Goal: Communication & Community: Connect with others

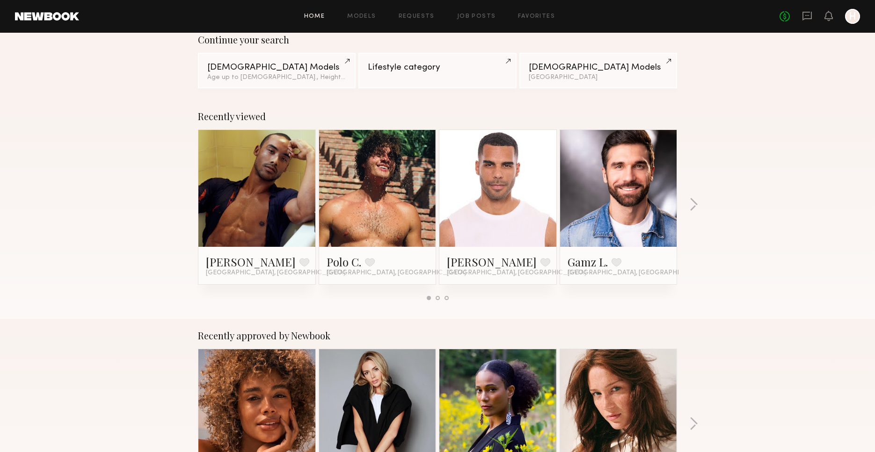
scroll to position [51, 0]
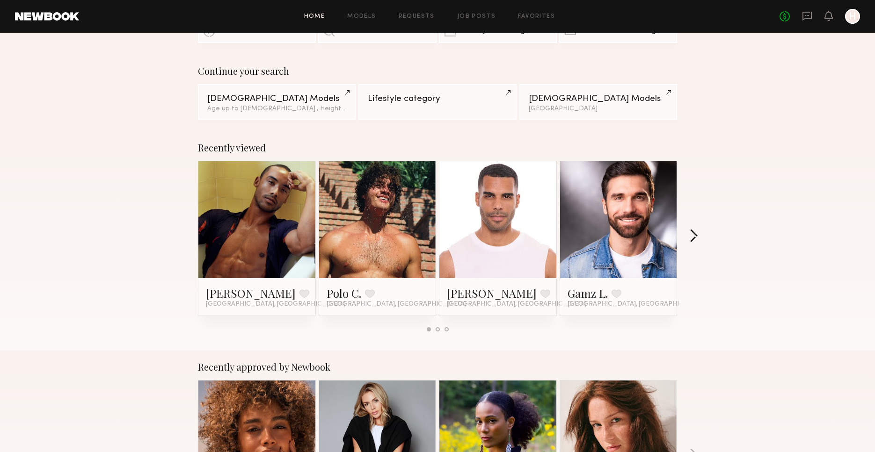
click at [694, 233] on button "button" at bounding box center [693, 236] width 9 height 15
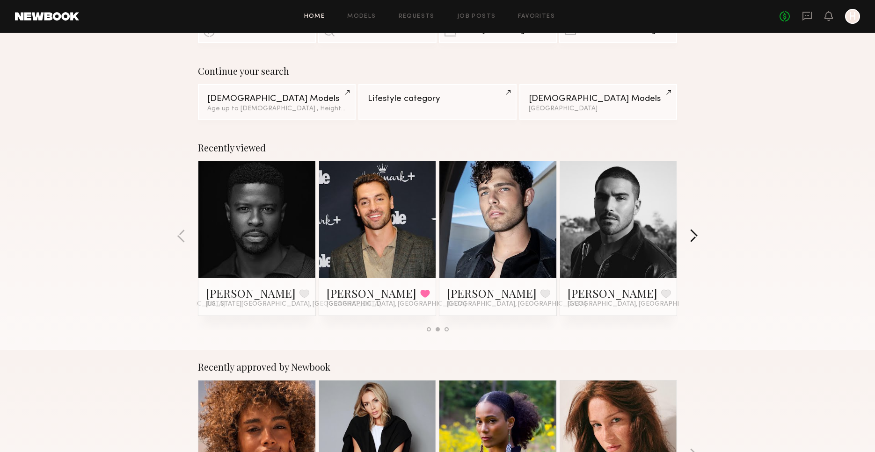
click at [694, 233] on button "button" at bounding box center [693, 236] width 9 height 15
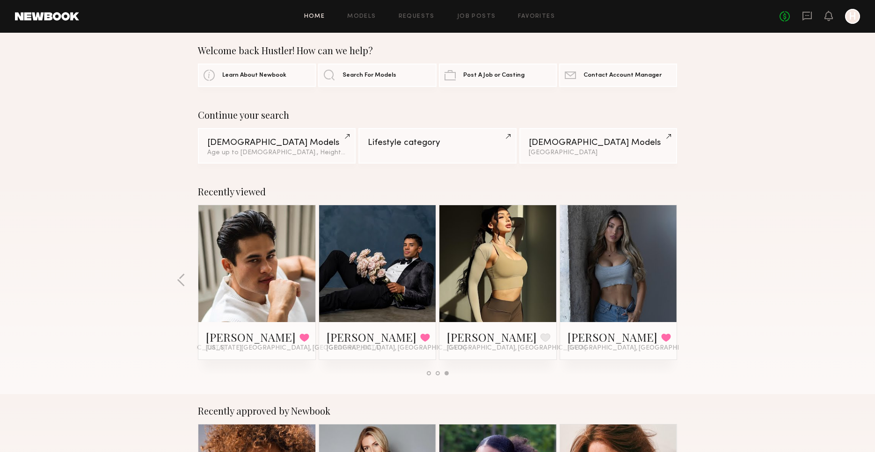
scroll to position [0, 0]
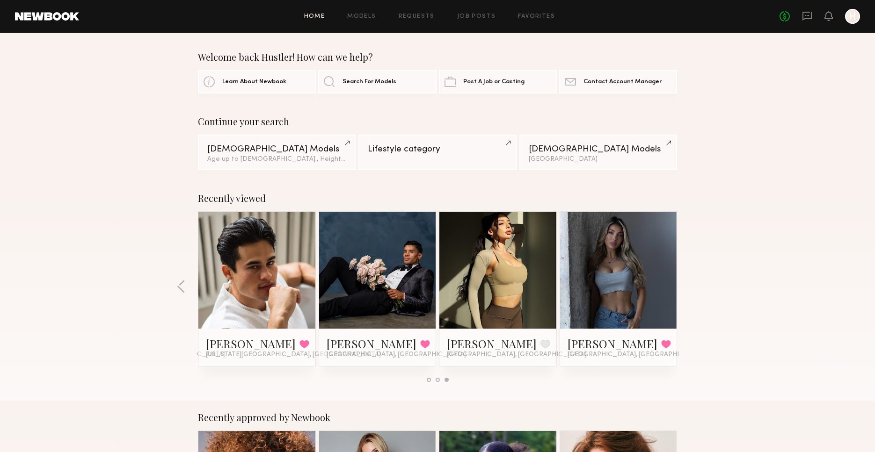
click at [325, 18] on link "Home" at bounding box center [314, 17] width 21 height 6
click at [359, 341] on link "Keith C." at bounding box center [372, 343] width 90 height 15
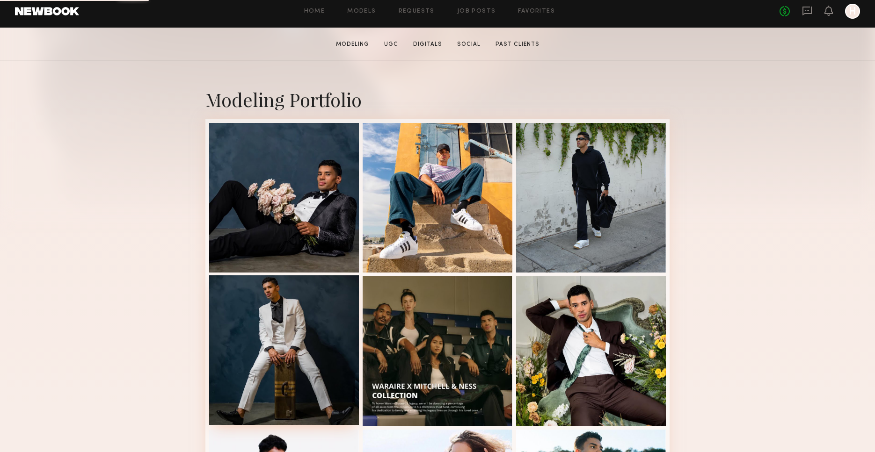
scroll to position [290, 0]
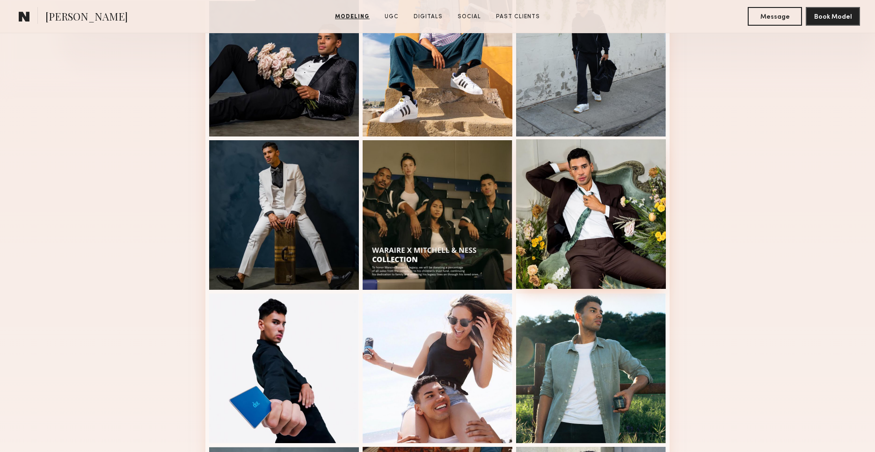
click at [600, 184] on div at bounding box center [591, 214] width 150 height 150
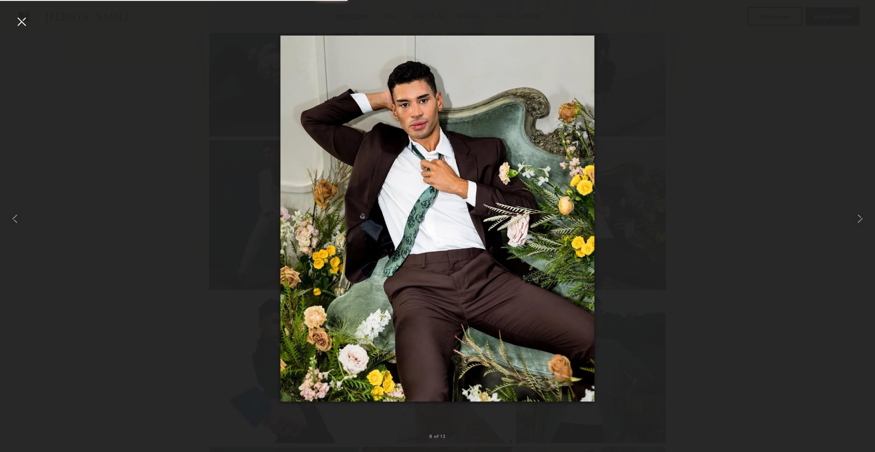
click at [20, 22] on div at bounding box center [21, 21] width 15 height 15
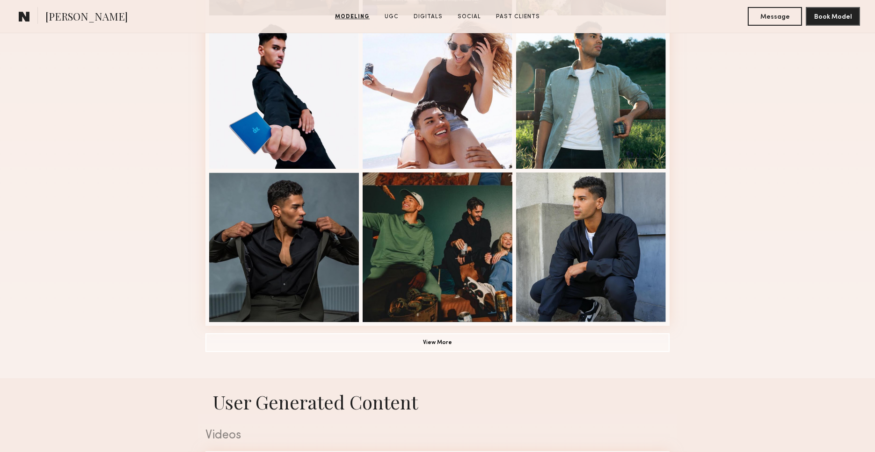
scroll to position [657, 0]
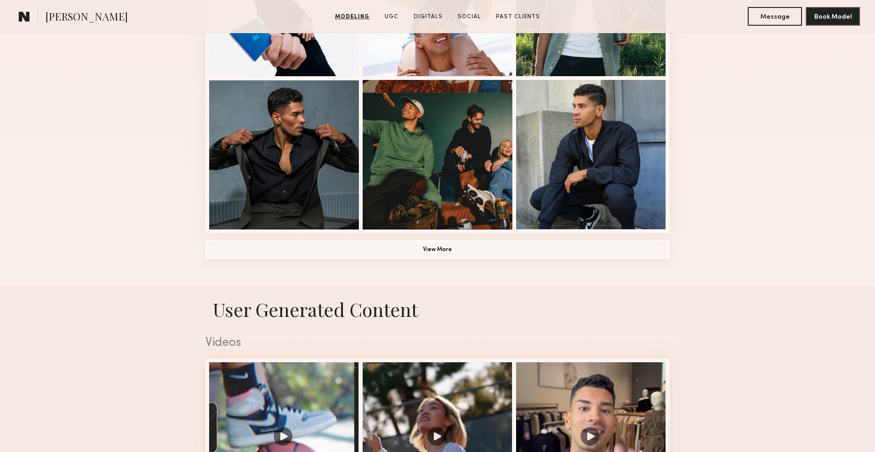
click at [433, 249] on button "View More" at bounding box center [437, 249] width 464 height 19
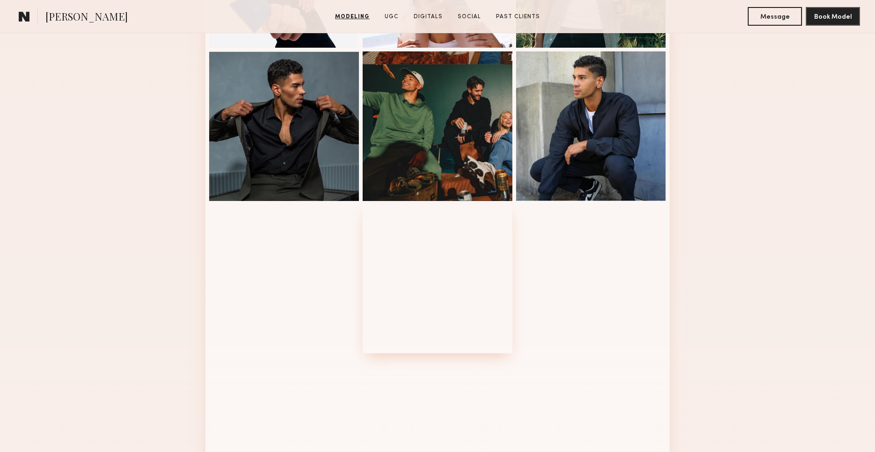
scroll to position [650, 0]
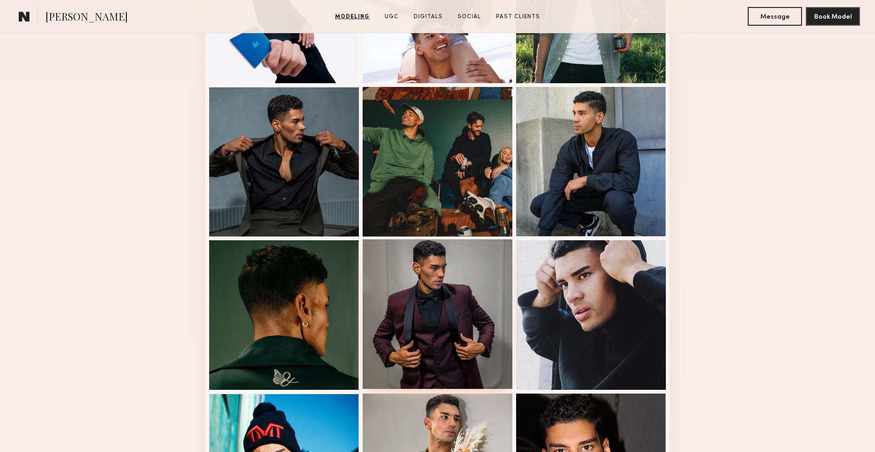
click at [463, 260] on div at bounding box center [438, 315] width 150 height 150
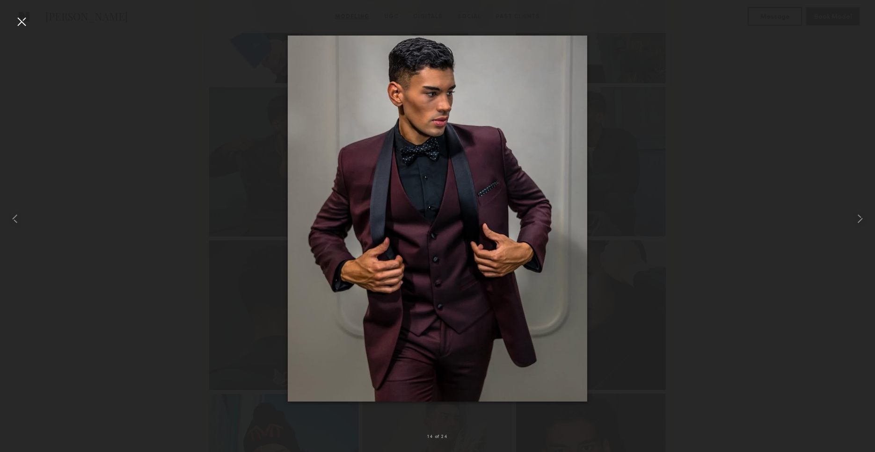
click at [17, 21] on div at bounding box center [21, 21] width 15 height 15
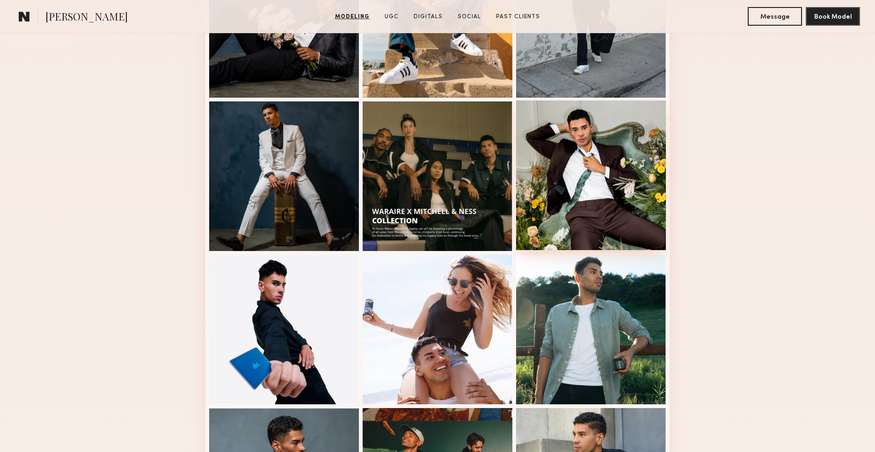
scroll to position [326, 0]
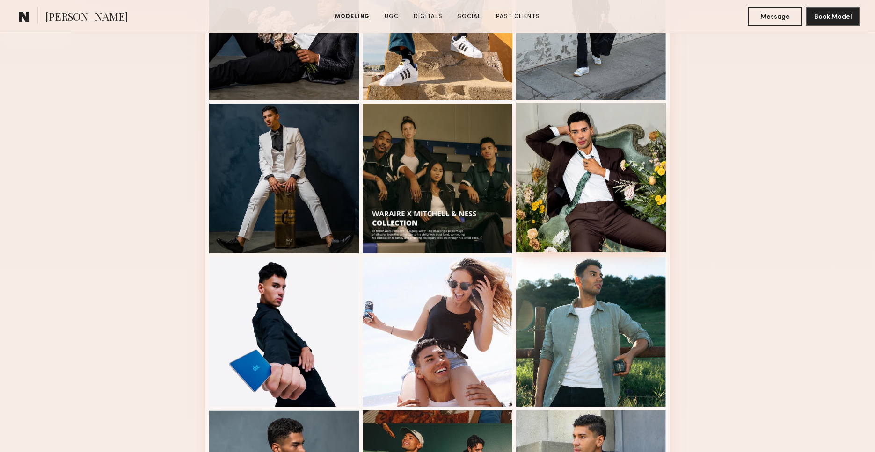
click at [596, 191] on div at bounding box center [591, 178] width 150 height 150
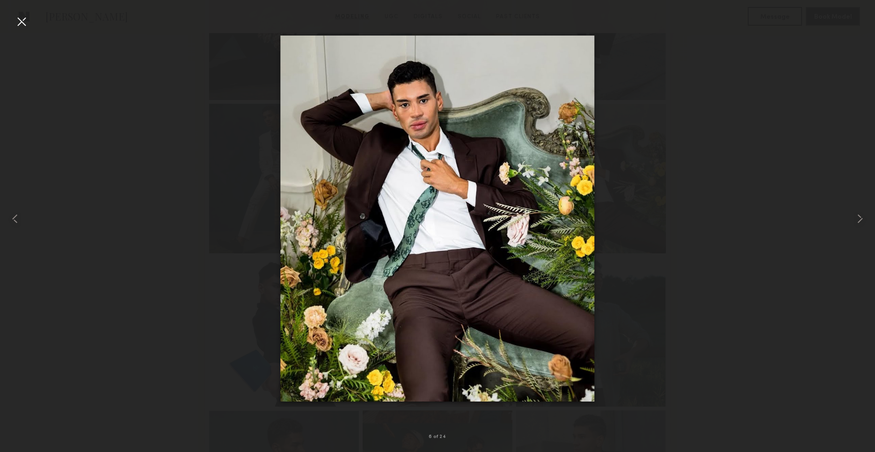
click at [16, 10] on nb-gallery-light "6 of 24" at bounding box center [437, 226] width 875 height 452
click at [17, 22] on div at bounding box center [21, 21] width 15 height 15
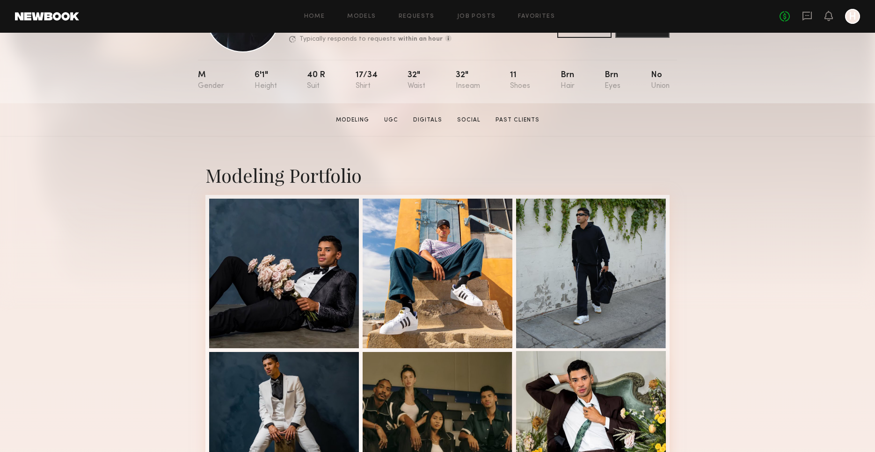
scroll to position [107, 0]
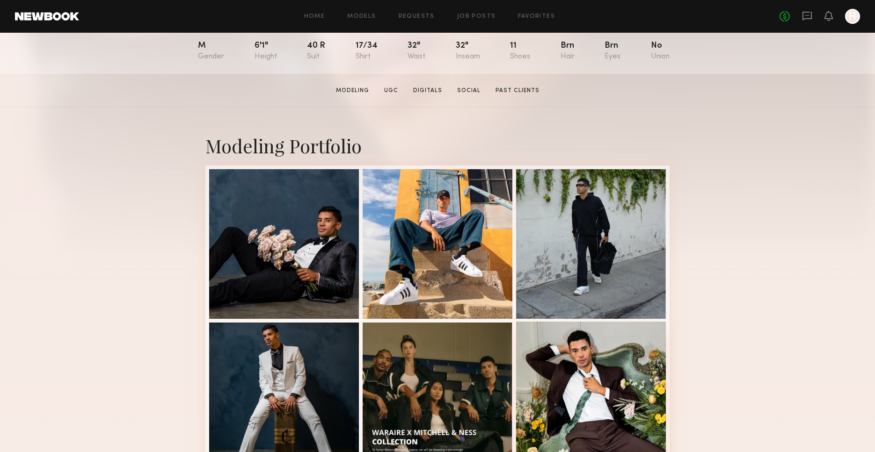
click at [560, 355] on div at bounding box center [591, 397] width 150 height 150
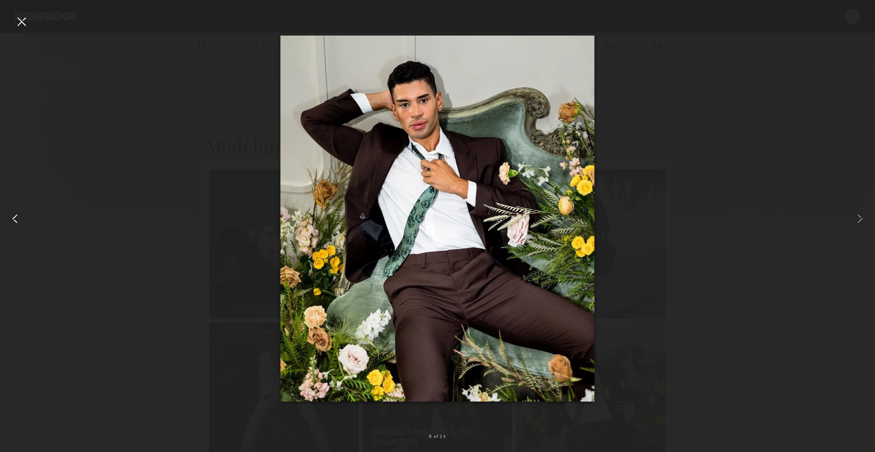
click at [20, 22] on div at bounding box center [21, 21] width 15 height 15
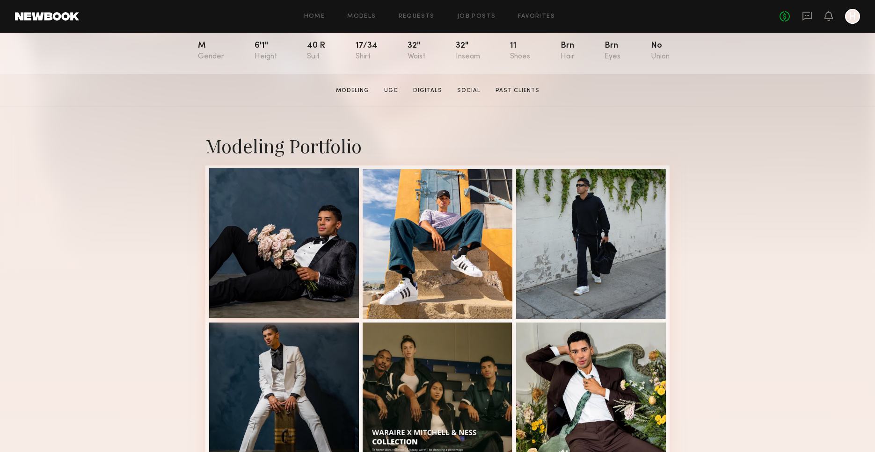
click at [269, 239] on div at bounding box center [284, 243] width 150 height 150
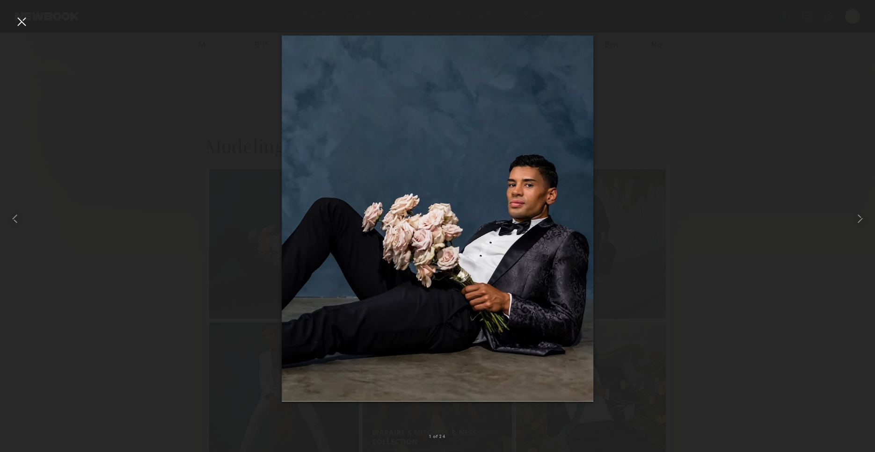
click at [739, 198] on div at bounding box center [437, 218] width 875 height 407
drag, startPoint x: 22, startPoint y: 23, endPoint x: 30, endPoint y: 29, distance: 9.7
click at [22, 23] on div at bounding box center [21, 21] width 15 height 15
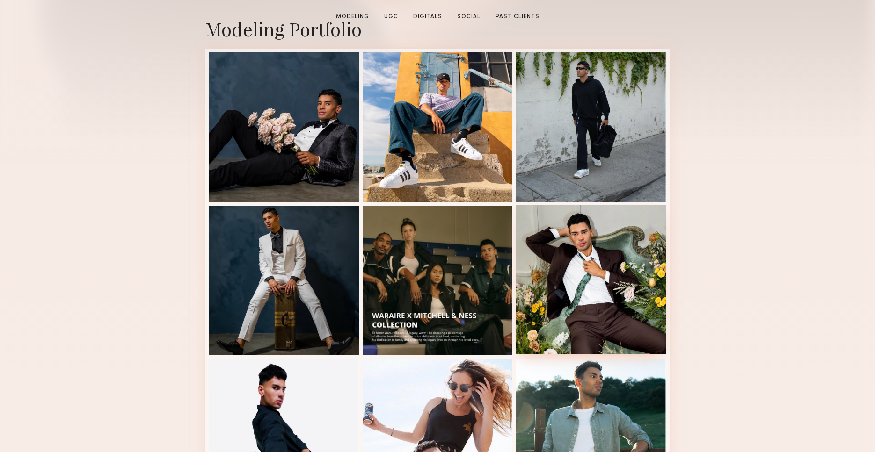
scroll to position [291, 0]
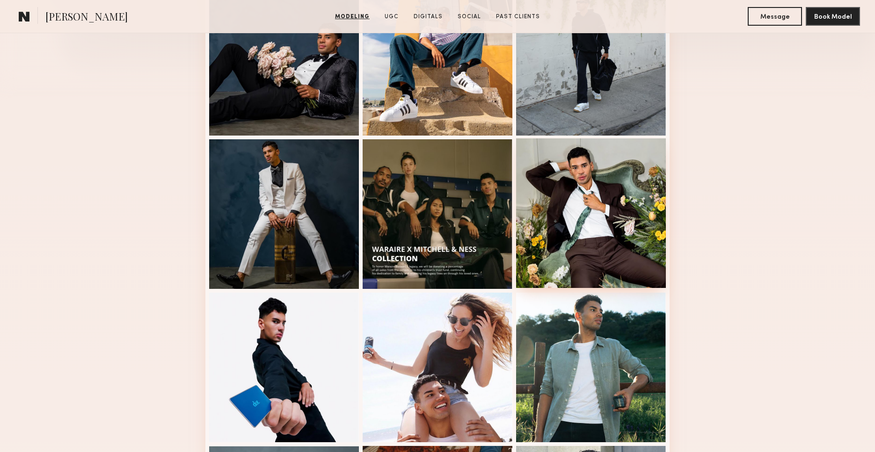
click at [582, 220] on div at bounding box center [591, 213] width 150 height 150
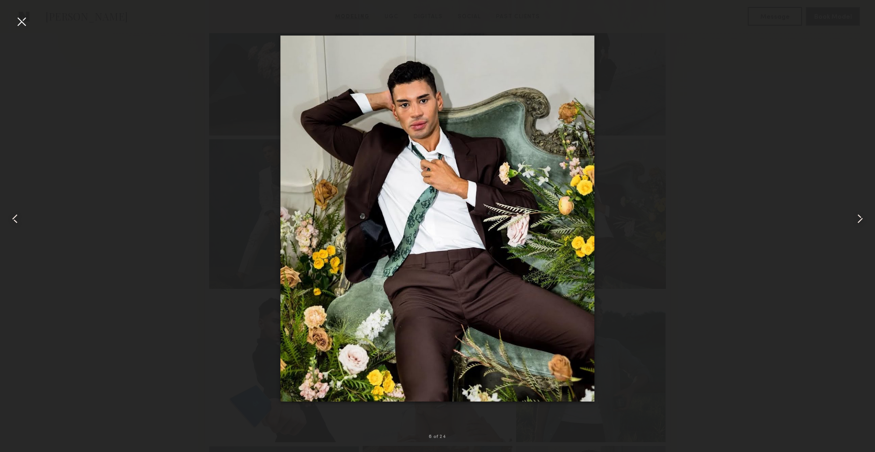
click at [752, 146] on div at bounding box center [437, 218] width 875 height 407
click at [29, 28] on div at bounding box center [17, 218] width 35 height 407
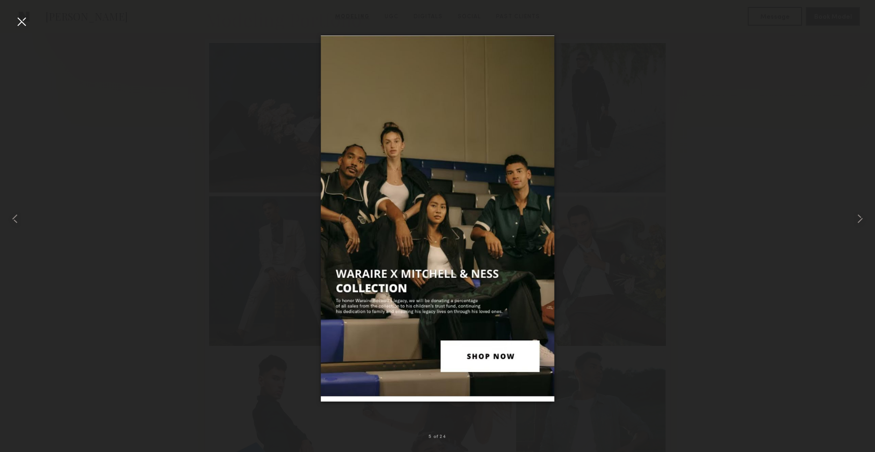
scroll to position [232, 0]
click at [17, 14] on div at bounding box center [21, 21] width 15 height 15
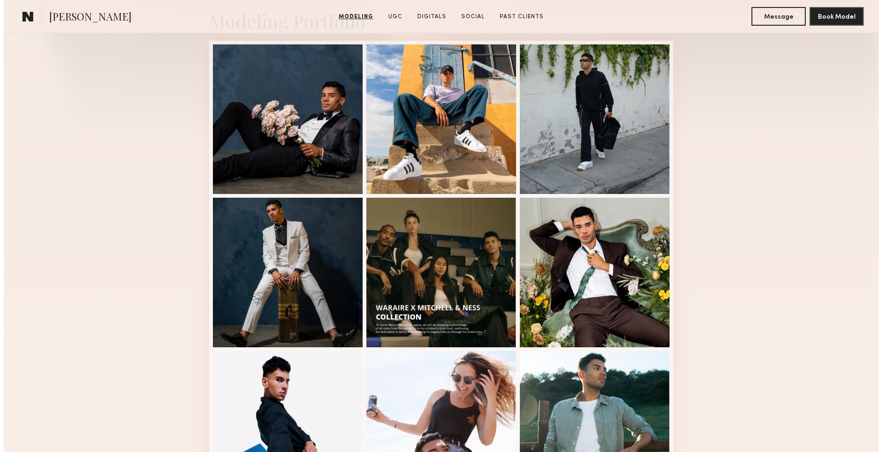
scroll to position [0, 0]
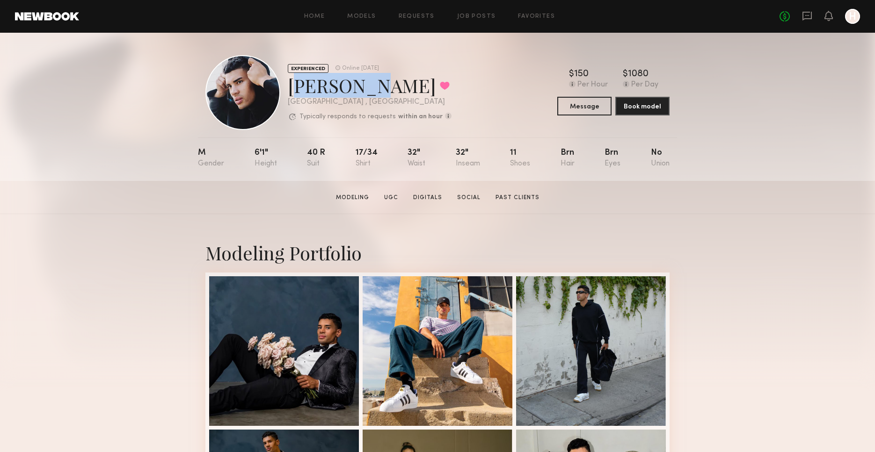
drag, startPoint x: 290, startPoint y: 86, endPoint x: 354, endPoint y: 86, distance: 64.6
click at [354, 86] on div "Keith C. Favorited" at bounding box center [370, 85] width 164 height 25
copy div "Keith C."
click at [363, 18] on link "Models" at bounding box center [361, 17] width 29 height 6
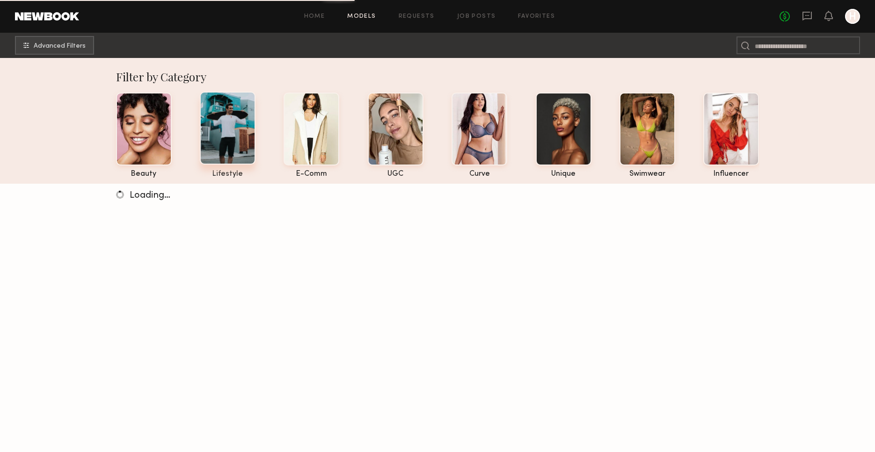
click at [241, 141] on div at bounding box center [228, 128] width 56 height 73
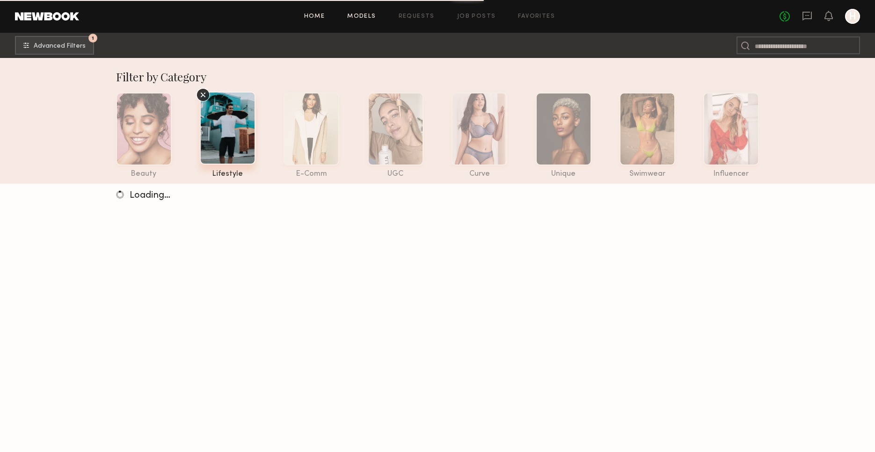
click at [316, 19] on link "Home" at bounding box center [314, 17] width 21 height 6
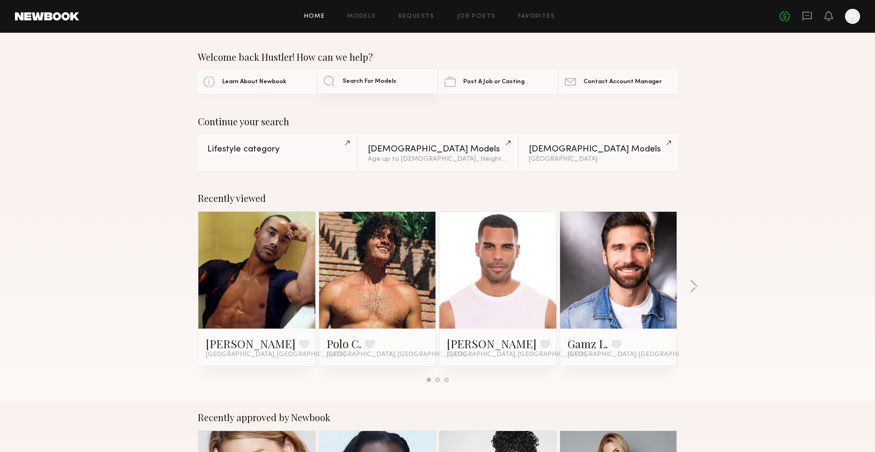
click at [371, 83] on span "Search For Models" at bounding box center [369, 82] width 54 height 6
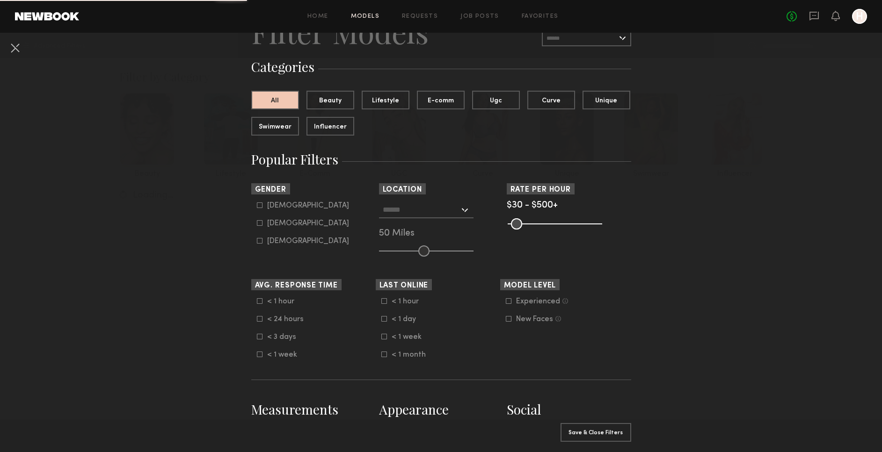
scroll to position [53, 0]
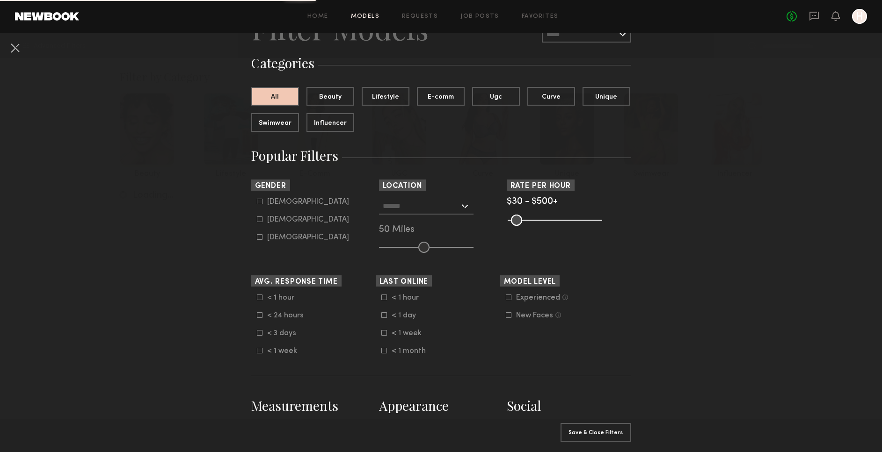
click at [257, 205] on common-framework-checkbox "Male" at bounding box center [316, 202] width 119 height 8
click at [257, 200] on icon at bounding box center [260, 202] width 6 height 6
type input "*"
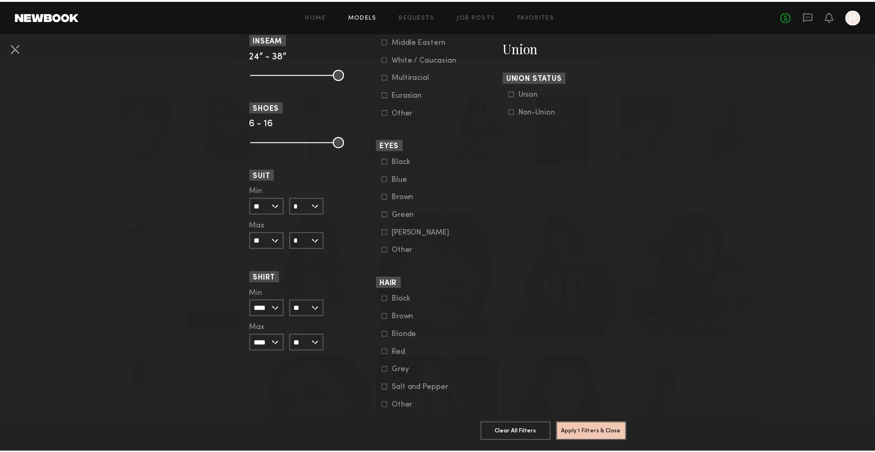
scroll to position [613, 0]
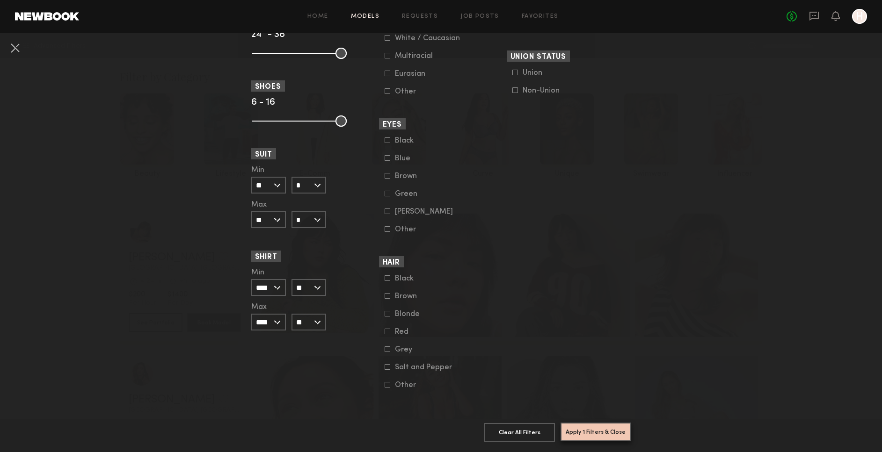
click at [585, 425] on button "Apply 1 Filters & Close" at bounding box center [595, 432] width 71 height 19
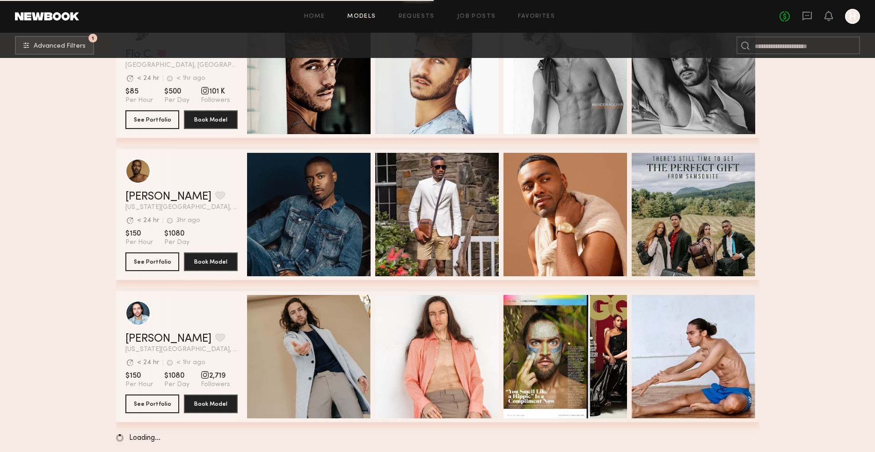
scroll to position [16856, 0]
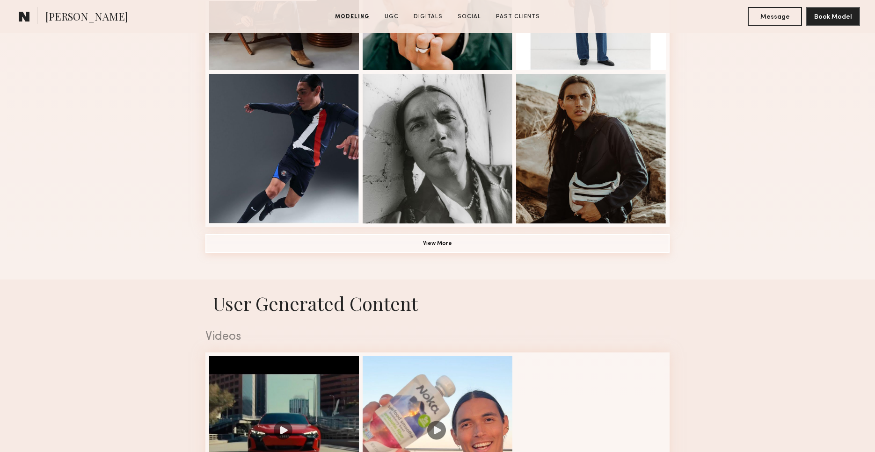
scroll to position [141, 0]
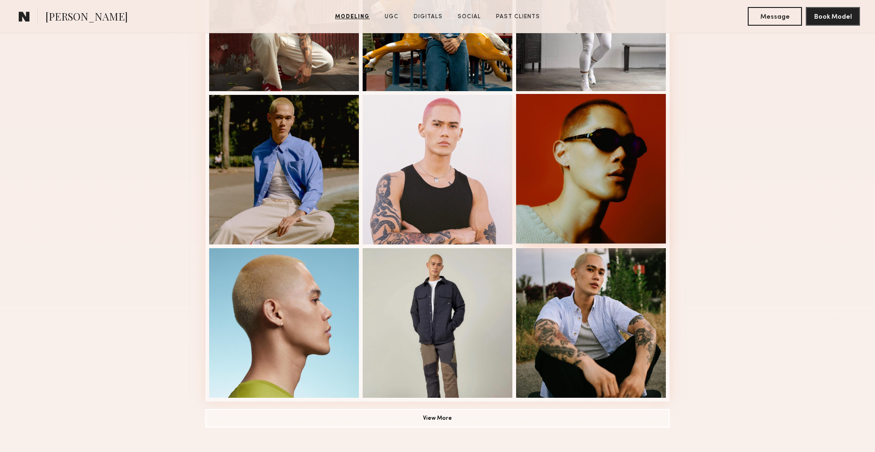
scroll to position [491, 0]
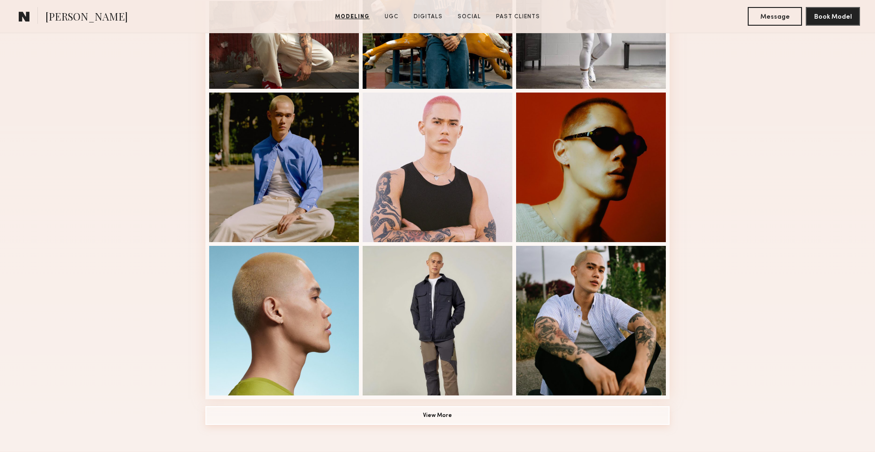
drag, startPoint x: 423, startPoint y: 418, endPoint x: 429, endPoint y: 400, distance: 19.0
click at [423, 418] on button "View More" at bounding box center [437, 416] width 464 height 19
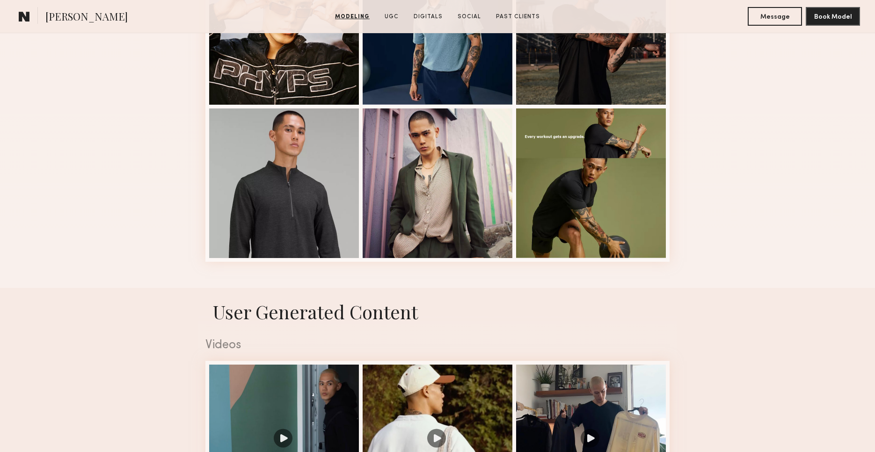
scroll to position [1322, 0]
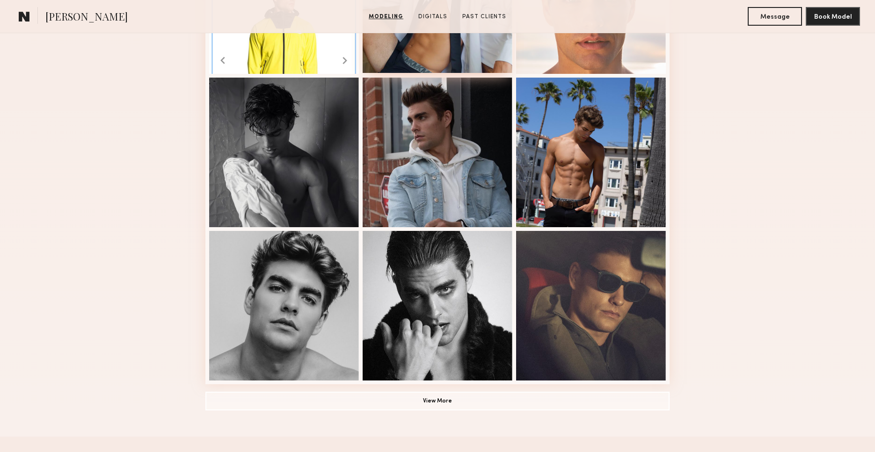
scroll to position [507, 0]
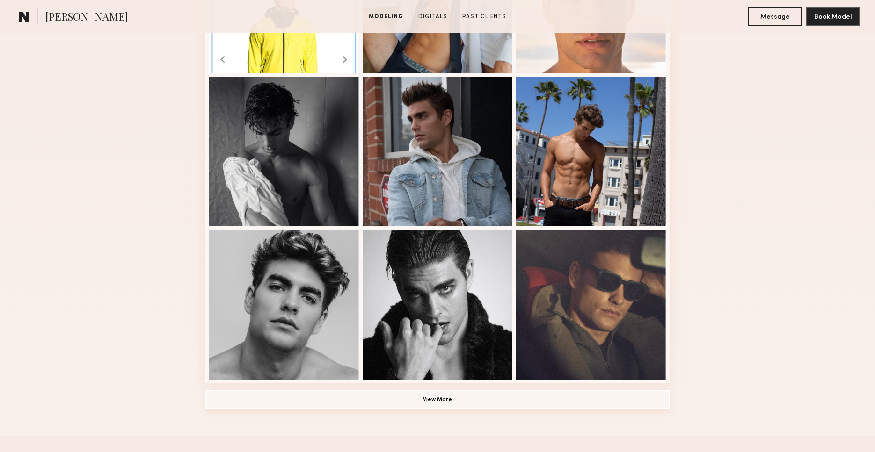
click at [421, 398] on button "View More" at bounding box center [437, 400] width 464 height 19
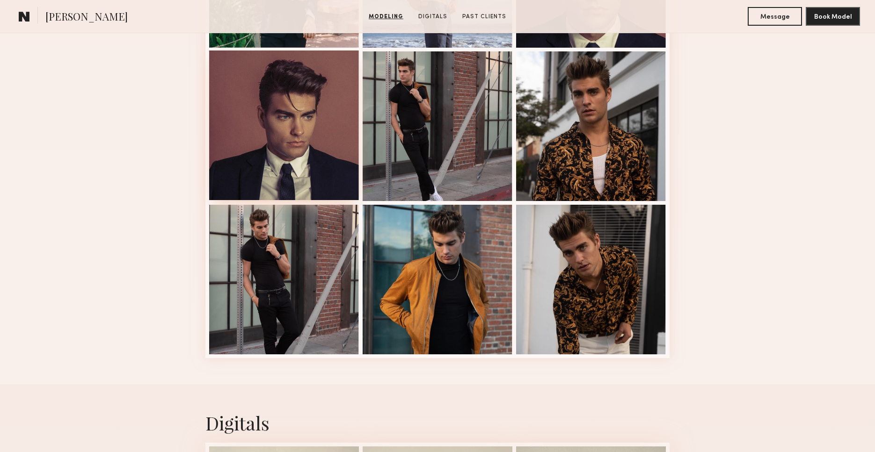
scroll to position [1009, 0]
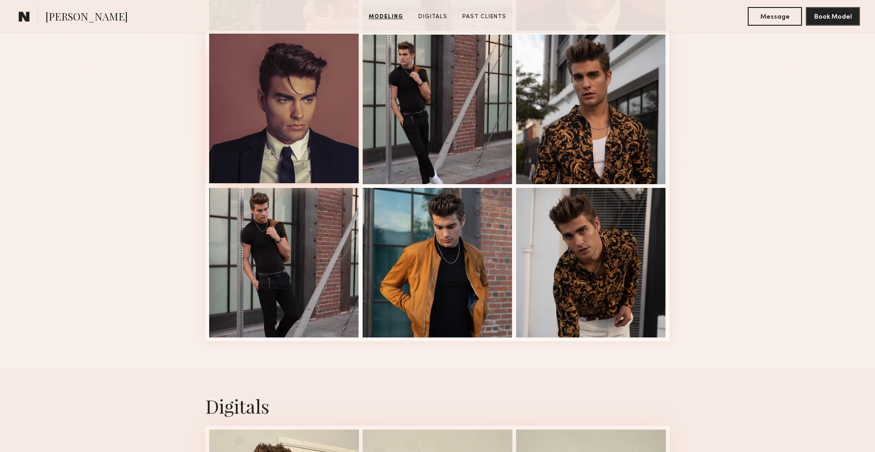
click at [291, 151] on div at bounding box center [284, 109] width 150 height 150
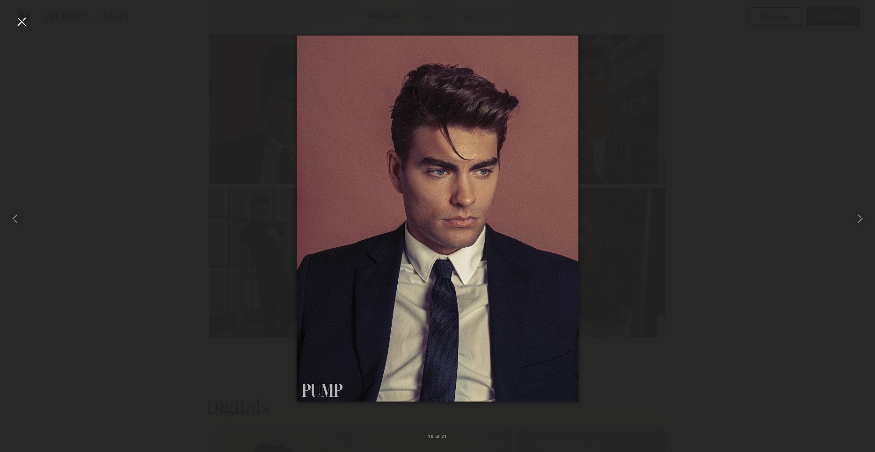
click at [758, 232] on div at bounding box center [437, 218] width 875 height 407
click at [721, 218] on div at bounding box center [437, 218] width 875 height 407
click at [780, 163] on div at bounding box center [437, 218] width 875 height 407
click at [20, 18] on div at bounding box center [21, 21] width 15 height 15
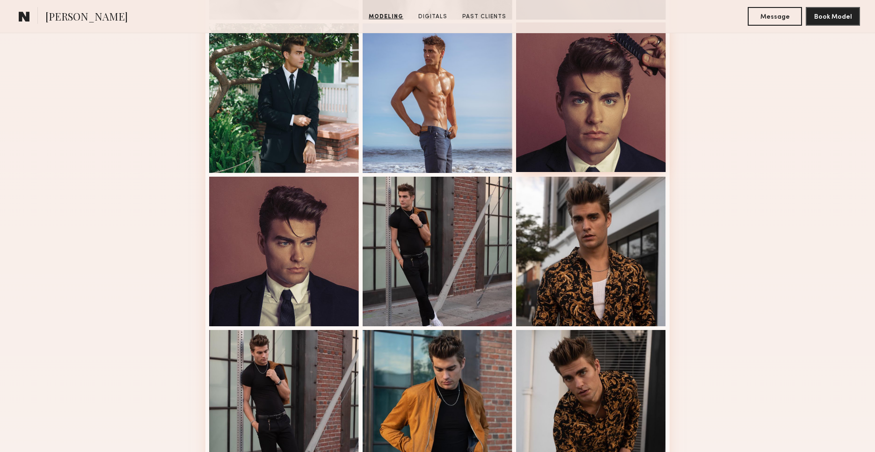
scroll to position [721, 0]
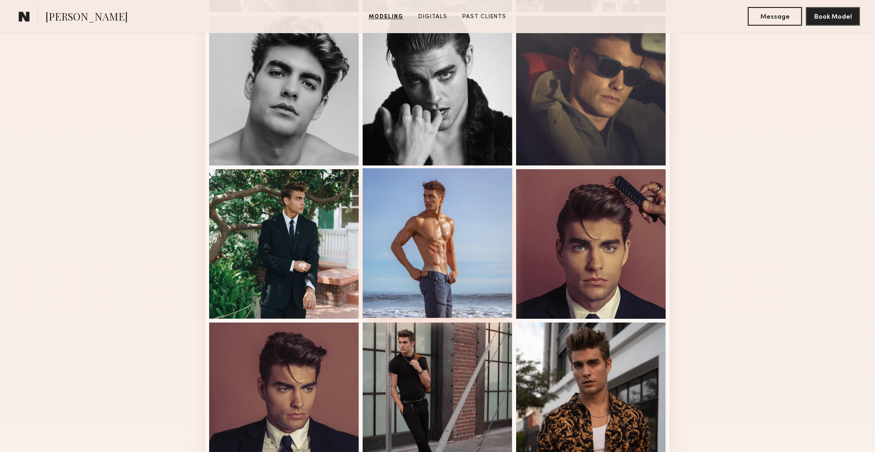
click at [434, 232] on div at bounding box center [438, 243] width 150 height 150
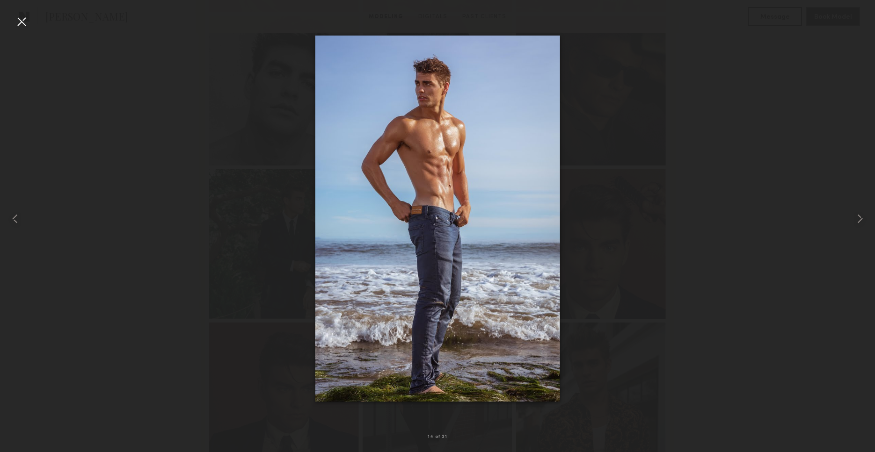
click at [216, 142] on div at bounding box center [437, 218] width 875 height 407
click at [29, 18] on div at bounding box center [17, 218] width 35 height 407
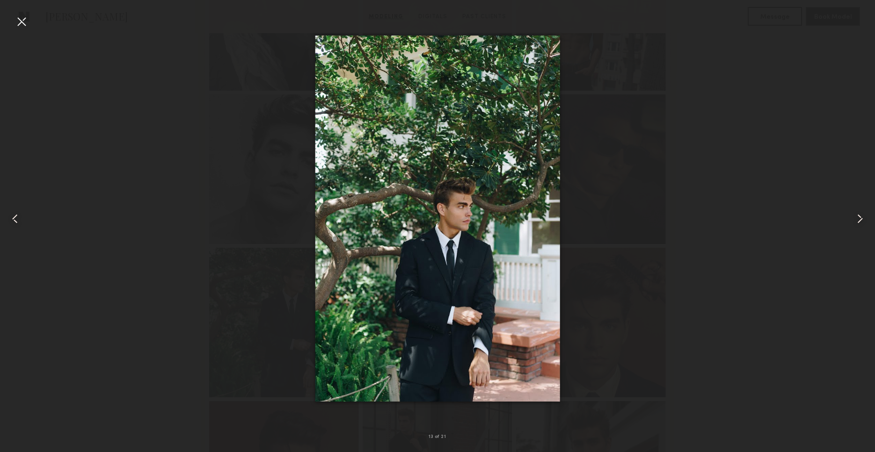
scroll to position [633, 0]
click at [13, 20] on div at bounding box center [17, 218] width 35 height 407
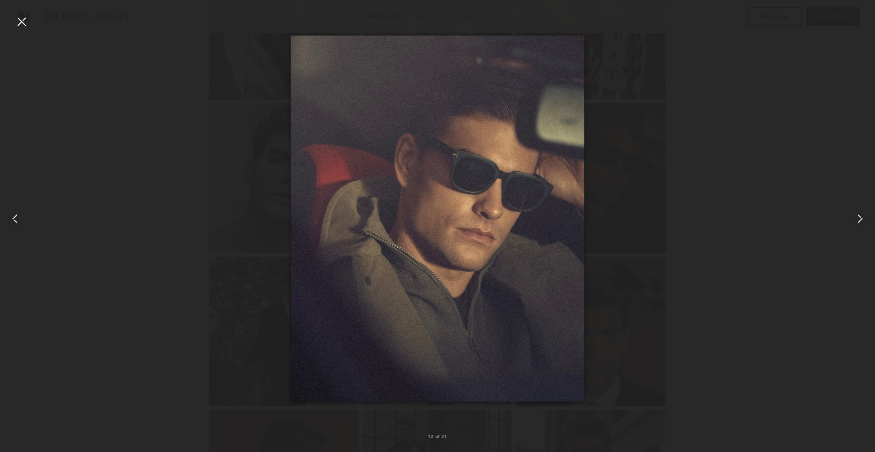
click at [25, 22] on div at bounding box center [21, 21] width 15 height 15
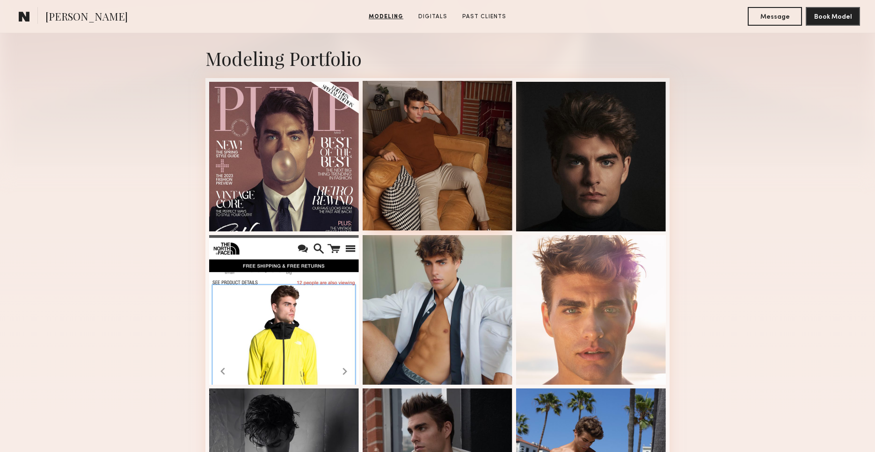
scroll to position [138, 0]
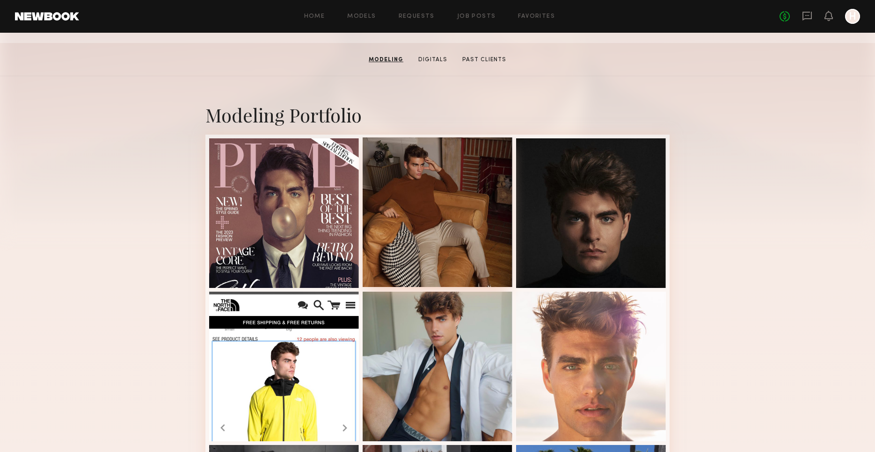
click at [447, 237] on div at bounding box center [438, 213] width 150 height 150
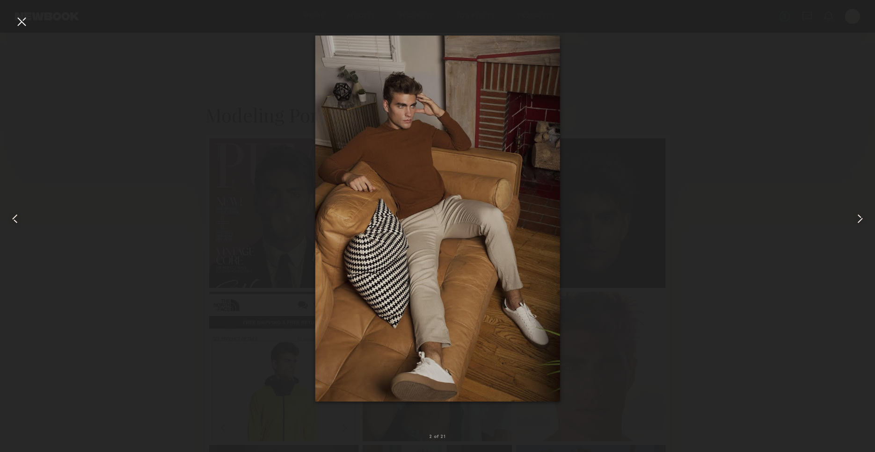
click at [16, 23] on div at bounding box center [21, 21] width 15 height 15
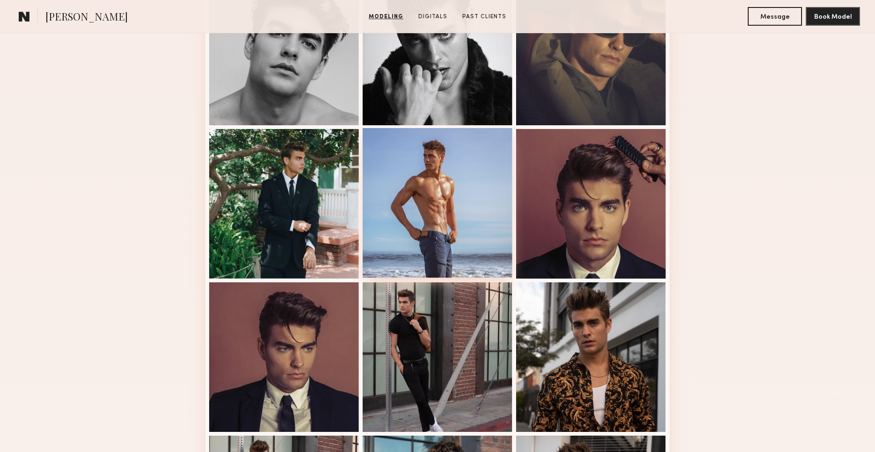
scroll to position [763, 0]
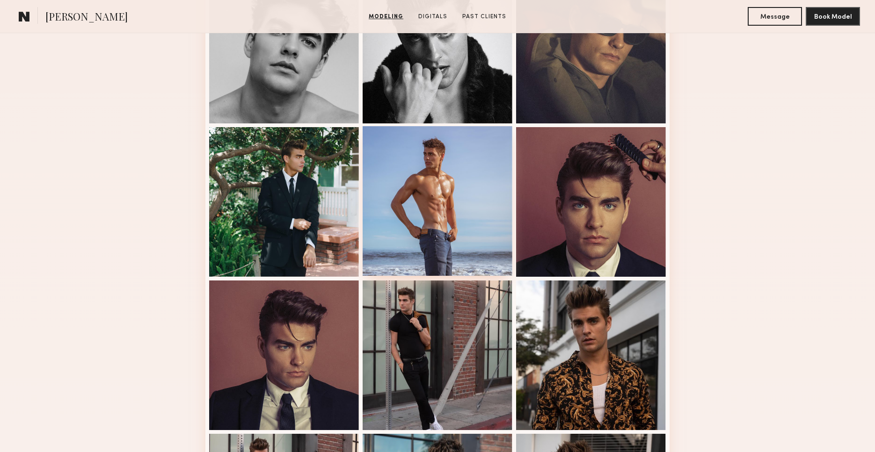
click at [425, 212] on div at bounding box center [438, 201] width 150 height 150
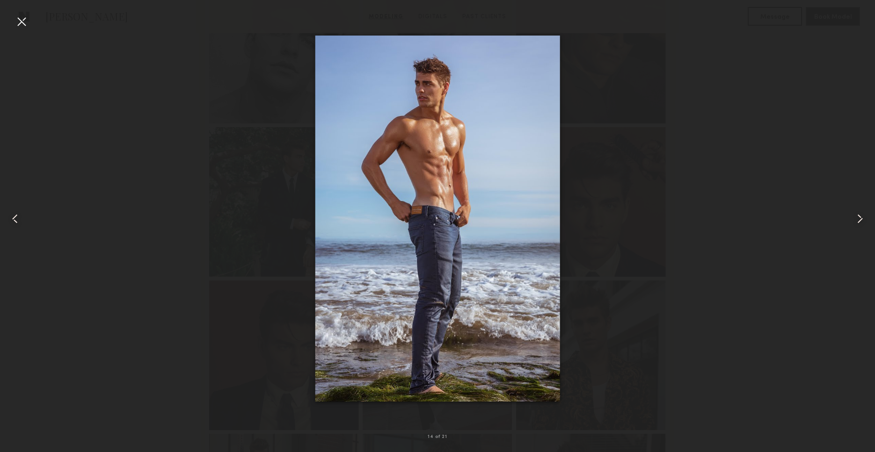
click at [620, 109] on div at bounding box center [437, 218] width 875 height 407
click at [783, 152] on div at bounding box center [437, 218] width 875 height 407
drag, startPoint x: 22, startPoint y: 29, endPoint x: 32, endPoint y: 38, distance: 12.6
click at [22, 29] on div at bounding box center [17, 218] width 35 height 407
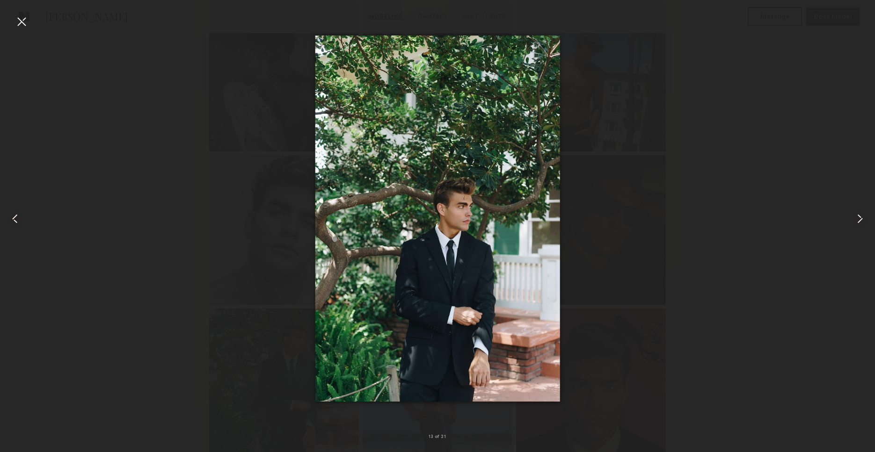
scroll to position [112, 0]
click at [604, 189] on div at bounding box center [437, 218] width 875 height 407
click at [30, 23] on div at bounding box center [17, 218] width 35 height 407
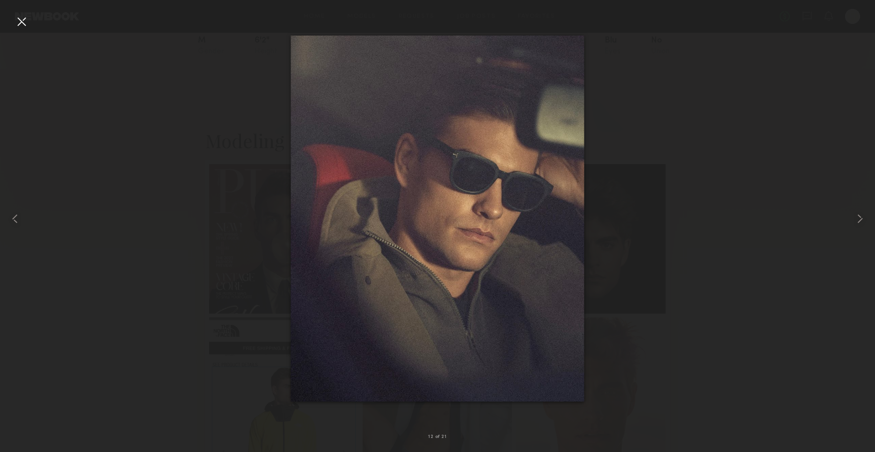
click at [18, 22] on div at bounding box center [21, 21] width 15 height 15
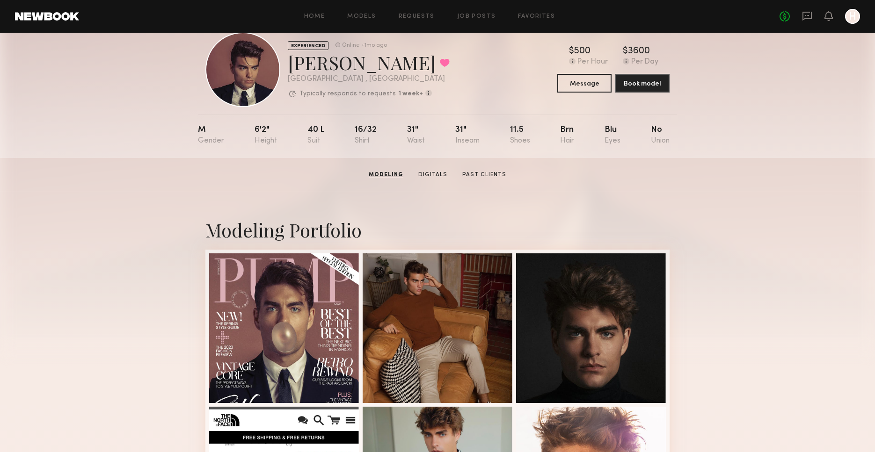
scroll to position [0, 0]
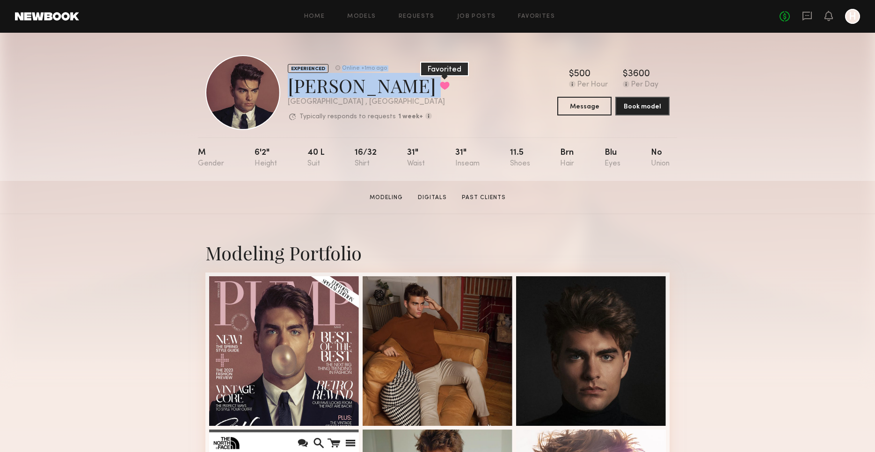
drag, startPoint x: 327, startPoint y: 88, endPoint x: 348, endPoint y: 88, distance: 20.6
click at [348, 88] on div "EXPERIENCED Online +1mo ago Seth E. Favorited Los Angeles , CA Typically respon…" at bounding box center [327, 92] width 244 height 75
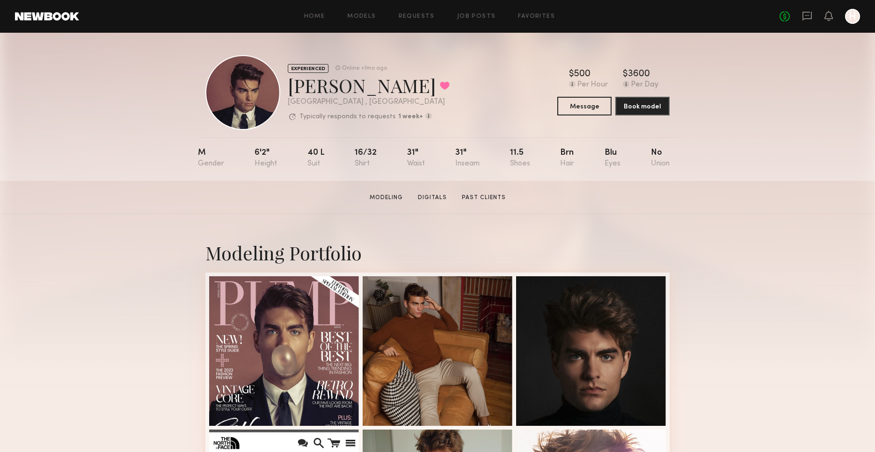
click at [356, 94] on div "Seth E. Favorited" at bounding box center [369, 85] width 162 height 25
drag, startPoint x: 287, startPoint y: 87, endPoint x: 339, endPoint y: 86, distance: 51.5
click at [339, 86] on div "EXPERIENCED Online +1mo ago Seth E. Favorited Los Angeles , CA Typically respon…" at bounding box center [327, 92] width 244 height 75
copy div "Seth E"
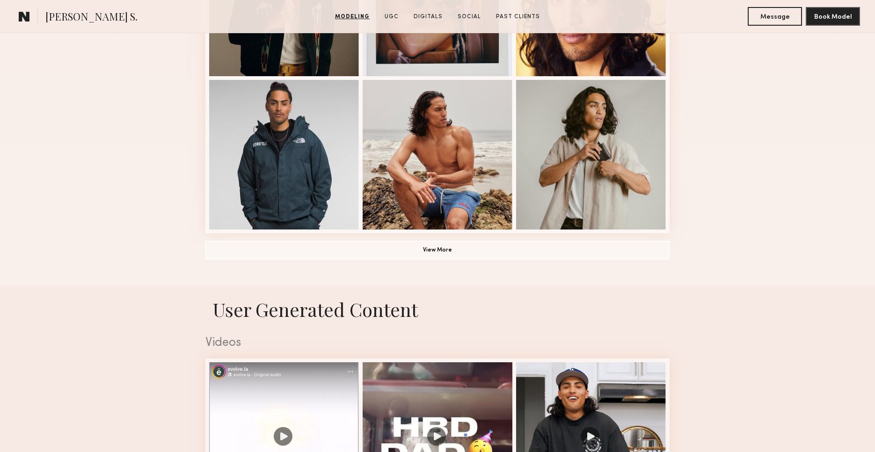
scroll to position [656, 0]
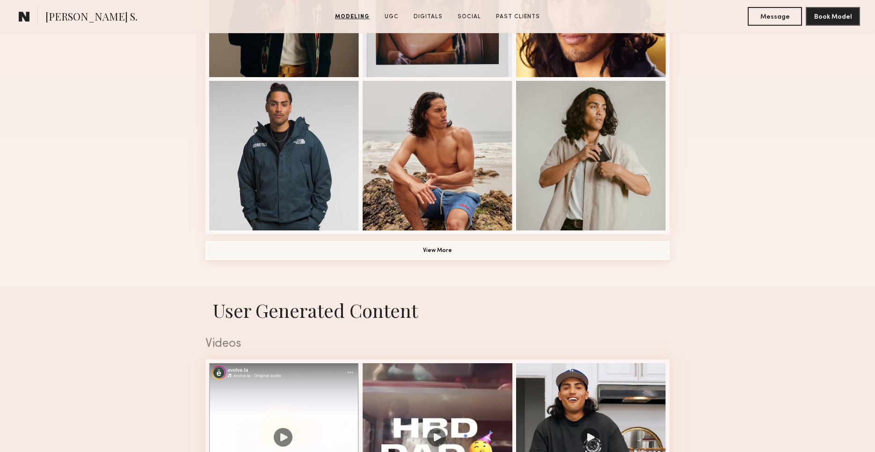
click at [419, 247] on button "View More" at bounding box center [437, 250] width 464 height 19
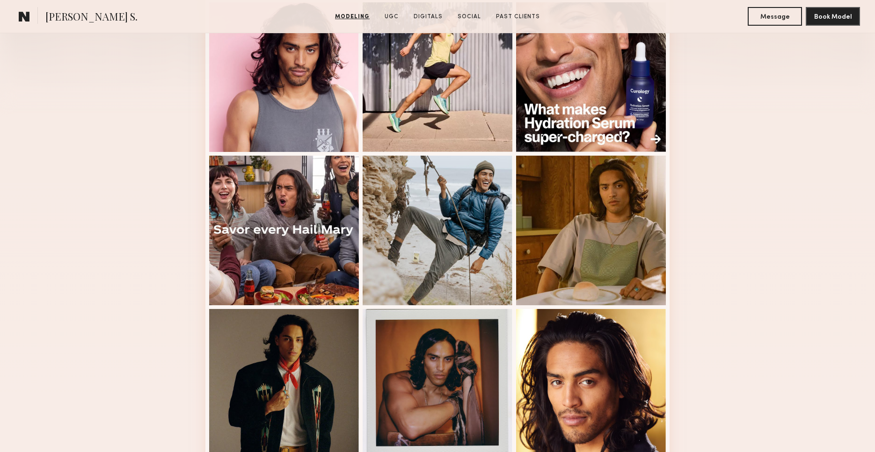
scroll to position [208, 0]
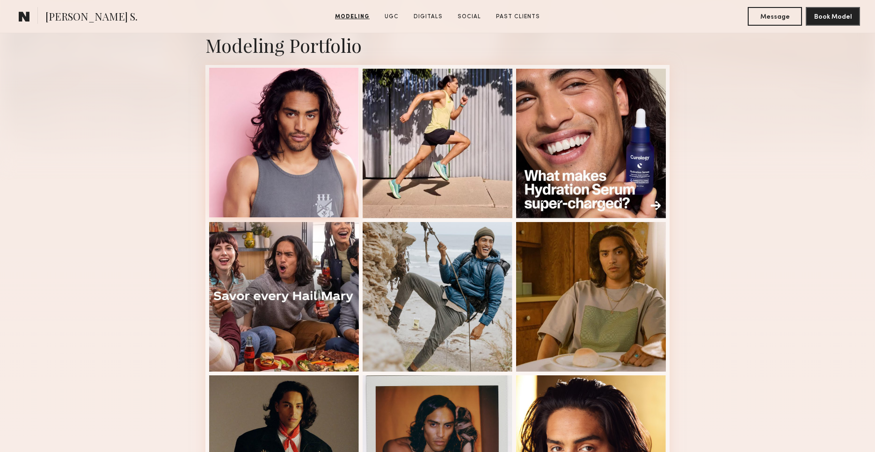
click at [292, 174] on div at bounding box center [284, 143] width 150 height 150
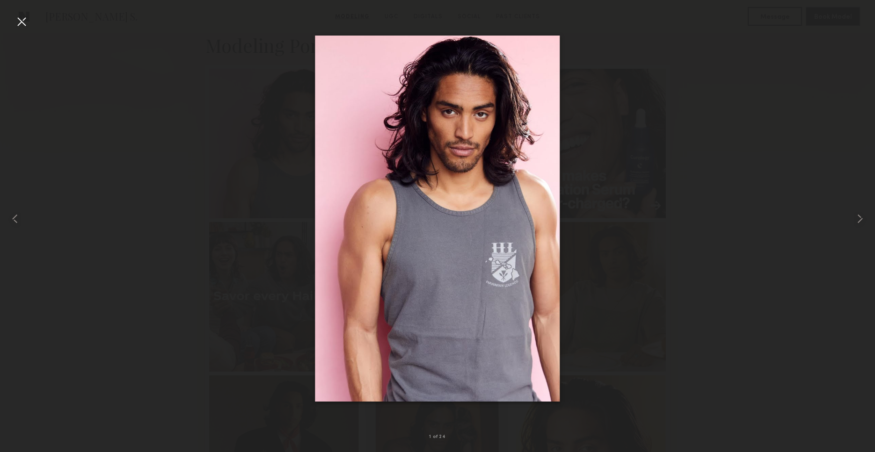
click at [18, 26] on div at bounding box center [21, 21] width 15 height 15
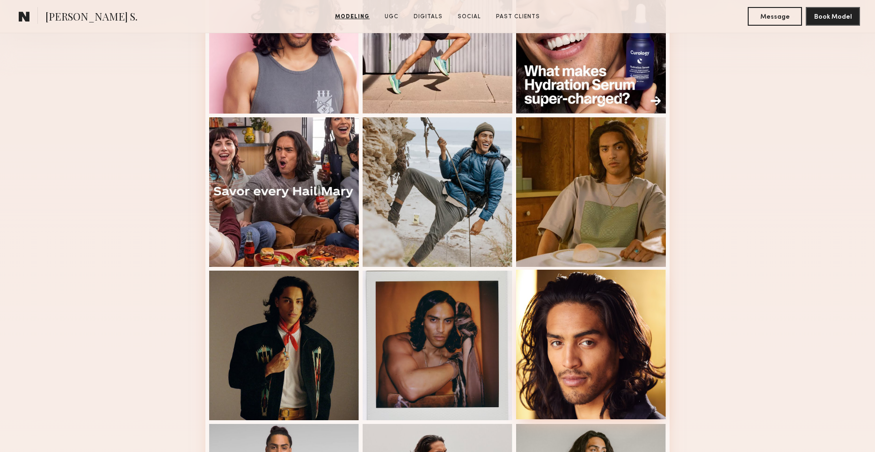
scroll to position [465, 0]
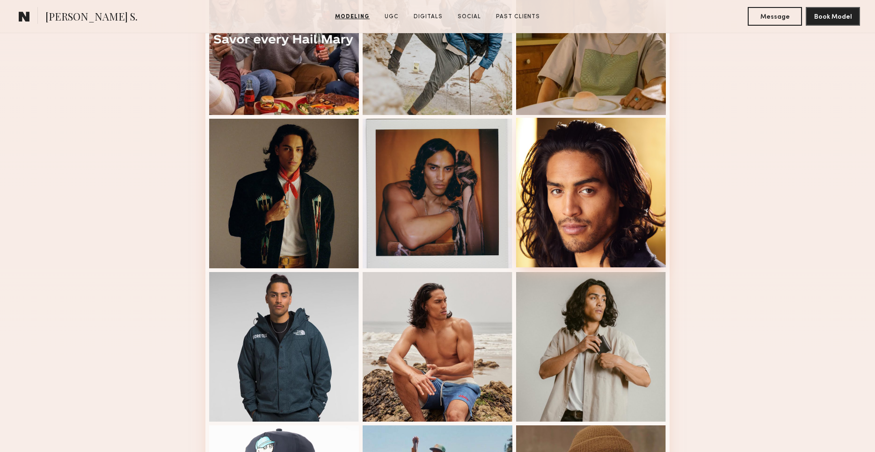
click at [591, 223] on div at bounding box center [591, 193] width 150 height 150
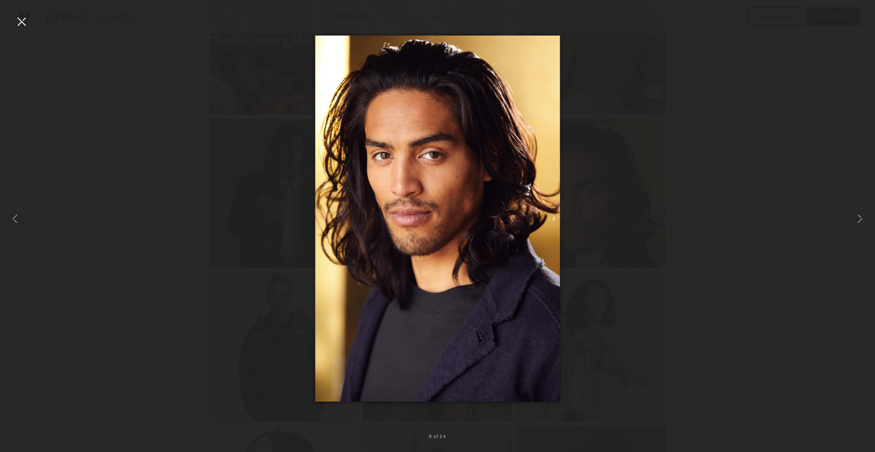
click at [15, 19] on div at bounding box center [21, 21] width 15 height 15
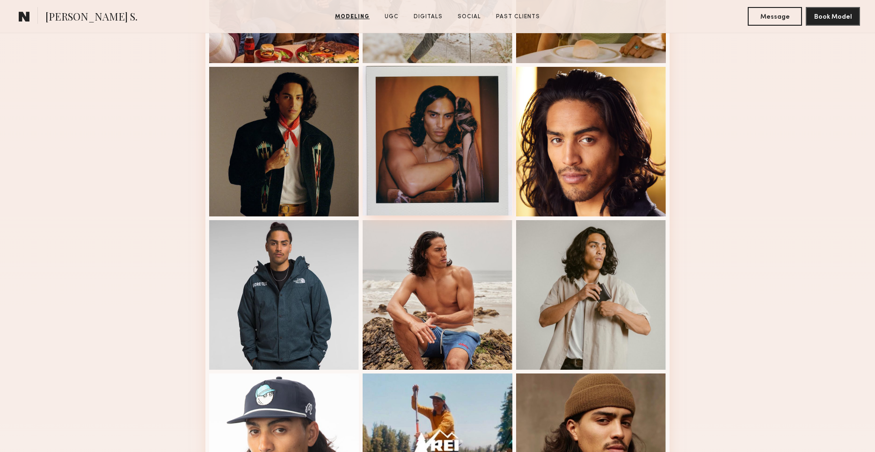
scroll to position [535, 0]
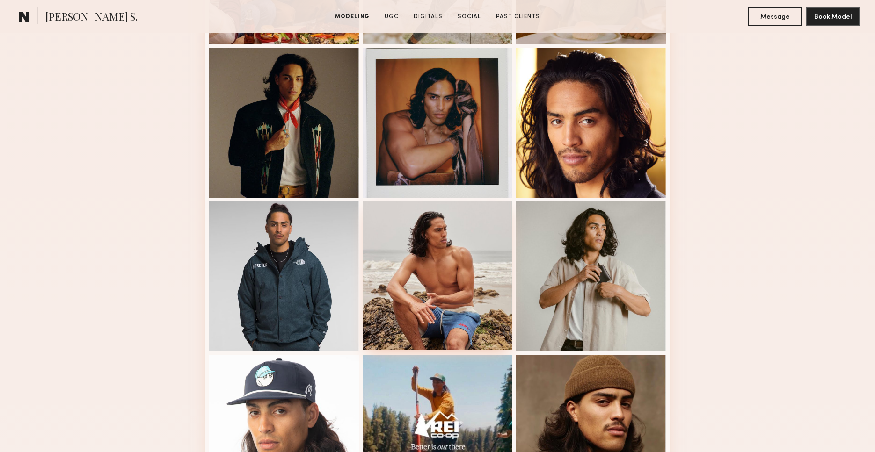
click at [469, 239] on div at bounding box center [438, 276] width 150 height 150
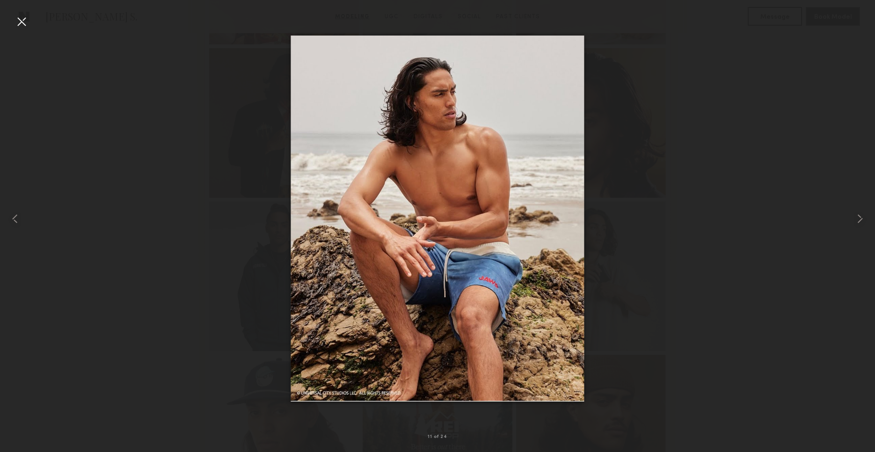
click at [23, 23] on div at bounding box center [21, 21] width 15 height 15
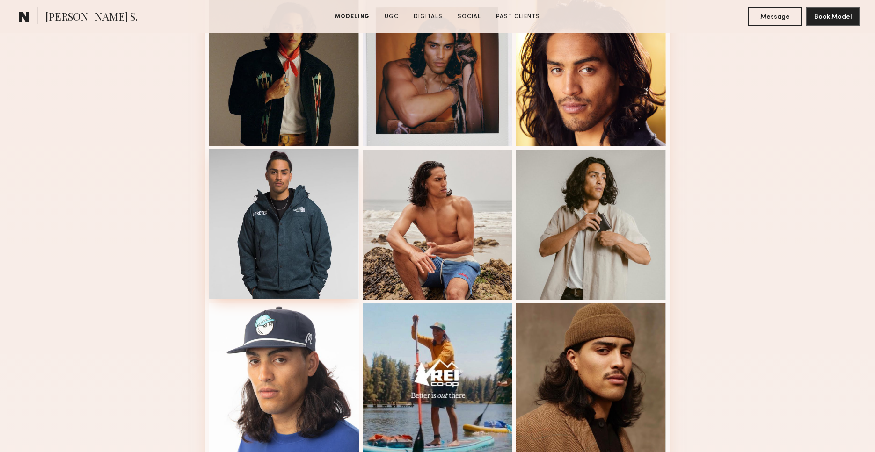
scroll to position [607, 0]
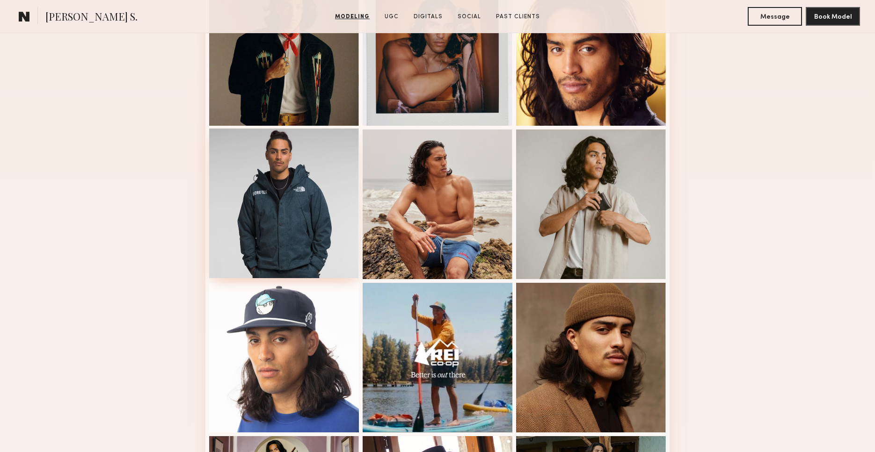
click at [309, 195] on div at bounding box center [284, 204] width 150 height 150
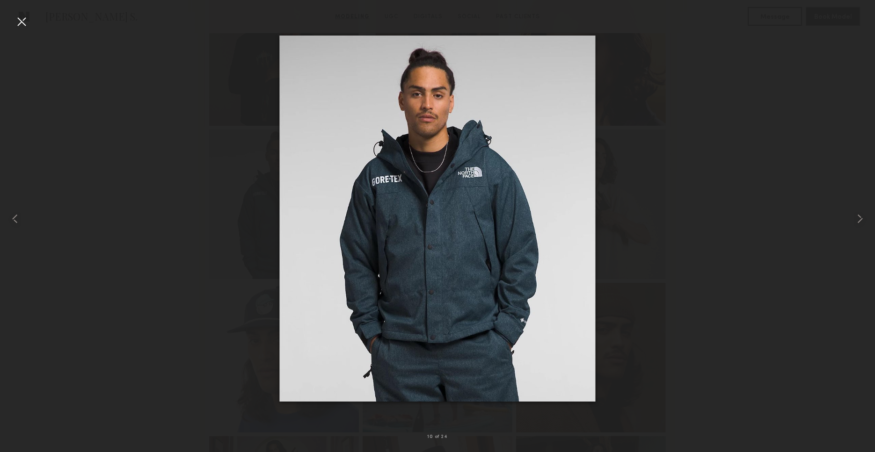
click at [23, 21] on div at bounding box center [21, 21] width 15 height 15
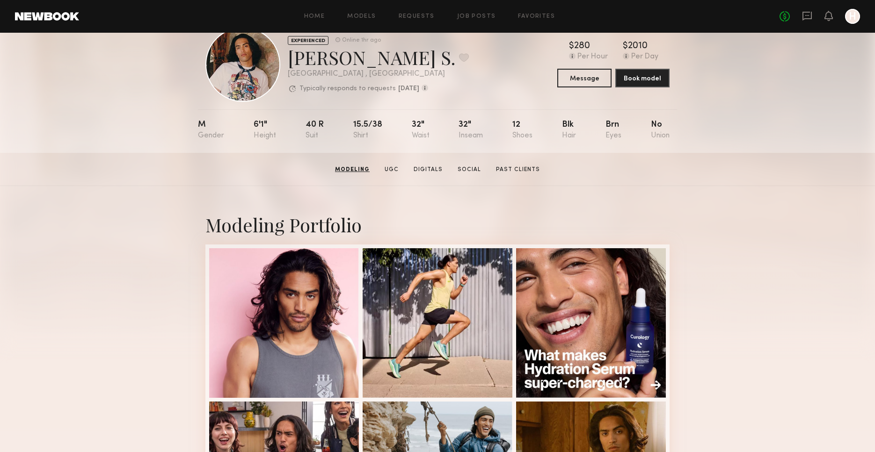
scroll to position [20, 0]
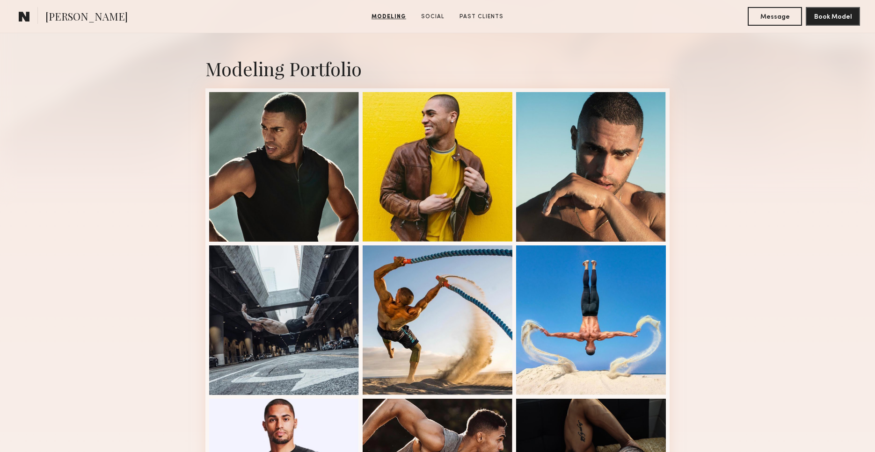
scroll to position [494, 0]
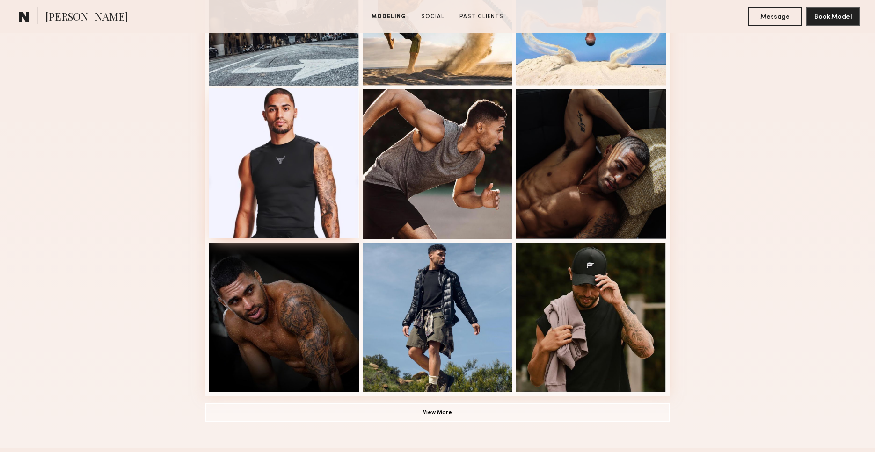
click at [300, 174] on div at bounding box center [284, 163] width 150 height 150
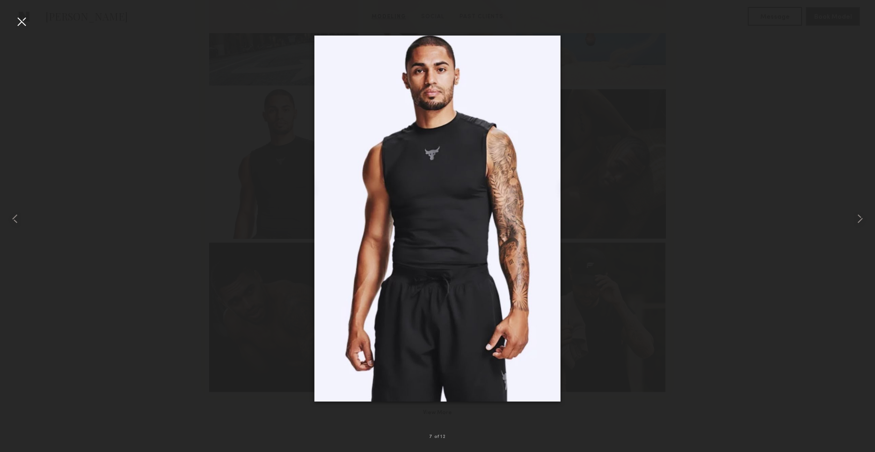
click at [22, 28] on div at bounding box center [21, 21] width 15 height 15
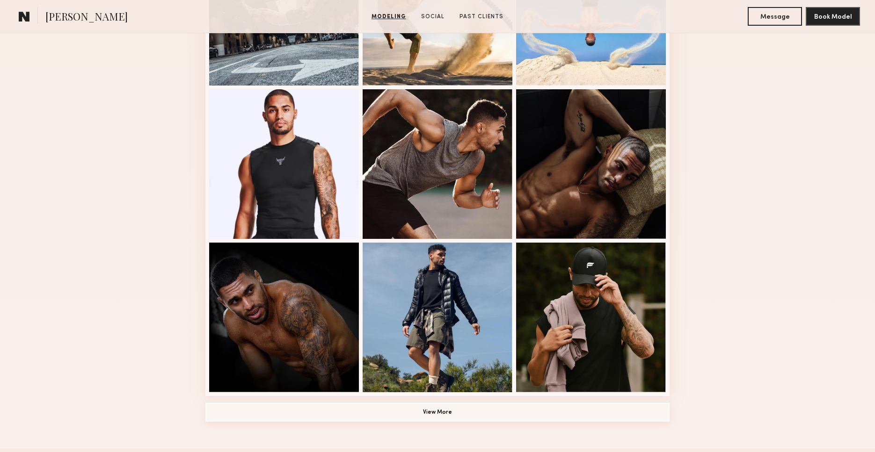
click at [428, 410] on button "View More" at bounding box center [437, 412] width 464 height 19
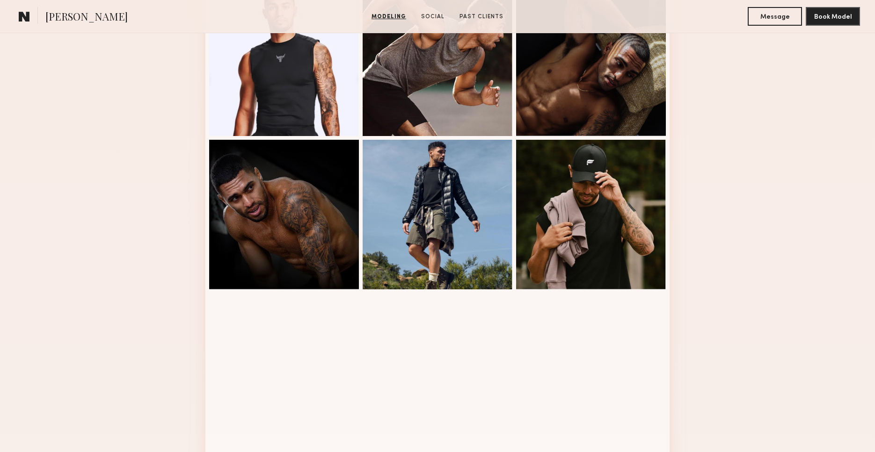
scroll to position [564, 0]
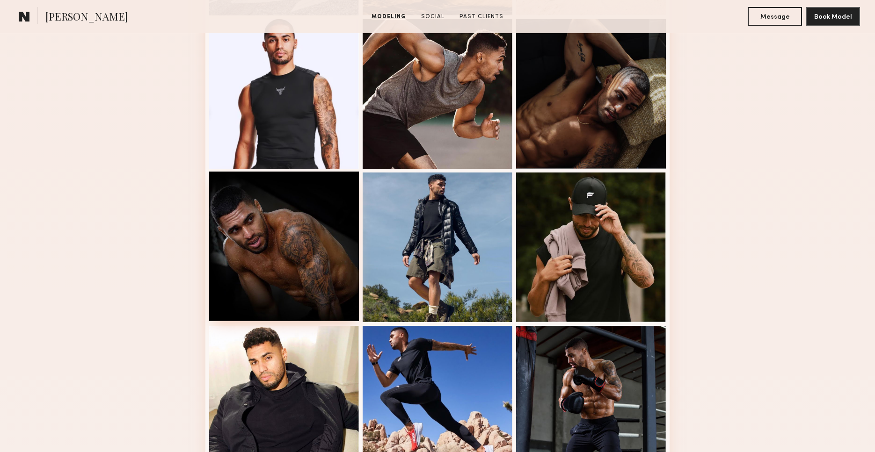
click at [334, 265] on div at bounding box center [284, 247] width 150 height 150
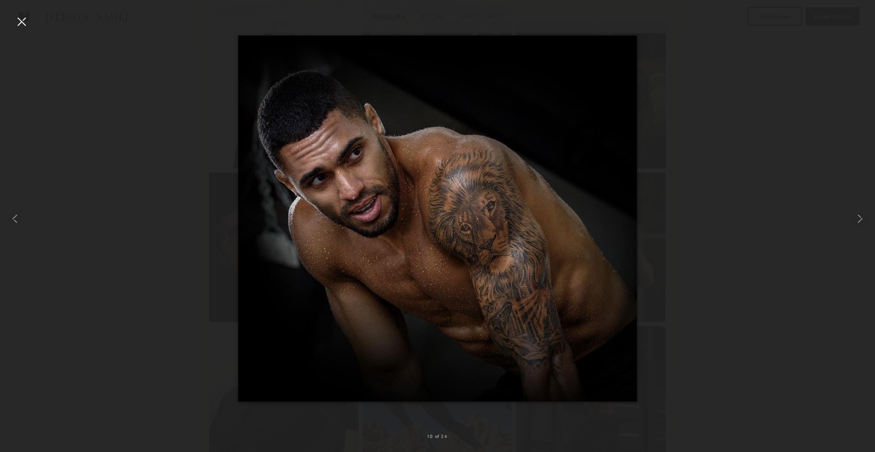
click at [25, 23] on div at bounding box center [21, 21] width 15 height 15
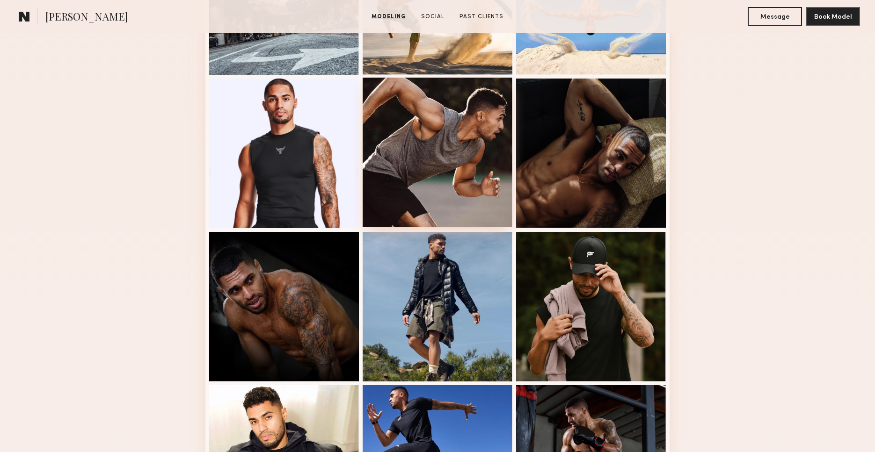
scroll to position [489, 0]
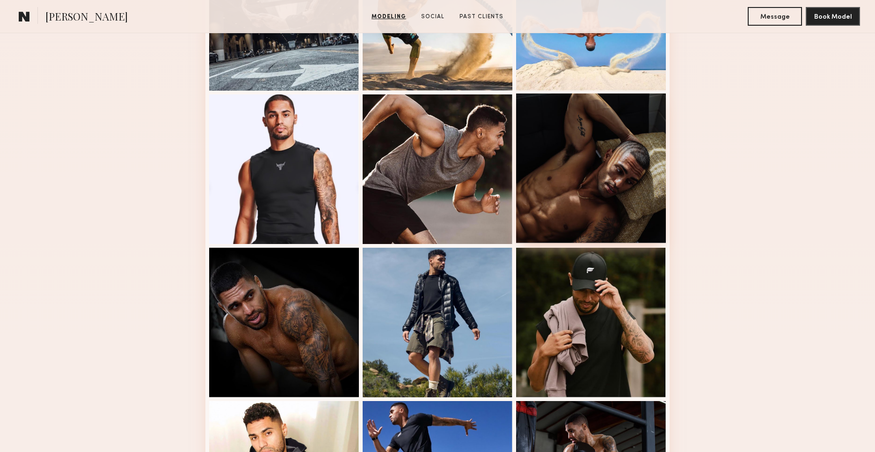
click at [652, 156] on div at bounding box center [591, 169] width 150 height 150
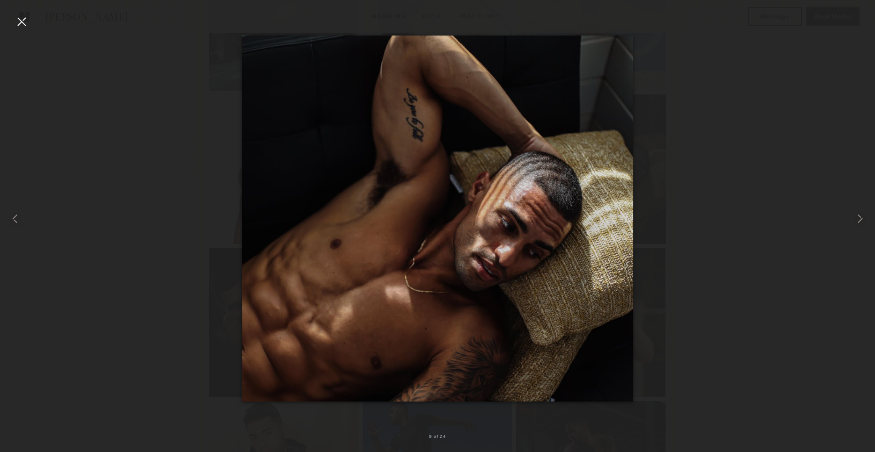
click at [21, 19] on div at bounding box center [21, 21] width 15 height 15
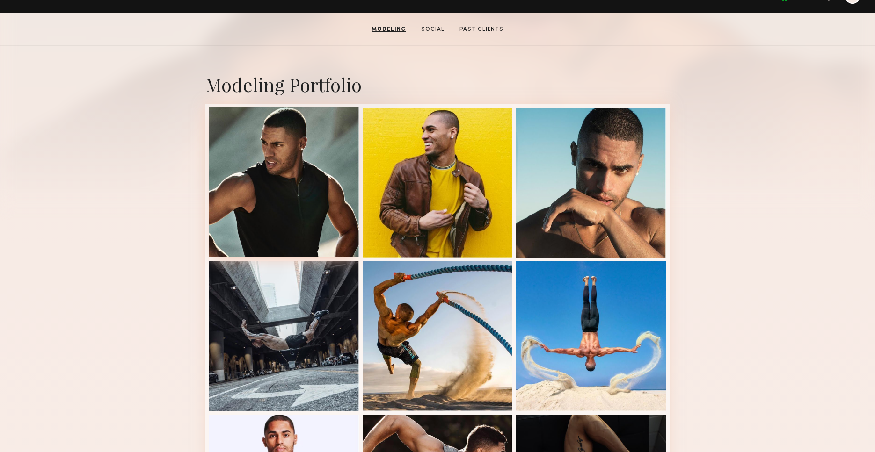
scroll to position [168, 0]
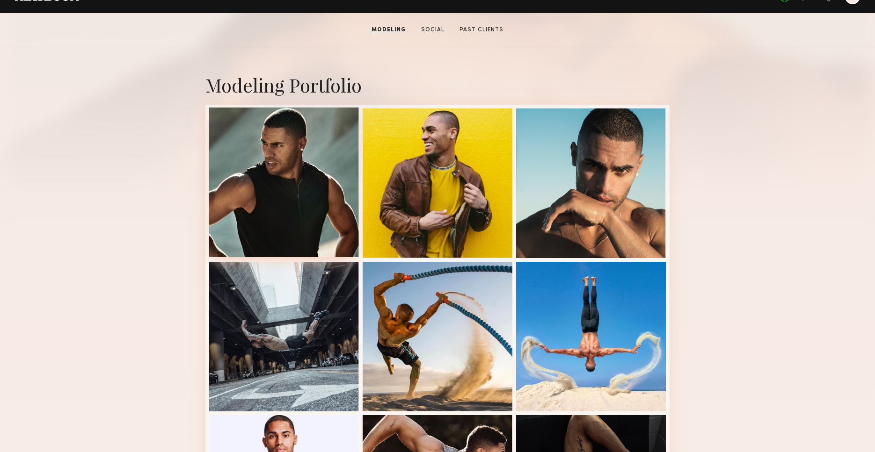
click at [317, 197] on div at bounding box center [284, 183] width 150 height 150
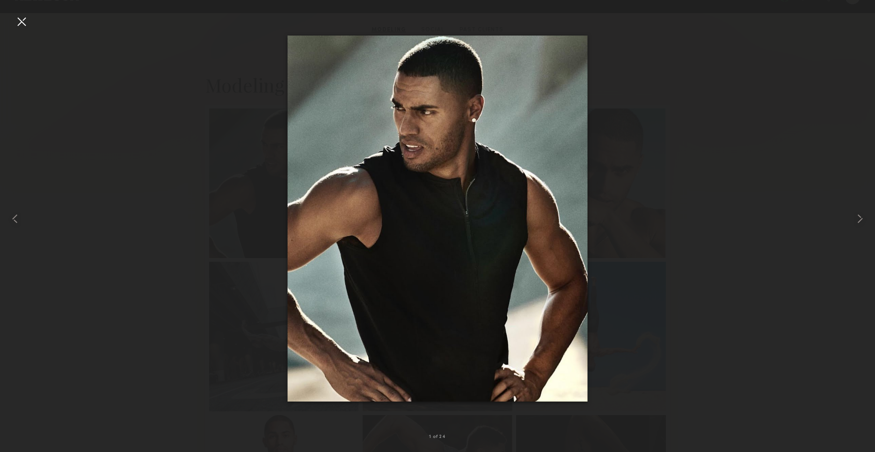
click at [27, 22] on div at bounding box center [21, 21] width 15 height 15
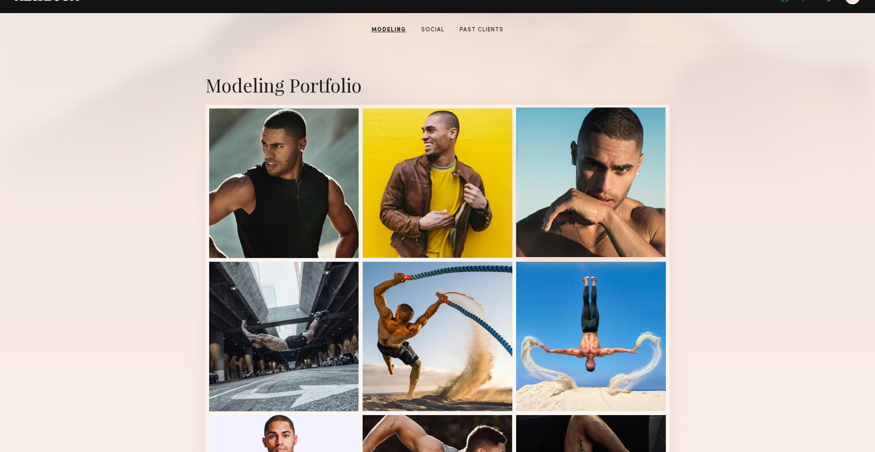
click at [563, 189] on div at bounding box center [591, 183] width 150 height 150
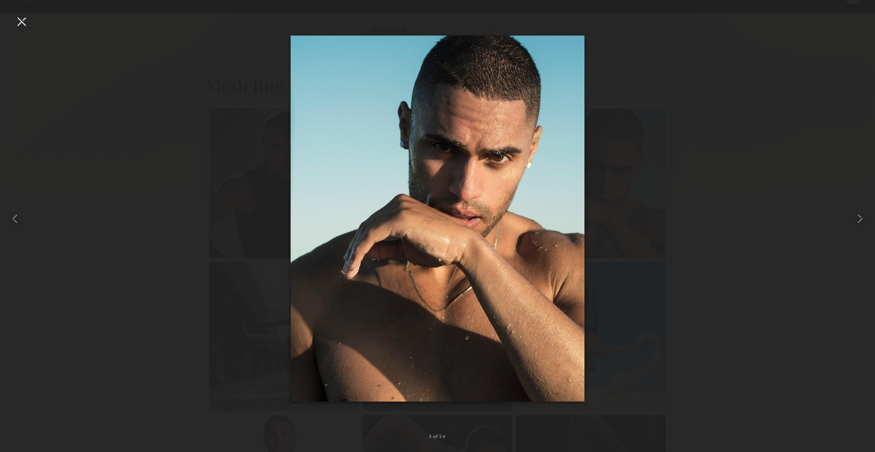
click at [668, 217] on div at bounding box center [437, 218] width 875 height 407
click at [16, 26] on div at bounding box center [21, 21] width 15 height 15
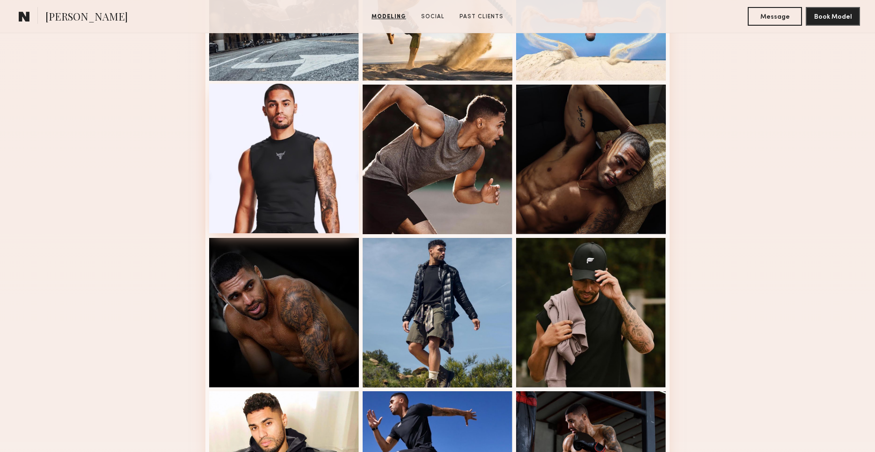
scroll to position [511, 0]
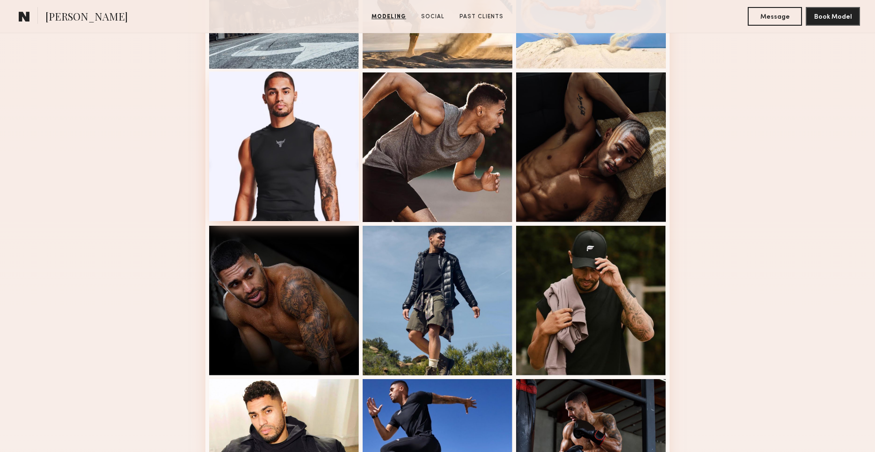
click at [284, 178] on div at bounding box center [284, 147] width 150 height 150
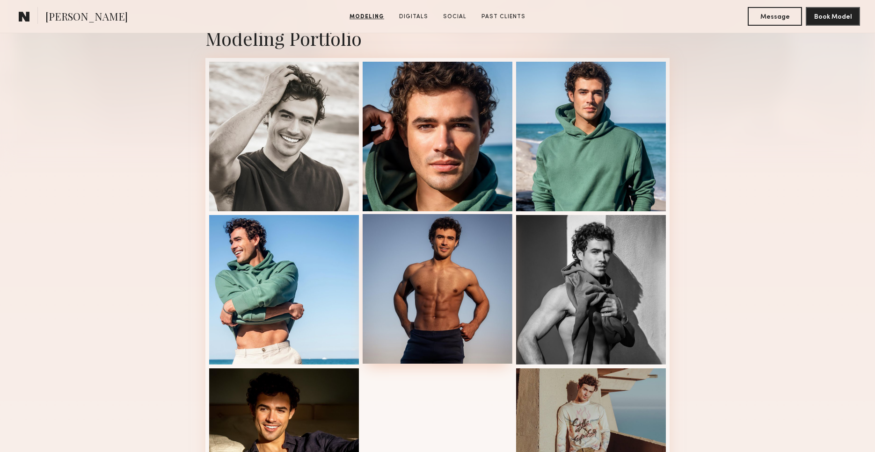
scroll to position [218, 0]
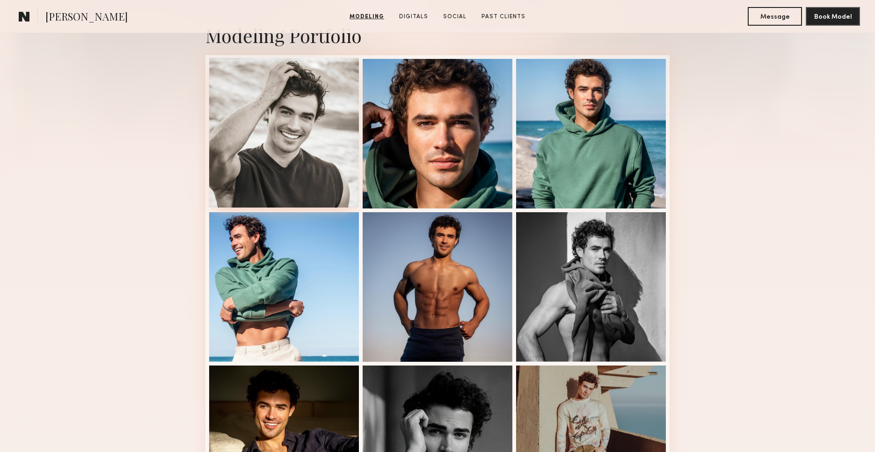
click at [266, 127] on div at bounding box center [284, 133] width 150 height 150
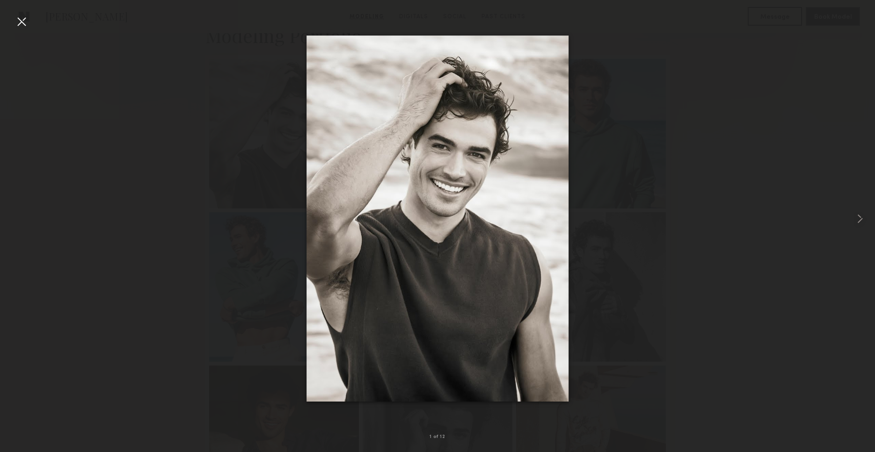
click at [22, 19] on div at bounding box center [21, 21] width 15 height 15
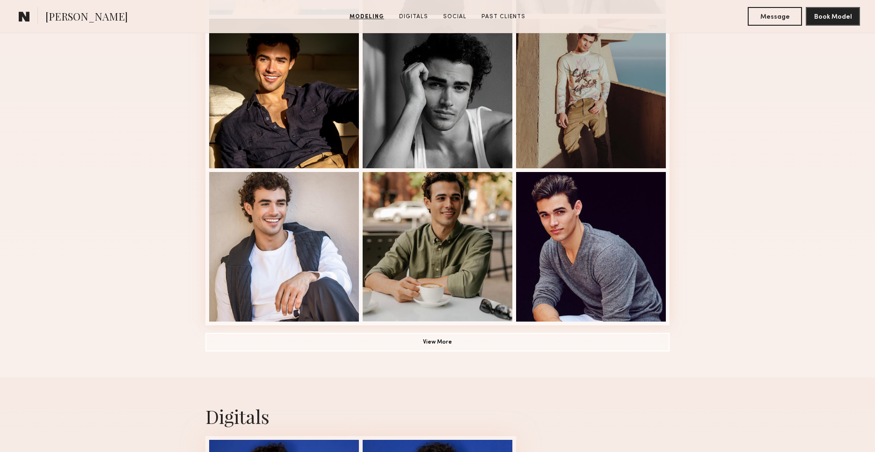
scroll to position [590, 0]
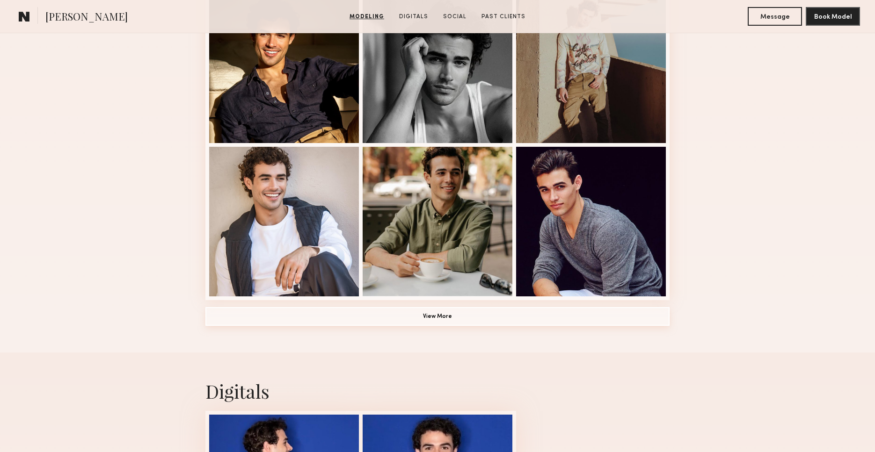
click at [407, 318] on button "View More" at bounding box center [437, 316] width 464 height 19
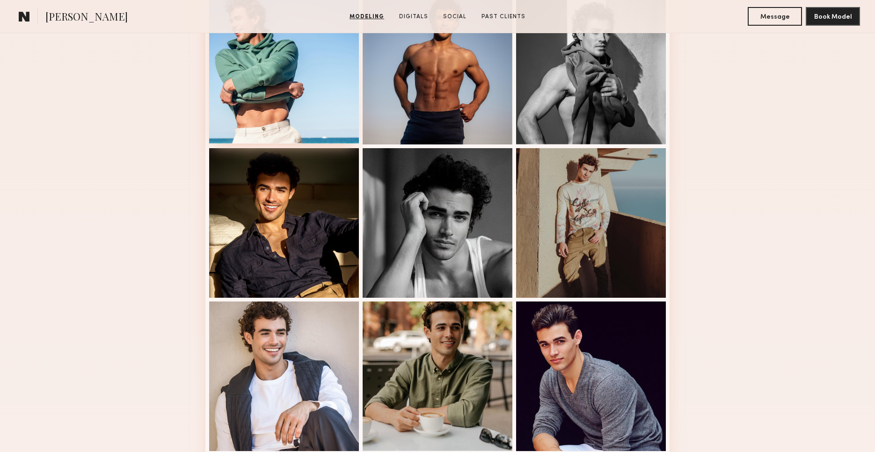
scroll to position [286, 0]
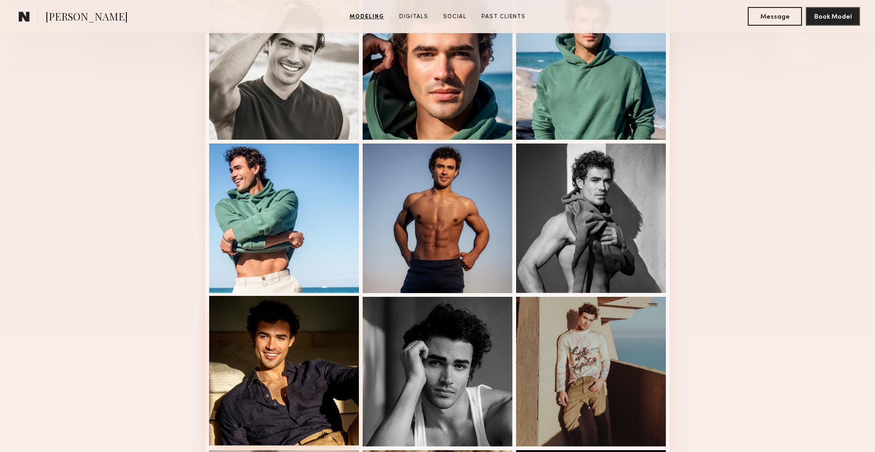
click at [297, 325] on div at bounding box center [284, 371] width 150 height 150
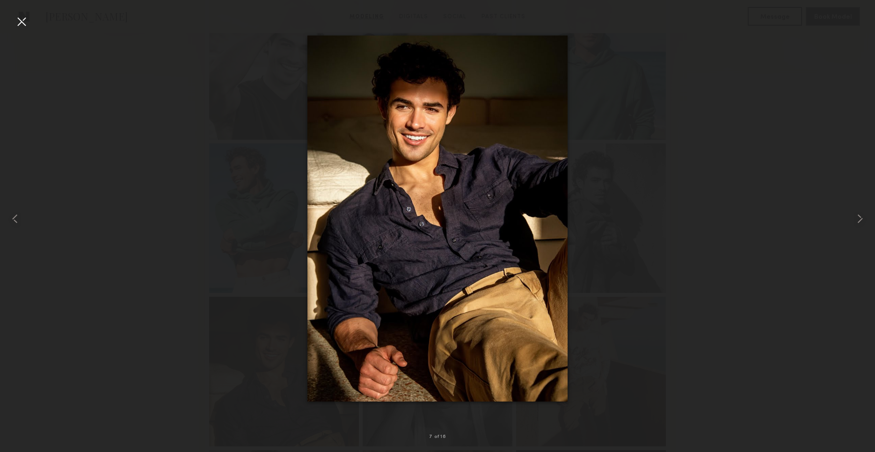
click at [654, 120] on div at bounding box center [437, 218] width 875 height 407
click at [14, 28] on div at bounding box center [21, 21] width 15 height 15
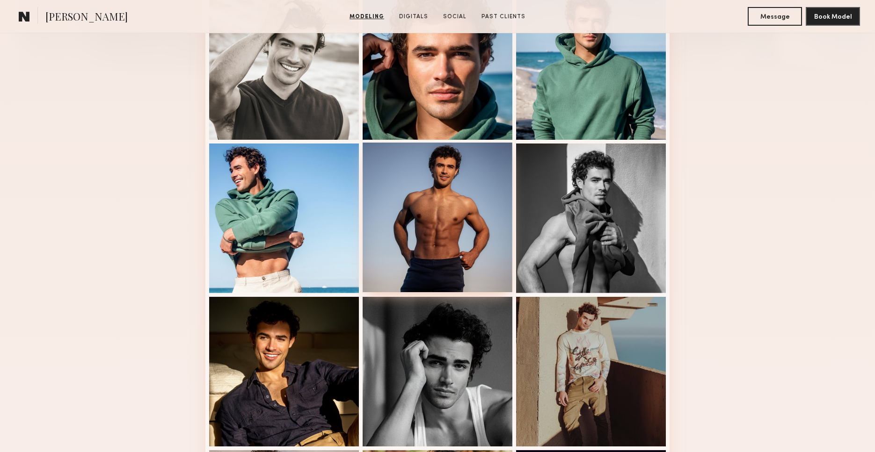
click at [434, 239] on div at bounding box center [438, 218] width 150 height 150
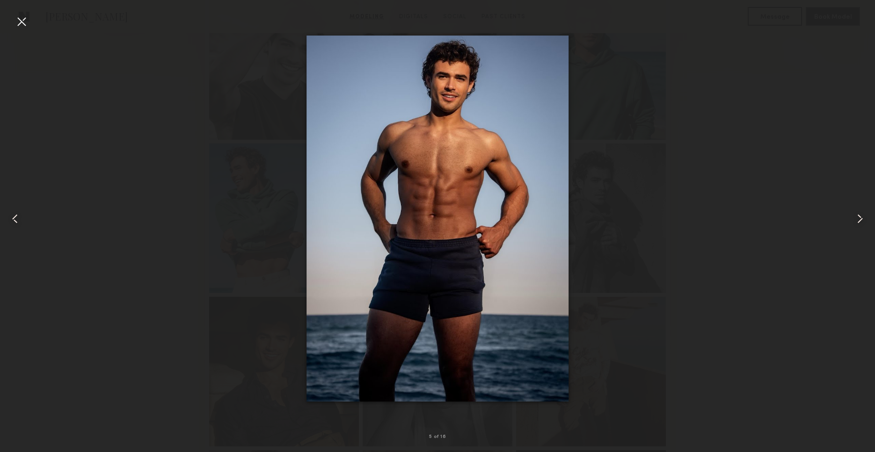
drag, startPoint x: 371, startPoint y: 184, endPoint x: 338, endPoint y: 185, distance: 33.2
click at [371, 184] on img at bounding box center [437, 219] width 262 height 367
click at [212, 184] on div at bounding box center [437, 218] width 875 height 407
drag, startPoint x: 727, startPoint y: 163, endPoint x: 482, endPoint y: 62, distance: 264.7
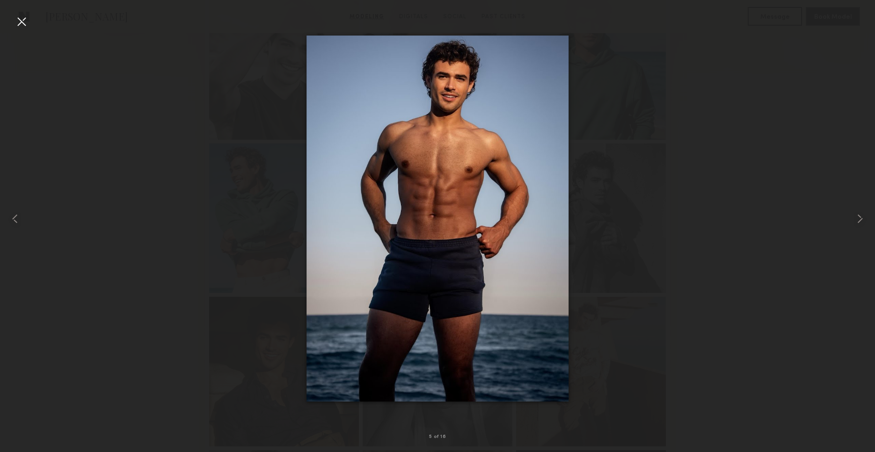
click at [726, 163] on div at bounding box center [437, 218] width 875 height 407
click at [19, 26] on div at bounding box center [21, 21] width 15 height 15
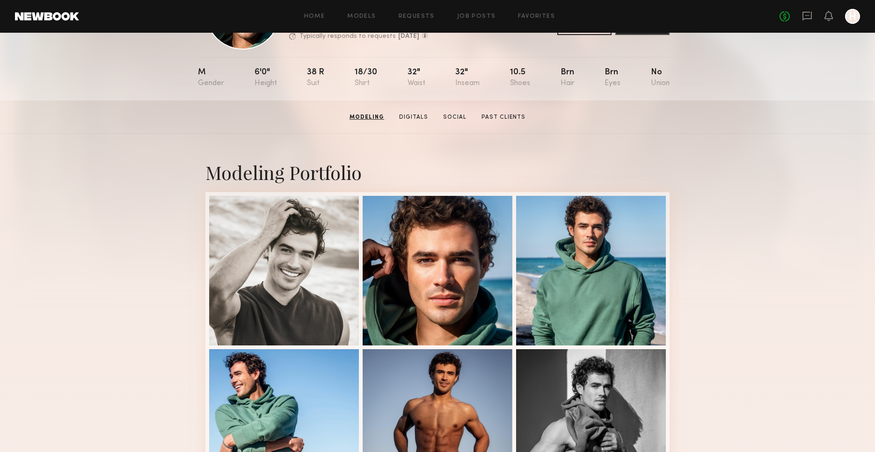
scroll to position [0, 0]
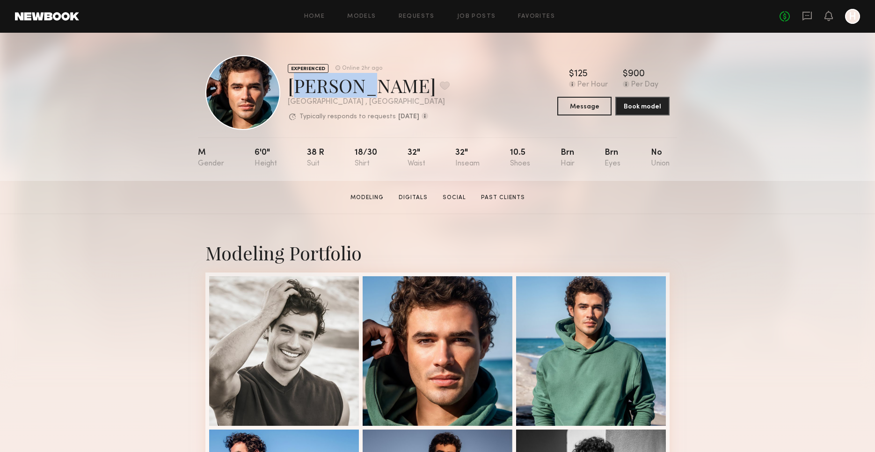
drag, startPoint x: 289, startPoint y: 83, endPoint x: 353, endPoint y: 85, distance: 64.1
click at [353, 85] on div "Chase H. Favorite" at bounding box center [369, 85] width 162 height 25
copy div "Chase H"
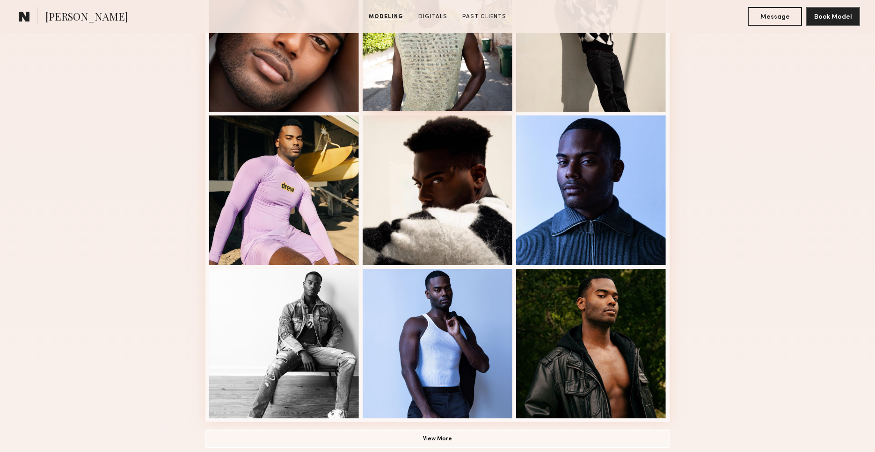
scroll to position [501, 0]
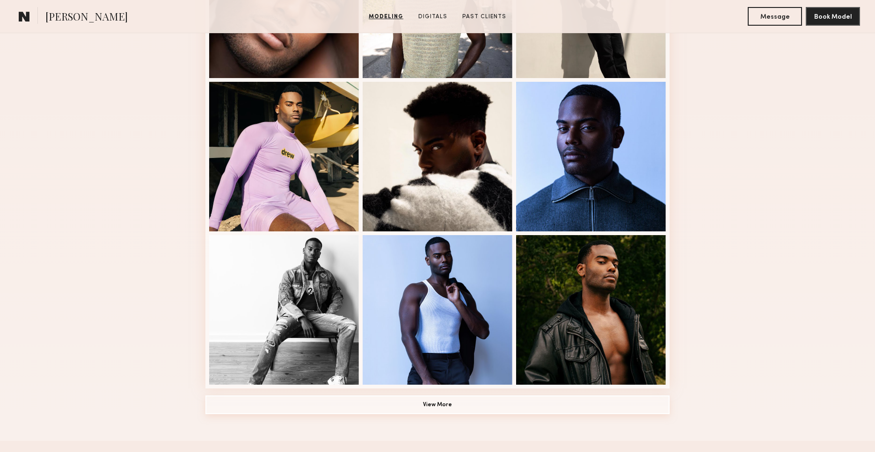
click at [432, 413] on button "View More" at bounding box center [437, 405] width 464 height 19
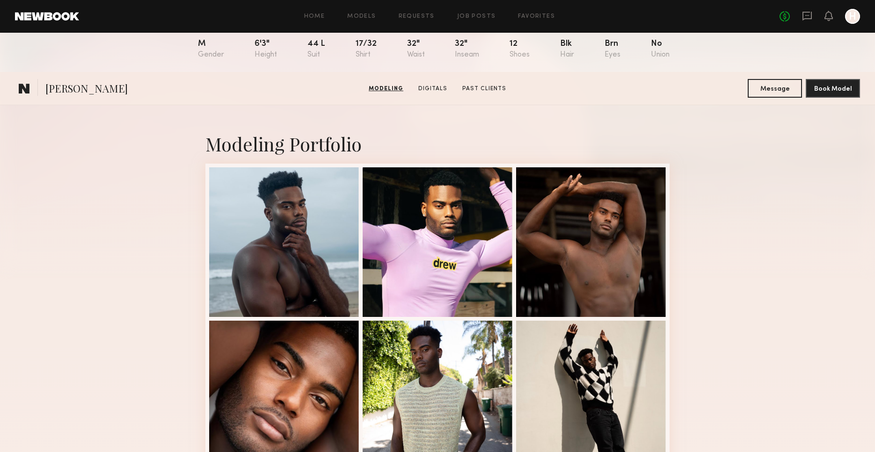
scroll to position [0, 0]
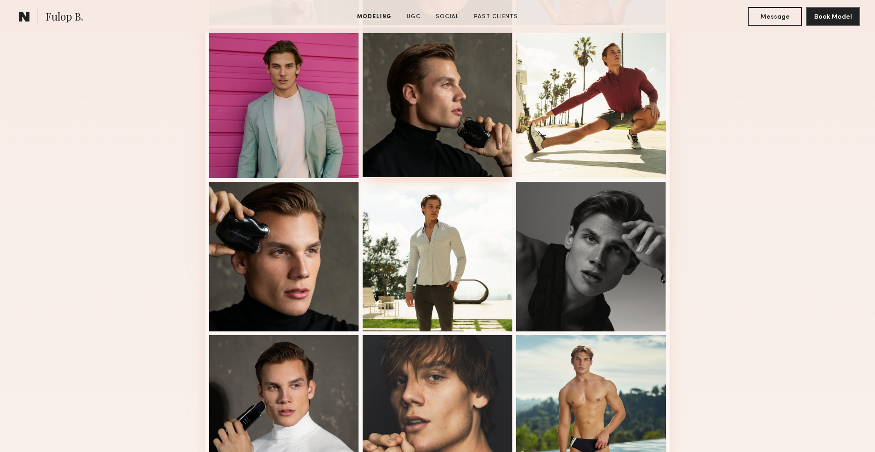
scroll to position [552, 0]
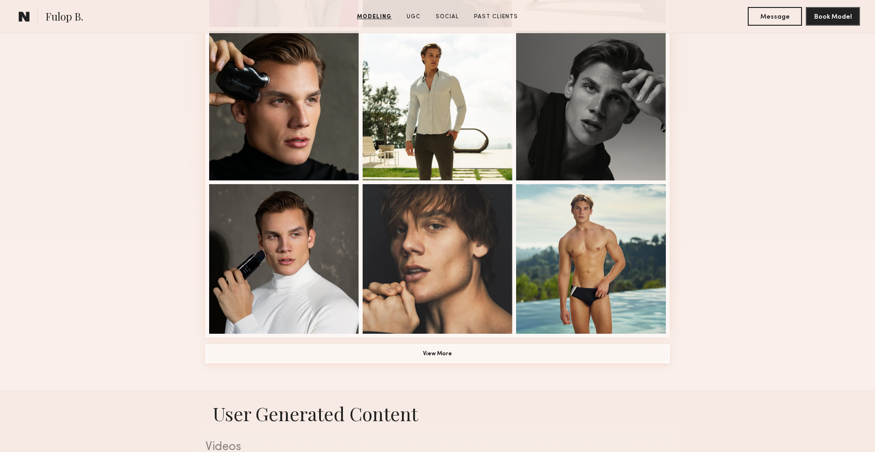
click at [509, 363] on button "View More" at bounding box center [437, 354] width 464 height 19
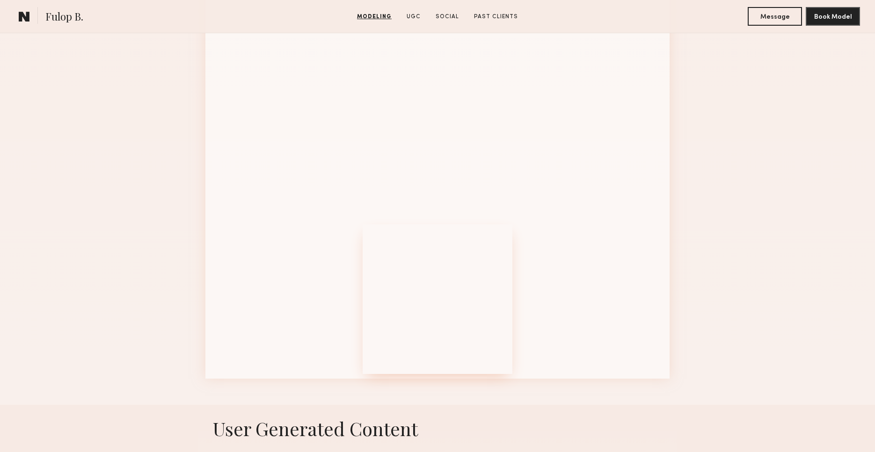
scroll to position [1251, 0]
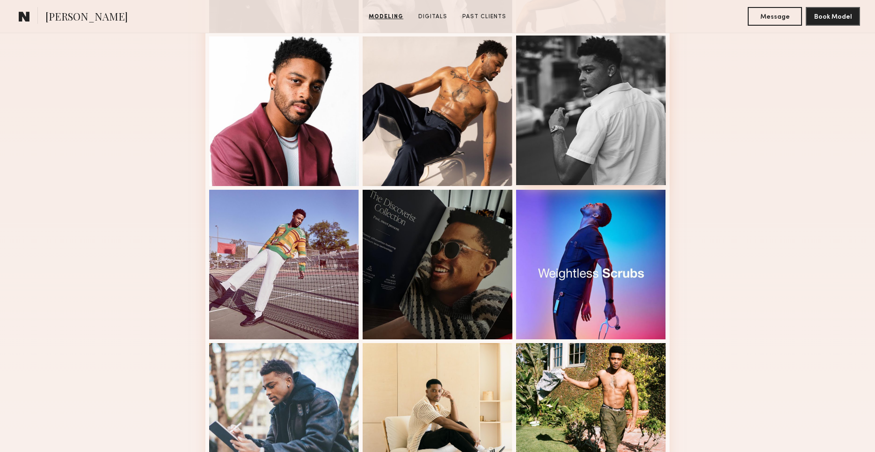
scroll to position [396, 0]
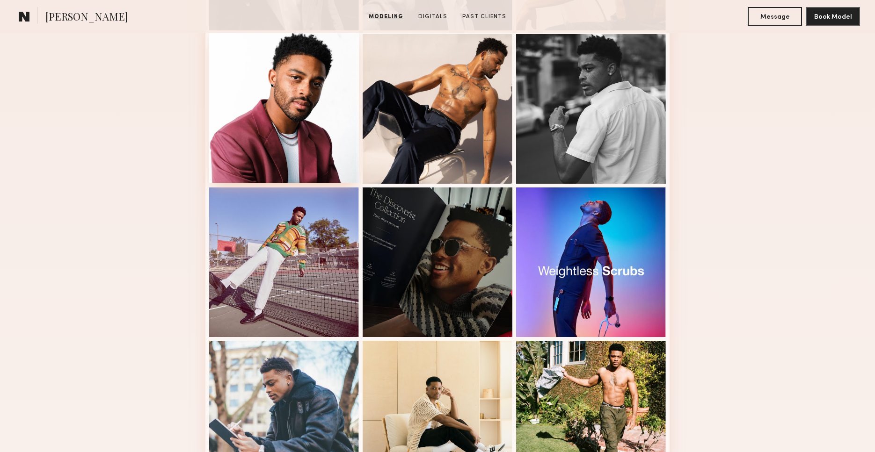
click at [298, 129] on div at bounding box center [284, 108] width 150 height 150
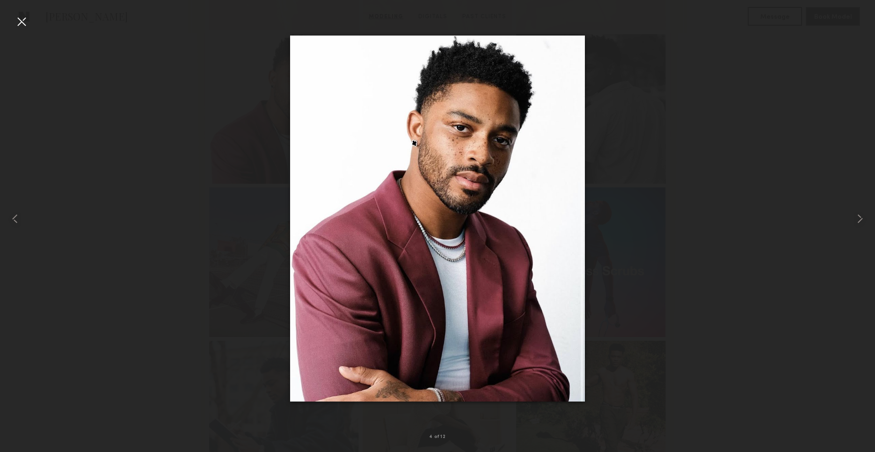
click at [729, 66] on div at bounding box center [437, 218] width 875 height 407
click at [12, 18] on div at bounding box center [17, 218] width 35 height 407
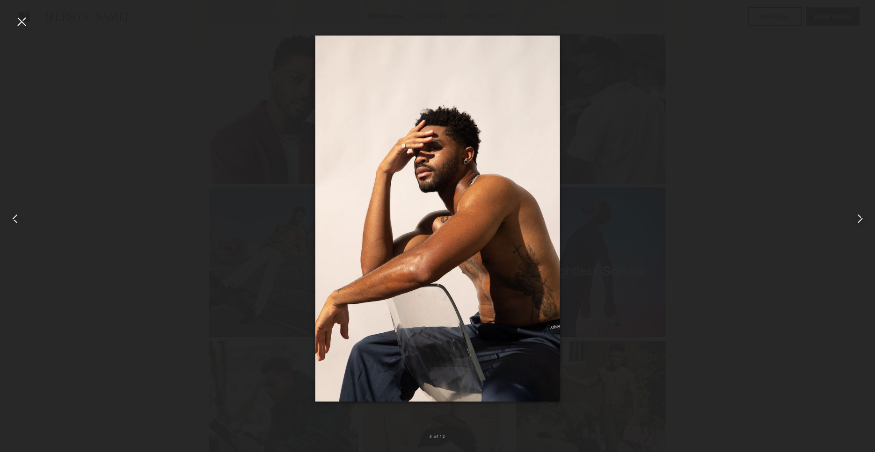
click at [16, 21] on div at bounding box center [21, 21] width 15 height 15
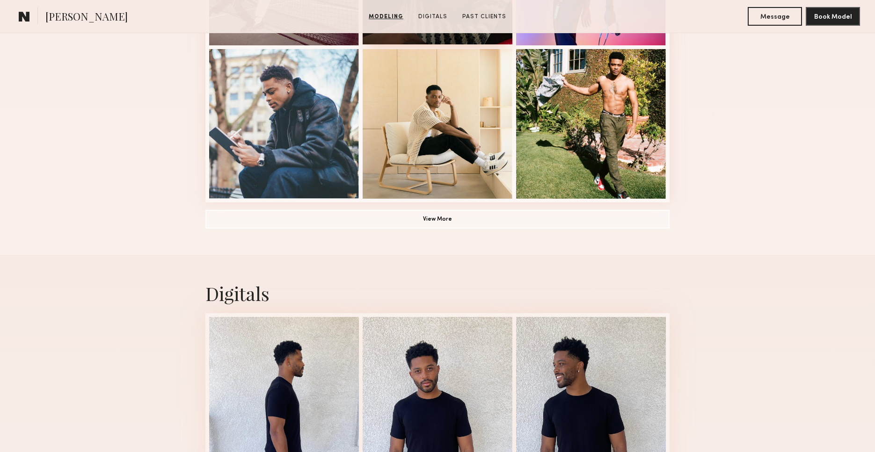
scroll to position [716, 0]
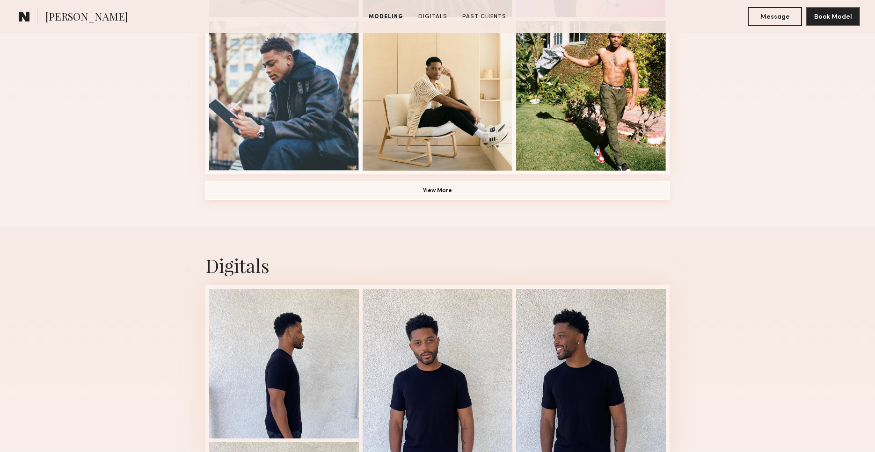
click at [457, 184] on button "View More" at bounding box center [437, 191] width 464 height 19
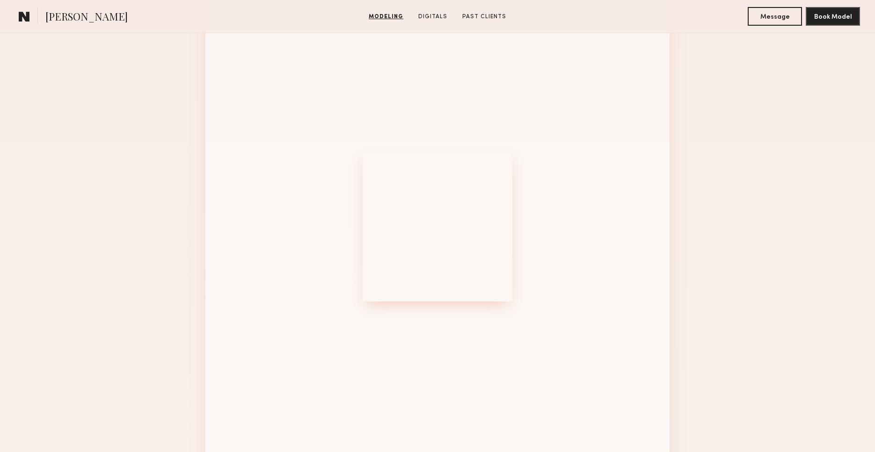
scroll to position [914, 0]
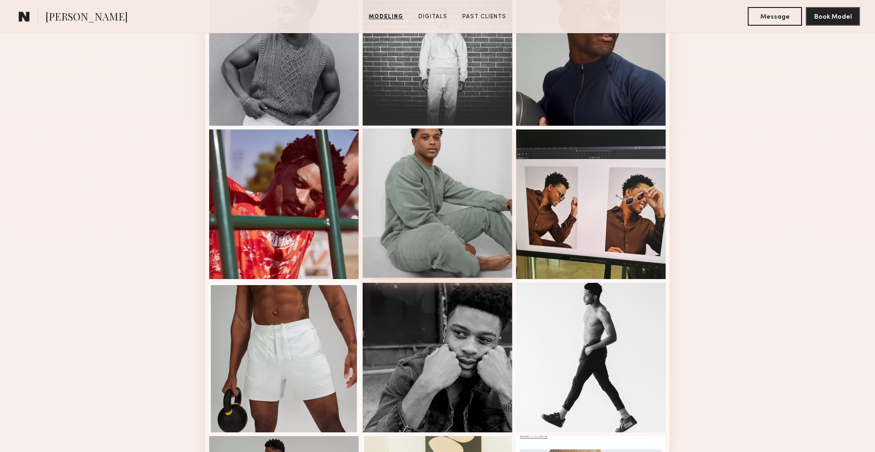
click at [481, 218] on div at bounding box center [438, 204] width 150 height 150
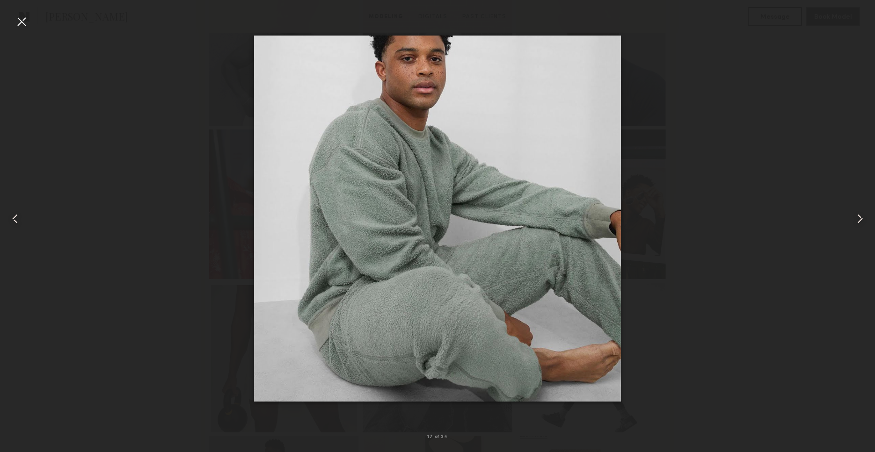
click at [25, 22] on div at bounding box center [21, 21] width 15 height 15
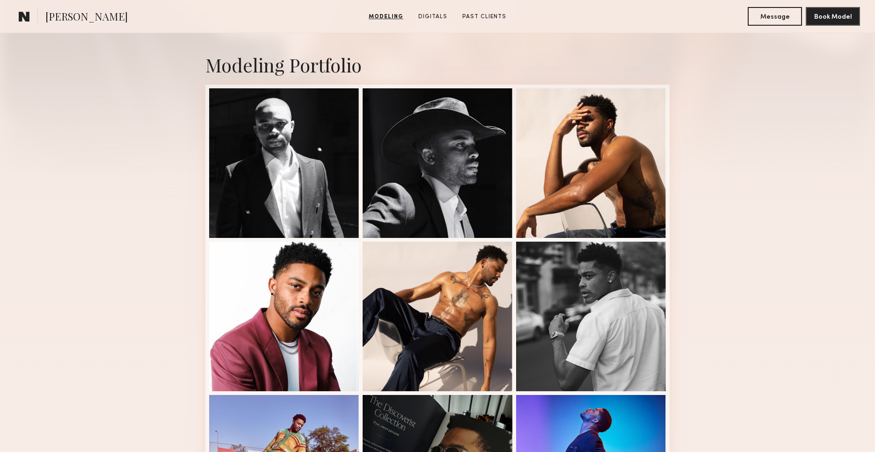
scroll to position [186, 0]
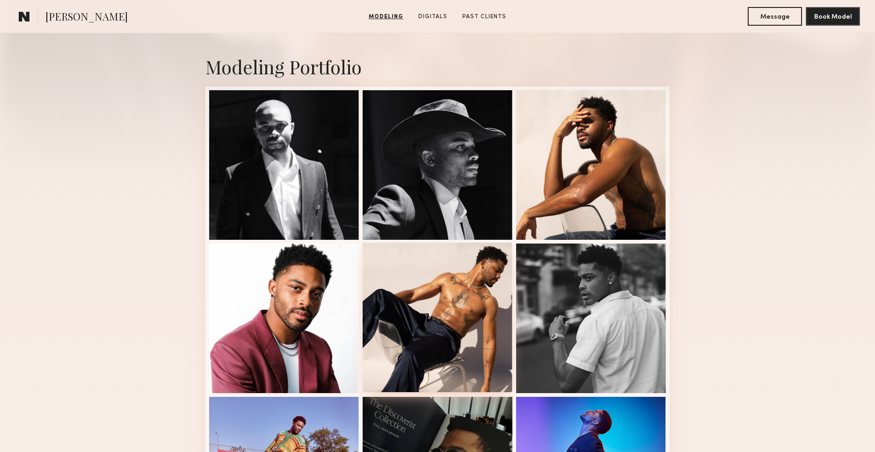
click at [485, 295] on div at bounding box center [438, 318] width 150 height 150
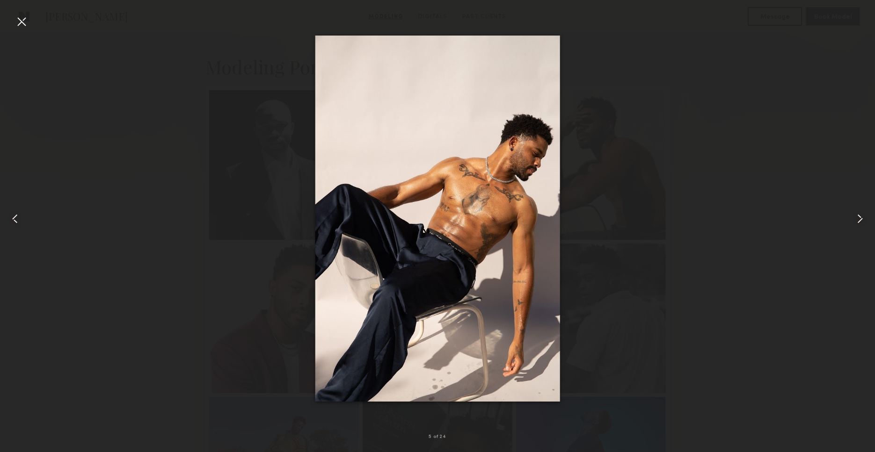
click at [28, 16] on div at bounding box center [21, 21] width 15 height 15
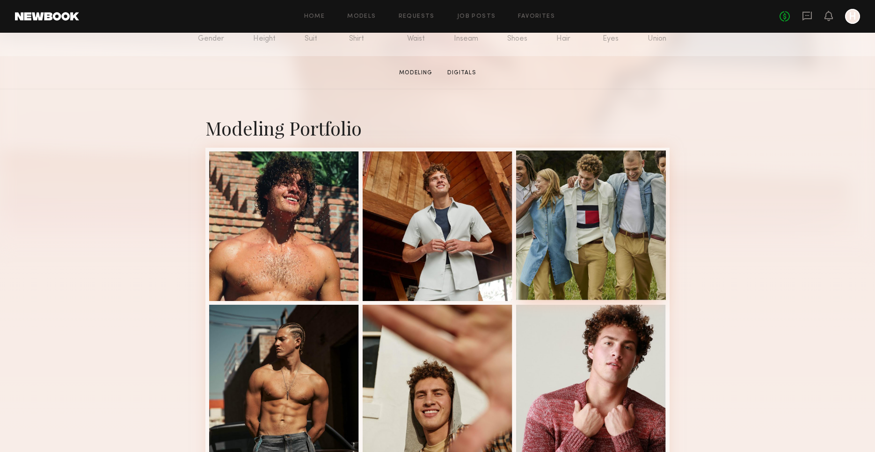
scroll to position [259, 0]
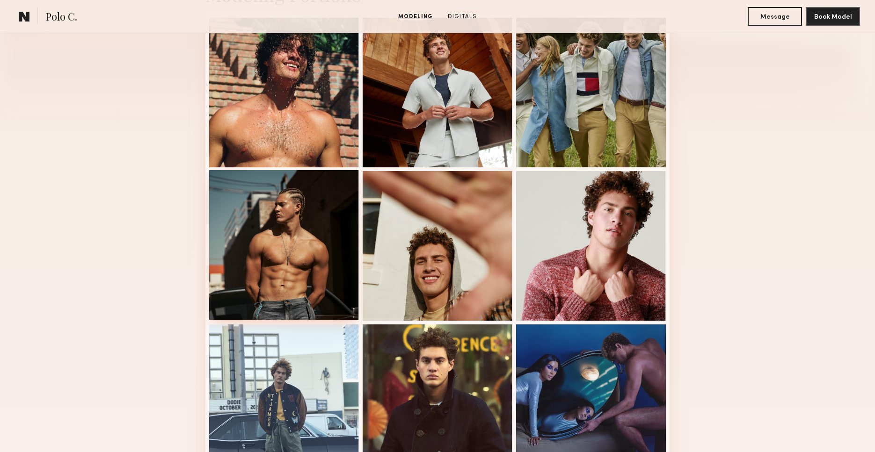
click at [272, 251] on div at bounding box center [284, 245] width 150 height 150
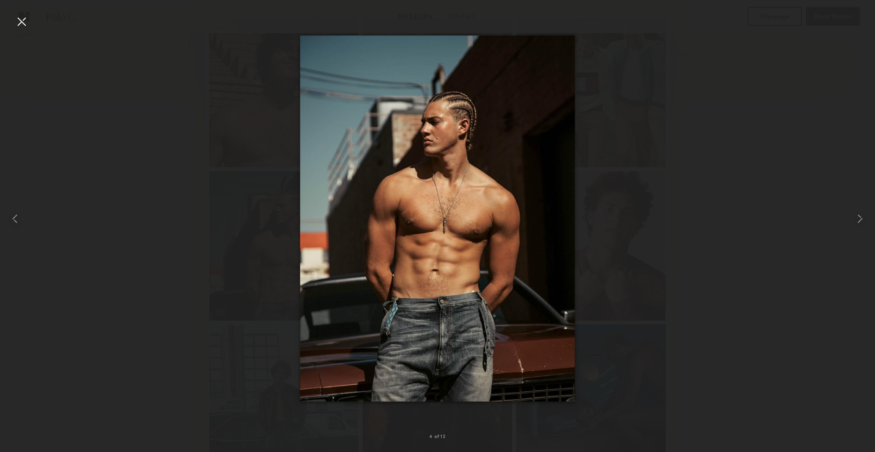
click at [18, 25] on div at bounding box center [21, 21] width 15 height 15
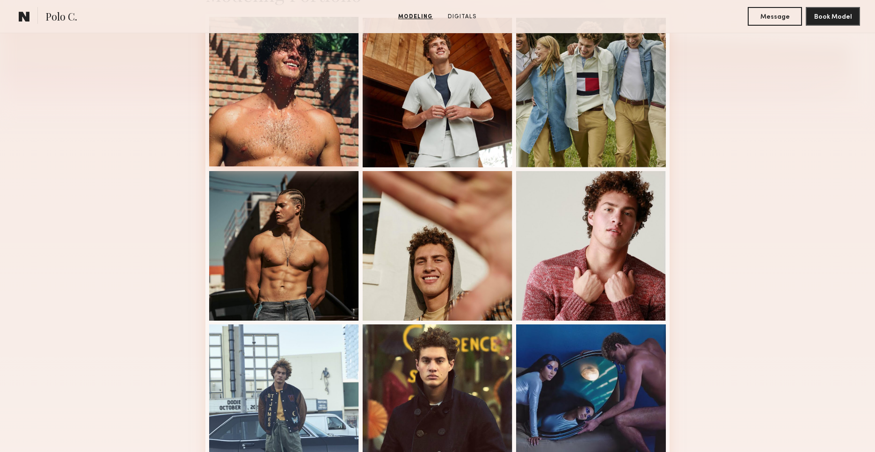
click at [272, 114] on div at bounding box center [284, 92] width 150 height 150
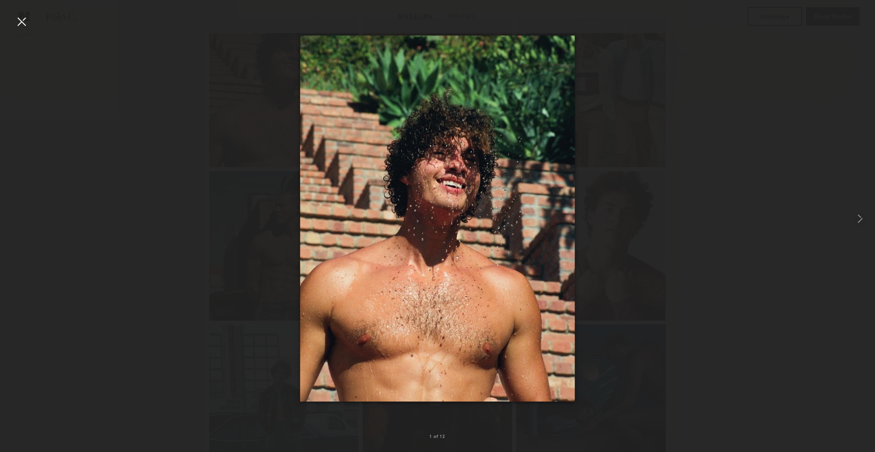
click at [24, 25] on div at bounding box center [21, 21] width 15 height 15
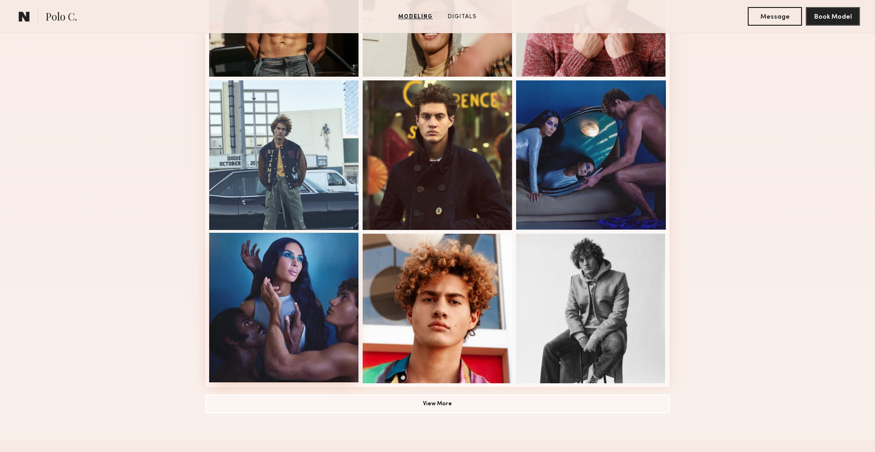
scroll to position [505, 0]
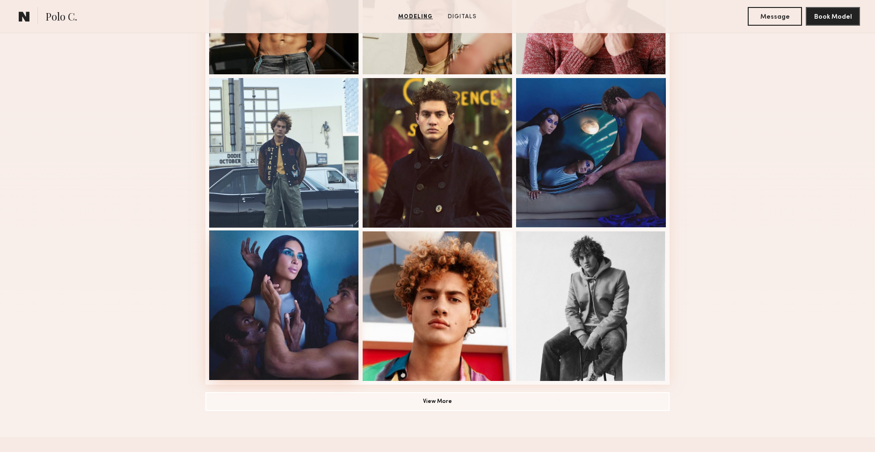
click at [293, 278] on div at bounding box center [284, 306] width 150 height 150
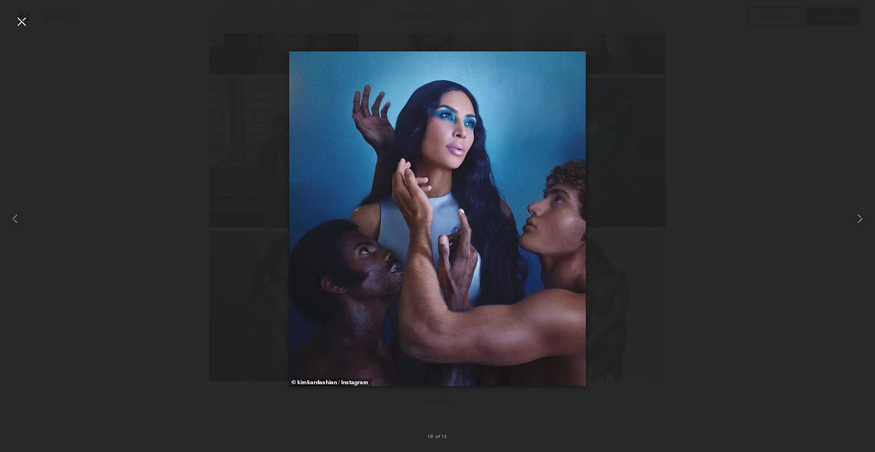
drag, startPoint x: 19, startPoint y: 22, endPoint x: 131, endPoint y: 125, distance: 152.3
click at [19, 22] on div at bounding box center [21, 21] width 15 height 15
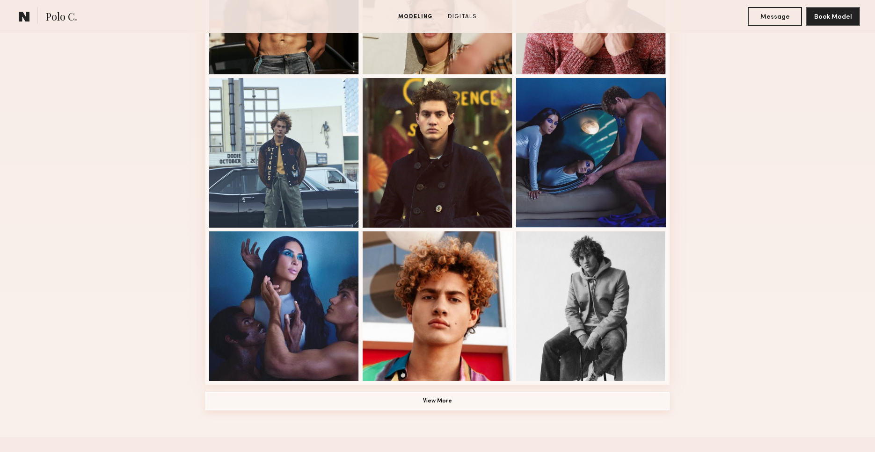
click at [455, 398] on button "View More" at bounding box center [437, 401] width 464 height 19
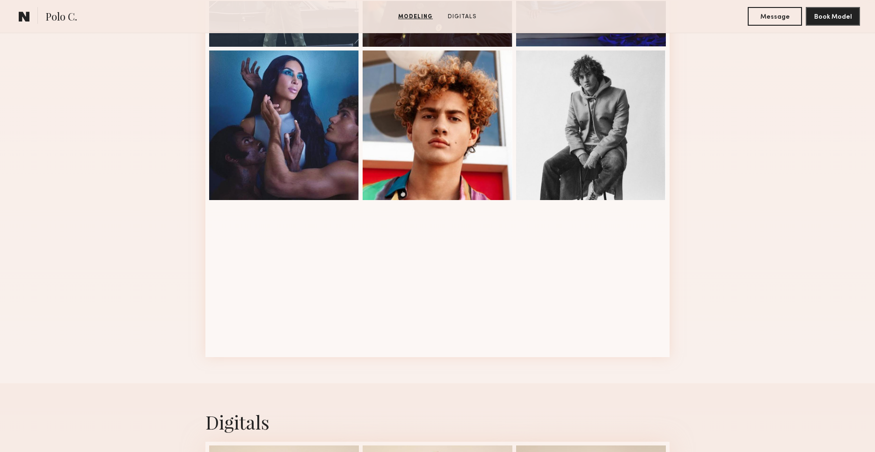
scroll to position [700, 0]
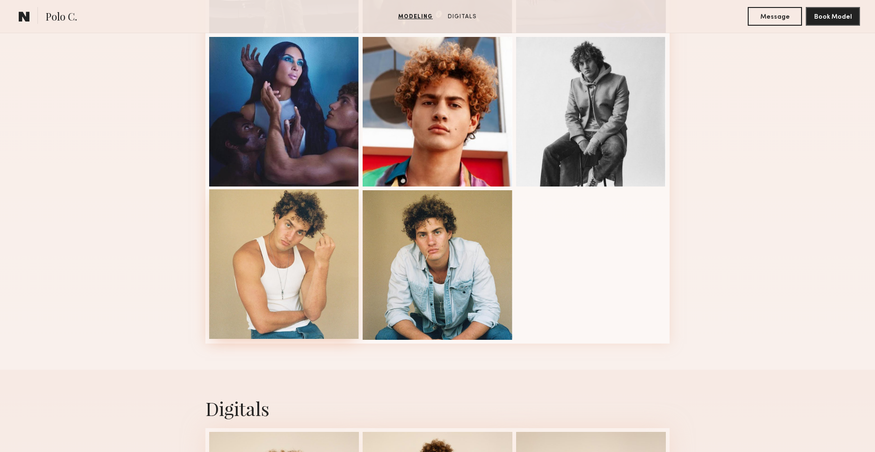
click at [329, 279] on div at bounding box center [284, 264] width 150 height 150
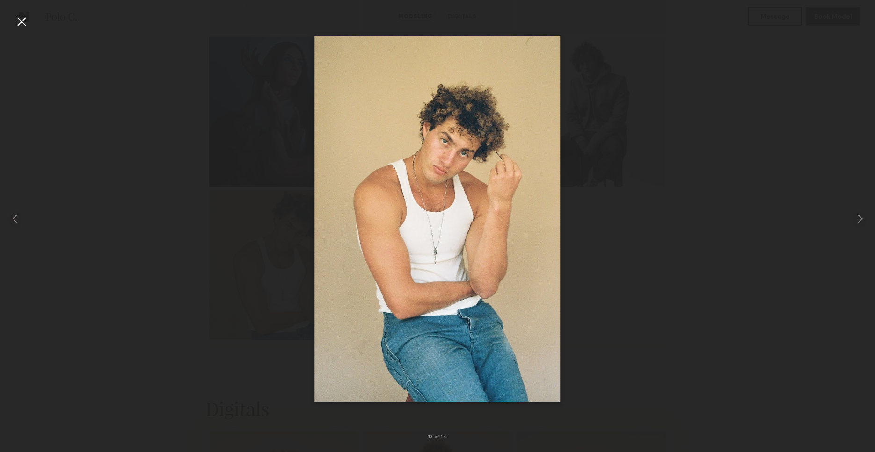
click at [20, 20] on div at bounding box center [21, 21] width 15 height 15
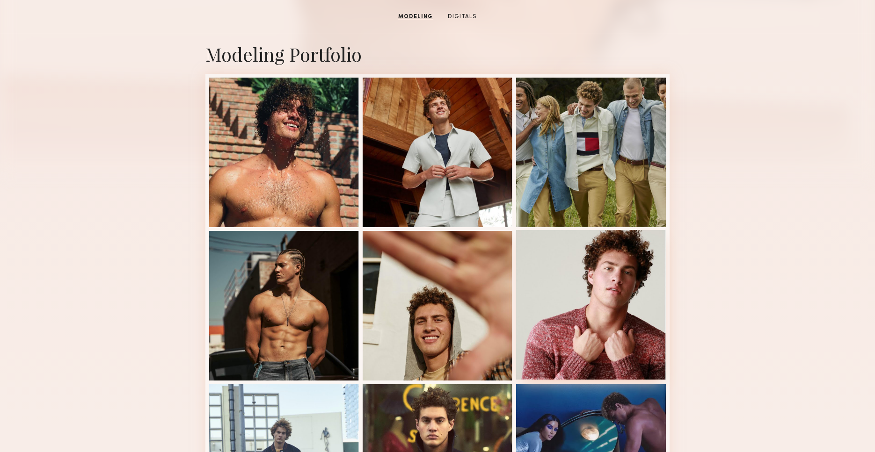
scroll to position [209, 0]
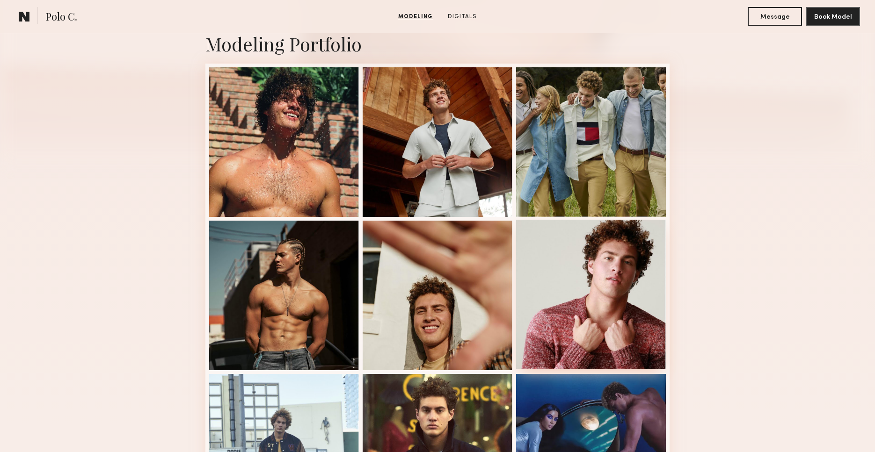
click at [628, 303] on div at bounding box center [591, 295] width 150 height 150
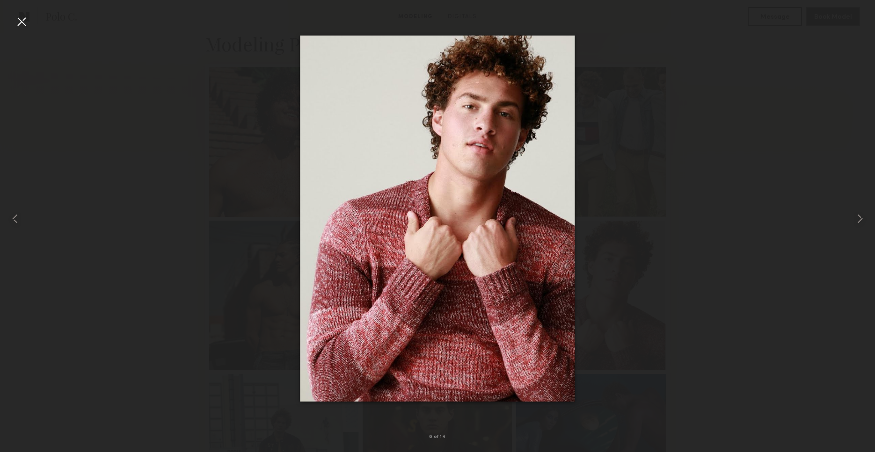
click at [23, 29] on div at bounding box center [21, 21] width 15 height 15
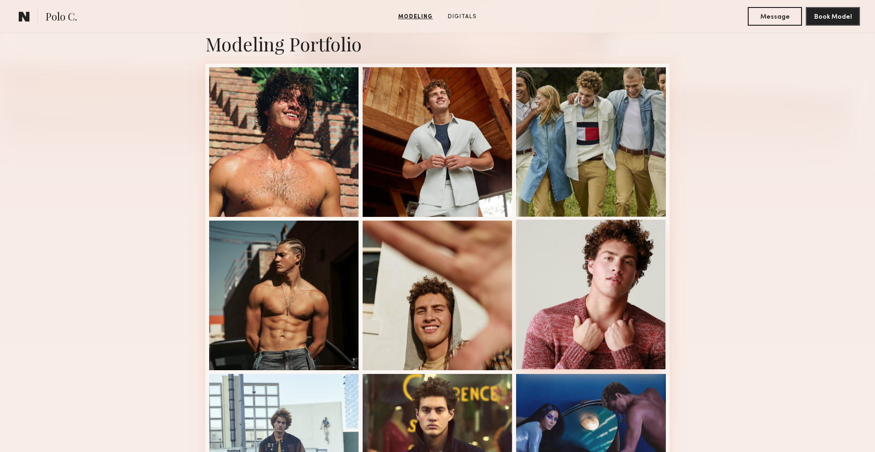
click at [578, 288] on div at bounding box center [591, 295] width 150 height 150
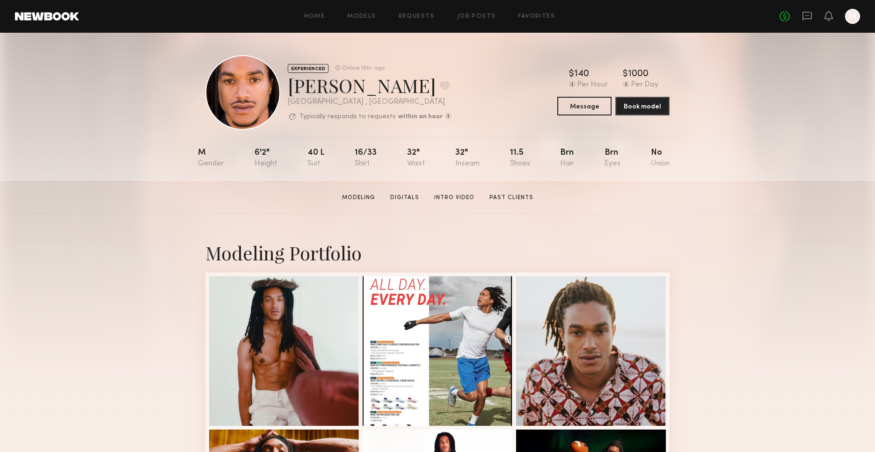
click at [586, 208] on section "[PERSON_NAME] Modeling Digitals Intro Video Past Clients Message Book Model" at bounding box center [437, 197] width 875 height 33
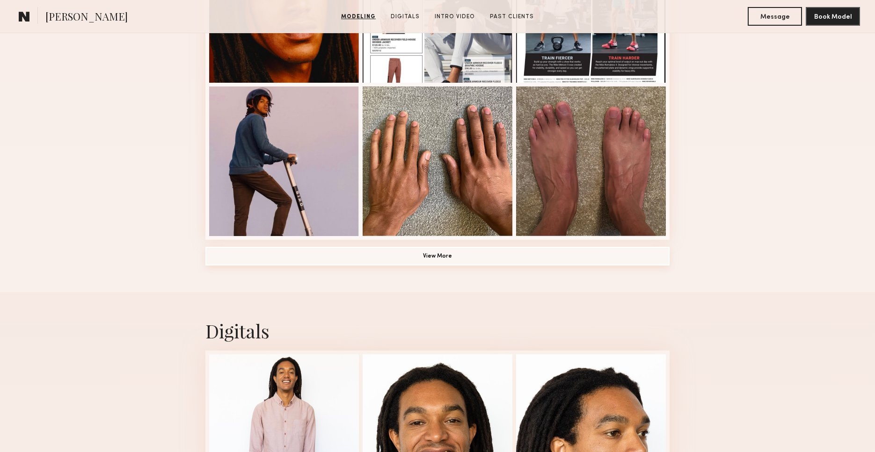
scroll to position [669, 0]
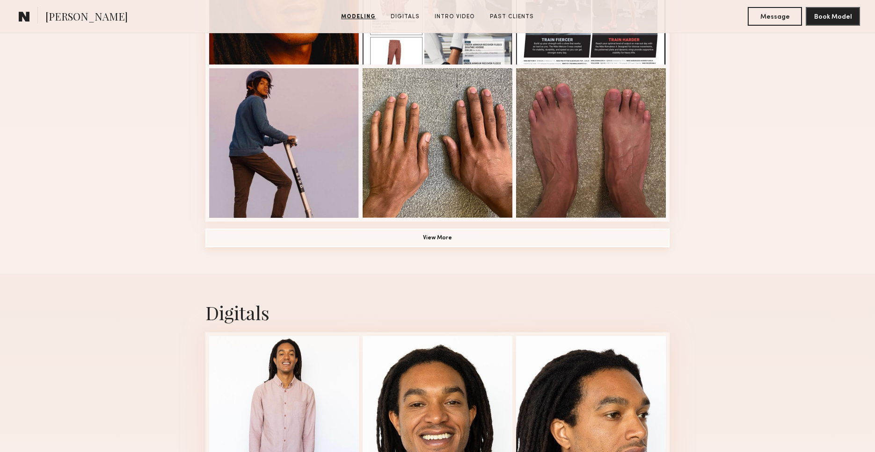
click at [521, 240] on button "View More" at bounding box center [437, 238] width 464 height 19
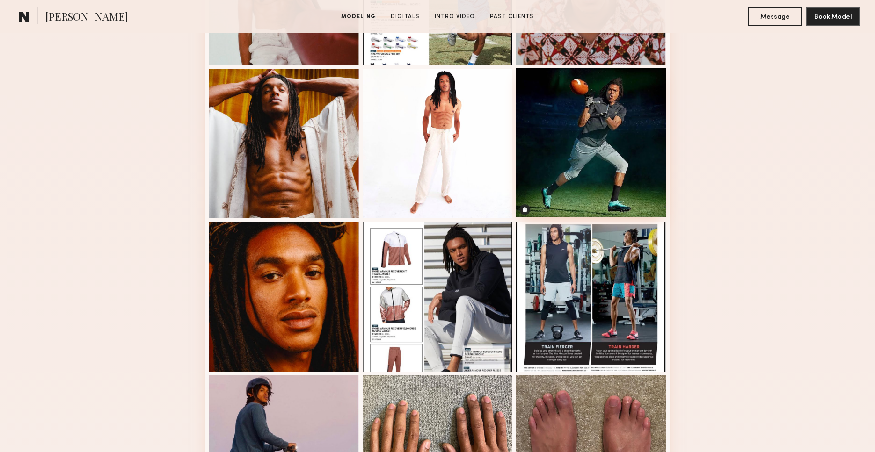
scroll to position [350, 0]
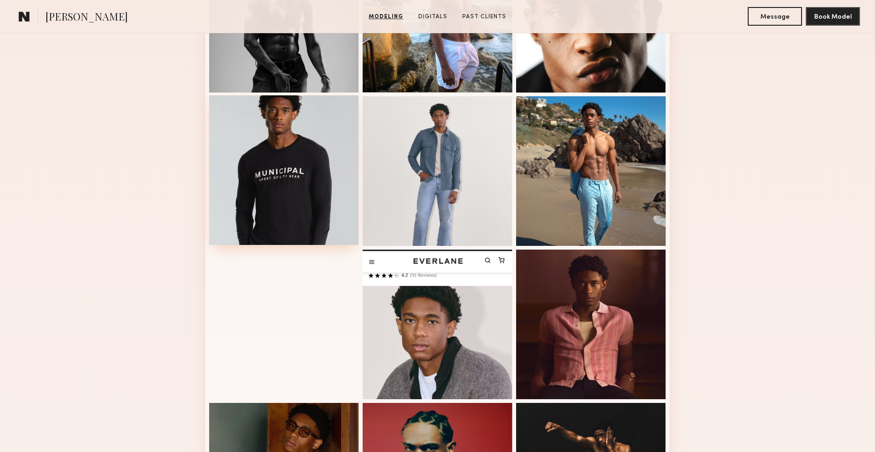
scroll to position [325, 0]
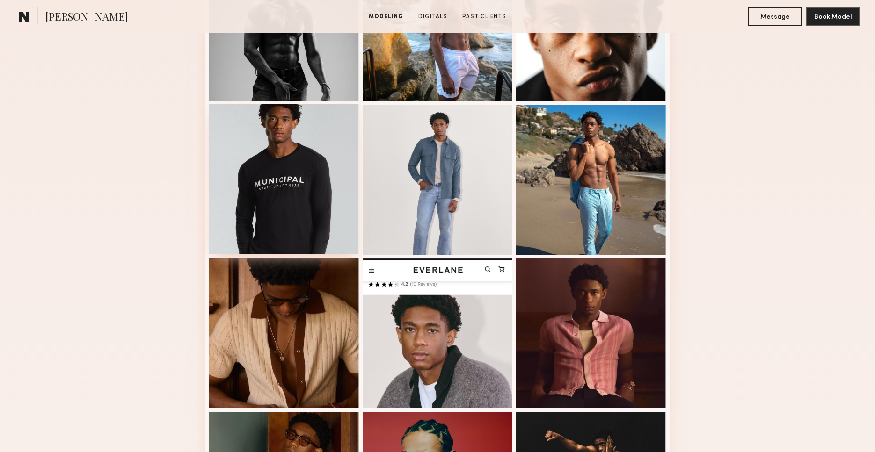
click at [284, 182] on div at bounding box center [284, 179] width 150 height 150
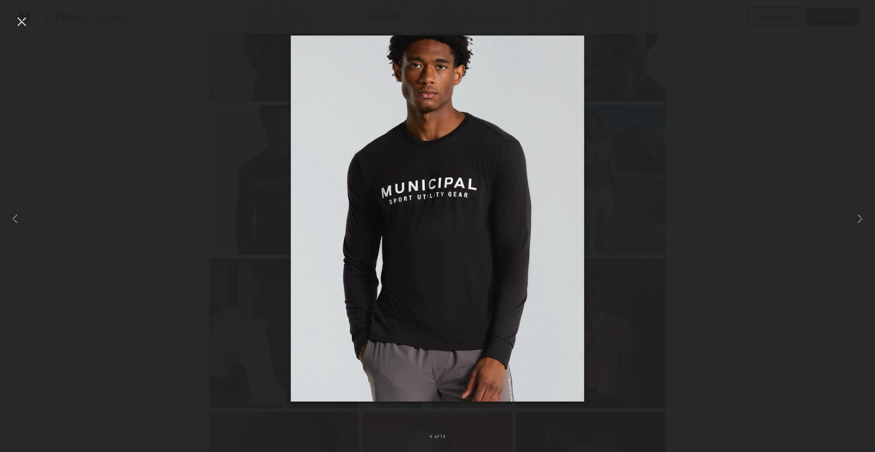
click at [18, 21] on div at bounding box center [21, 21] width 15 height 15
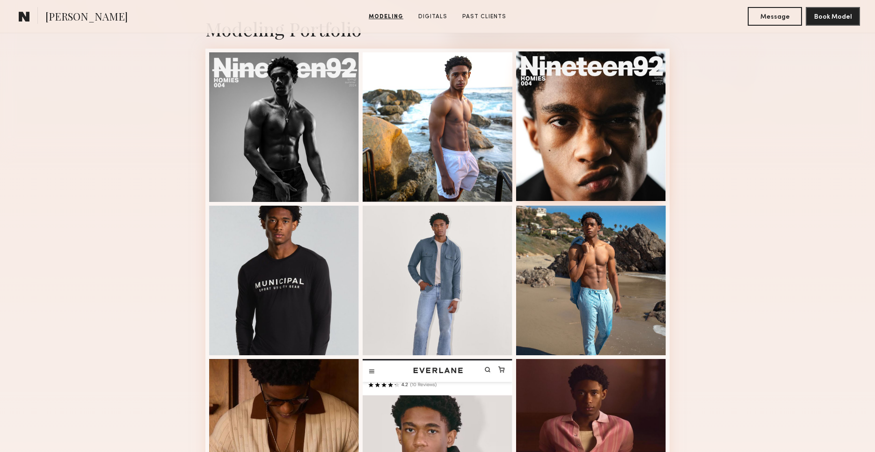
scroll to position [131, 0]
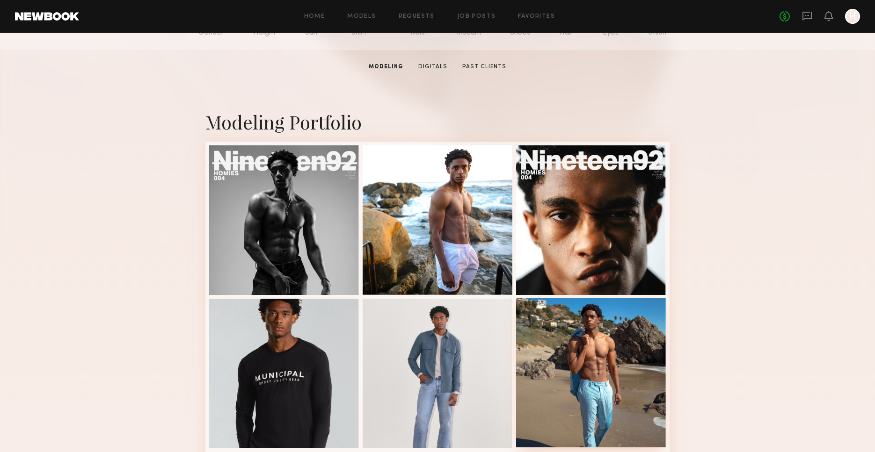
click at [579, 320] on div at bounding box center [591, 373] width 150 height 150
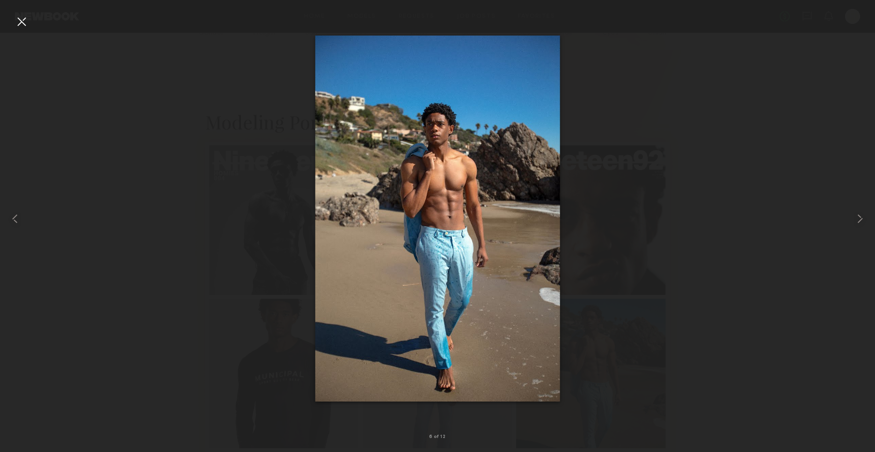
click at [21, 24] on div at bounding box center [21, 21] width 15 height 15
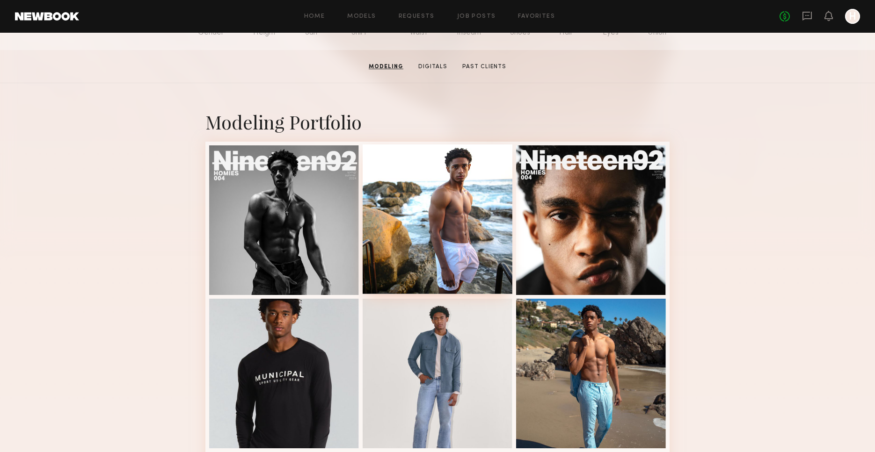
click at [433, 240] on div at bounding box center [438, 220] width 150 height 150
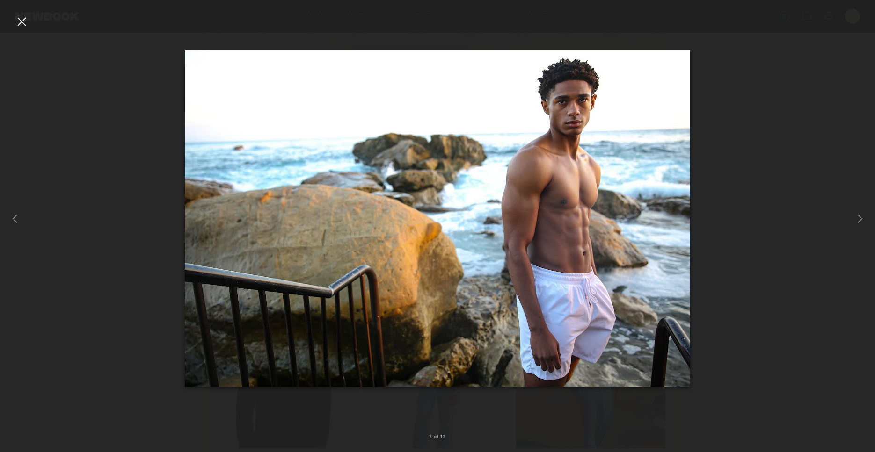
click at [19, 22] on div at bounding box center [21, 21] width 15 height 15
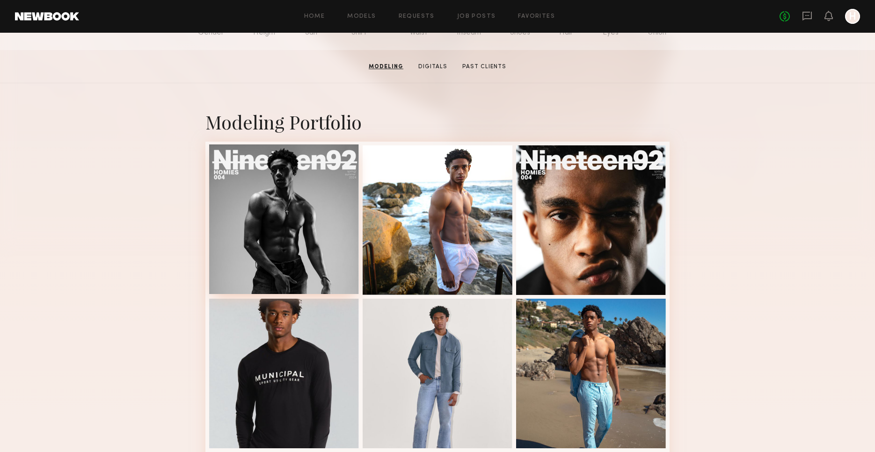
click at [241, 209] on div at bounding box center [284, 220] width 150 height 150
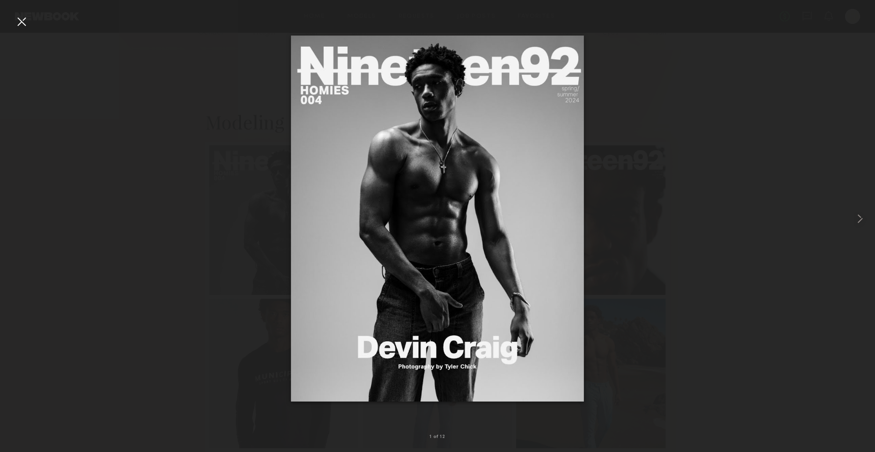
click at [23, 21] on div at bounding box center [21, 21] width 15 height 15
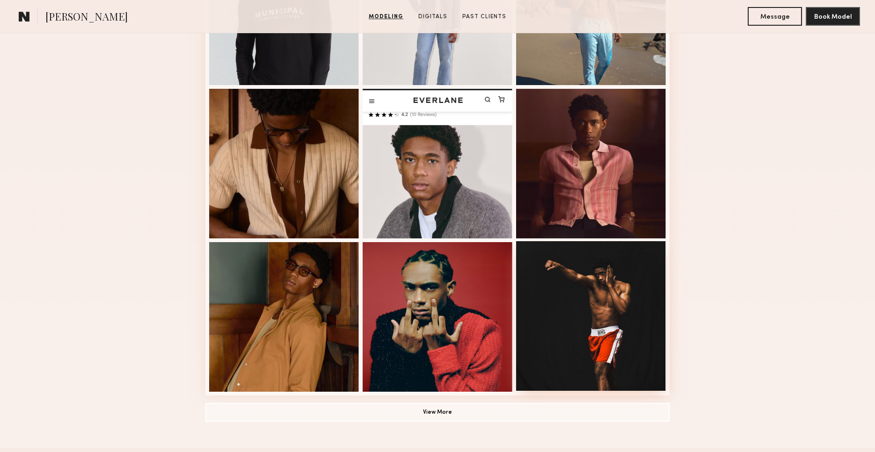
scroll to position [495, 0]
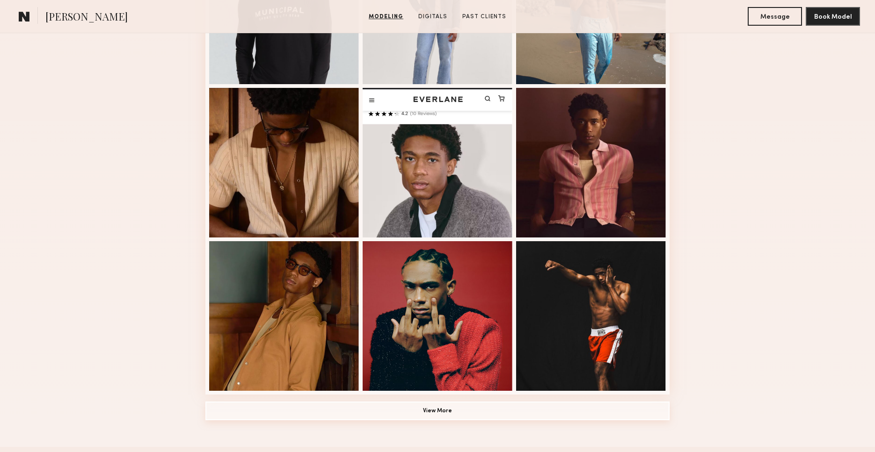
click at [433, 406] on button "View More" at bounding box center [437, 411] width 464 height 19
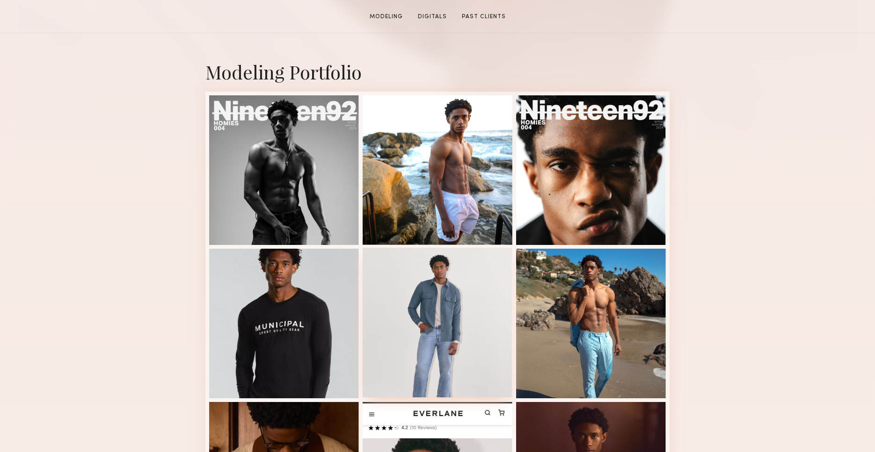
scroll to position [189, 0]
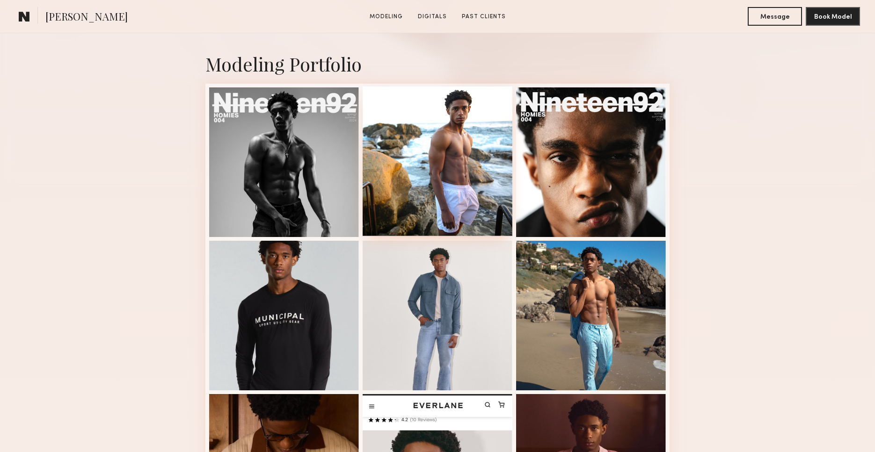
click at [442, 205] on div at bounding box center [438, 162] width 150 height 150
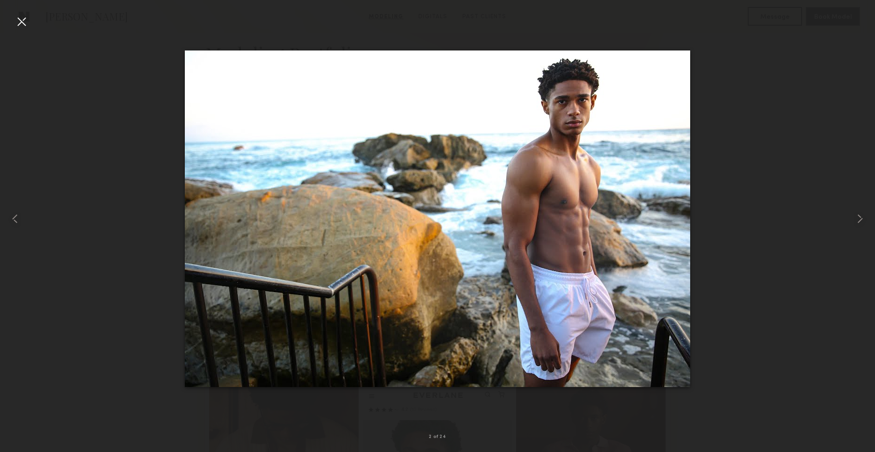
scroll to position [376, 0]
click at [743, 163] on div at bounding box center [437, 218] width 875 height 407
click at [30, 22] on div at bounding box center [17, 218] width 35 height 407
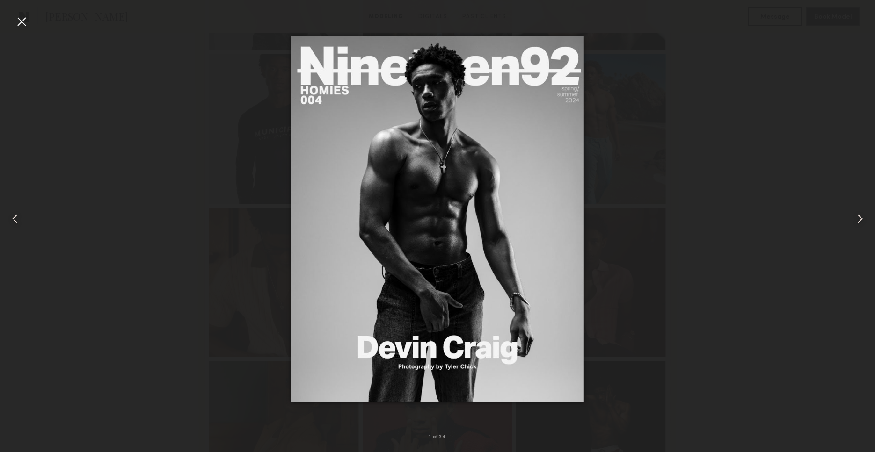
scroll to position [573, 0]
click at [26, 21] on div at bounding box center [21, 21] width 15 height 15
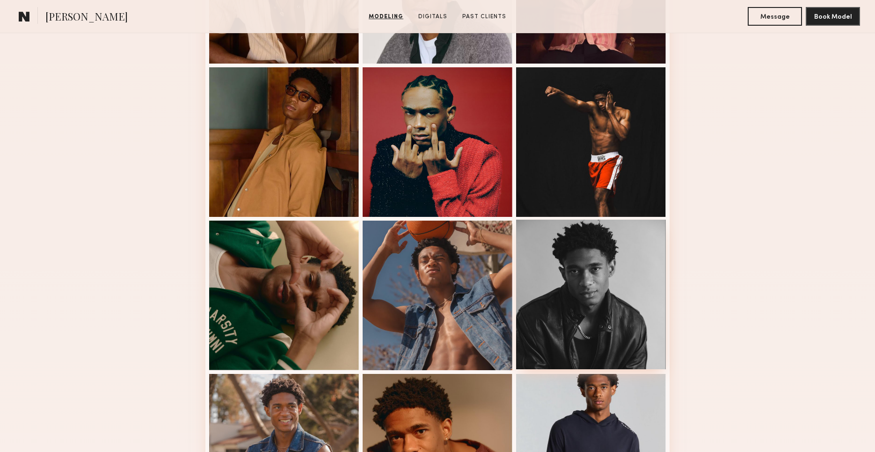
scroll to position [739, 0]
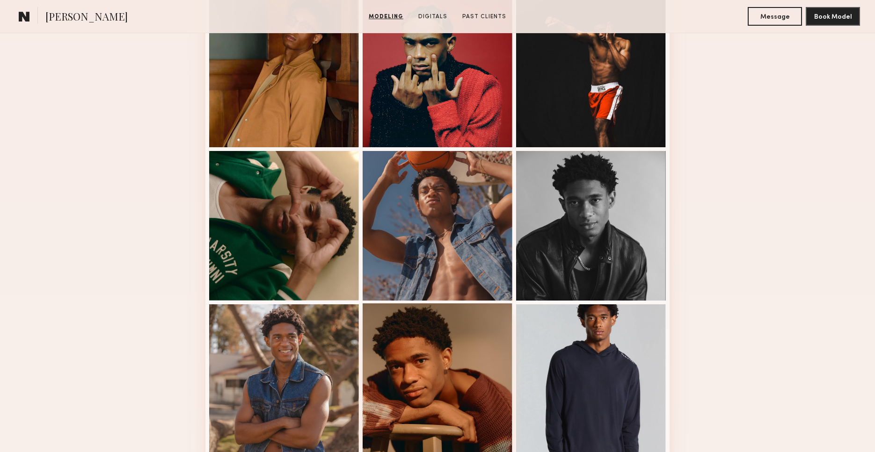
click at [417, 356] on div at bounding box center [438, 379] width 150 height 150
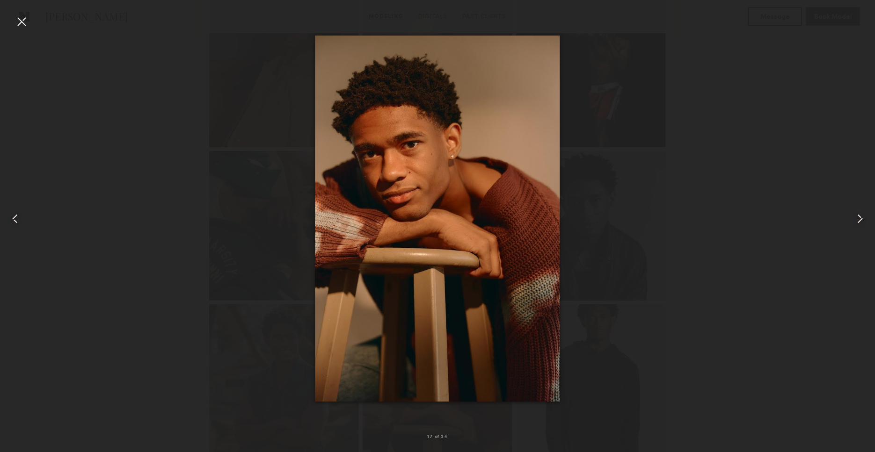
click at [26, 23] on div at bounding box center [21, 21] width 15 height 15
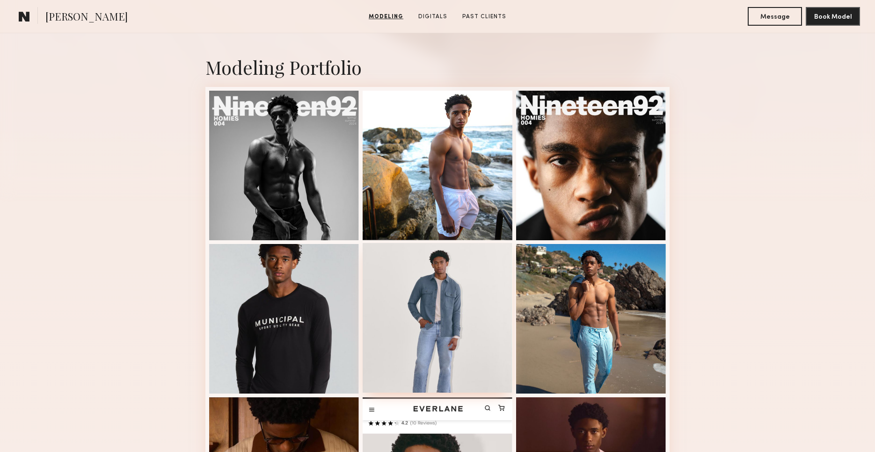
scroll to position [179, 0]
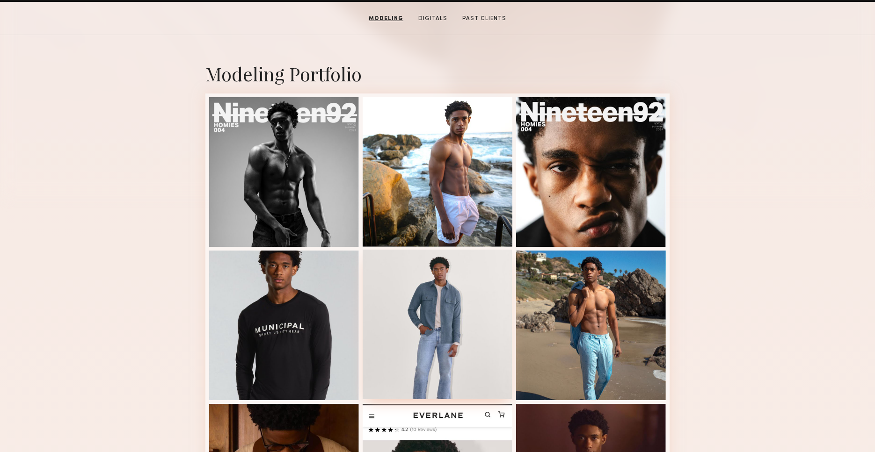
click at [466, 347] on div at bounding box center [438, 325] width 150 height 150
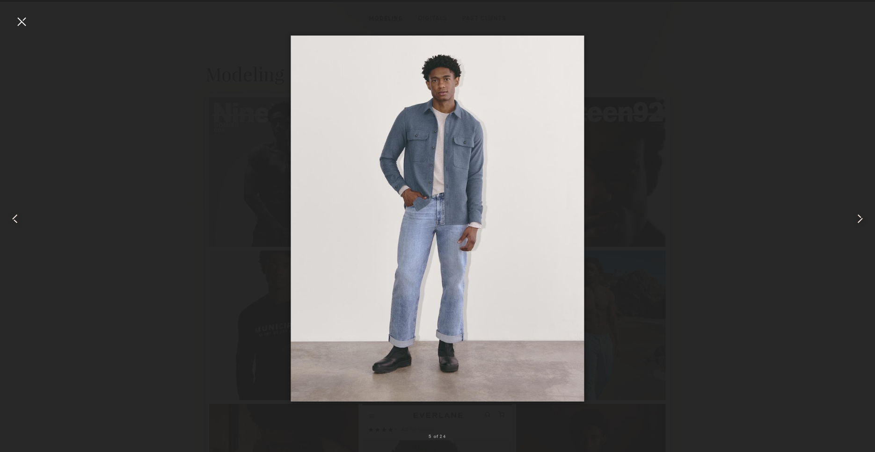
click at [18, 21] on div at bounding box center [21, 21] width 15 height 15
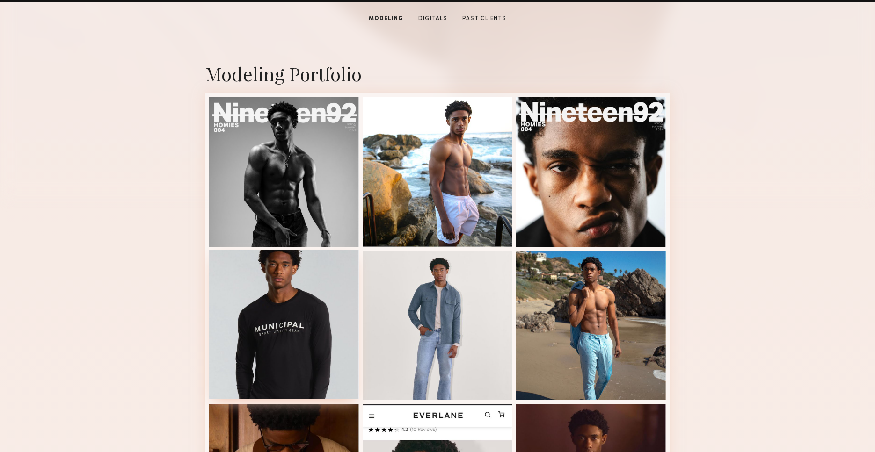
click at [266, 307] on div at bounding box center [284, 325] width 150 height 150
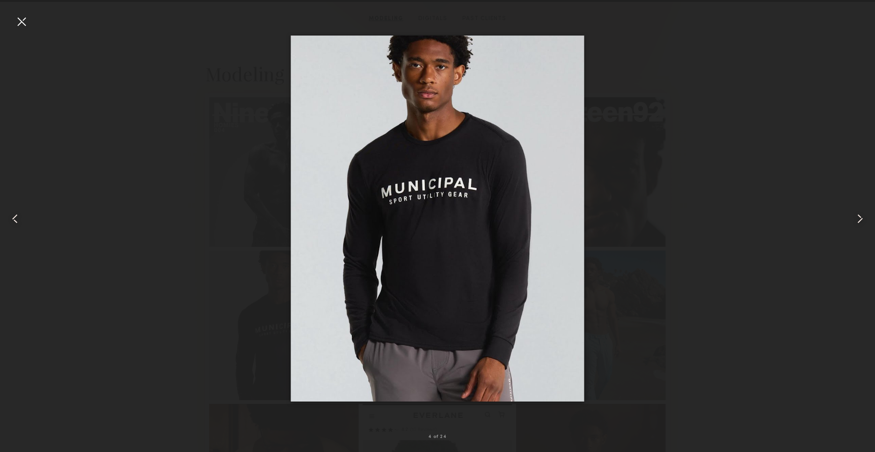
click at [702, 130] on div at bounding box center [437, 218] width 875 height 407
click at [31, 27] on div at bounding box center [17, 218] width 35 height 407
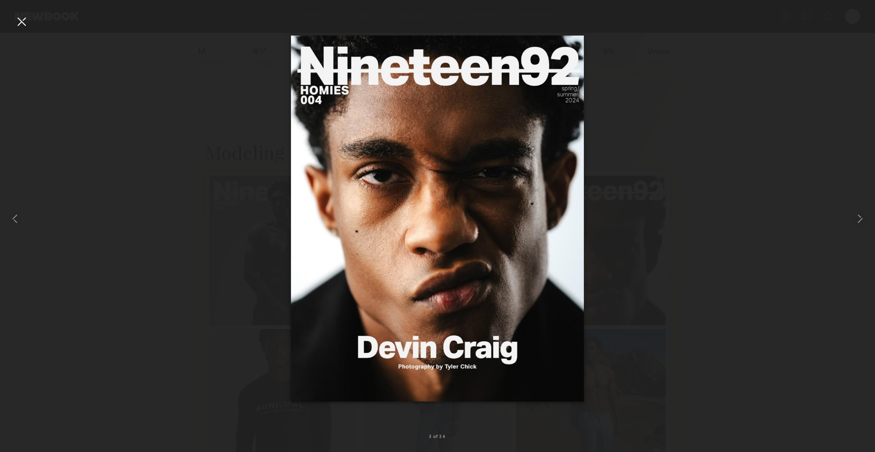
scroll to position [0, 0]
click at [19, 26] on div at bounding box center [21, 21] width 15 height 15
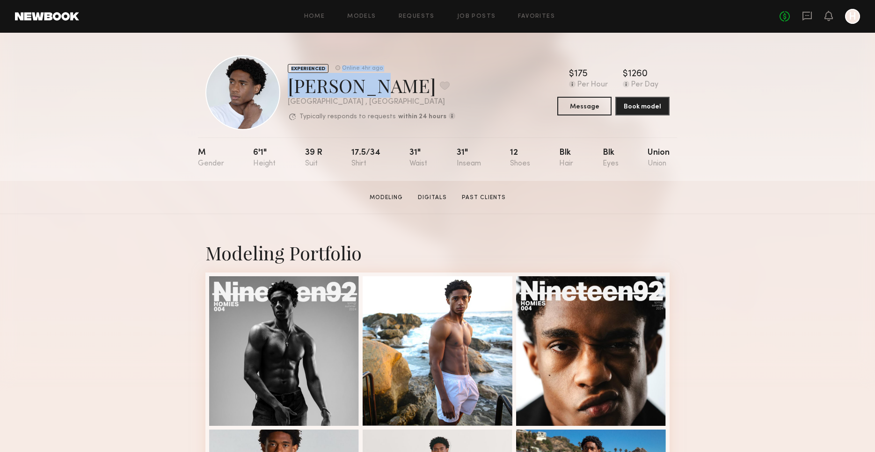
drag, startPoint x: 315, startPoint y: 88, endPoint x: 358, endPoint y: 90, distance: 42.6
click at [358, 90] on div "EXPERIENCED Online 4hr ago Devin C. Favorite Los Angeles , CA Typically respond…" at bounding box center [330, 92] width 250 height 75
click at [359, 91] on div "Devin C. Favorite" at bounding box center [371, 85] width 167 height 25
drag, startPoint x: 357, startPoint y: 88, endPoint x: 291, endPoint y: 85, distance: 66.0
click at [291, 85] on div "Devin C. Favorite" at bounding box center [371, 85] width 167 height 25
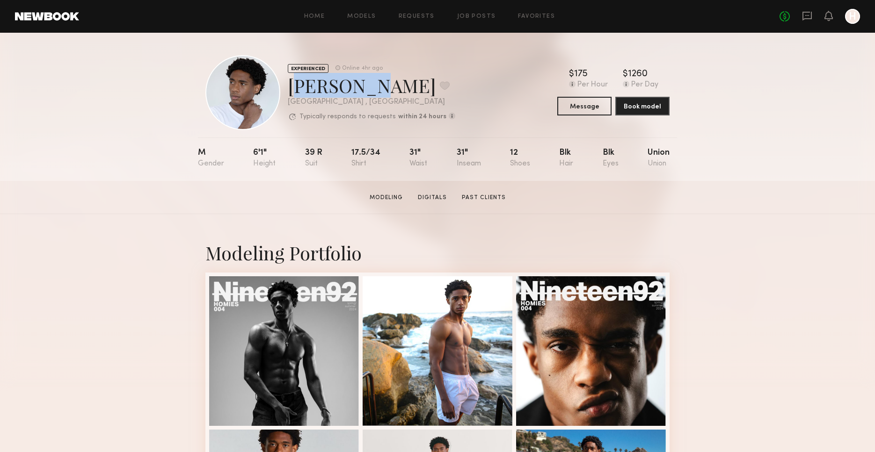
copy div "Devin C."
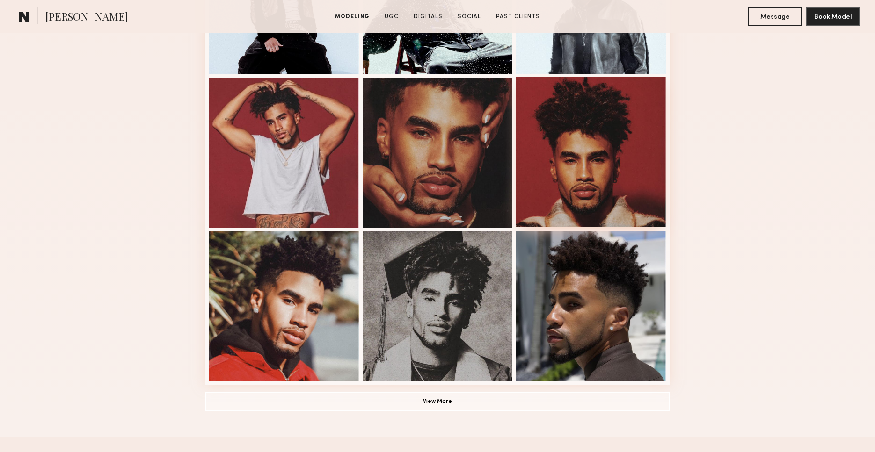
scroll to position [508, 0]
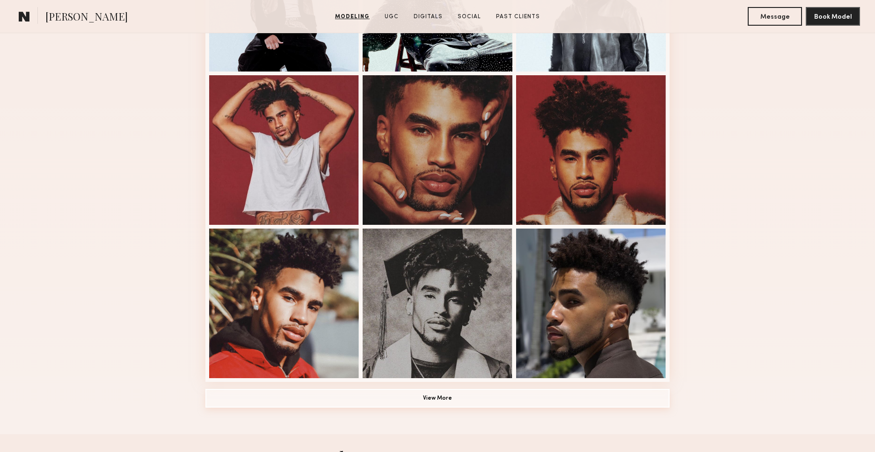
click at [452, 398] on button "View More" at bounding box center [437, 398] width 464 height 19
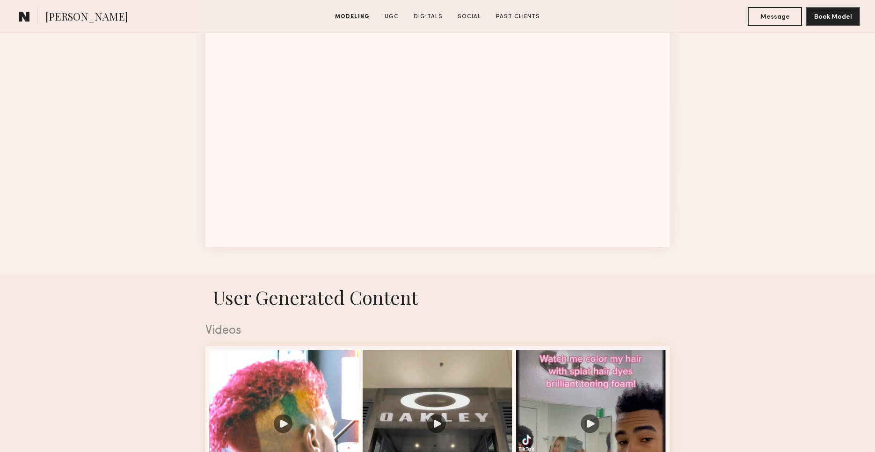
scroll to position [1264, 0]
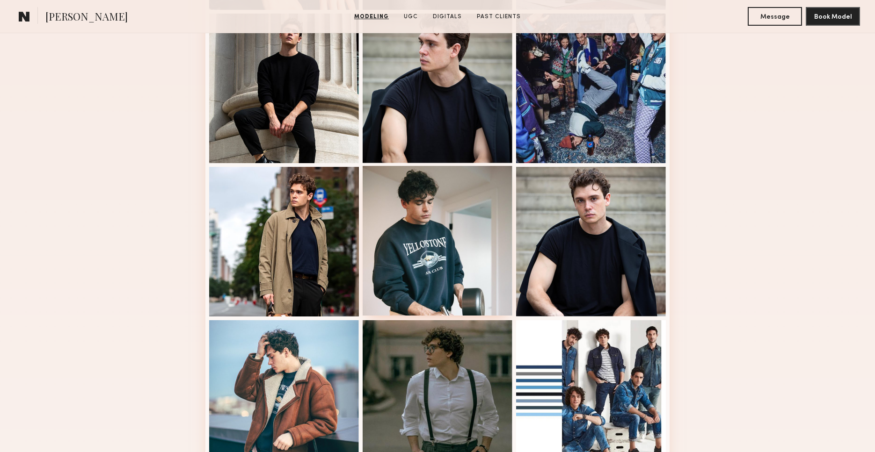
scroll to position [650, 0]
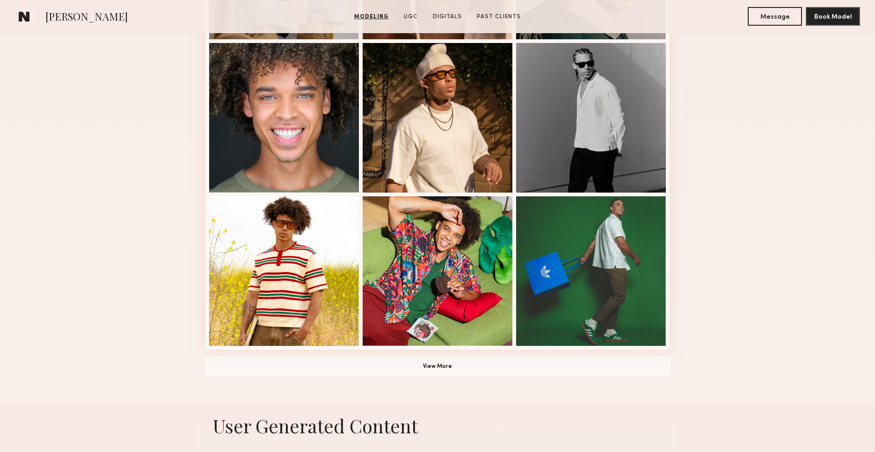
scroll to position [541, 0]
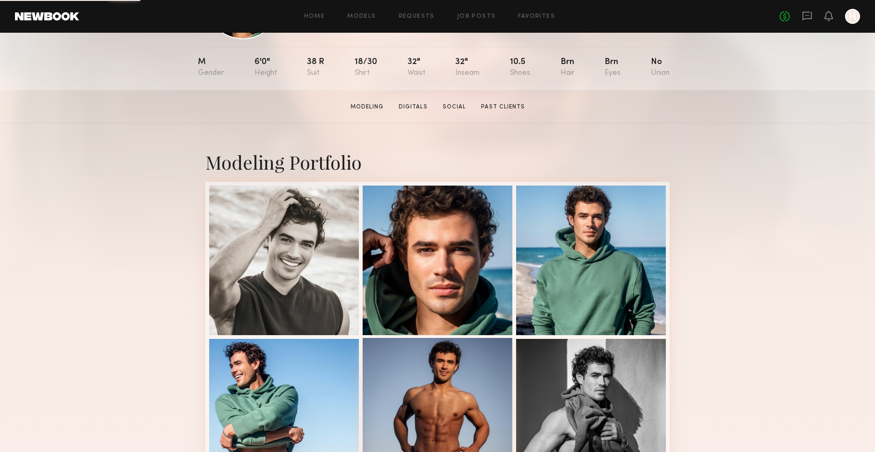
scroll to position [206, 0]
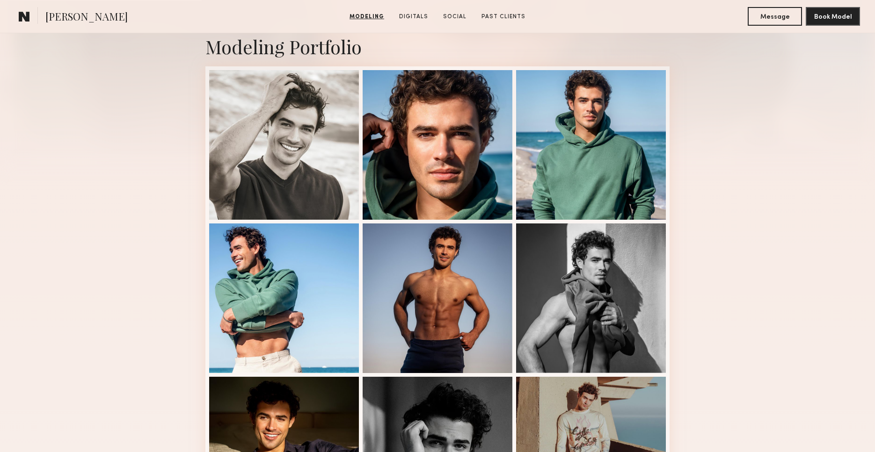
click at [87, 270] on div "Modeling Portfolio View More" at bounding box center [437, 372] width 875 height 728
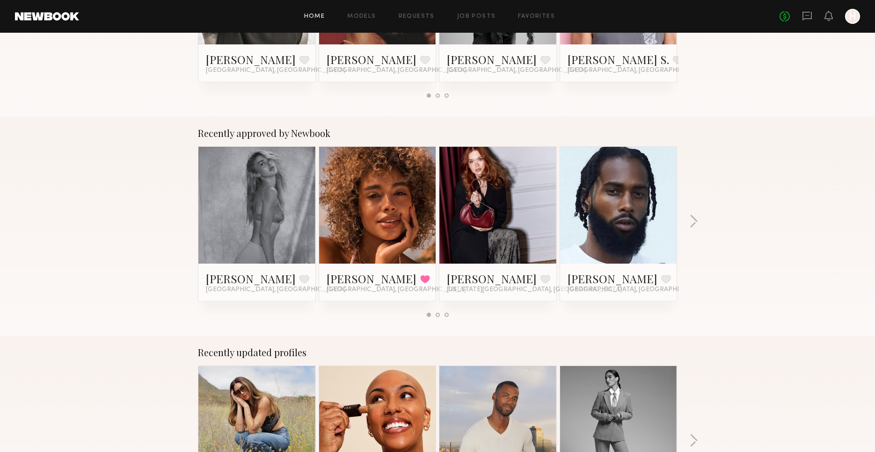
scroll to position [219, 0]
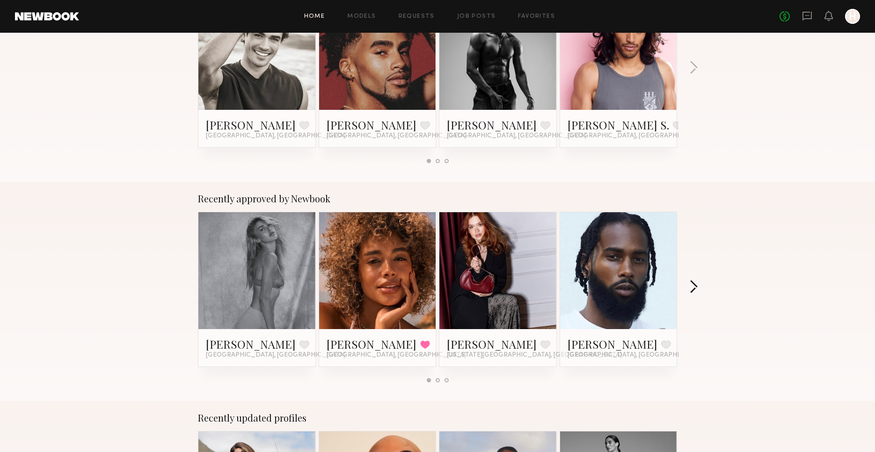
click at [695, 281] on button "button" at bounding box center [693, 287] width 9 height 15
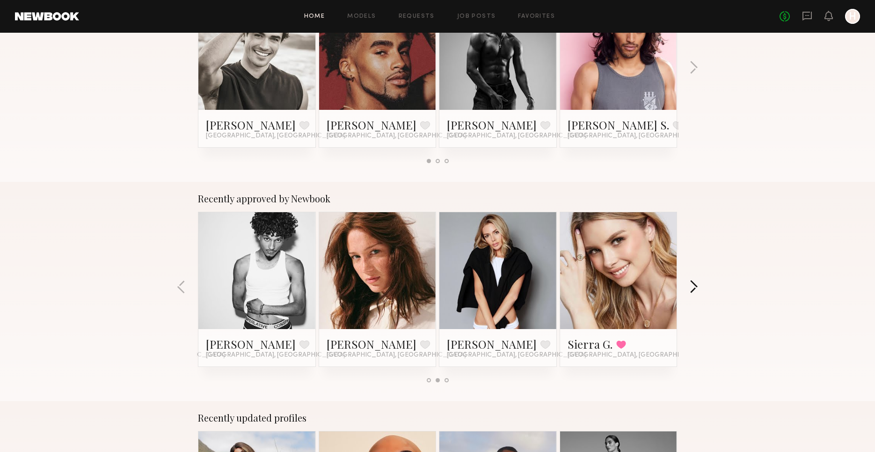
click at [695, 281] on button "button" at bounding box center [693, 287] width 9 height 15
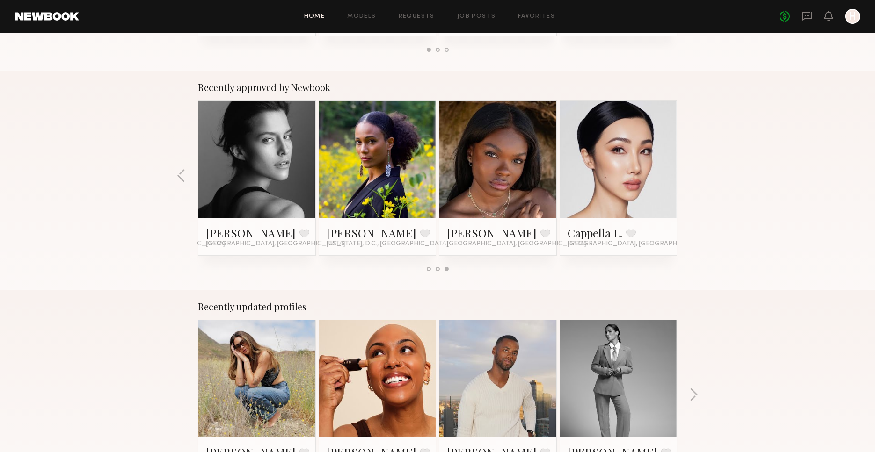
scroll to position [0, 0]
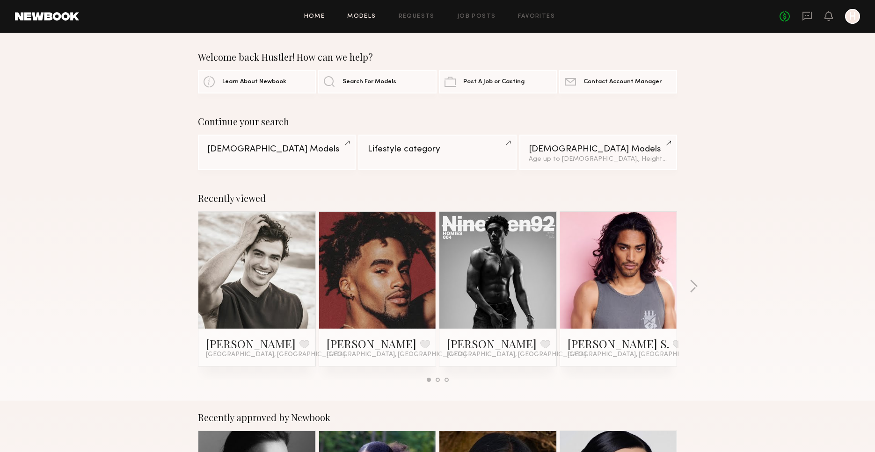
click at [376, 19] on div "Home Models Requests Job Posts Favorites Sign Out No fees up to $5,000 H" at bounding box center [469, 16] width 781 height 15
click at [373, 16] on link "Models" at bounding box center [361, 17] width 29 height 6
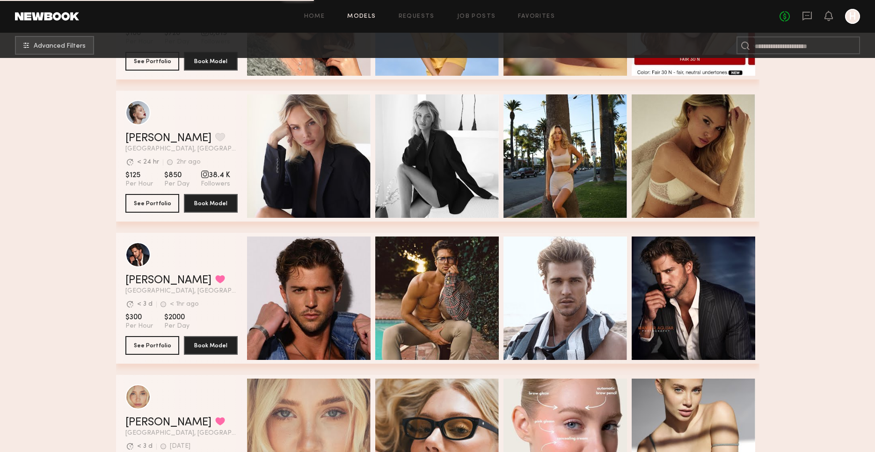
scroll to position [1394, 0]
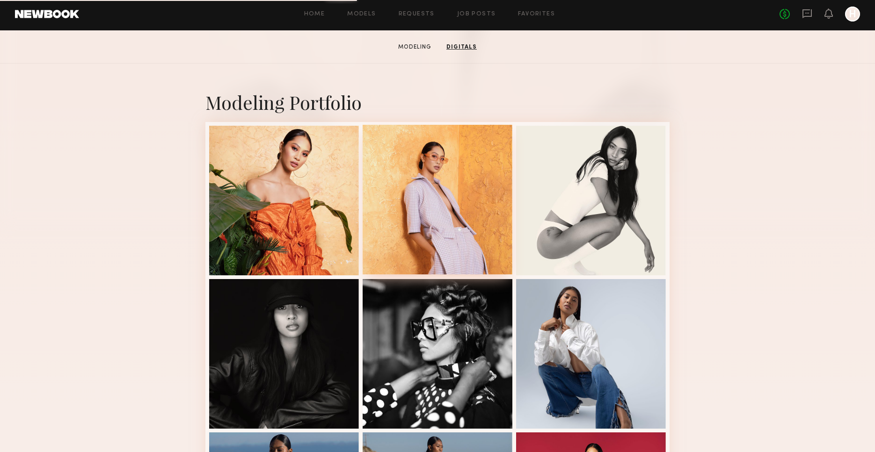
scroll to position [99, 0]
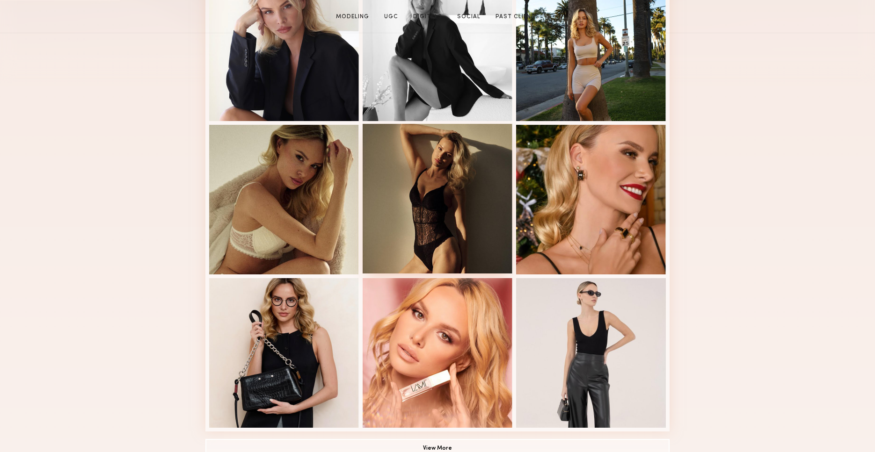
scroll to position [314, 0]
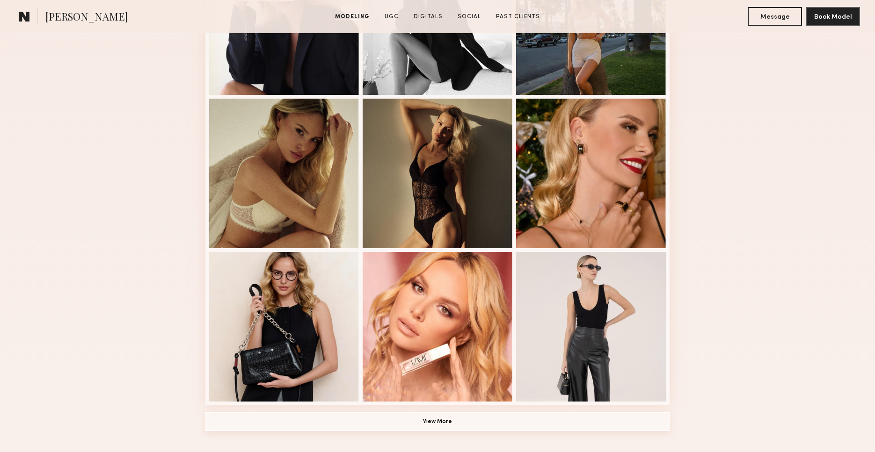
click at [421, 414] on button "View More" at bounding box center [437, 422] width 464 height 19
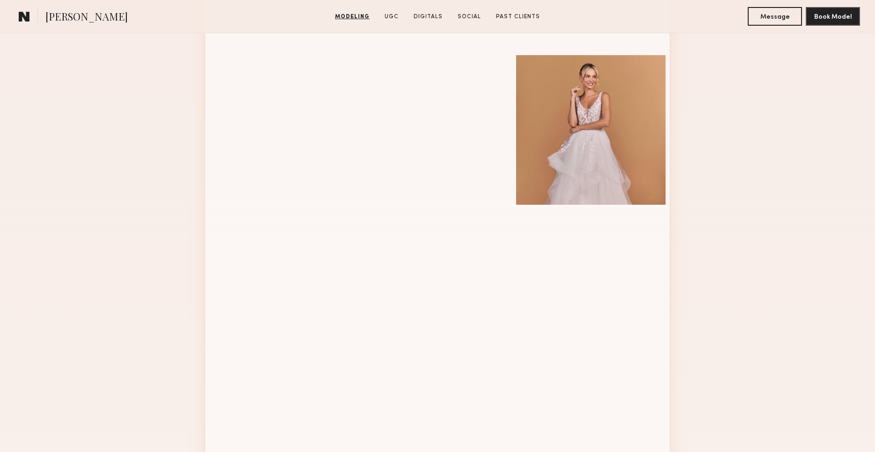
scroll to position [1163, 0]
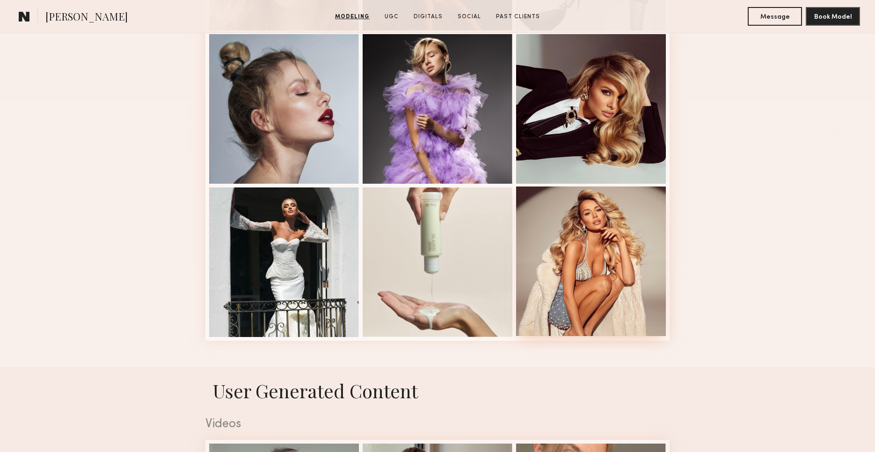
click at [635, 290] on div at bounding box center [591, 262] width 150 height 150
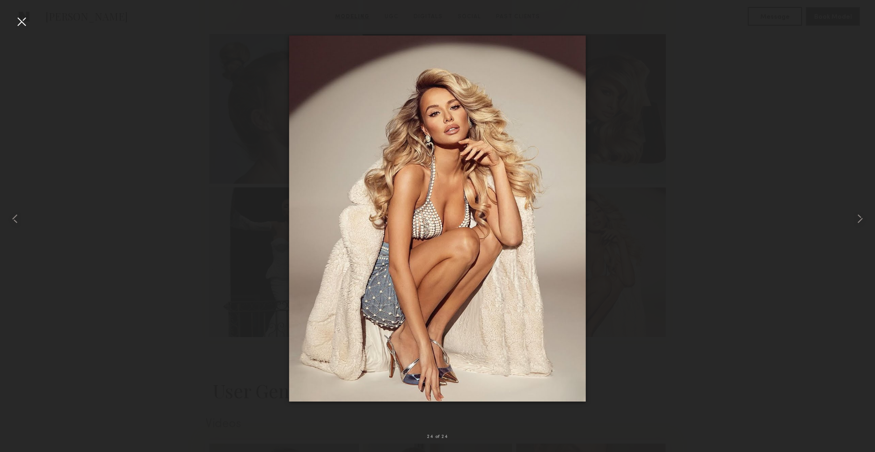
drag, startPoint x: 13, startPoint y: 13, endPoint x: 105, endPoint y: 56, distance: 101.7
click at [13, 13] on nb-gallery-light "24 of 24" at bounding box center [437, 226] width 875 height 452
drag, startPoint x: 17, startPoint y: 25, endPoint x: 62, endPoint y: 54, distance: 53.1
click at [17, 25] on div at bounding box center [21, 21] width 15 height 15
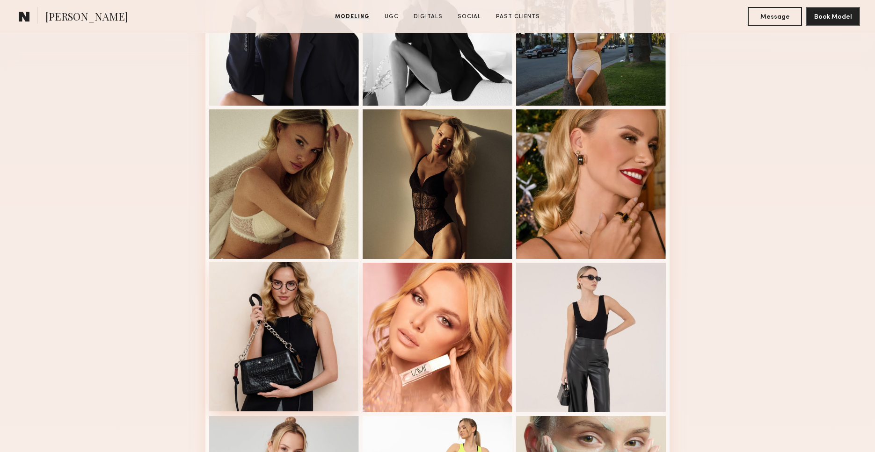
scroll to position [283, 0]
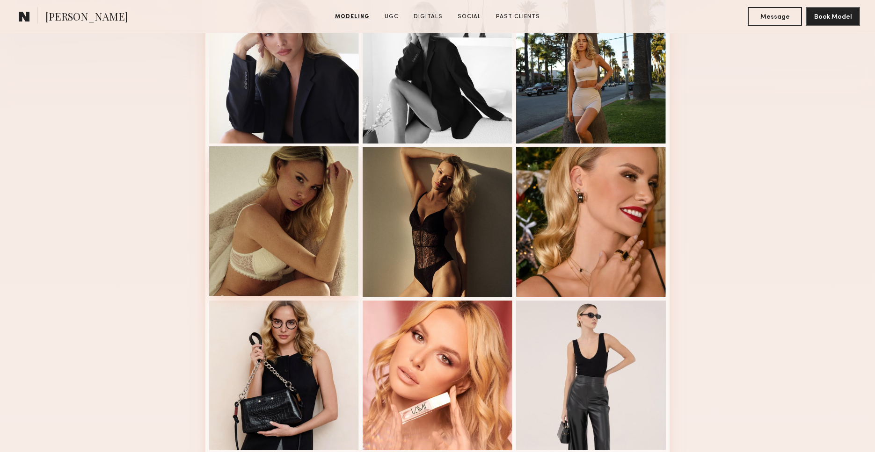
click at [312, 229] on div at bounding box center [284, 221] width 150 height 150
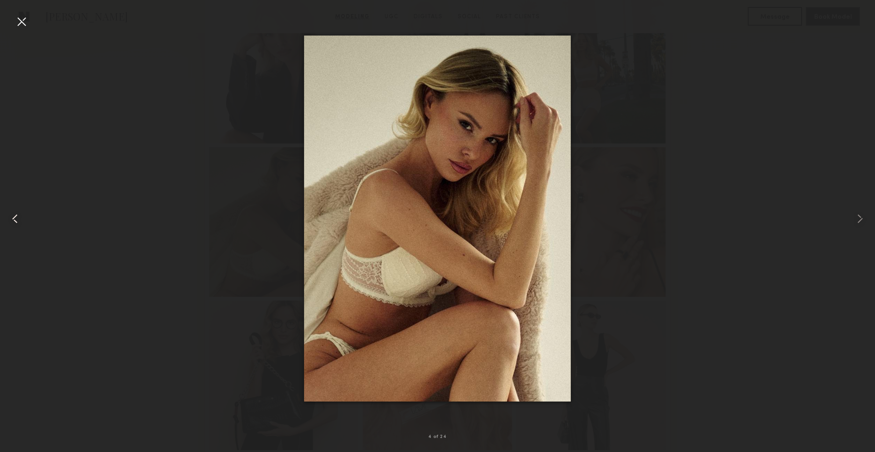
click at [20, 20] on div at bounding box center [21, 21] width 15 height 15
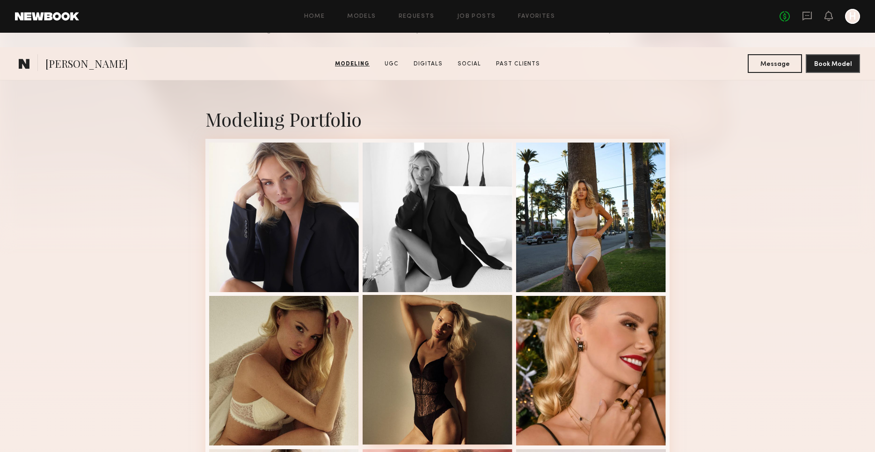
scroll to position [111, 0]
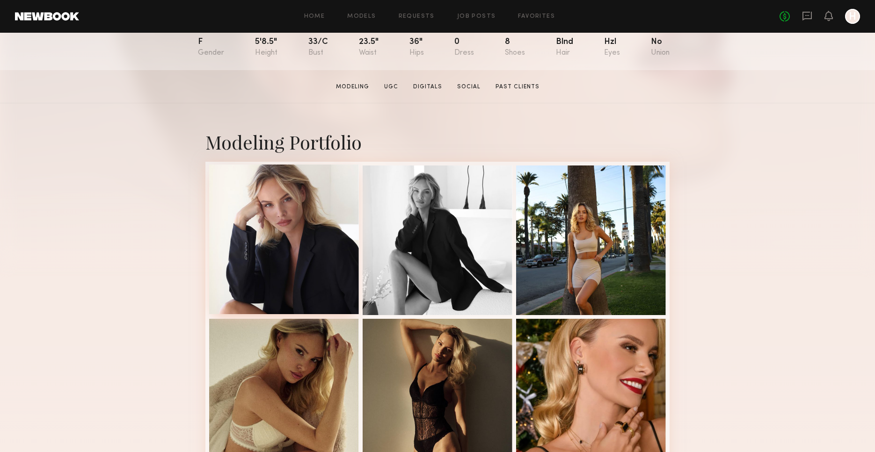
click at [321, 257] on div at bounding box center [284, 240] width 150 height 150
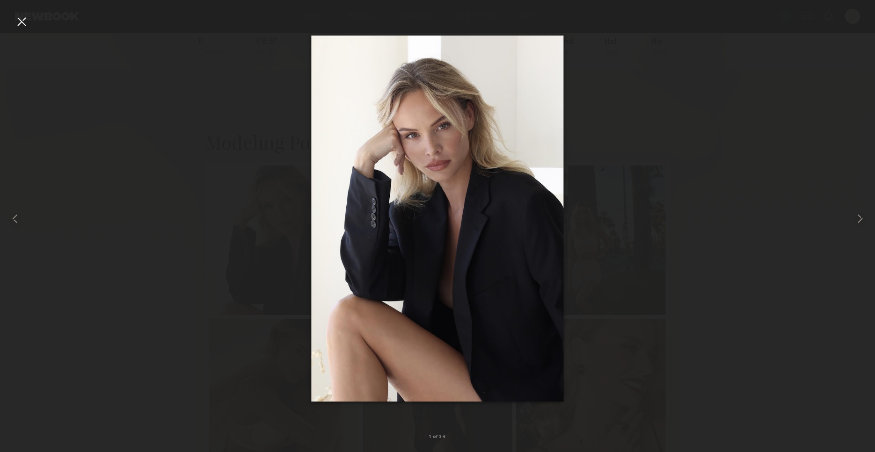
click at [721, 122] on div at bounding box center [437, 218] width 875 height 407
click at [29, 23] on div at bounding box center [17, 218] width 35 height 407
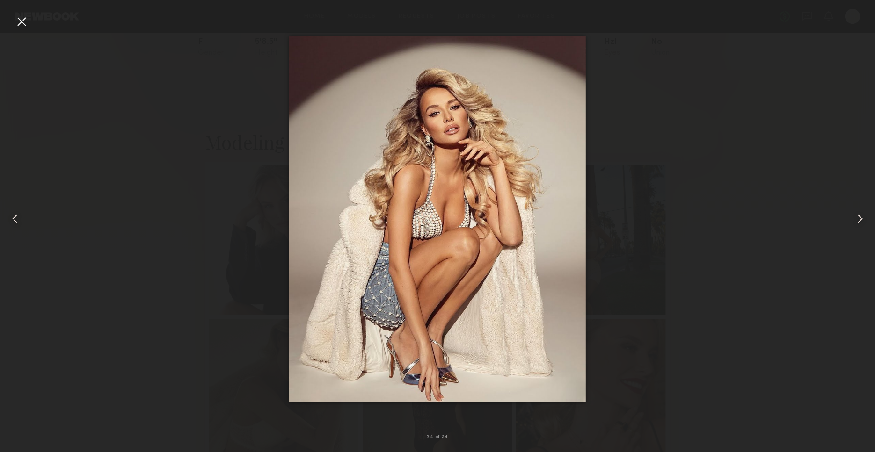
click at [25, 24] on div at bounding box center [21, 21] width 15 height 15
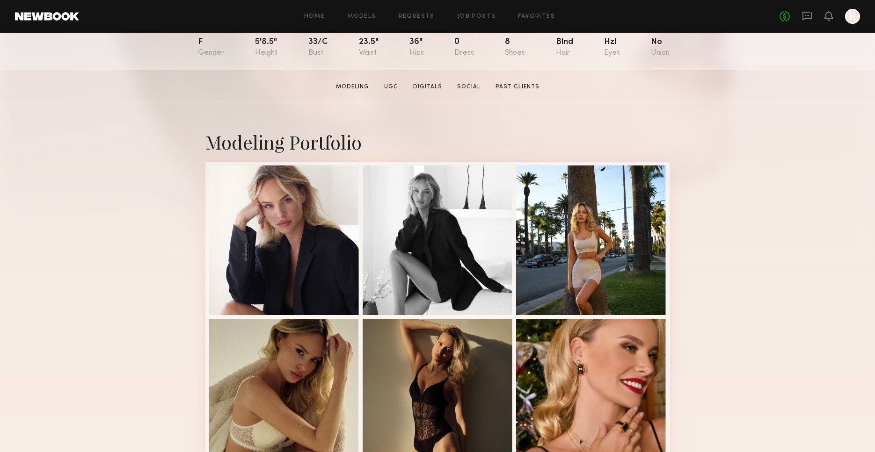
scroll to position [318, 0]
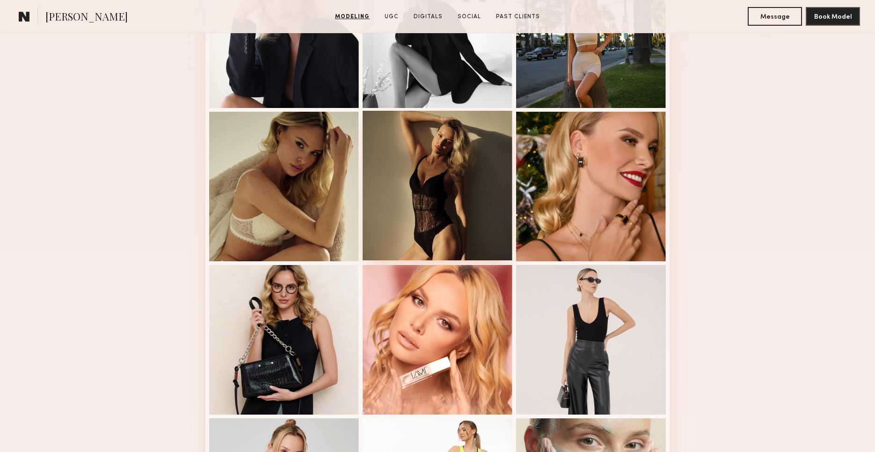
click at [467, 199] on div at bounding box center [438, 186] width 150 height 150
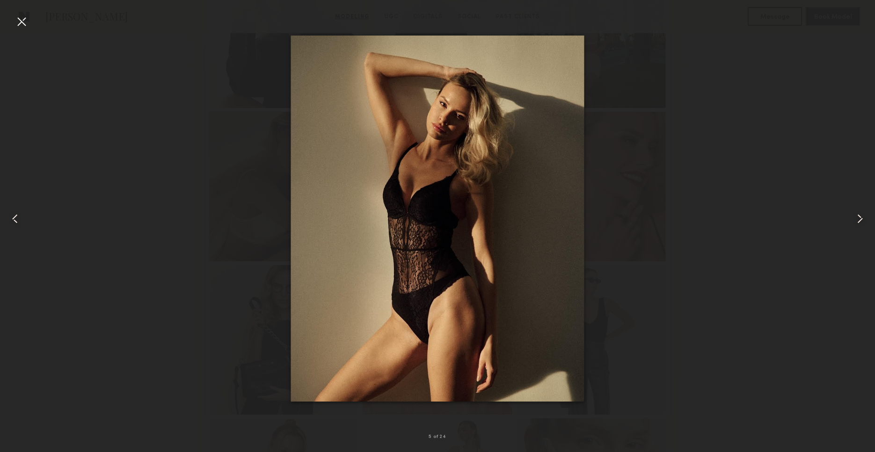
click at [18, 15] on div at bounding box center [21, 21] width 15 height 15
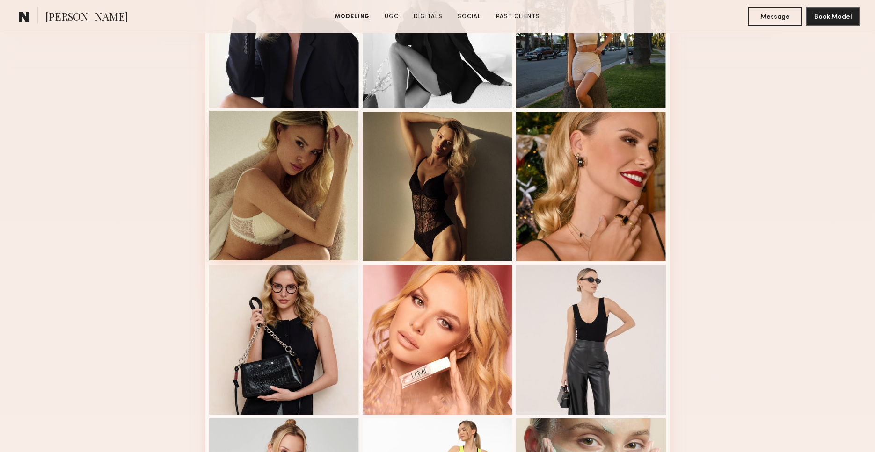
click at [285, 167] on div at bounding box center [284, 186] width 150 height 150
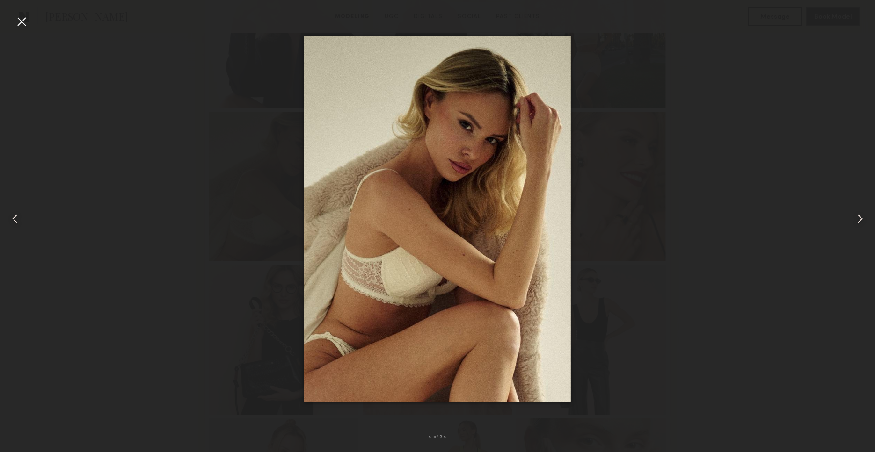
click at [17, 22] on div at bounding box center [21, 21] width 15 height 15
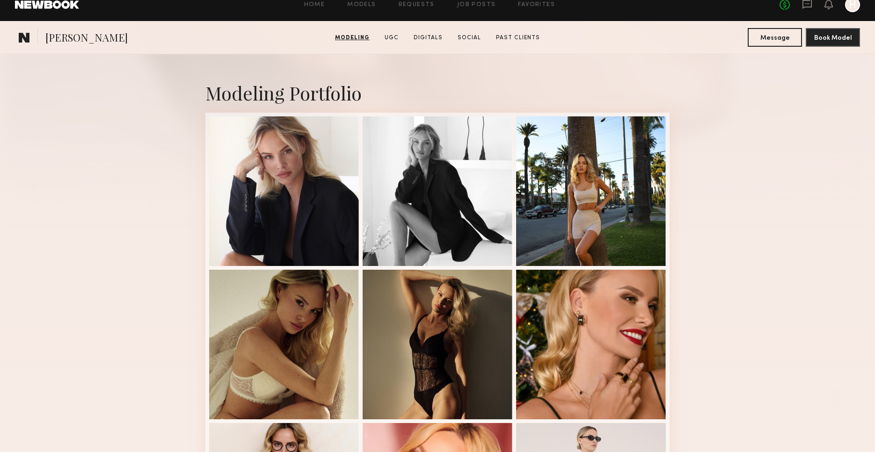
scroll to position [0, 0]
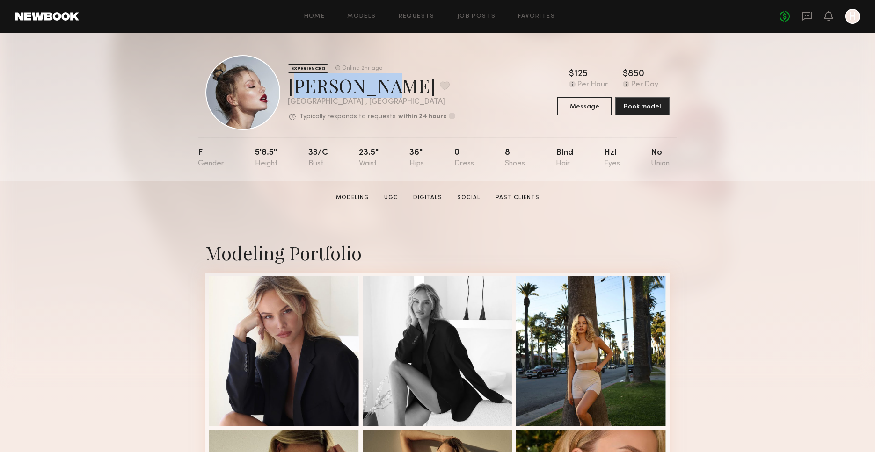
drag, startPoint x: 287, startPoint y: 86, endPoint x: 368, endPoint y: 88, distance: 81.0
click at [368, 88] on div "Klaudia S. Favorite" at bounding box center [371, 85] width 167 height 25
copy div "Klaudia S"
click at [310, 19] on div "Home Models Requests Job Posts Favorites Sign Out No fees up to $5,000 H" at bounding box center [469, 16] width 781 height 15
click at [311, 19] on div "Home Models Requests Job Posts Favorites Sign Out No fees up to $5,000 H" at bounding box center [469, 16] width 781 height 15
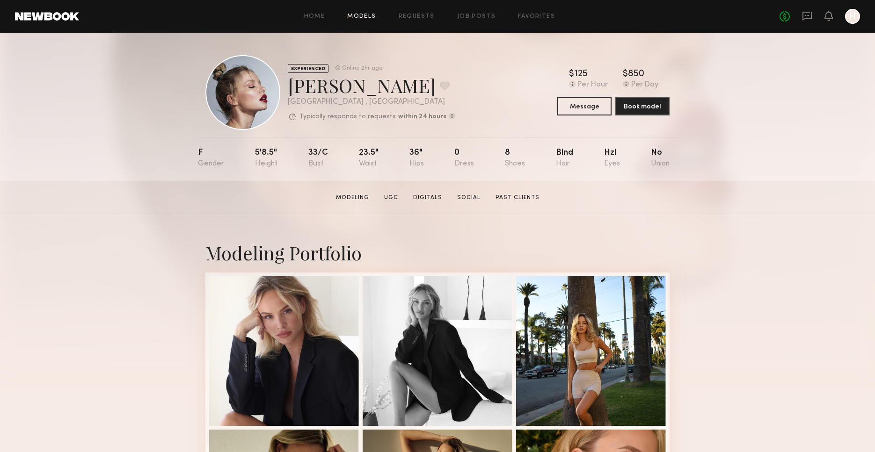
click at [369, 17] on link "Models" at bounding box center [361, 17] width 29 height 6
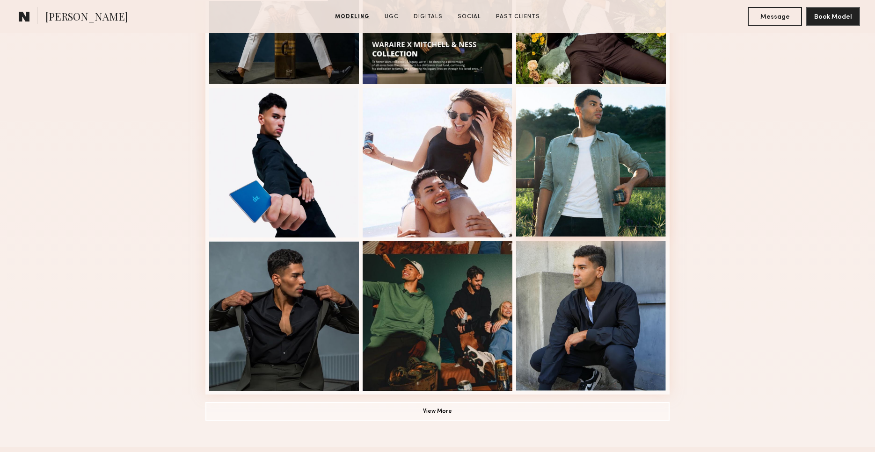
scroll to position [508, 0]
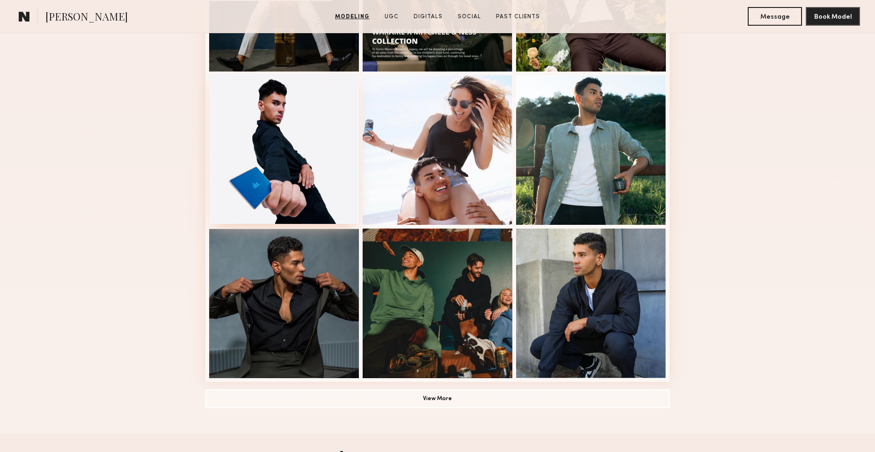
click at [317, 123] on div at bounding box center [284, 149] width 150 height 150
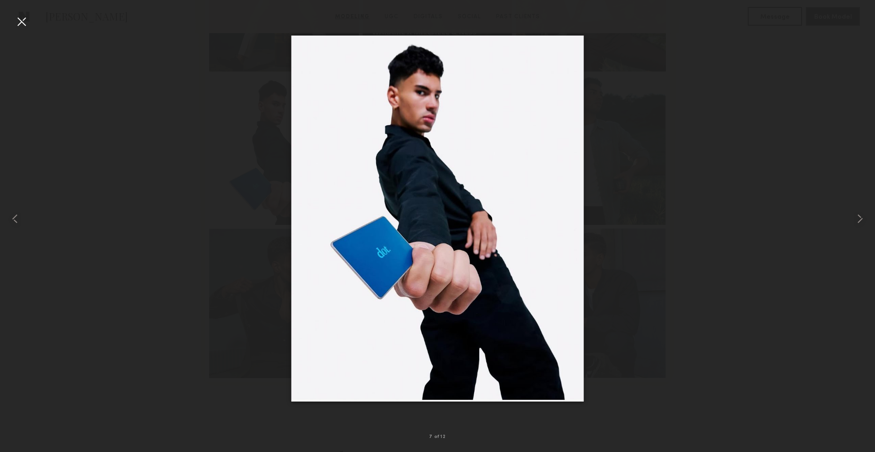
click at [22, 20] on div at bounding box center [21, 21] width 15 height 15
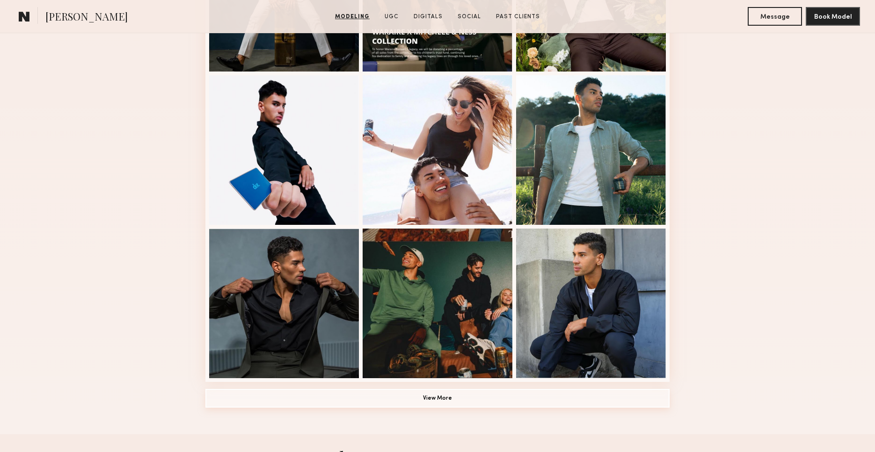
drag, startPoint x: 450, startPoint y: 395, endPoint x: 449, endPoint y: 381, distance: 14.0
click at [450, 395] on button "View More" at bounding box center [437, 398] width 464 height 19
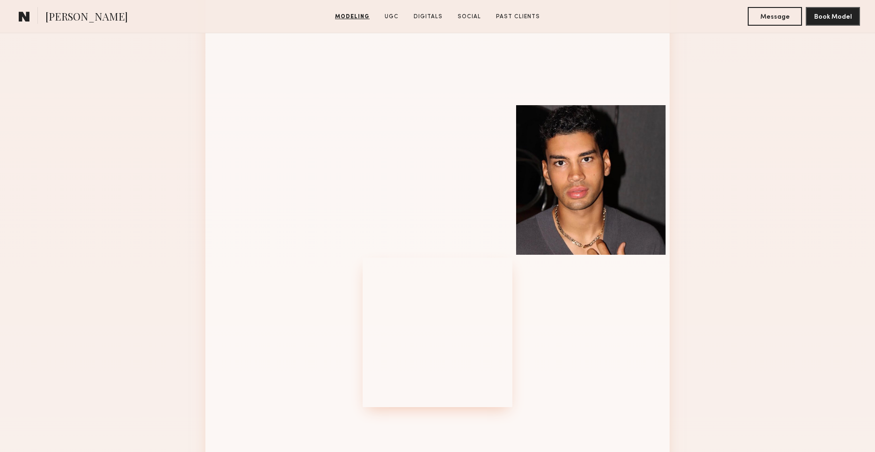
scroll to position [940, 0]
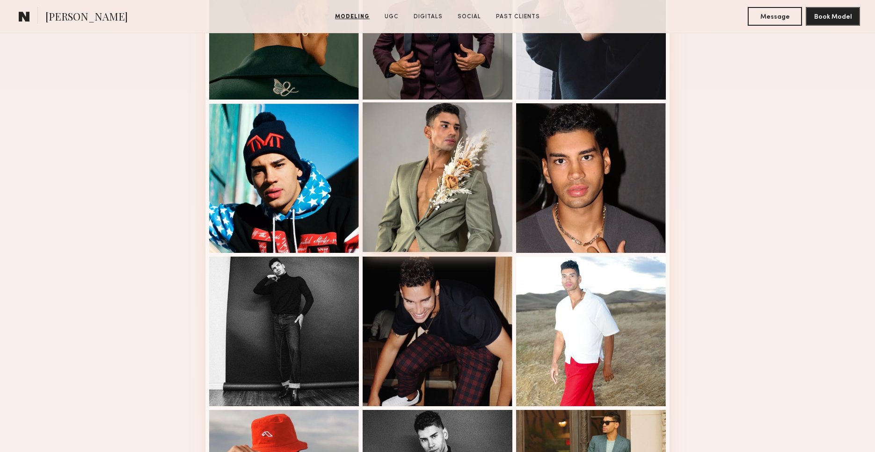
click at [446, 201] on div at bounding box center [438, 177] width 150 height 150
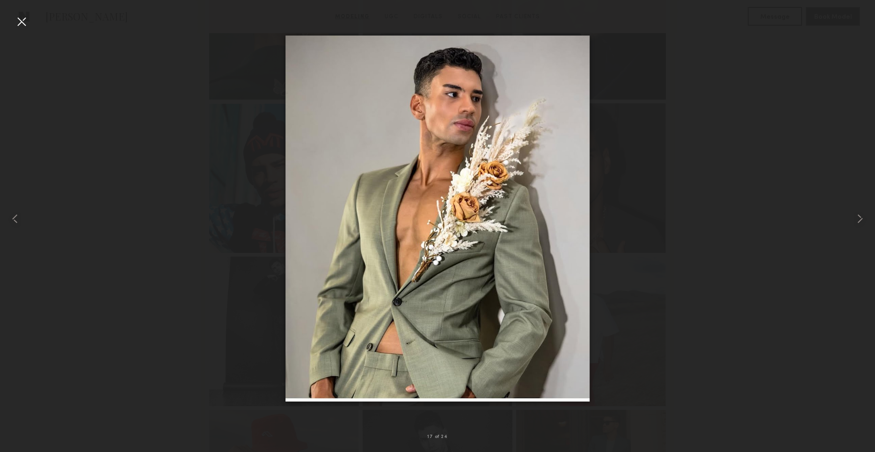
click at [23, 21] on div at bounding box center [21, 21] width 15 height 15
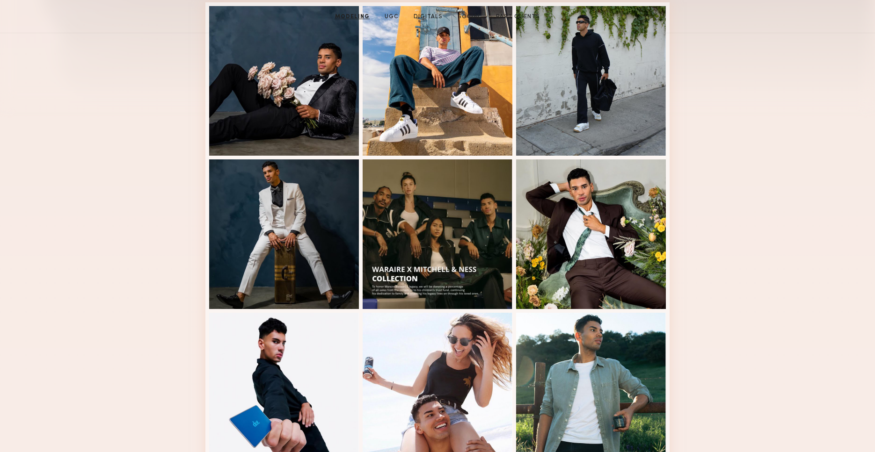
scroll to position [0, 0]
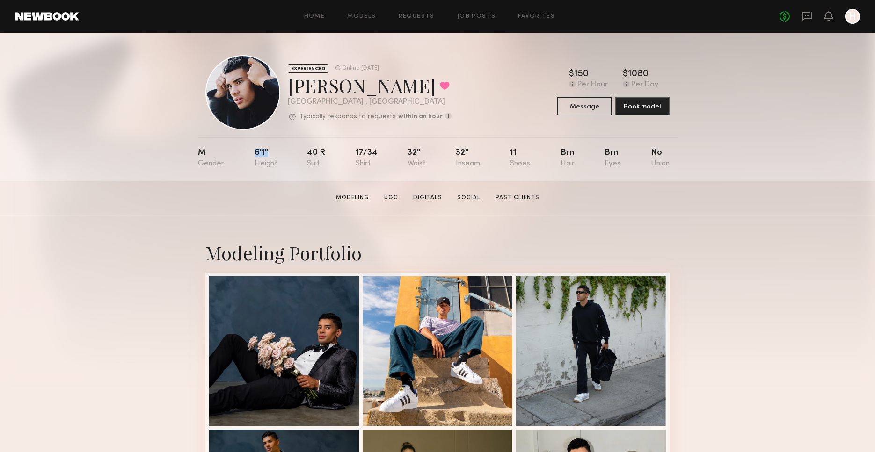
drag, startPoint x: 253, startPoint y: 153, endPoint x: 290, endPoint y: 151, distance: 37.0
click at [280, 153] on nb-model-profile-props "M 6'1" 40 r 17/34 32" 32" 11 Brn Brn No" at bounding box center [437, 160] width 479 height 44
drag, startPoint x: 405, startPoint y: 153, endPoint x: 472, endPoint y: 151, distance: 66.5
click at [423, 153] on nb-model-profile-props "M 6'1" 40 r 17/34 32" 32" 11 Brn Brn No" at bounding box center [437, 160] width 479 height 44
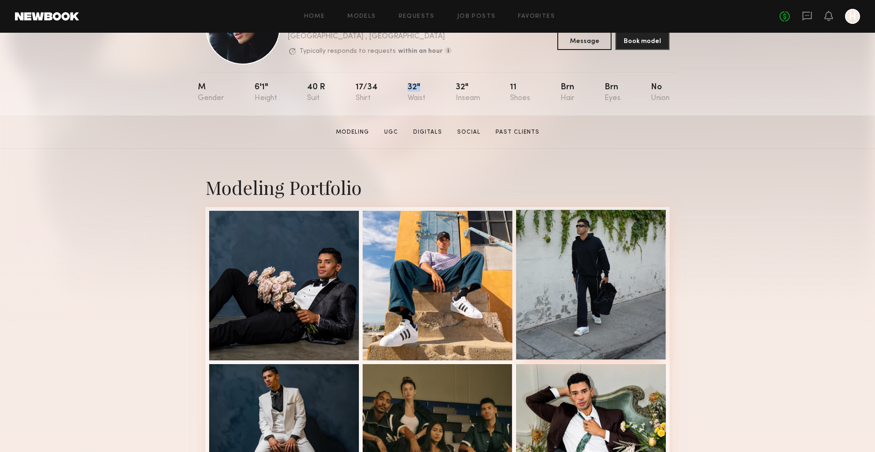
scroll to position [86, 0]
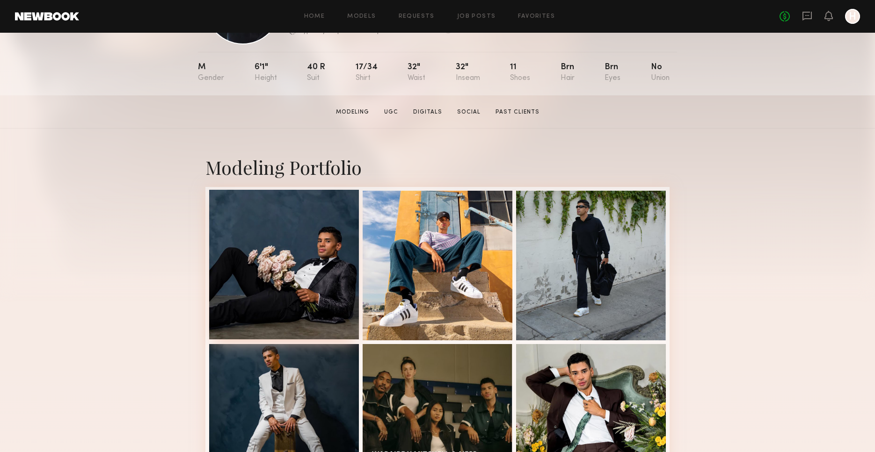
click at [320, 250] on div at bounding box center [284, 265] width 150 height 150
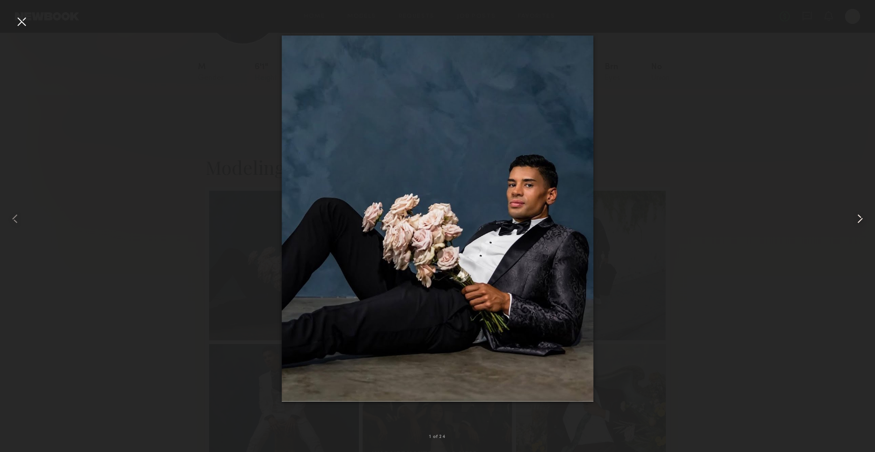
click at [859, 214] on common-icon at bounding box center [859, 218] width 15 height 15
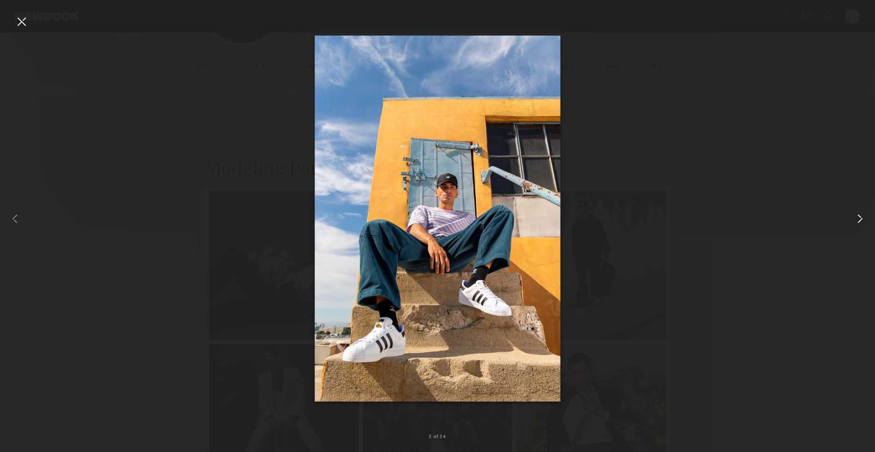
click at [859, 214] on common-icon at bounding box center [859, 218] width 15 height 15
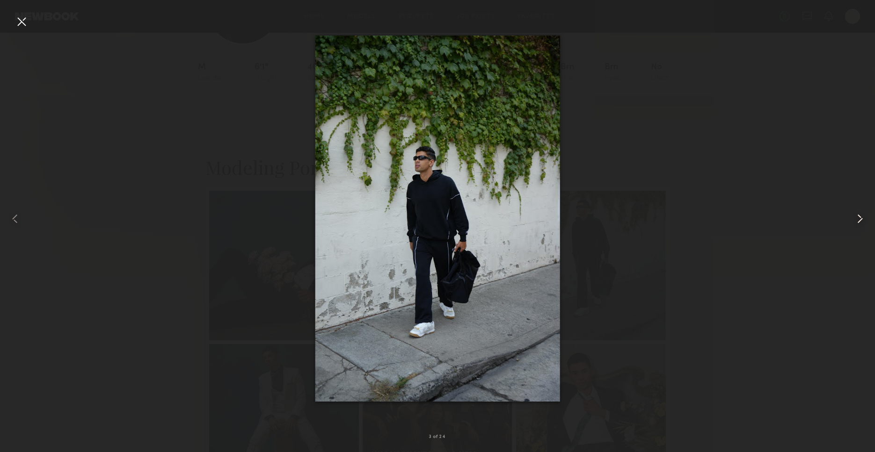
click at [859, 214] on common-icon at bounding box center [859, 218] width 15 height 15
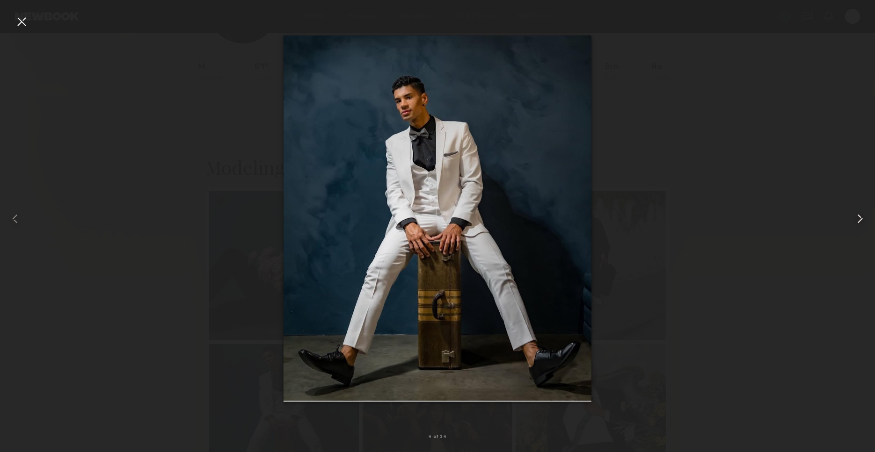
click at [859, 214] on common-icon at bounding box center [859, 218] width 15 height 15
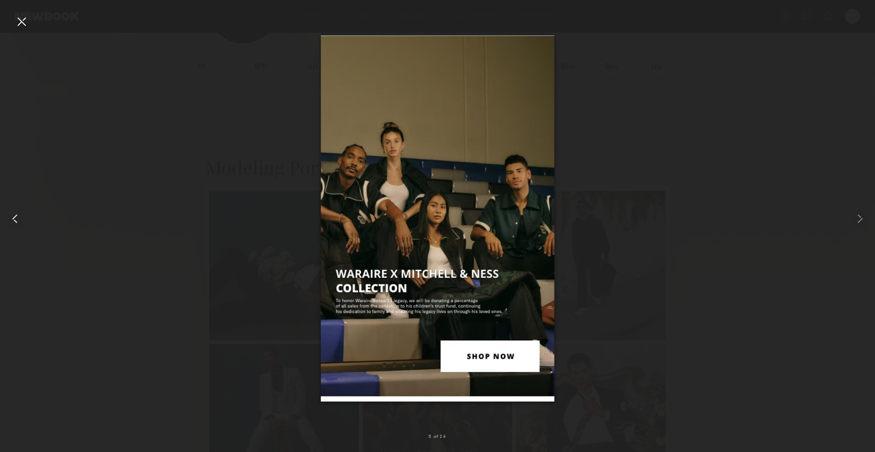
click at [9, 221] on common-icon at bounding box center [14, 218] width 15 height 15
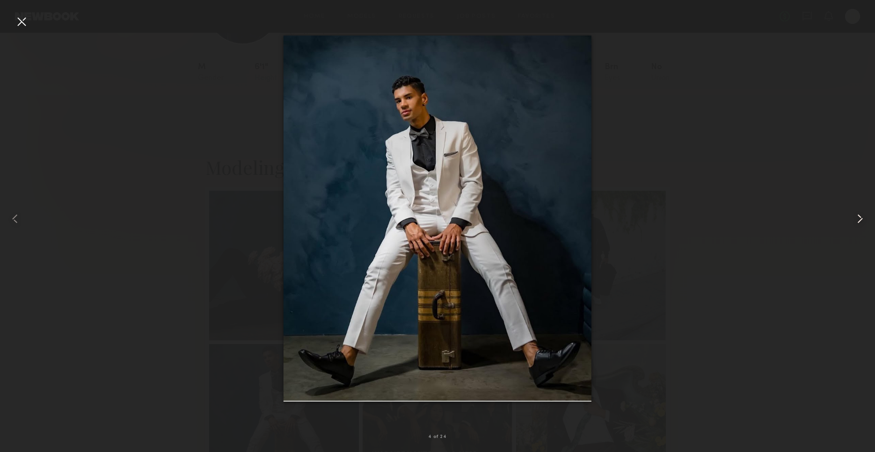
click at [864, 215] on common-icon at bounding box center [859, 218] width 15 height 15
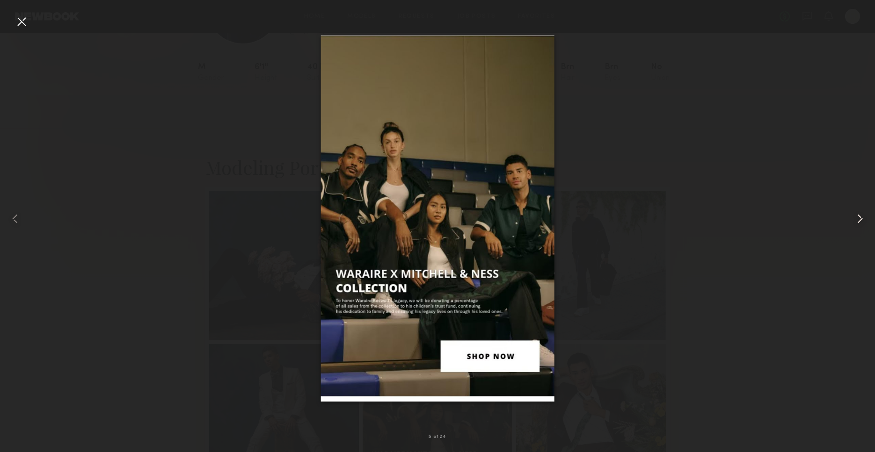
click at [864, 215] on common-icon at bounding box center [859, 218] width 15 height 15
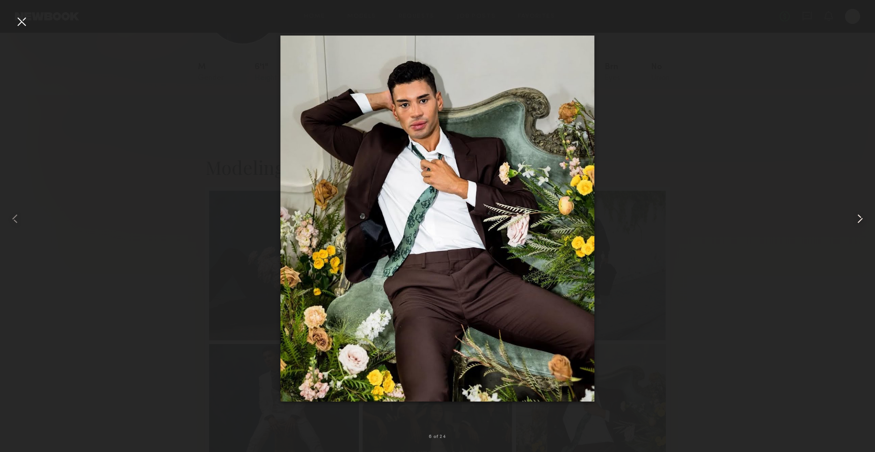
click at [864, 215] on common-icon at bounding box center [859, 218] width 15 height 15
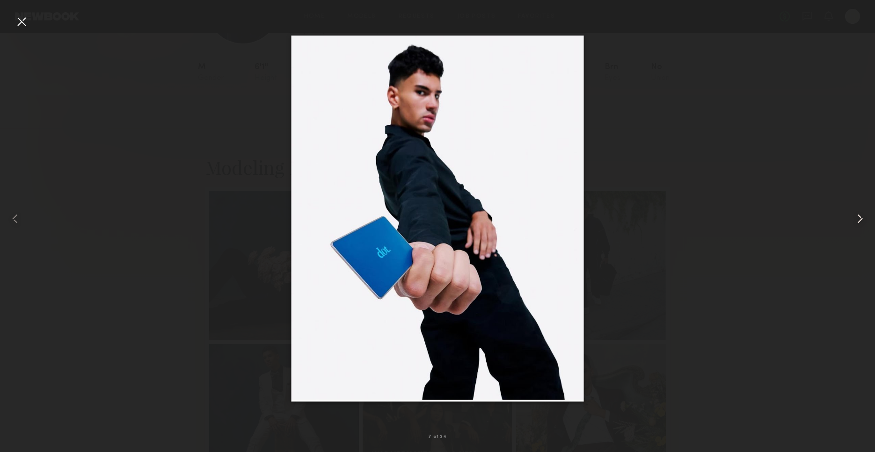
click at [864, 215] on common-icon at bounding box center [859, 218] width 15 height 15
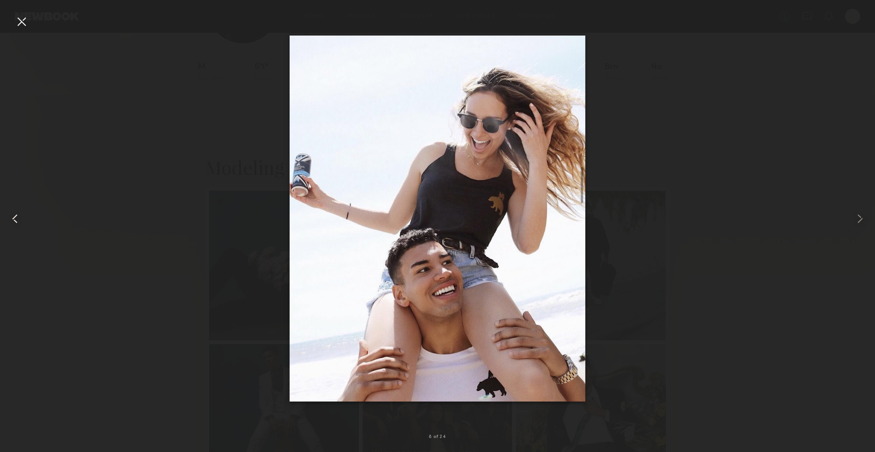
click at [10, 223] on common-icon at bounding box center [14, 218] width 15 height 15
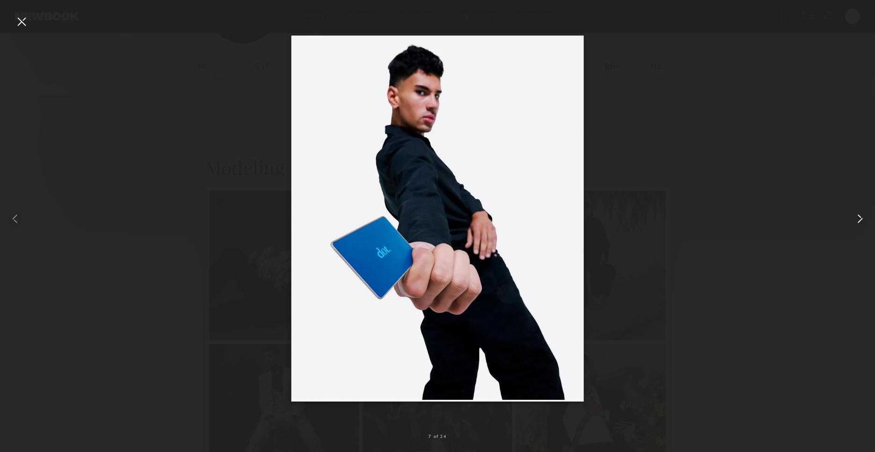
click at [858, 218] on common-icon at bounding box center [859, 218] width 15 height 15
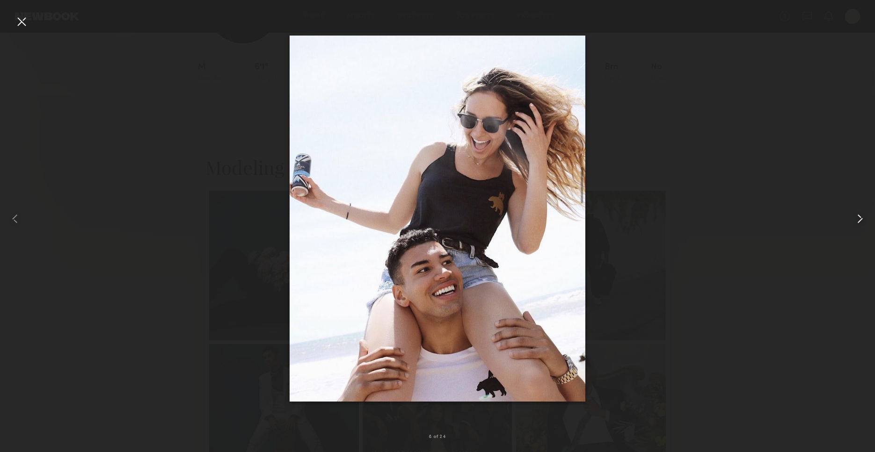
click at [859, 218] on common-icon at bounding box center [859, 218] width 15 height 15
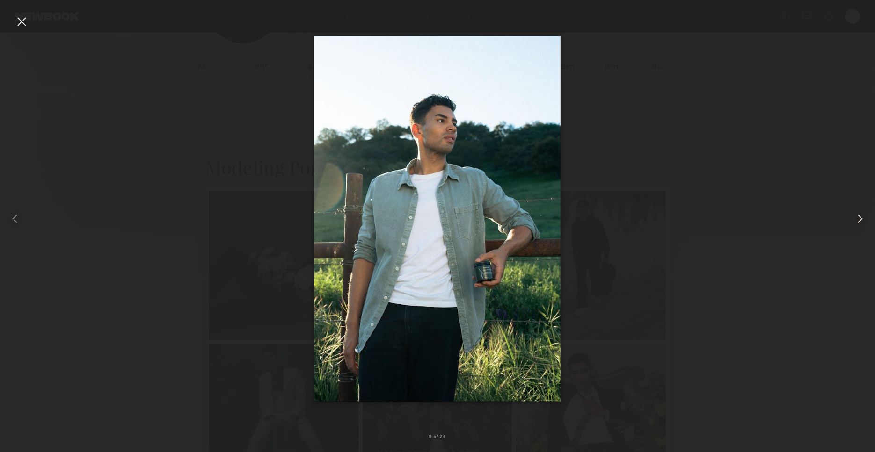
click at [859, 218] on common-icon at bounding box center [859, 218] width 15 height 15
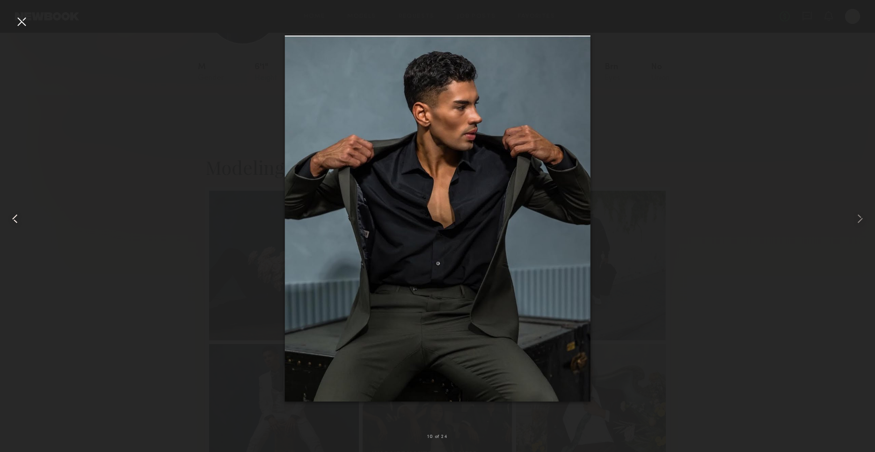
click at [13, 218] on common-icon at bounding box center [14, 218] width 15 height 15
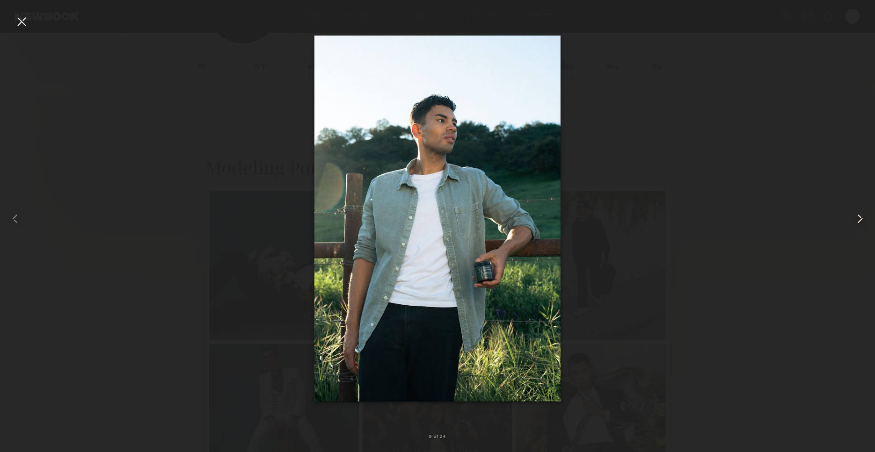
click at [859, 218] on common-icon at bounding box center [859, 218] width 15 height 15
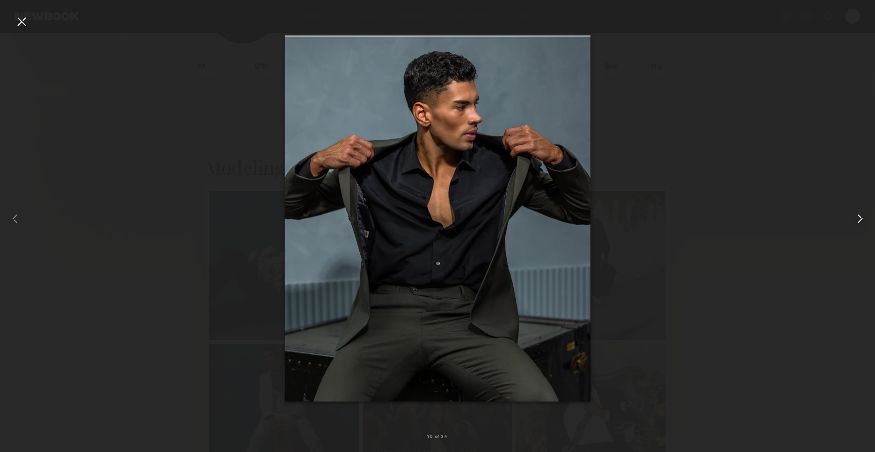
click at [862, 222] on common-icon at bounding box center [859, 218] width 15 height 15
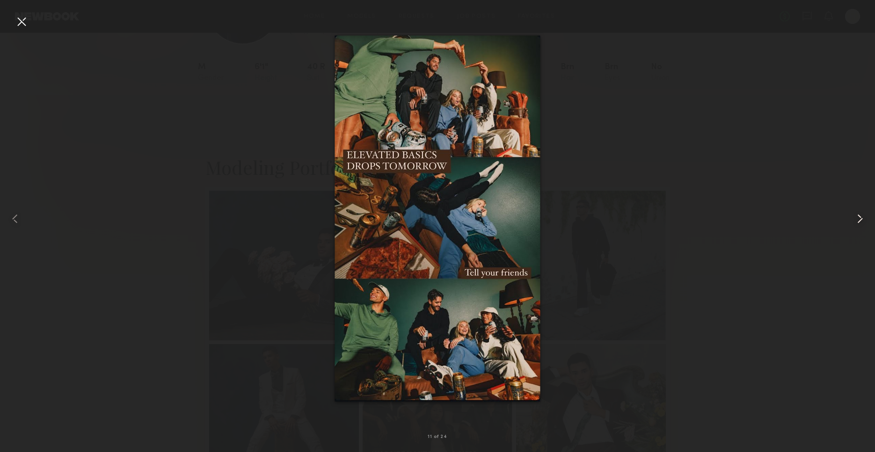
click at [862, 222] on common-icon at bounding box center [859, 218] width 15 height 15
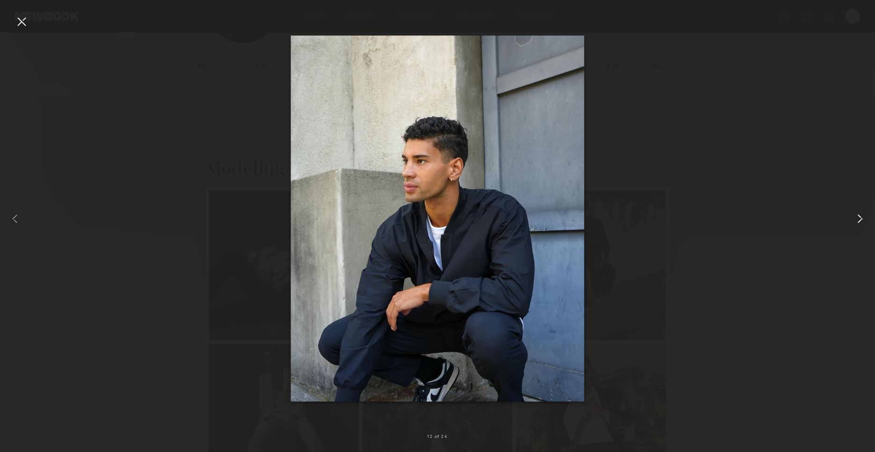
click at [862, 222] on common-icon at bounding box center [859, 218] width 15 height 15
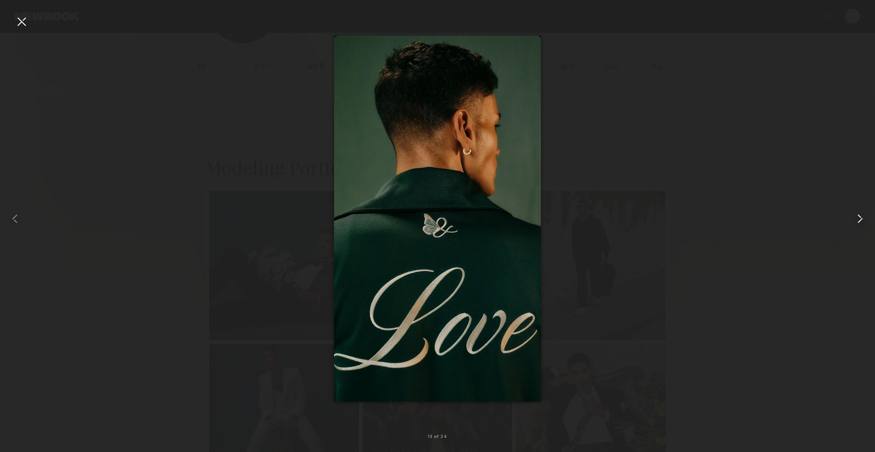
click at [859, 219] on common-icon at bounding box center [859, 218] width 15 height 15
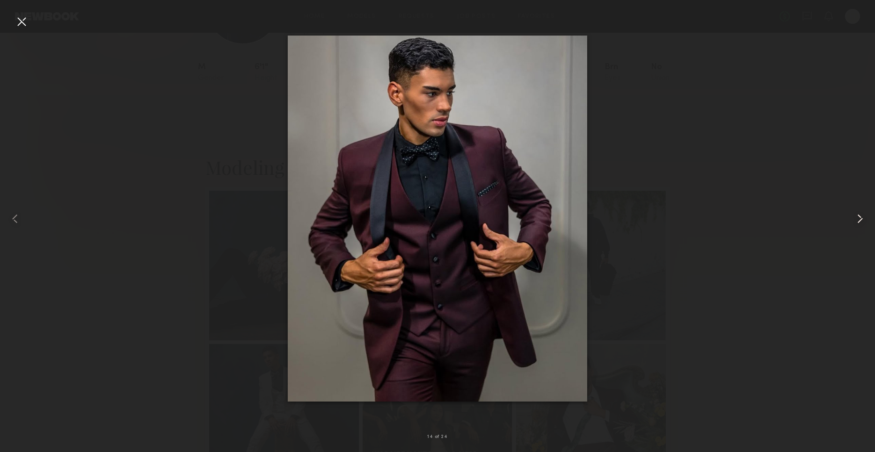
click at [862, 221] on common-icon at bounding box center [859, 218] width 15 height 15
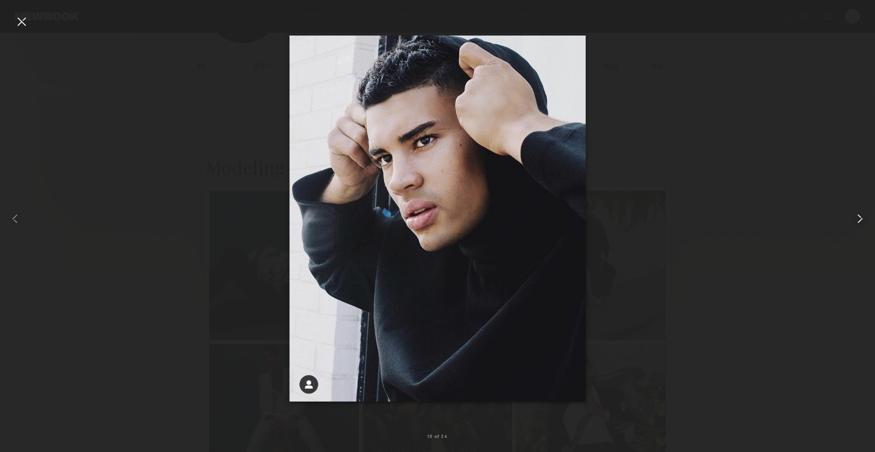
click at [860, 219] on common-icon at bounding box center [859, 218] width 15 height 15
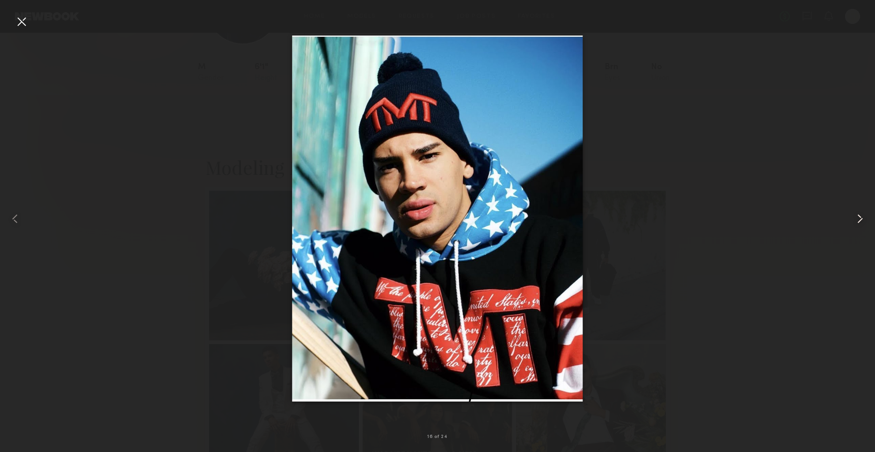
click at [861, 219] on common-icon at bounding box center [859, 218] width 15 height 15
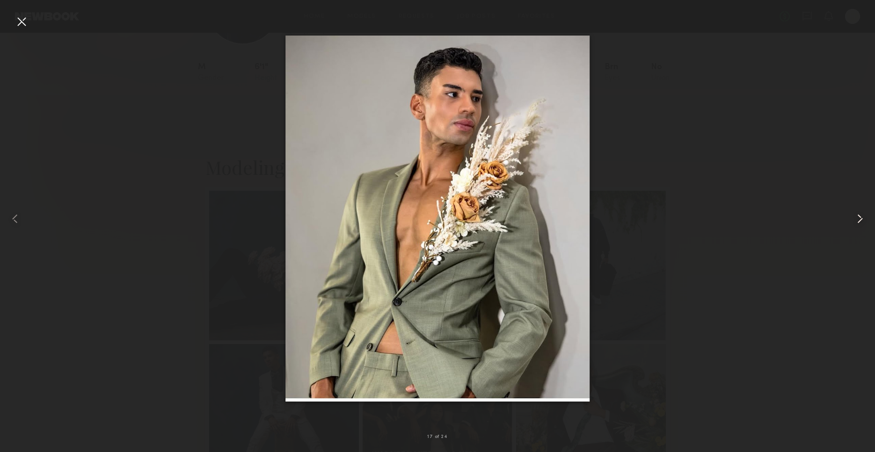
click at [861, 219] on common-icon at bounding box center [859, 218] width 15 height 15
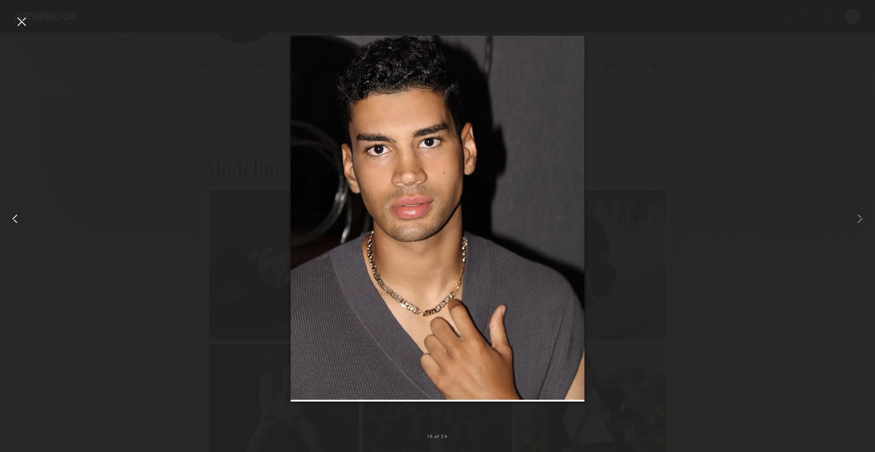
click at [13, 218] on common-icon at bounding box center [14, 218] width 15 height 15
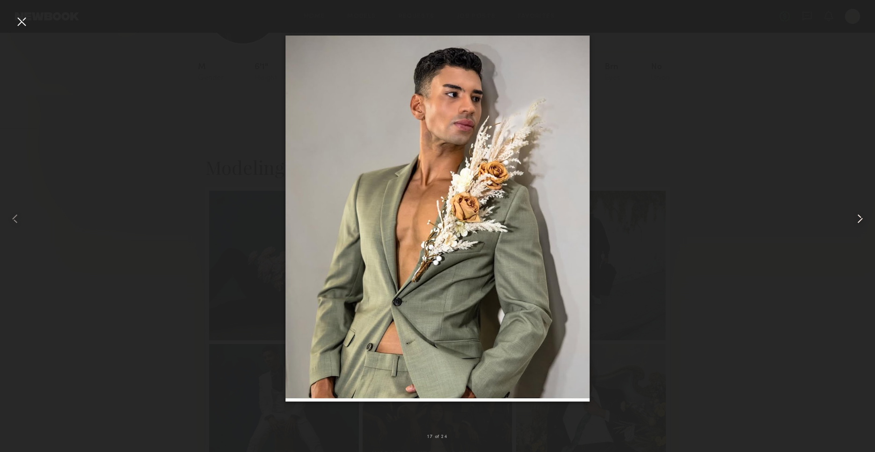
click at [858, 216] on common-icon at bounding box center [859, 218] width 15 height 15
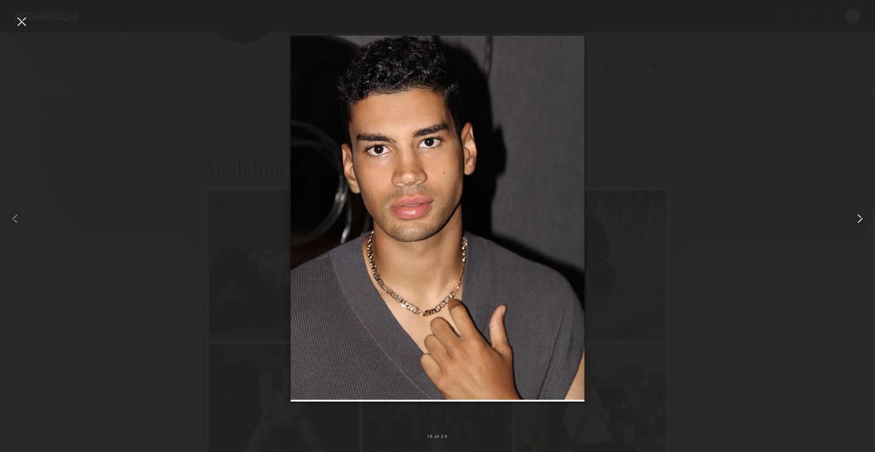
click at [858, 216] on common-icon at bounding box center [859, 218] width 15 height 15
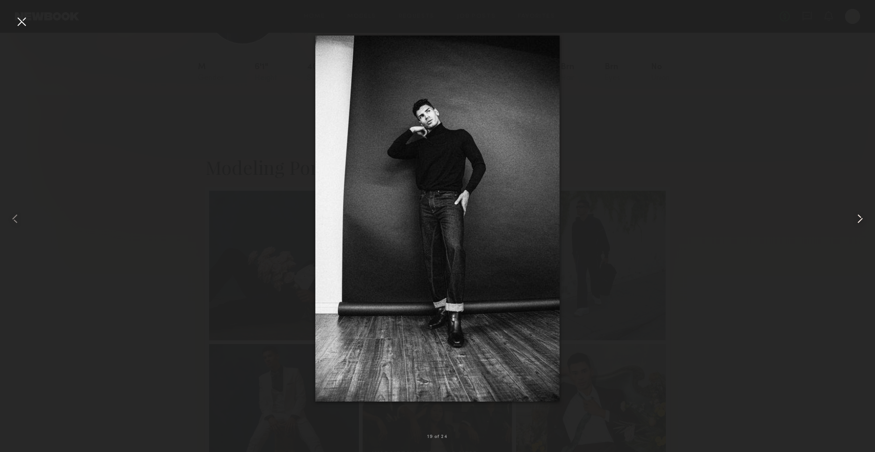
click at [858, 216] on common-icon at bounding box center [859, 218] width 15 height 15
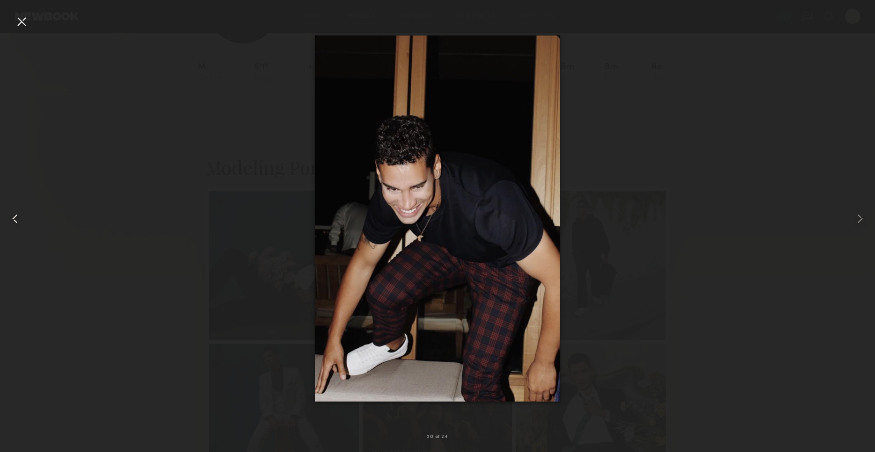
click at [7, 219] on div at bounding box center [17, 218] width 35 height 407
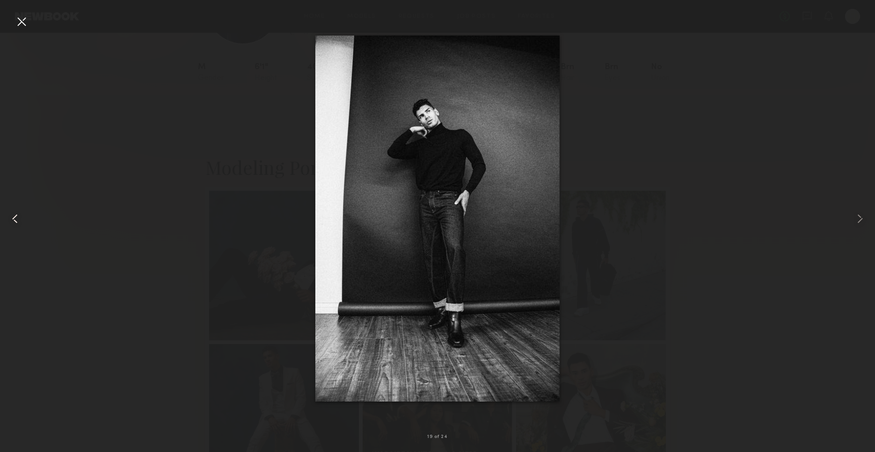
click at [7, 219] on div at bounding box center [17, 218] width 35 height 407
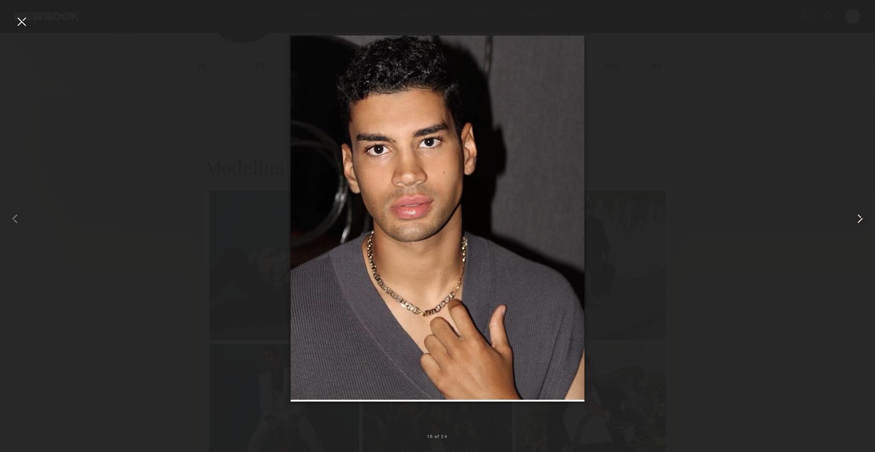
click at [865, 223] on common-icon at bounding box center [859, 218] width 15 height 15
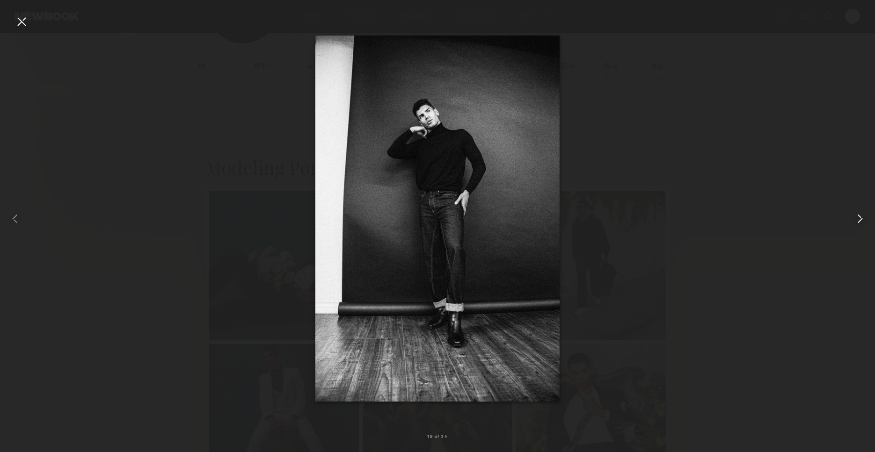
click at [864, 223] on common-icon at bounding box center [859, 218] width 15 height 15
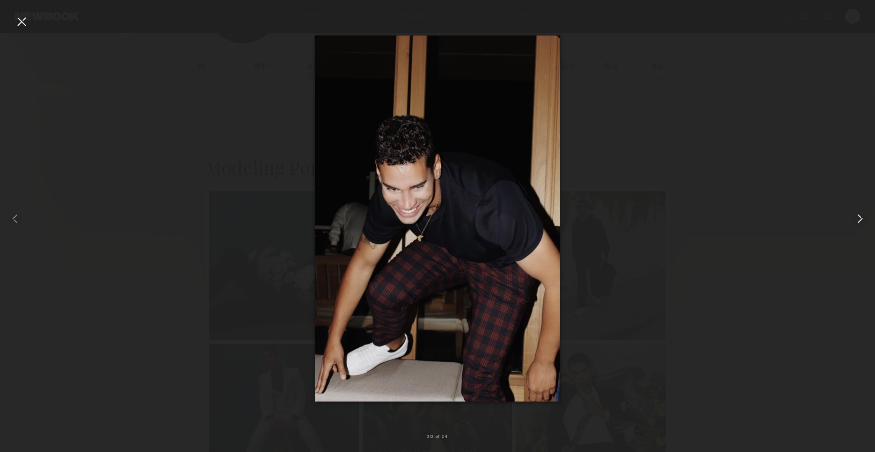
click at [864, 223] on common-icon at bounding box center [859, 218] width 15 height 15
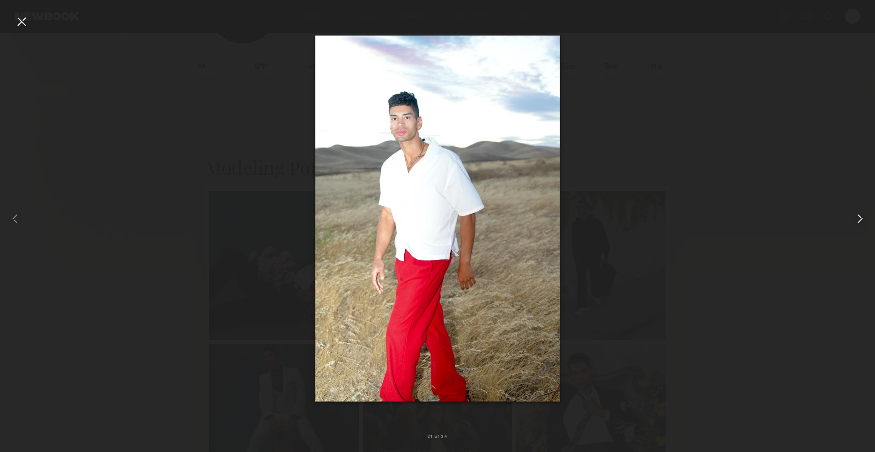
click at [864, 223] on common-icon at bounding box center [859, 218] width 15 height 15
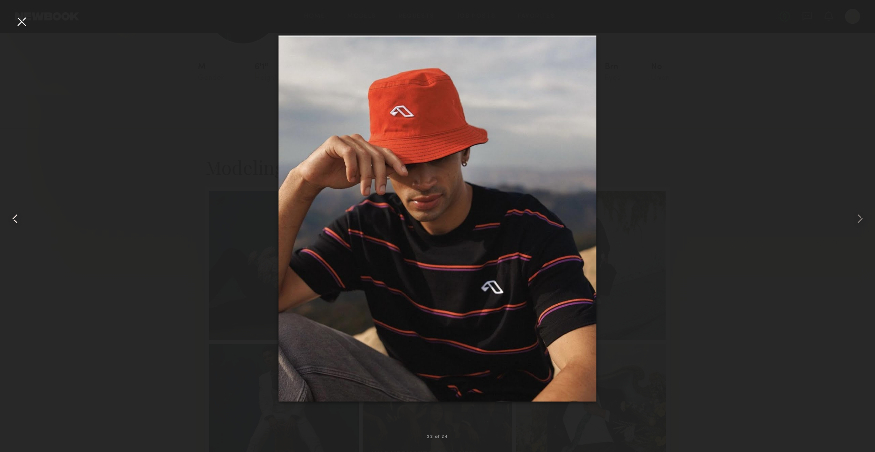
click at [21, 222] on common-icon at bounding box center [14, 218] width 15 height 15
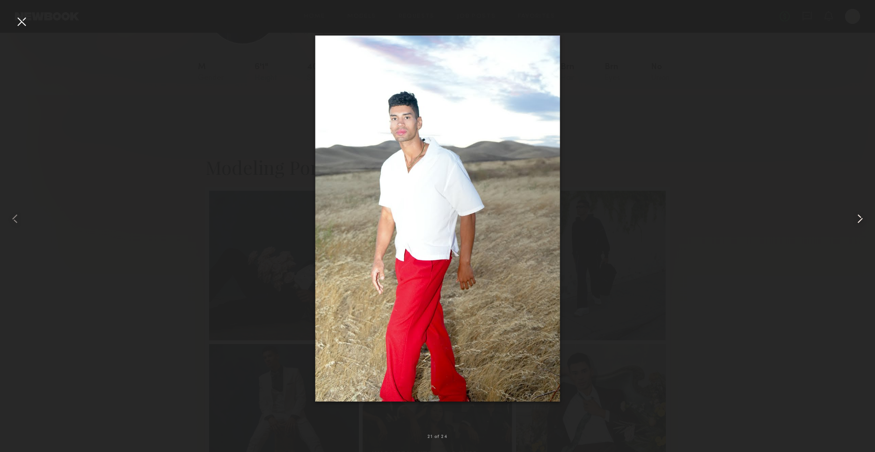
click at [861, 216] on common-icon at bounding box center [859, 218] width 15 height 15
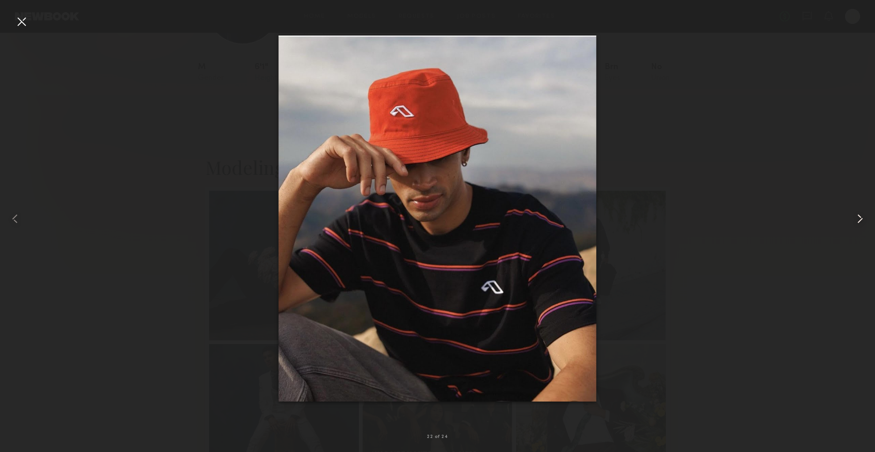
click at [861, 216] on common-icon at bounding box center [859, 218] width 15 height 15
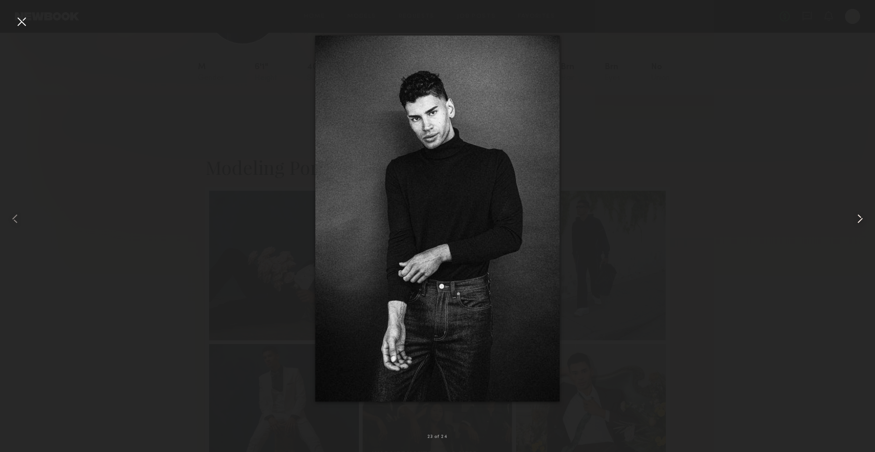
click at [861, 216] on common-icon at bounding box center [859, 218] width 15 height 15
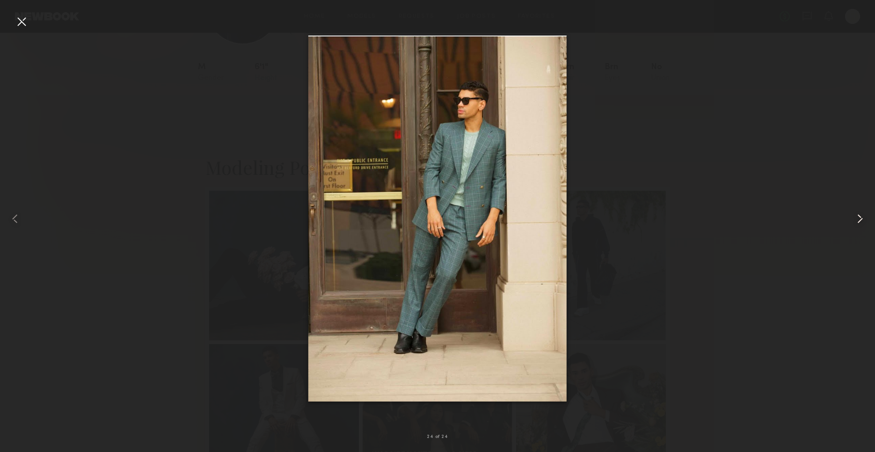
click at [861, 216] on common-icon at bounding box center [859, 218] width 15 height 15
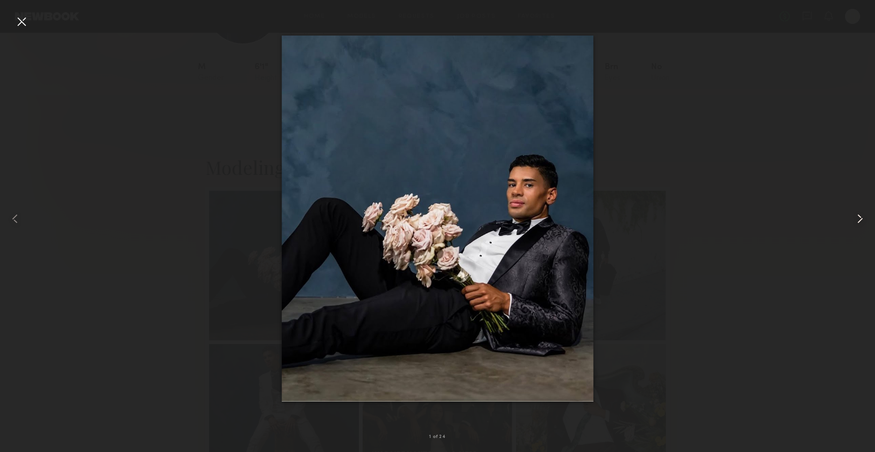
click at [861, 216] on common-icon at bounding box center [859, 218] width 15 height 15
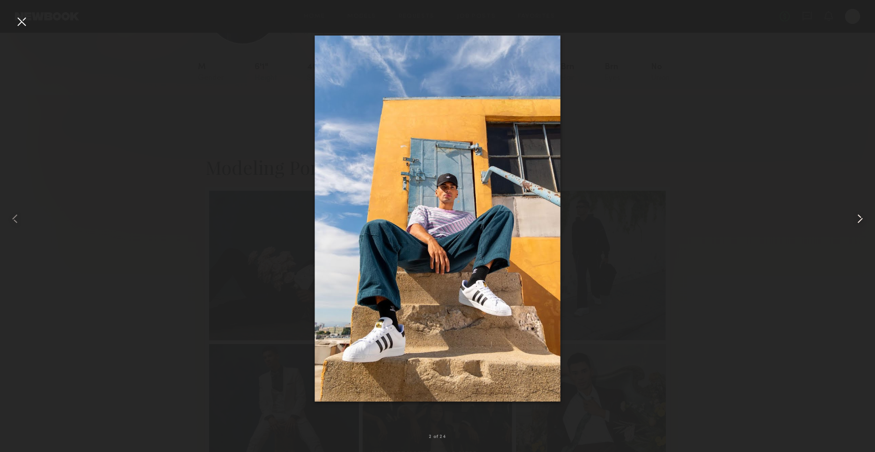
click at [861, 216] on common-icon at bounding box center [859, 218] width 15 height 15
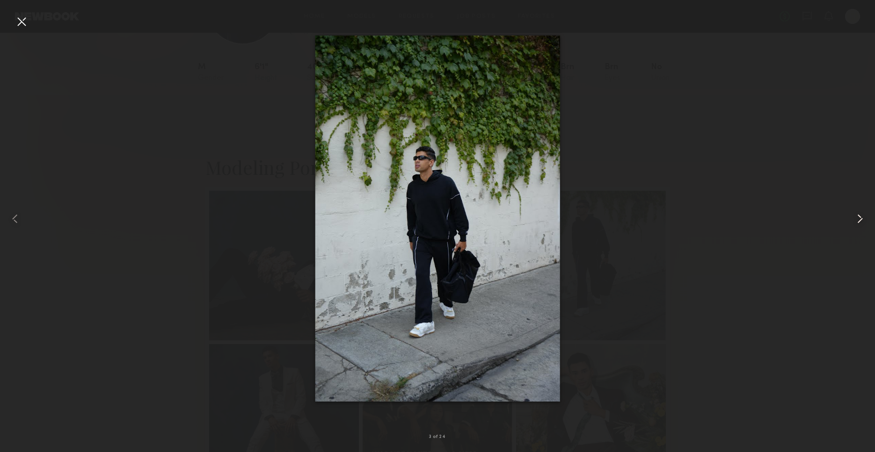
click at [861, 216] on common-icon at bounding box center [859, 218] width 15 height 15
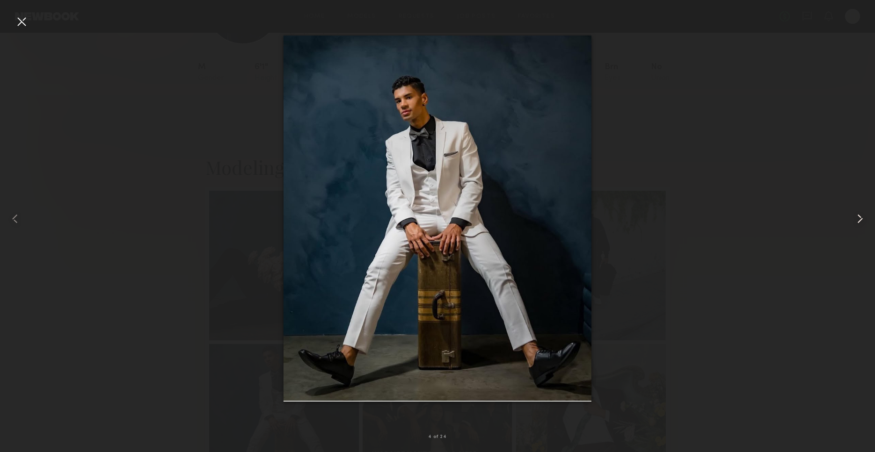
click at [861, 216] on common-icon at bounding box center [859, 218] width 15 height 15
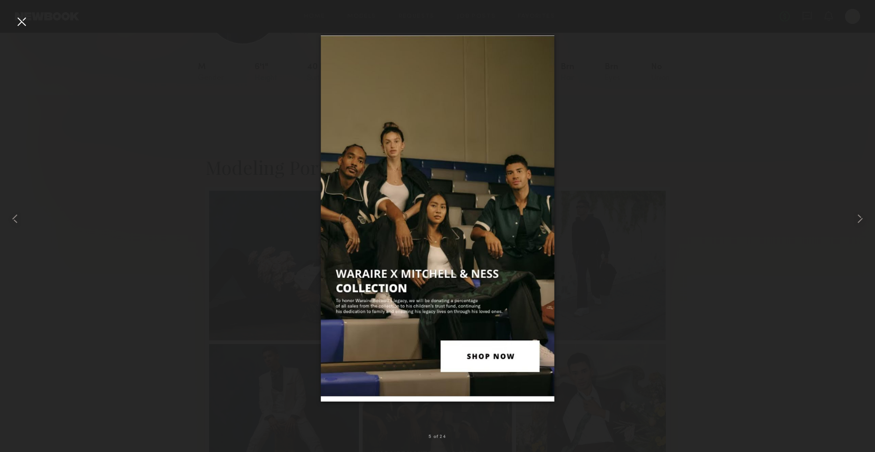
click at [800, 152] on div at bounding box center [437, 218] width 875 height 407
click at [668, 160] on div at bounding box center [437, 218] width 875 height 407
click at [25, 29] on div at bounding box center [17, 218] width 35 height 407
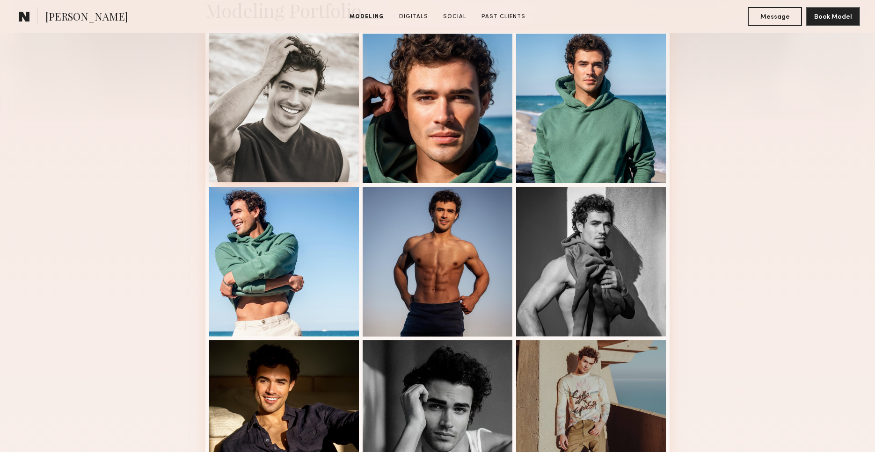
scroll to position [242, 0]
click at [258, 138] on div at bounding box center [284, 108] width 150 height 150
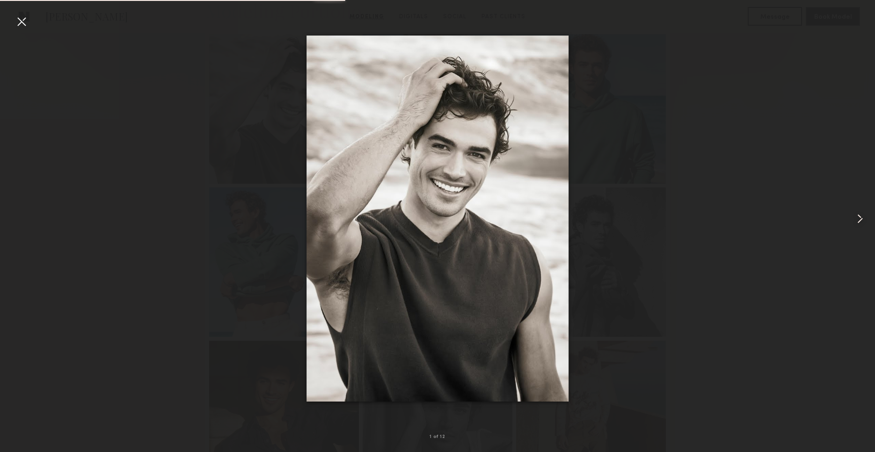
click at [856, 218] on common-icon at bounding box center [859, 218] width 15 height 15
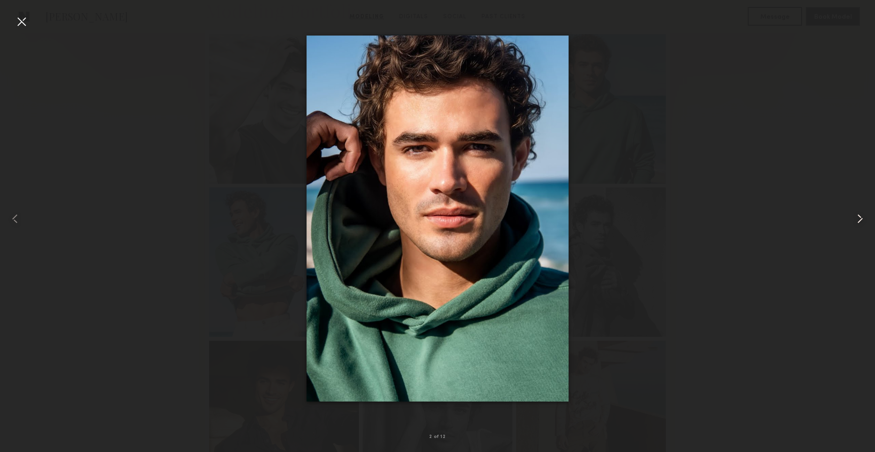
click at [856, 218] on common-icon at bounding box center [859, 218] width 15 height 15
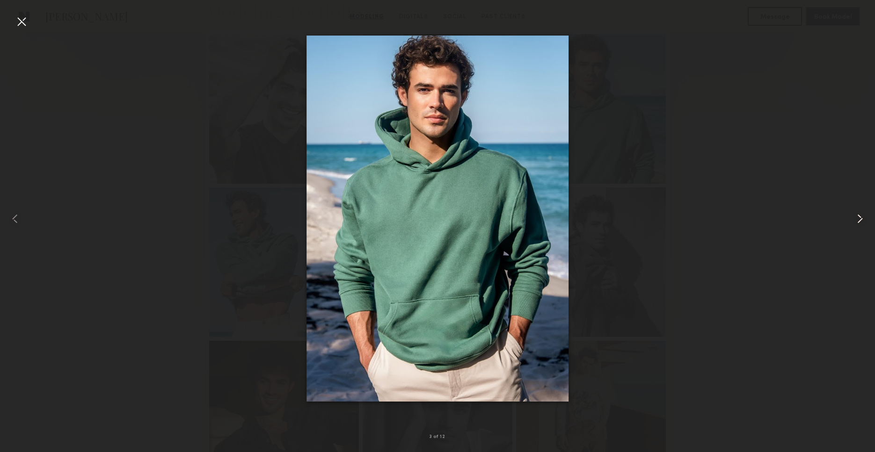
click at [859, 218] on common-icon at bounding box center [859, 218] width 15 height 15
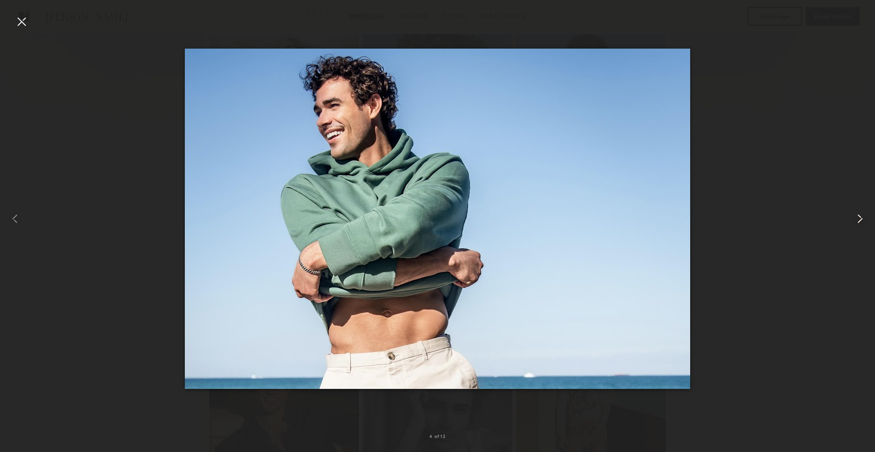
click at [859, 218] on common-icon at bounding box center [859, 218] width 15 height 15
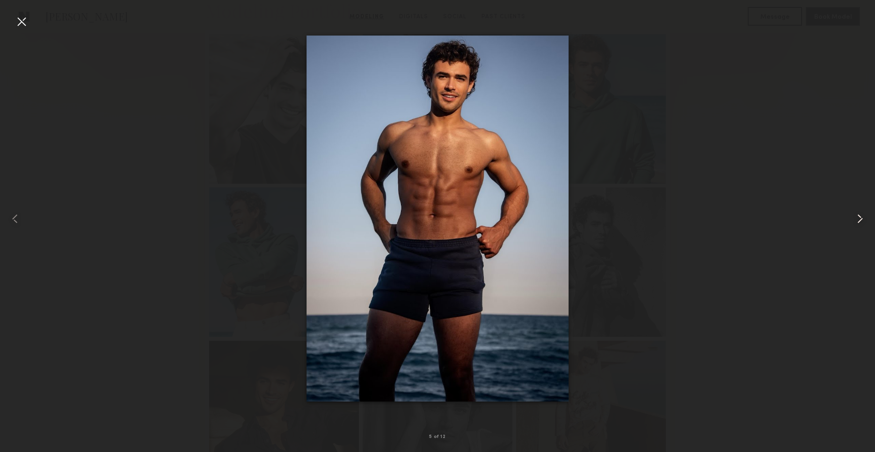
click at [859, 218] on common-icon at bounding box center [859, 218] width 15 height 15
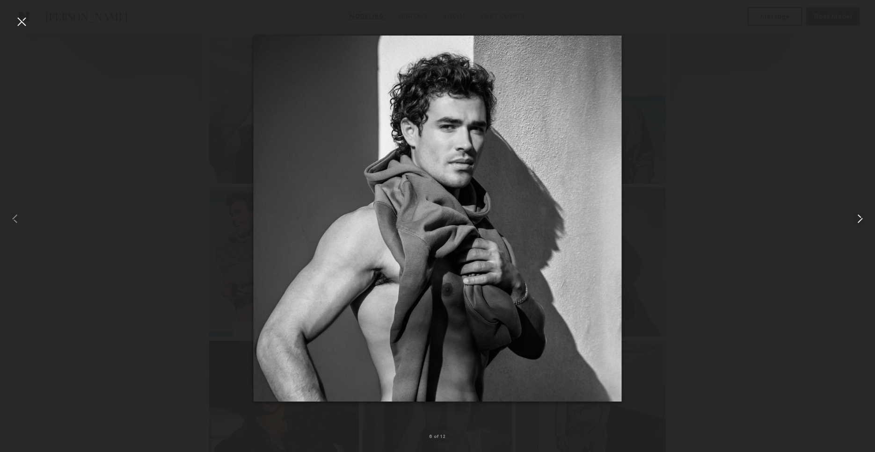
click at [859, 218] on common-icon at bounding box center [859, 218] width 15 height 15
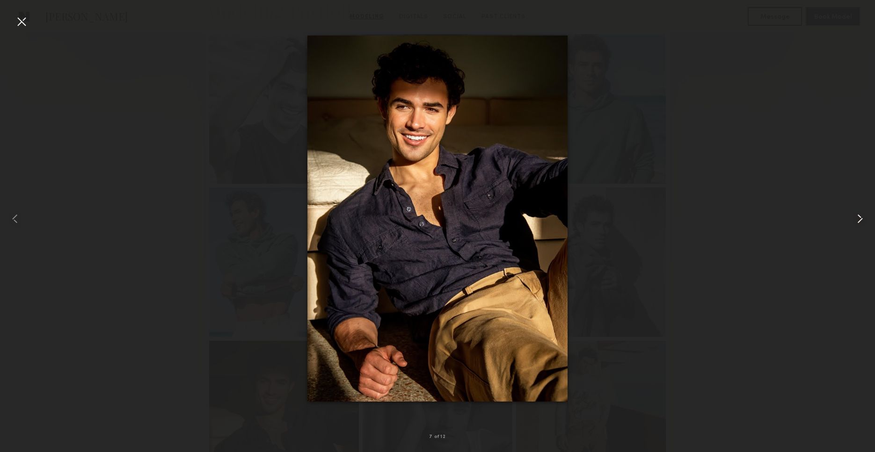
click at [859, 218] on common-icon at bounding box center [859, 218] width 15 height 15
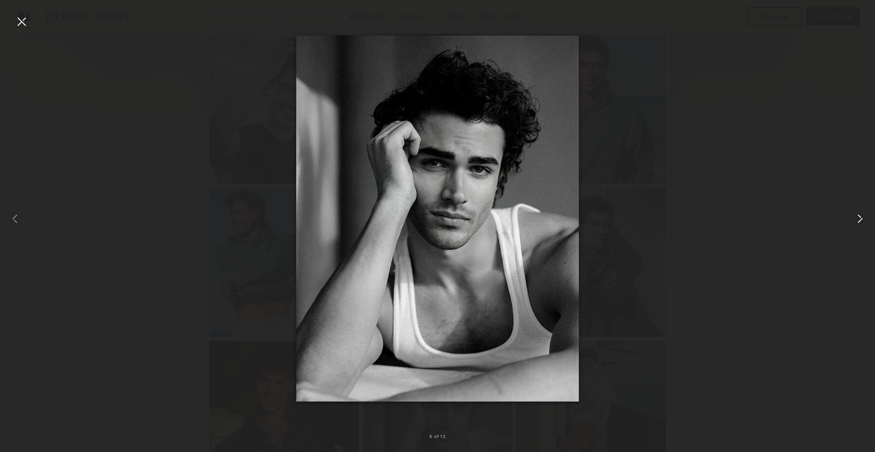
click at [859, 218] on common-icon at bounding box center [859, 218] width 15 height 15
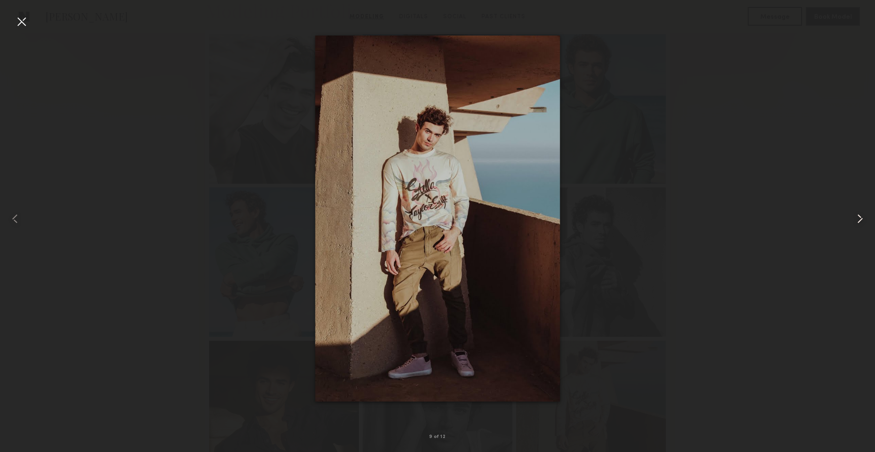
click at [859, 218] on common-icon at bounding box center [859, 218] width 15 height 15
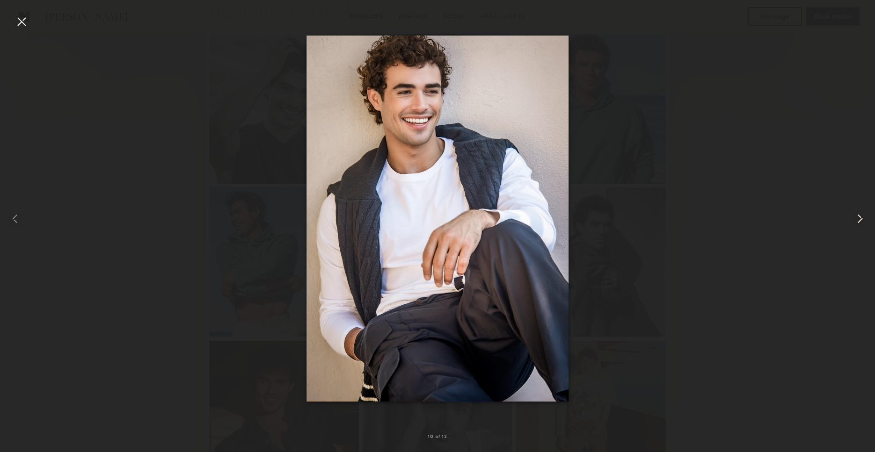
click at [859, 218] on common-icon at bounding box center [859, 218] width 15 height 15
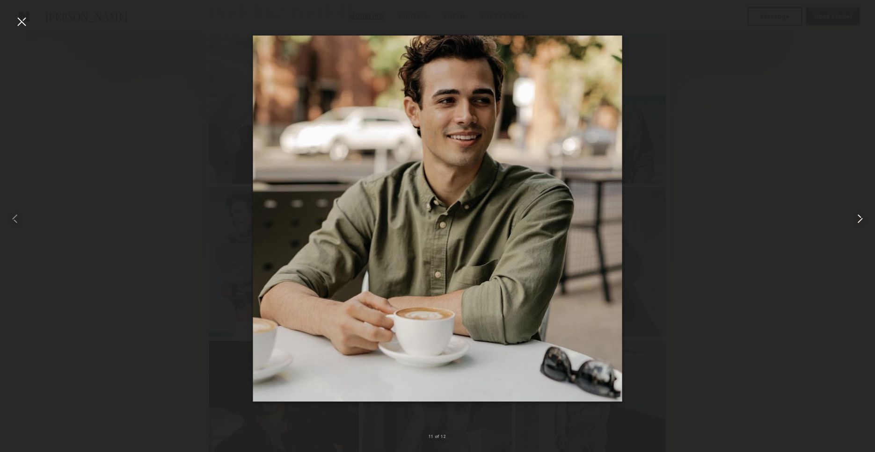
click at [859, 218] on common-icon at bounding box center [859, 218] width 15 height 15
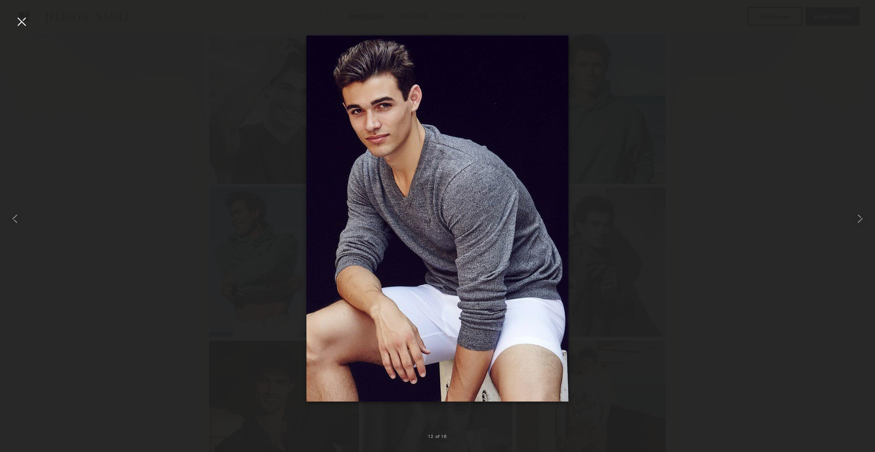
click at [15, 22] on div at bounding box center [21, 21] width 15 height 15
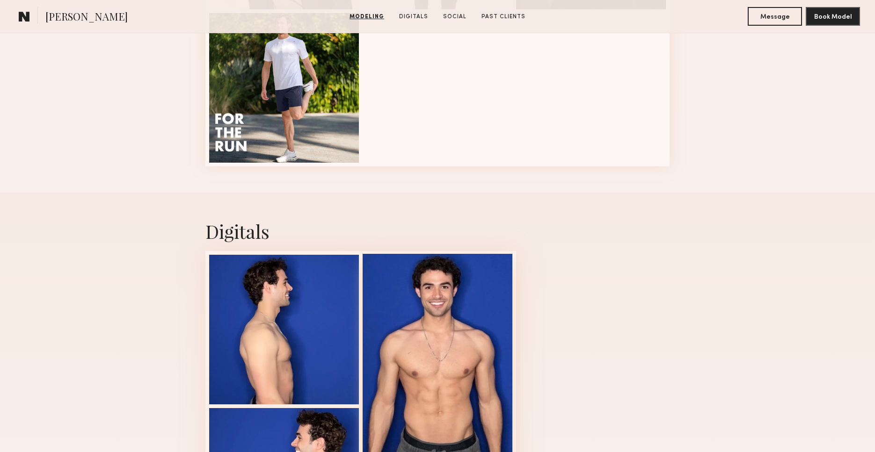
scroll to position [1049, 0]
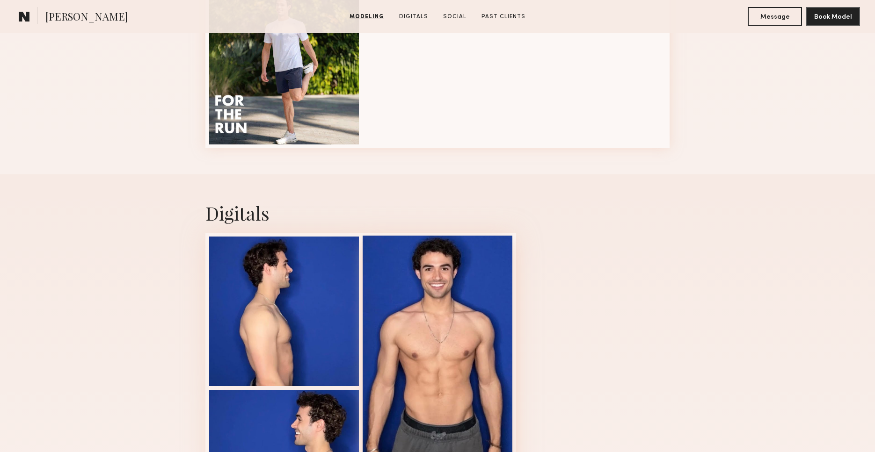
click at [431, 302] on div at bounding box center [438, 387] width 150 height 303
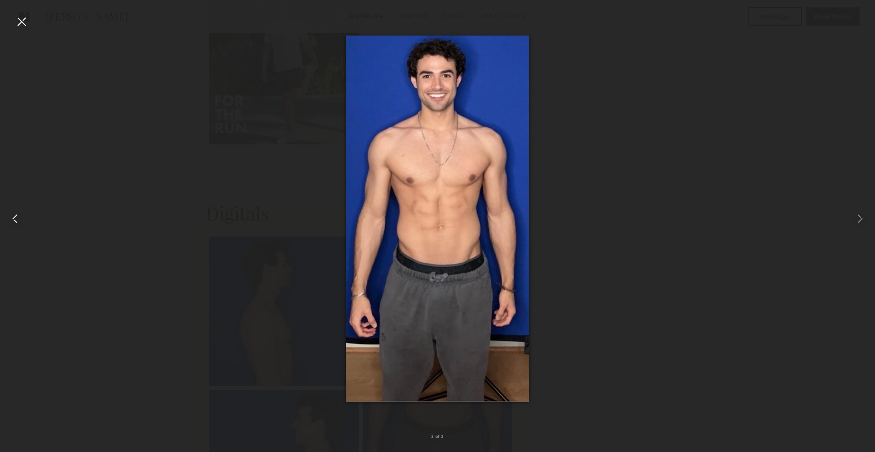
click at [10, 220] on common-icon at bounding box center [14, 218] width 15 height 15
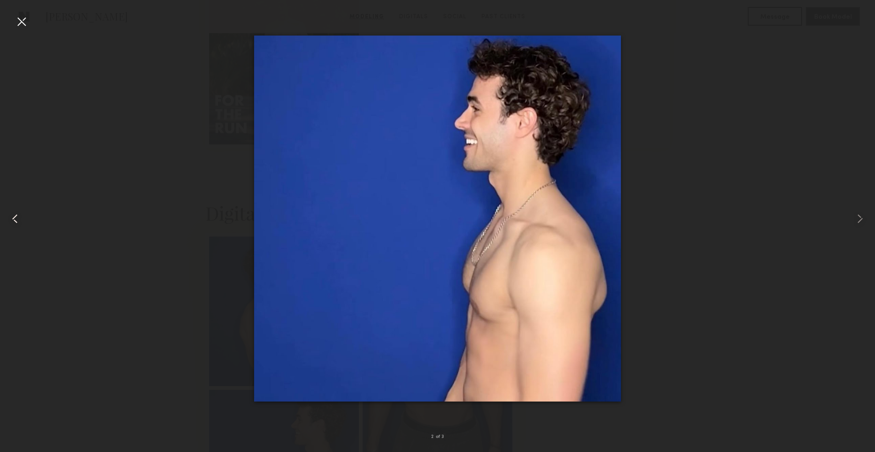
click at [7, 26] on div at bounding box center [17, 218] width 35 height 407
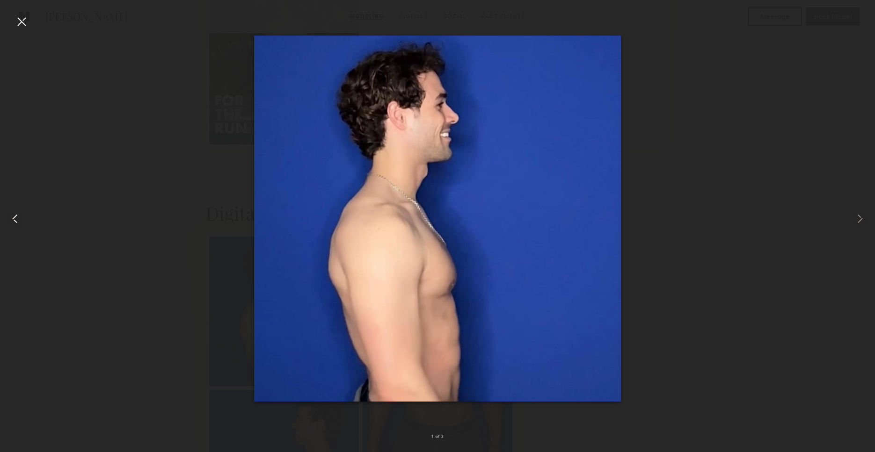
click at [13, 23] on div at bounding box center [17, 218] width 35 height 407
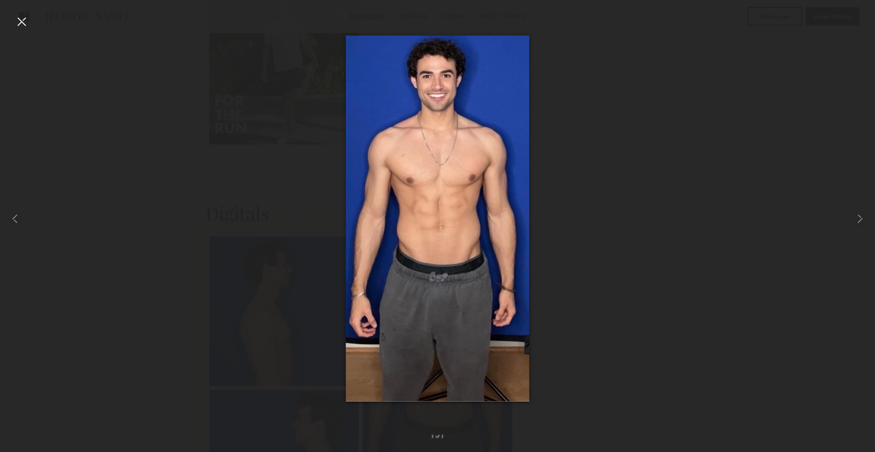
click at [23, 19] on div at bounding box center [21, 21] width 15 height 15
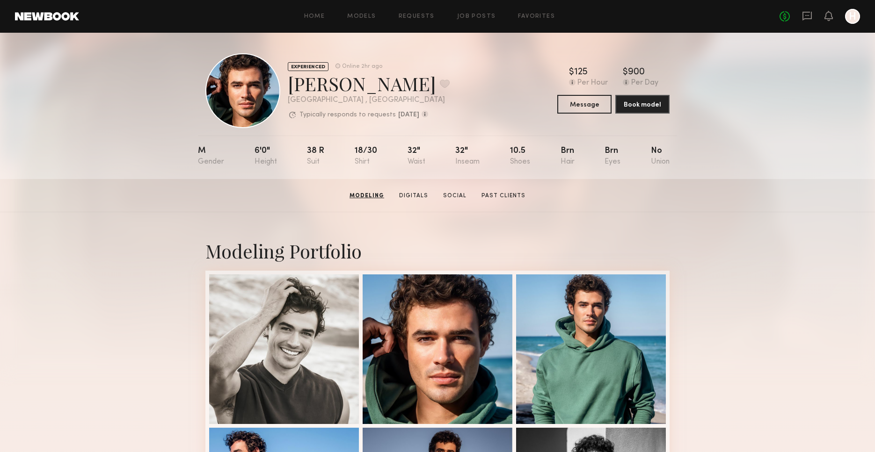
scroll to position [0, 0]
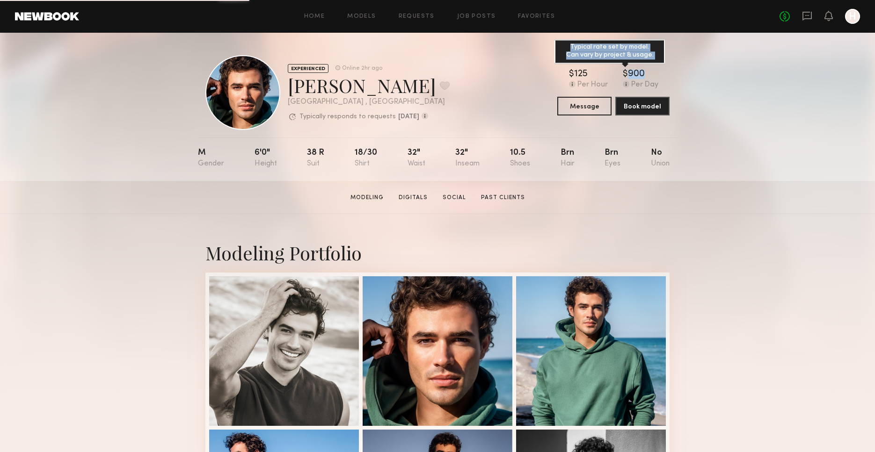
drag, startPoint x: 626, startPoint y: 72, endPoint x: 648, endPoint y: 73, distance: 21.6
click at [648, 73] on div "$ Typical rate set by model. Can vary by project & usage. 900" at bounding box center [641, 74] width 36 height 9
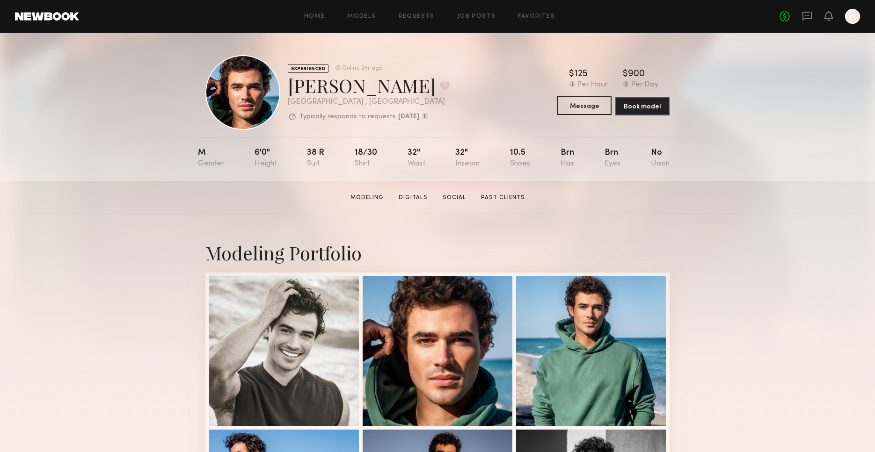
click at [585, 106] on button "Message" at bounding box center [584, 105] width 54 height 19
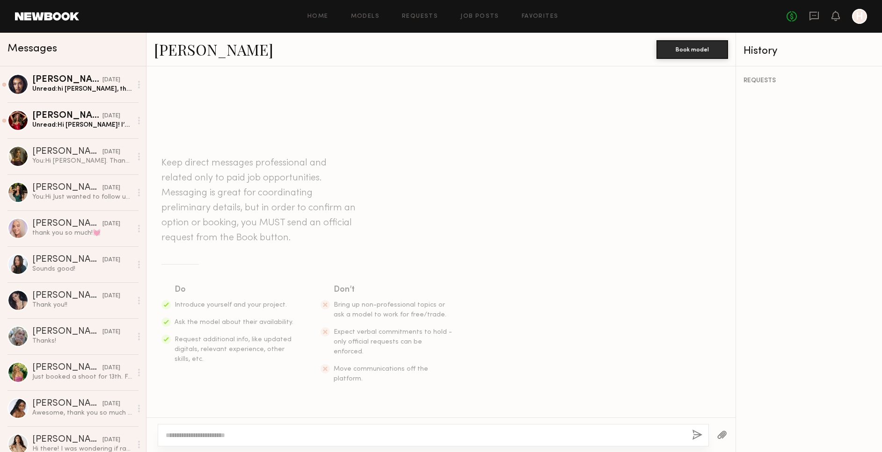
click at [222, 436] on textarea at bounding box center [425, 435] width 519 height 9
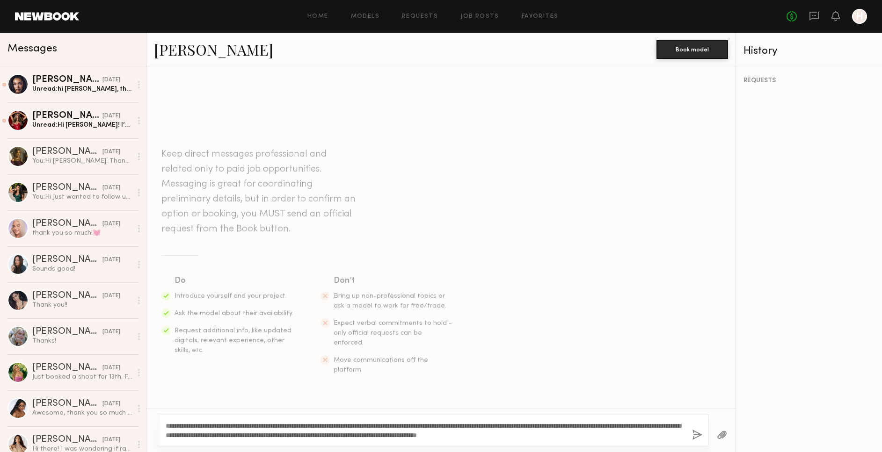
drag, startPoint x: 601, startPoint y: 437, endPoint x: 143, endPoint y: 422, distance: 457.7
click at [143, 423] on div "Messages [PERSON_NAME] [DATE] Unread: hi [PERSON_NAME], thank you so much for r…" at bounding box center [441, 243] width 882 height 420
type textarea "**********"
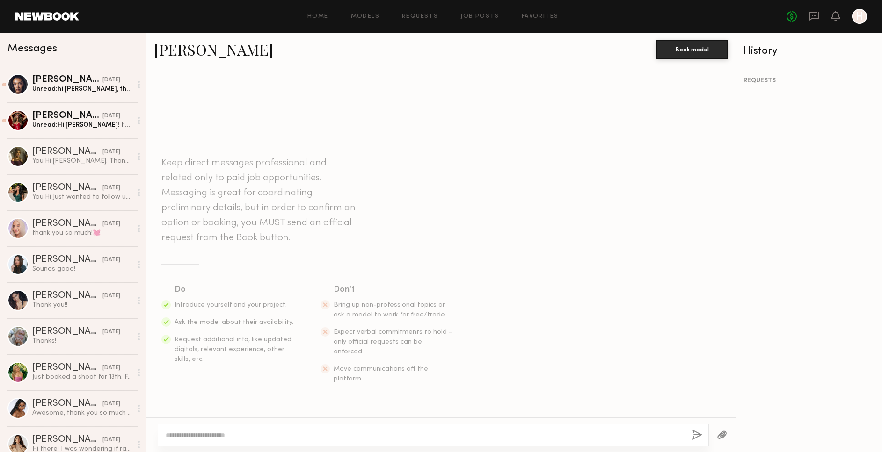
paste textarea "**********"
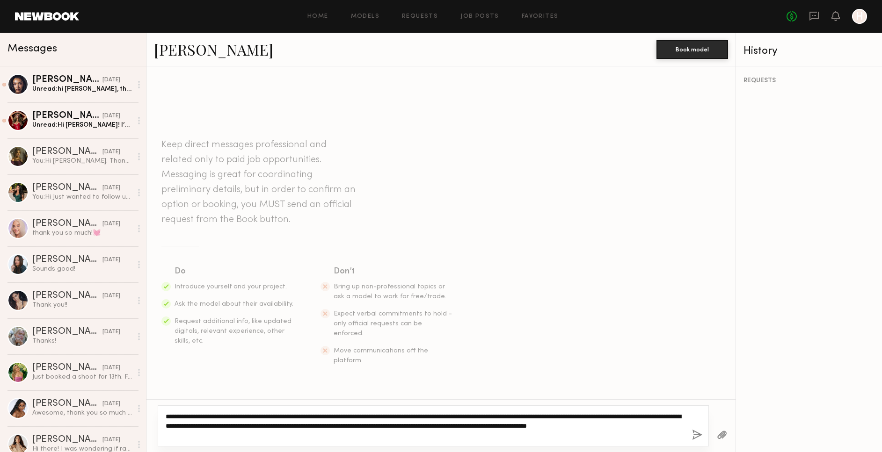
type textarea "**********"
click at [297, 426] on textarea "**********" at bounding box center [425, 426] width 519 height 28
click at [297, 425] on textarea "**********" at bounding box center [425, 426] width 519 height 28
click at [296, 425] on textarea "**********" at bounding box center [425, 426] width 519 height 28
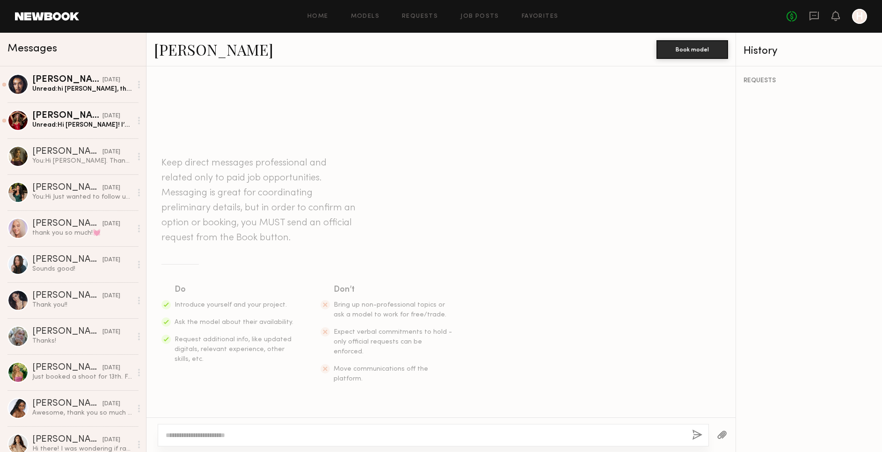
paste textarea "**********"
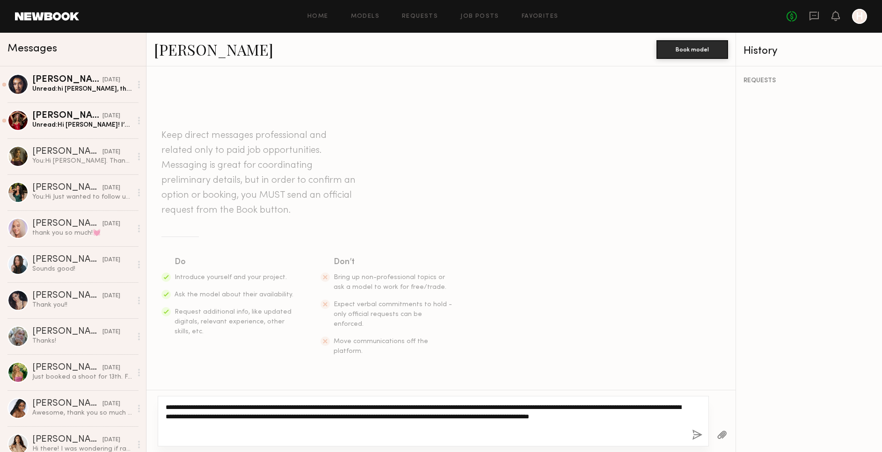
type textarea "**********"
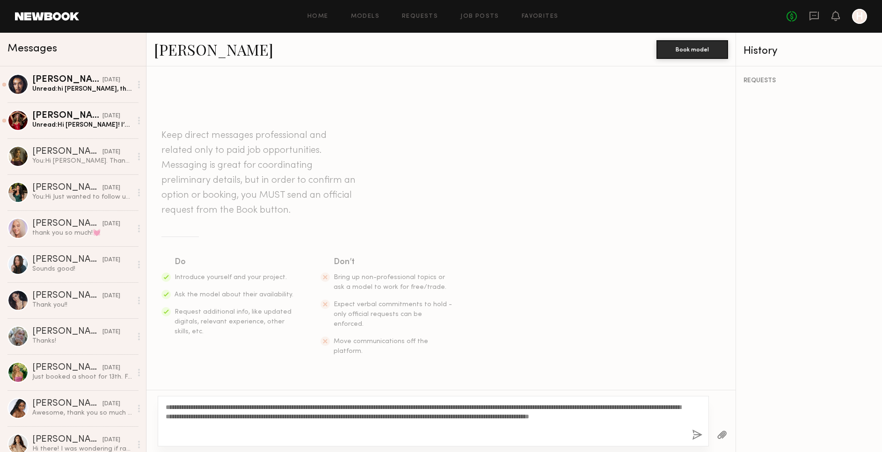
click at [698, 436] on button "button" at bounding box center [697, 436] width 10 height 12
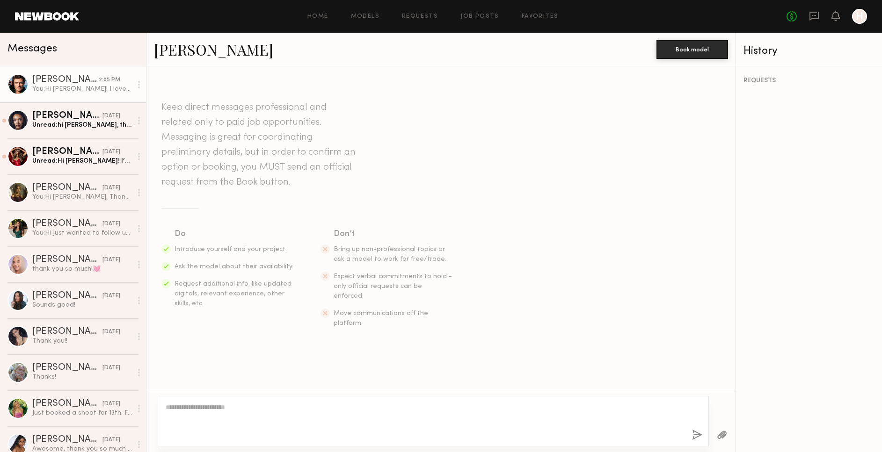
scroll to position [106, 0]
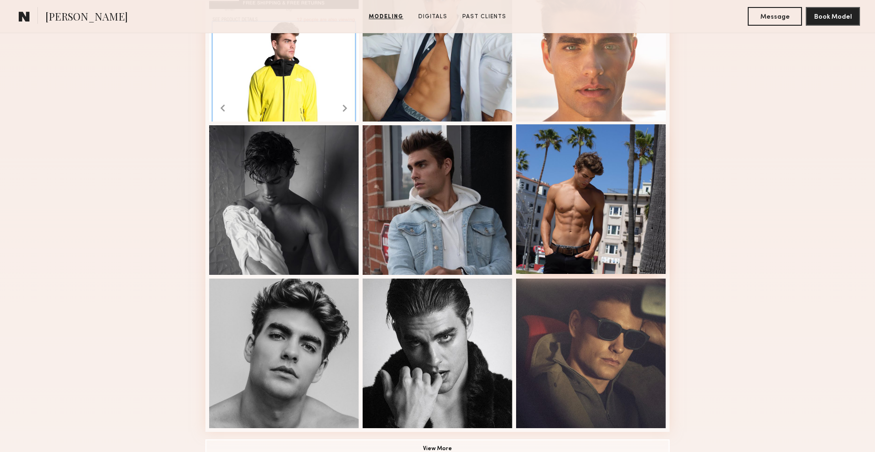
scroll to position [461, 0]
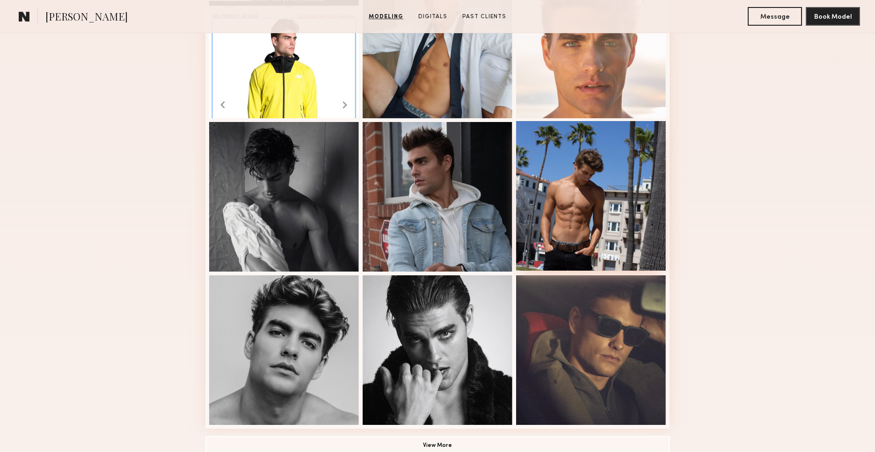
click at [576, 240] on div at bounding box center [591, 196] width 150 height 150
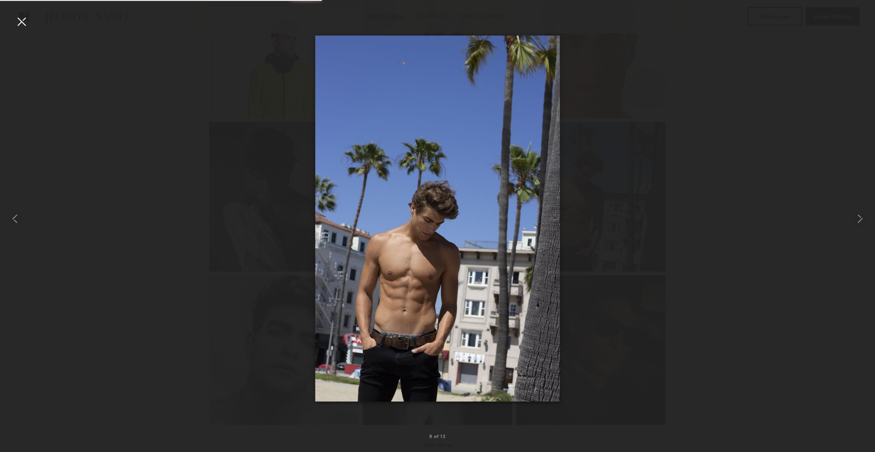
click at [21, 26] on div at bounding box center [21, 21] width 15 height 15
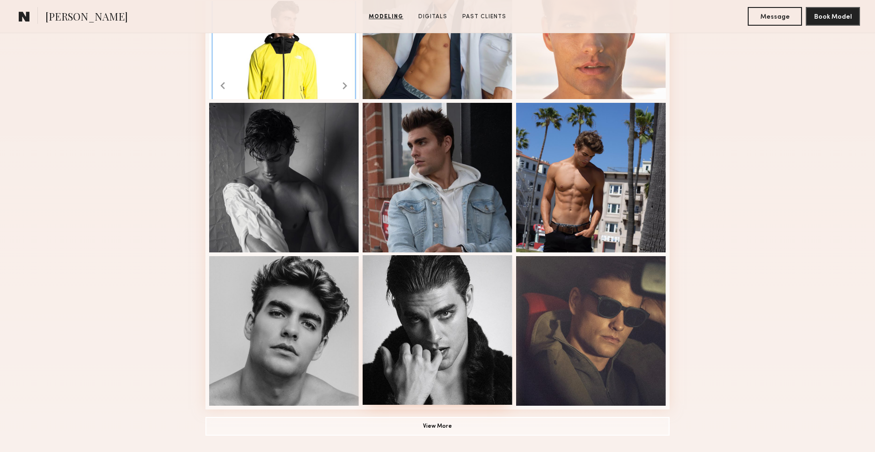
scroll to position [544, 0]
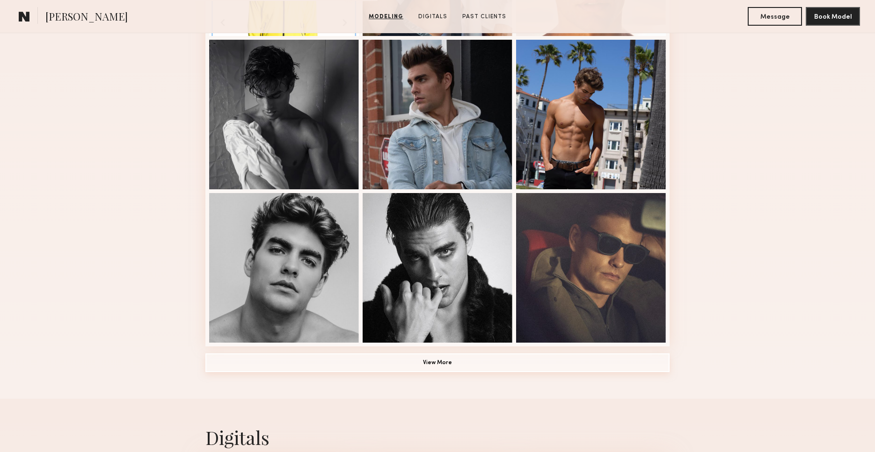
click at [421, 355] on button "View More" at bounding box center [437, 363] width 464 height 19
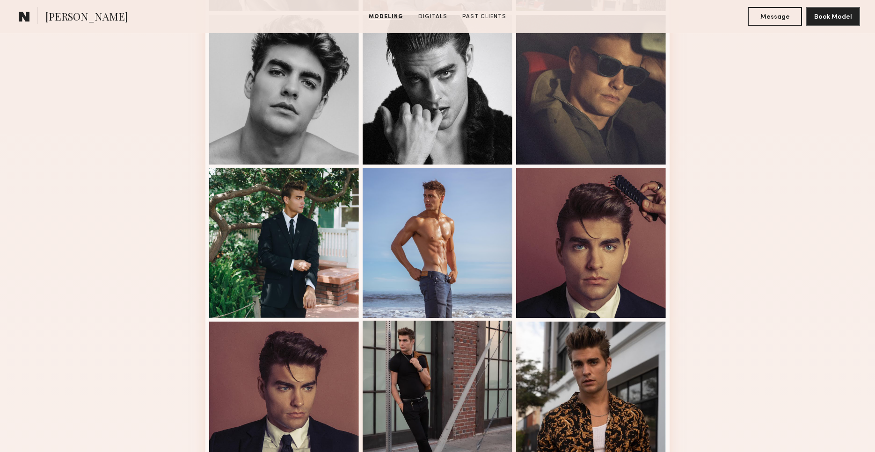
scroll to position [856, 0]
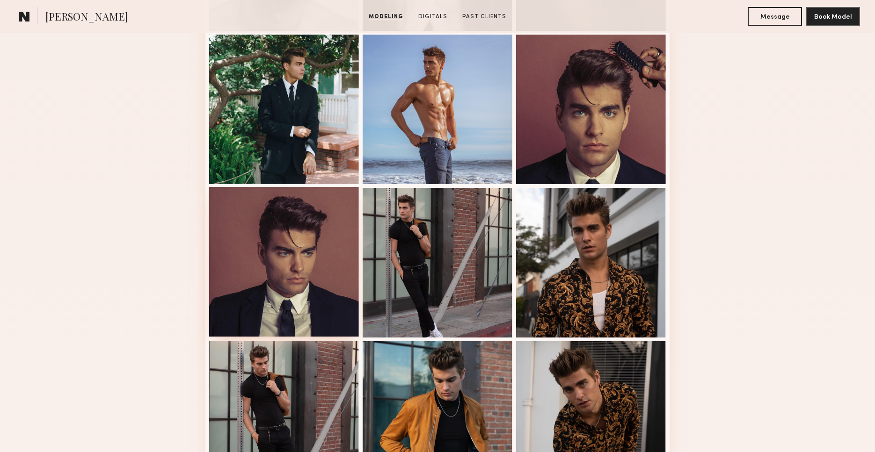
click at [283, 248] on div at bounding box center [284, 262] width 150 height 150
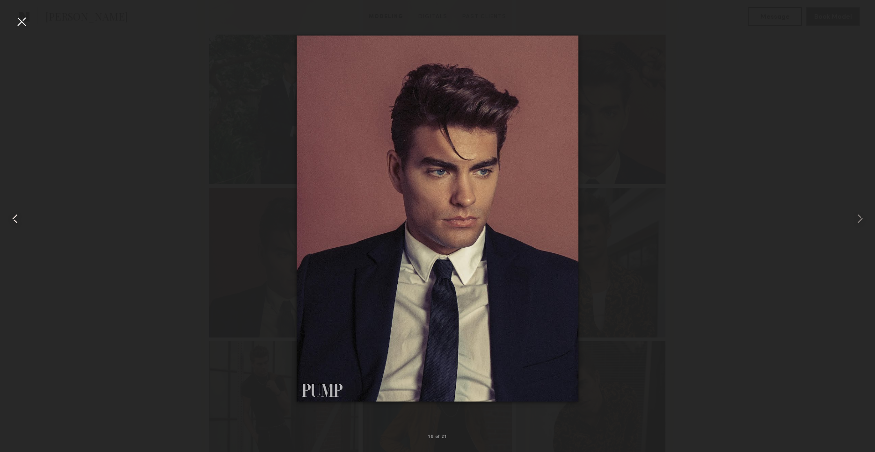
click at [16, 217] on common-icon at bounding box center [14, 218] width 15 height 15
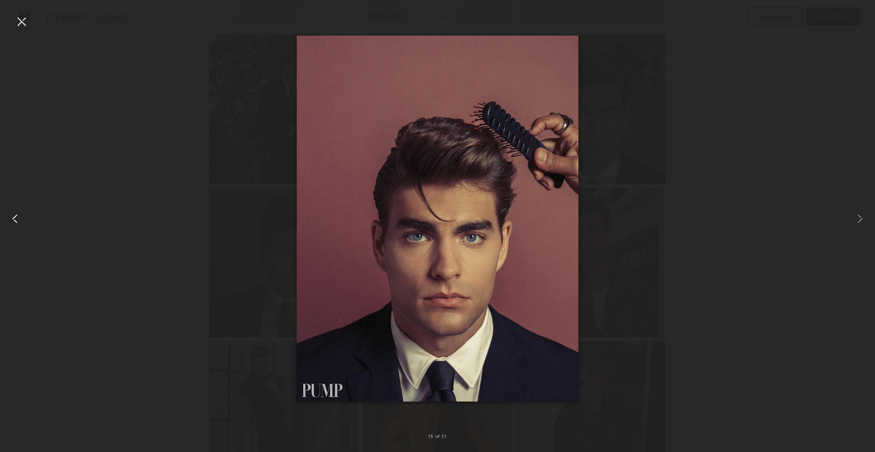
drag, startPoint x: 15, startPoint y: 20, endPoint x: 33, endPoint y: 36, distance: 23.5
click at [15, 20] on div at bounding box center [21, 21] width 15 height 15
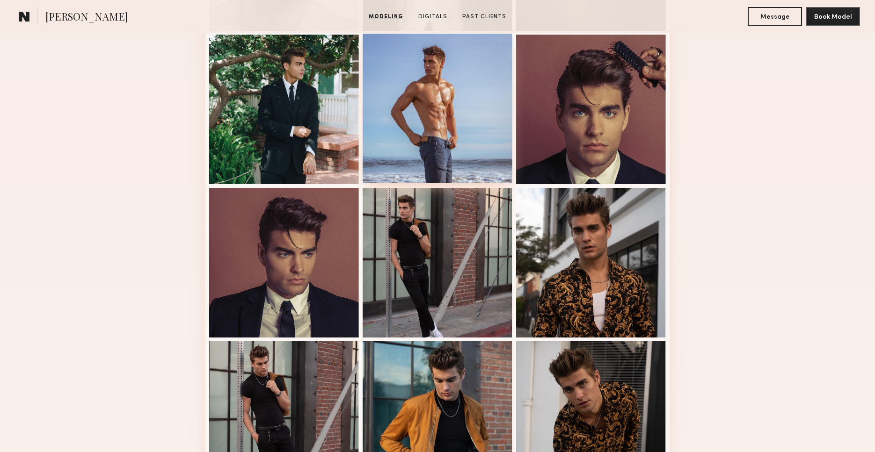
click at [446, 116] on div at bounding box center [438, 109] width 150 height 150
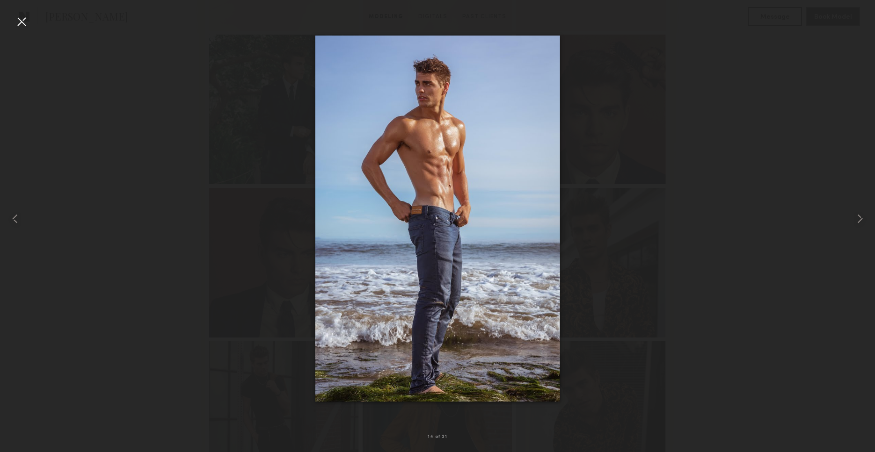
click at [20, 25] on div at bounding box center [21, 21] width 15 height 15
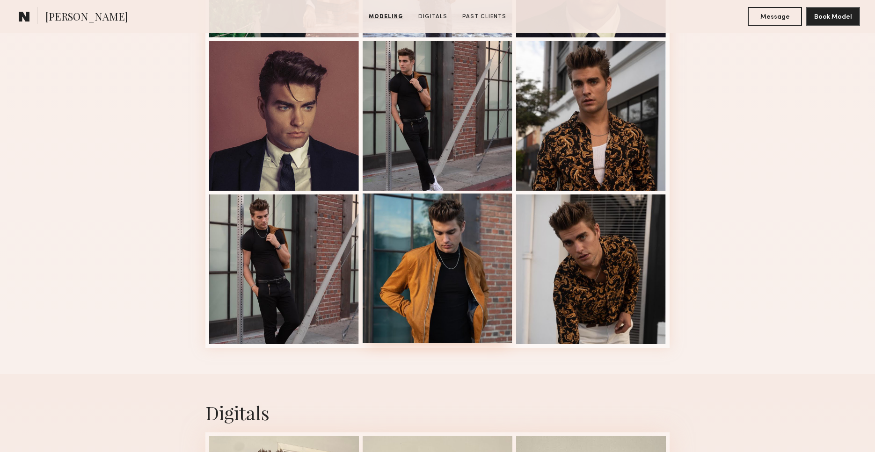
scroll to position [1015, 0]
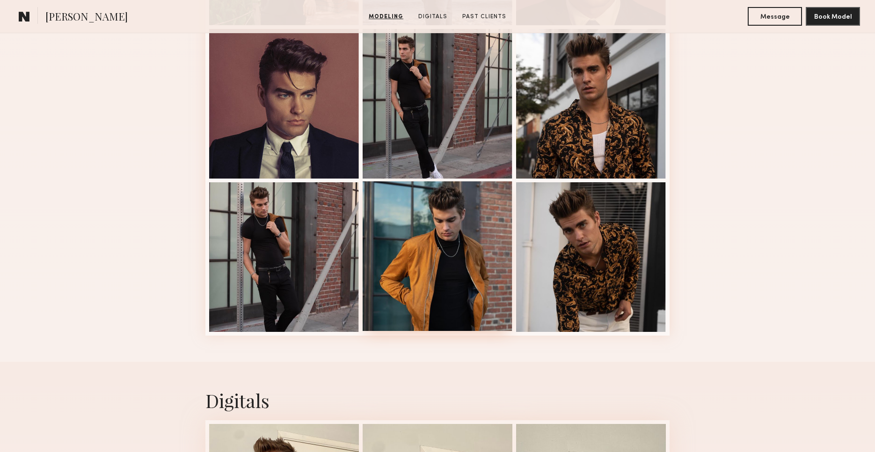
click at [456, 272] on div at bounding box center [438, 257] width 150 height 150
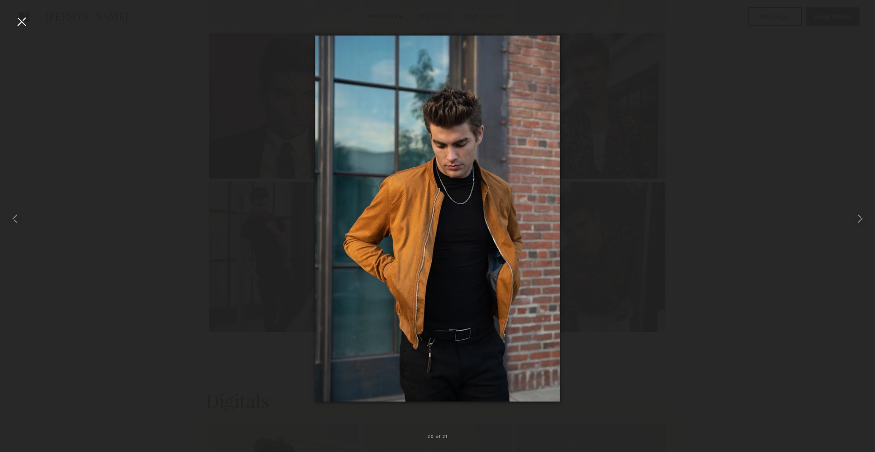
click at [27, 24] on div at bounding box center [21, 21] width 15 height 15
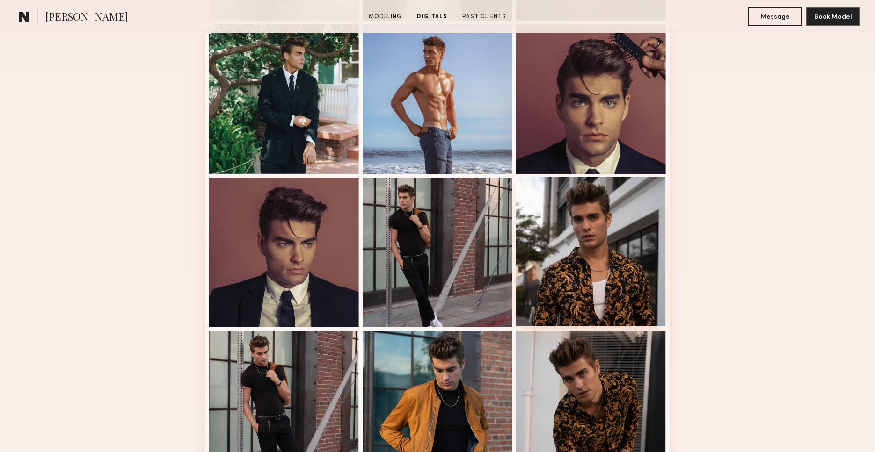
scroll to position [852, 0]
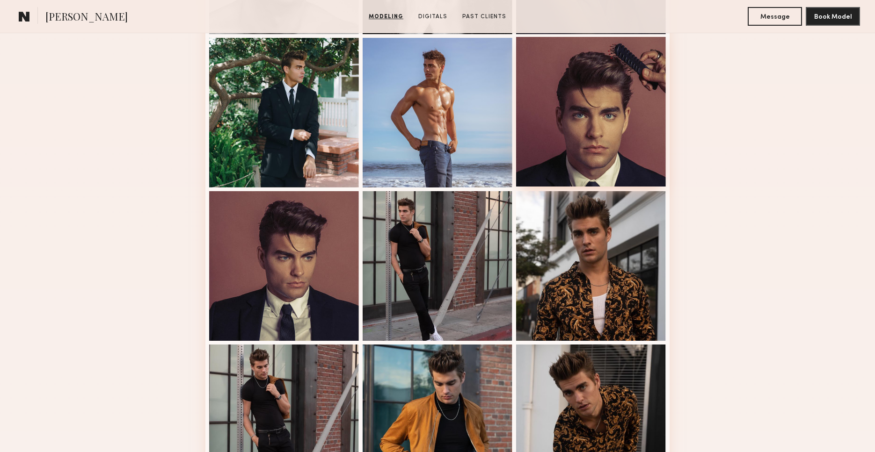
click at [574, 122] on div at bounding box center [591, 112] width 150 height 150
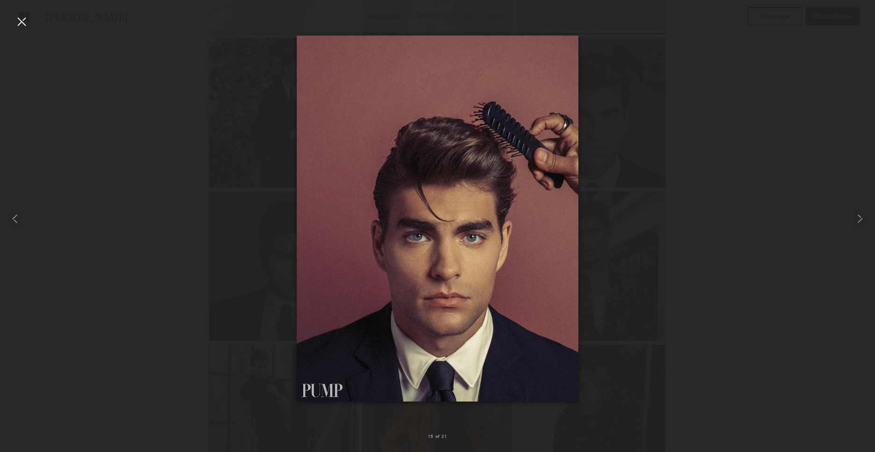
click at [29, 27] on div at bounding box center [21, 21] width 15 height 15
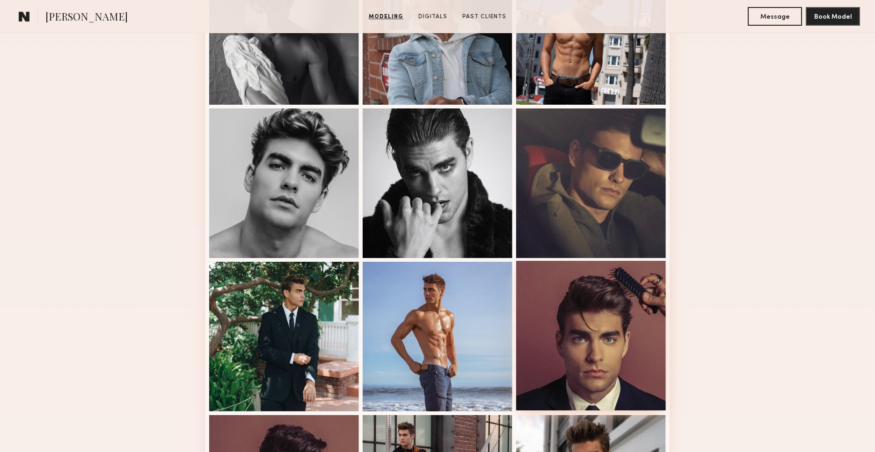
scroll to position [627, 0]
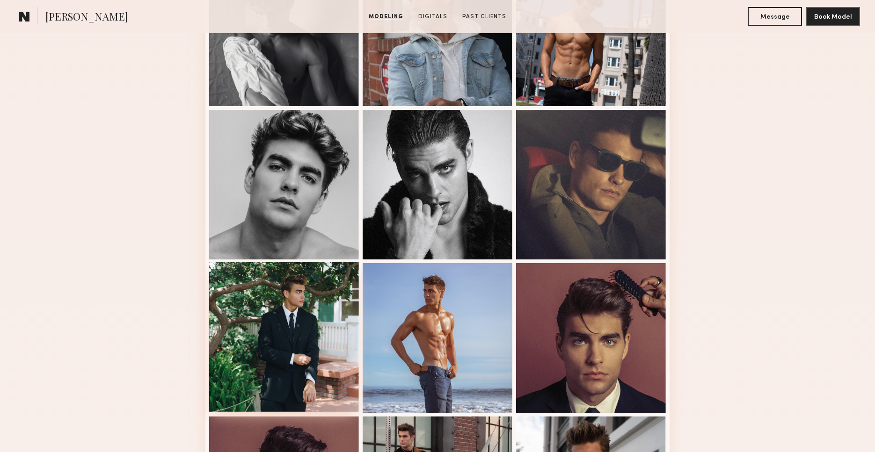
click at [316, 305] on div at bounding box center [284, 337] width 150 height 150
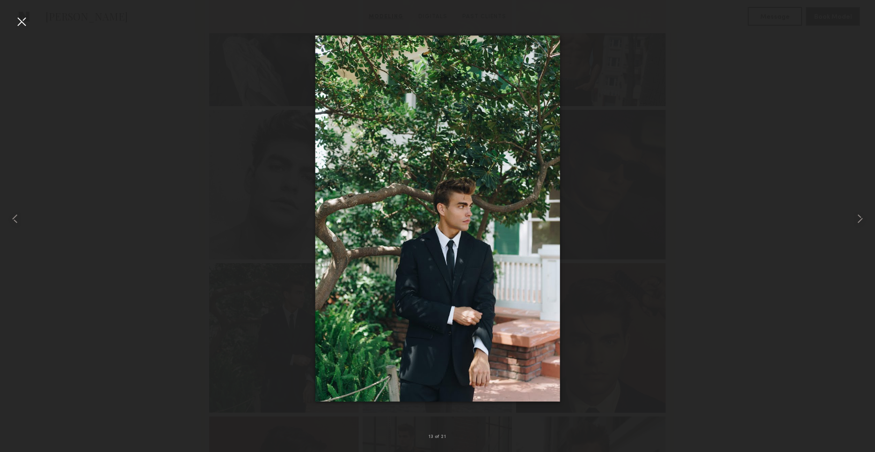
click at [22, 24] on div at bounding box center [21, 21] width 15 height 15
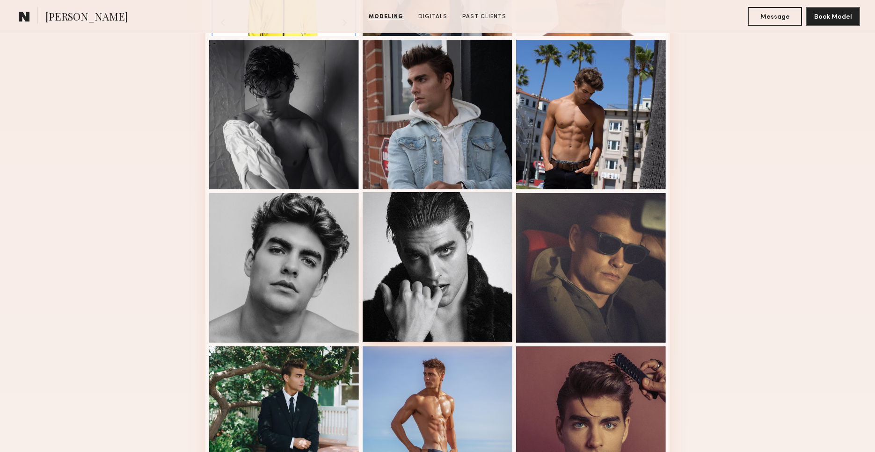
scroll to position [534, 0]
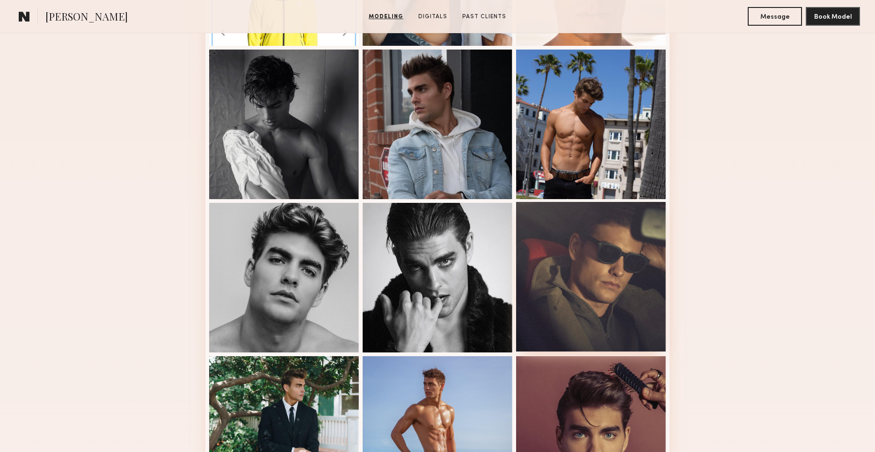
click at [606, 274] on div at bounding box center [591, 277] width 150 height 150
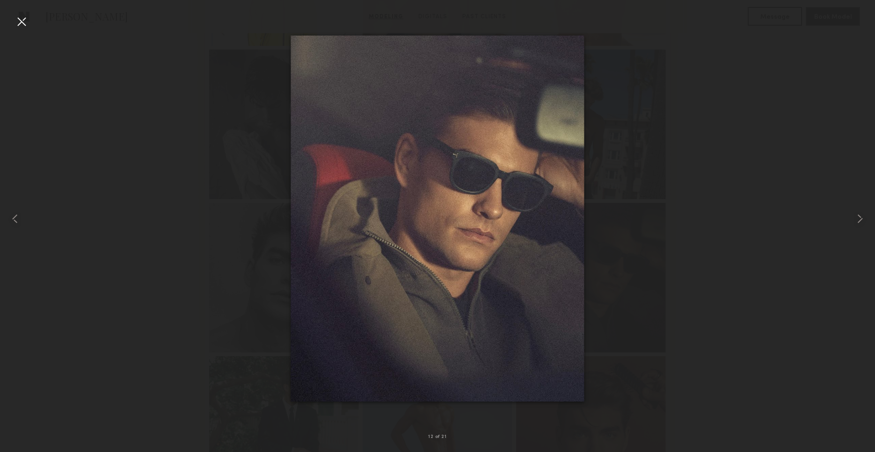
click at [22, 25] on div at bounding box center [21, 21] width 15 height 15
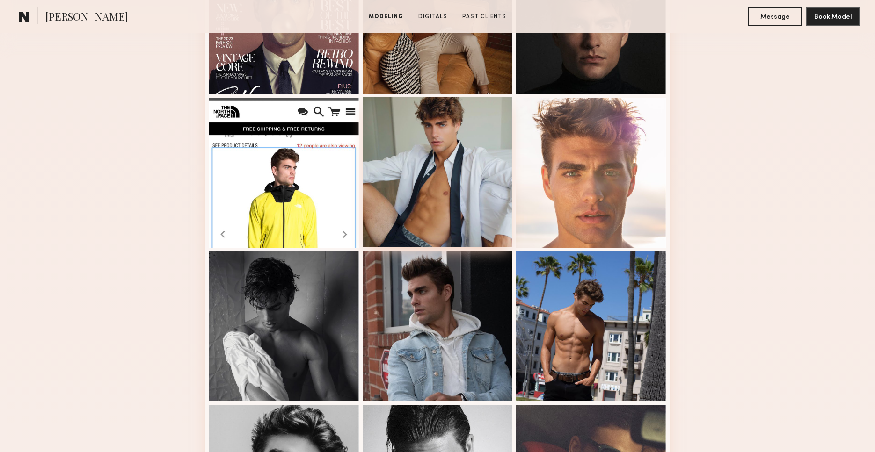
scroll to position [330, 0]
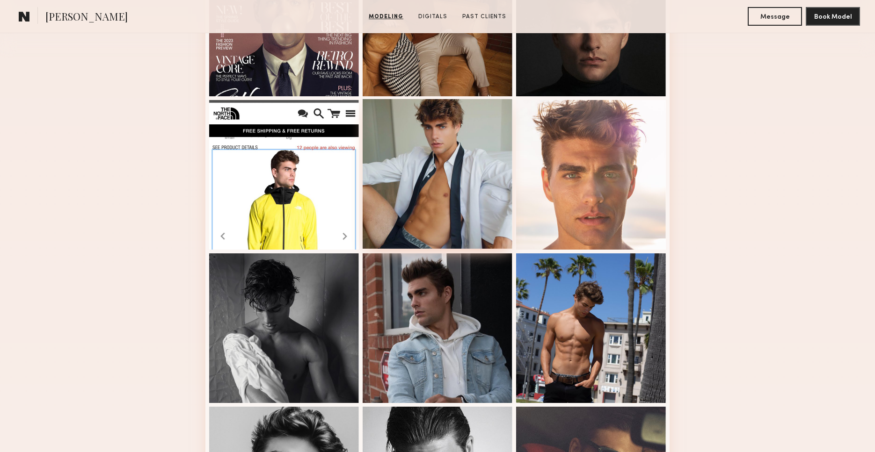
click at [436, 200] on div at bounding box center [438, 174] width 150 height 150
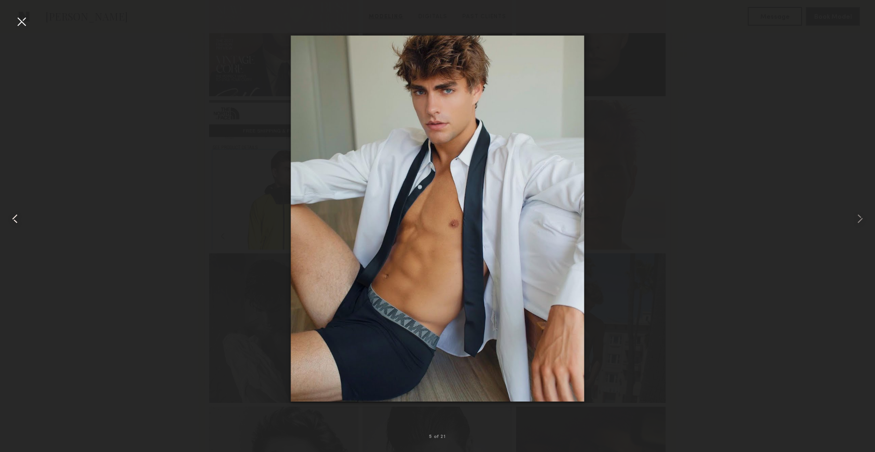
click at [18, 29] on div at bounding box center [21, 21] width 15 height 15
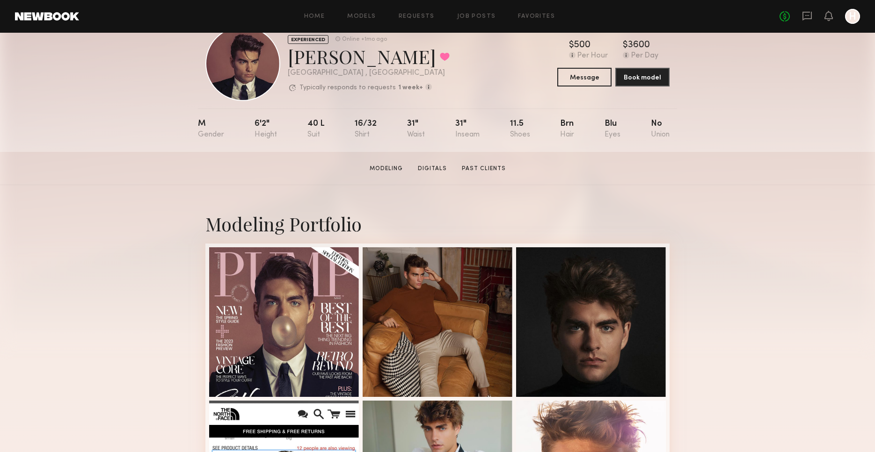
scroll to position [0, 0]
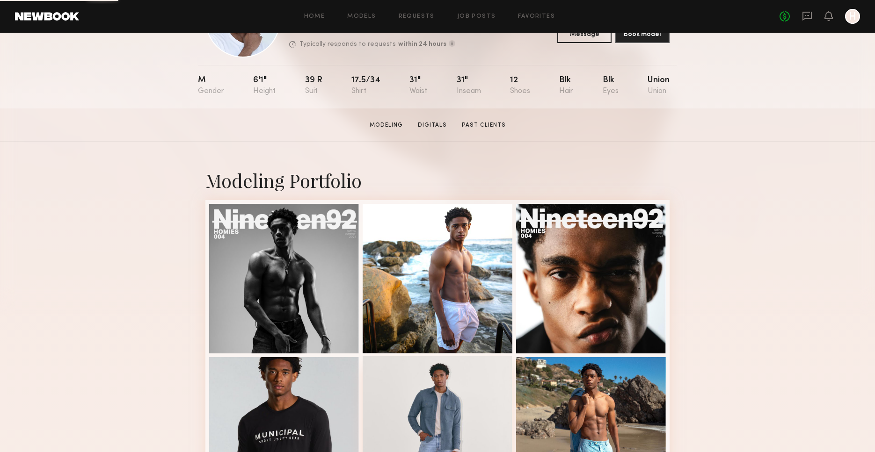
scroll to position [216, 0]
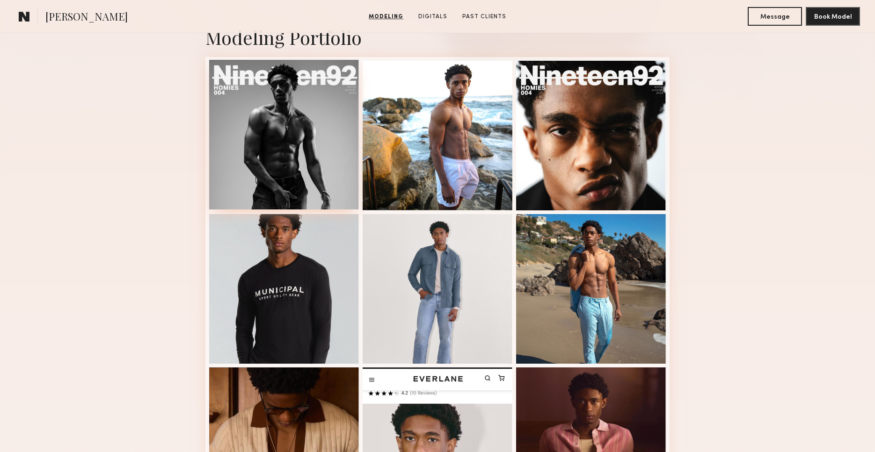
click at [313, 120] on div at bounding box center [284, 135] width 150 height 150
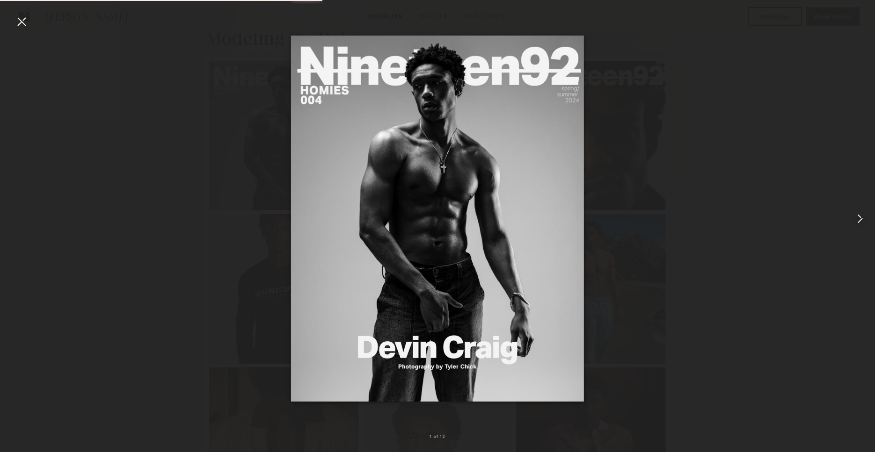
click at [857, 217] on common-icon at bounding box center [859, 218] width 15 height 15
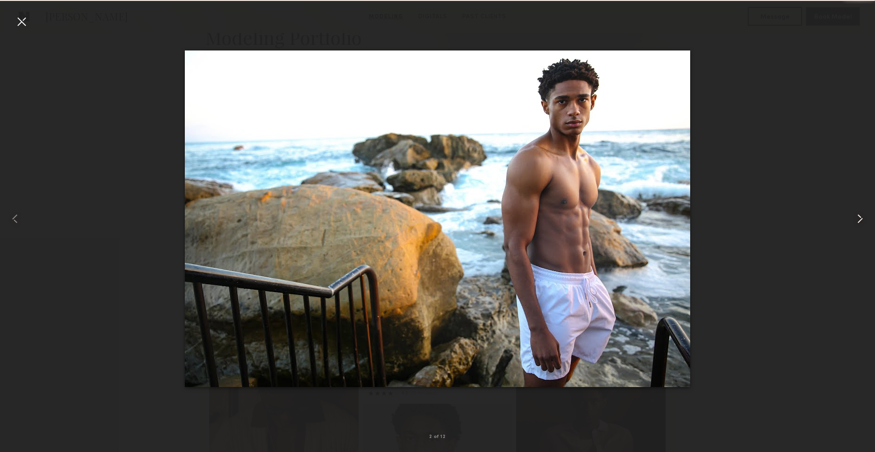
click at [857, 217] on common-icon at bounding box center [859, 218] width 15 height 15
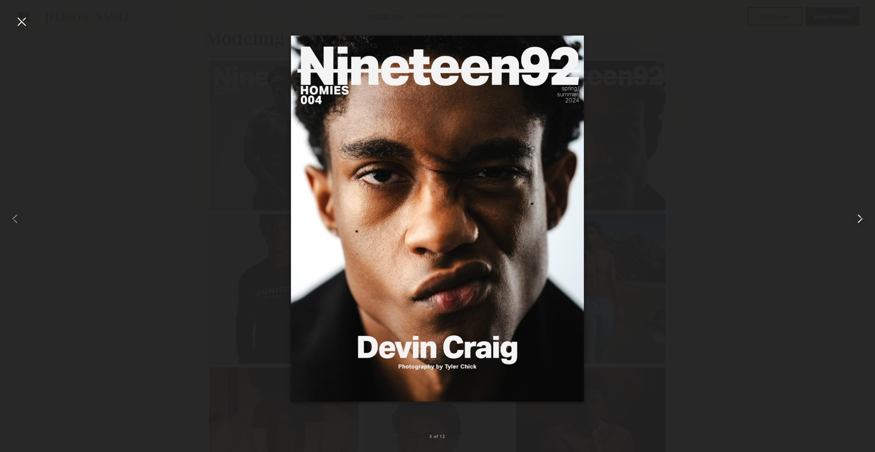
click at [857, 217] on common-icon at bounding box center [859, 218] width 15 height 15
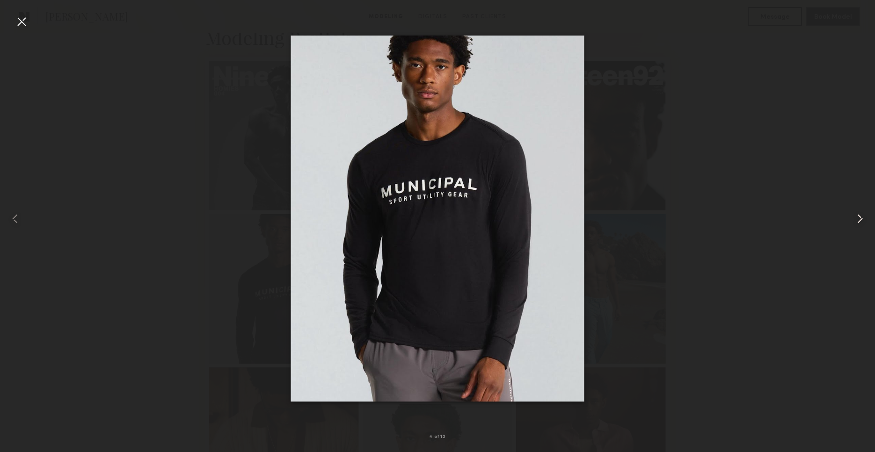
click at [854, 220] on common-icon at bounding box center [859, 218] width 15 height 15
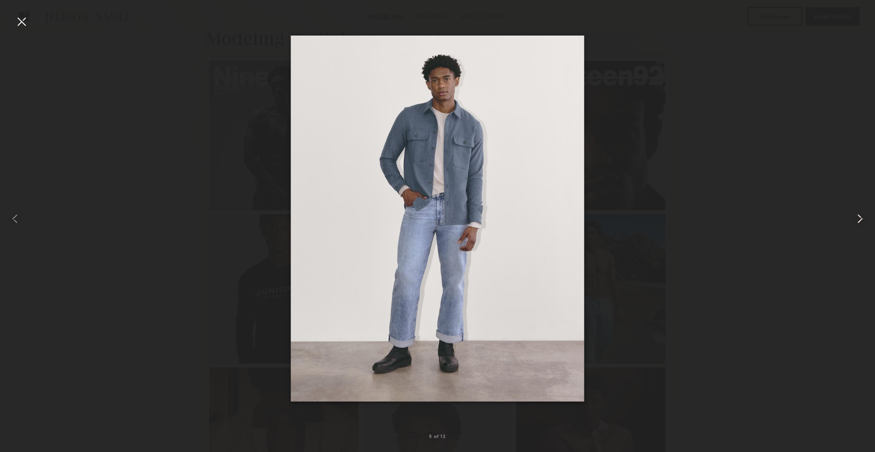
click at [854, 220] on common-icon at bounding box center [859, 218] width 15 height 15
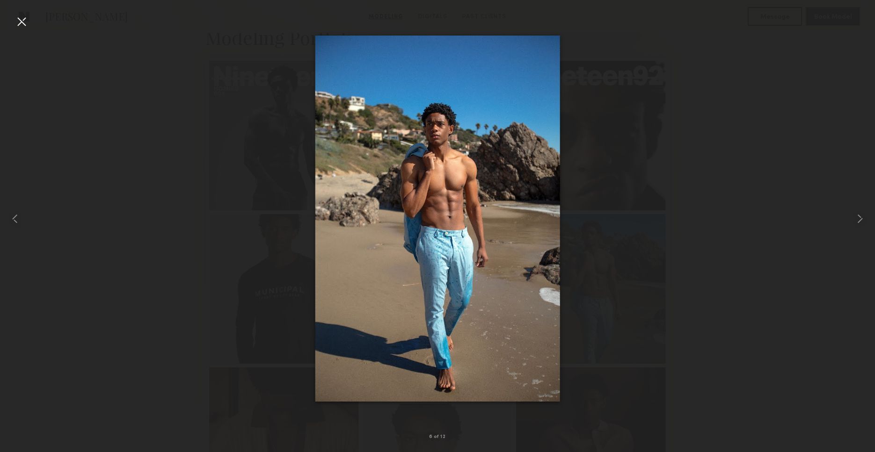
click at [798, 219] on div at bounding box center [437, 218] width 875 height 407
click at [23, 25] on div at bounding box center [21, 21] width 15 height 15
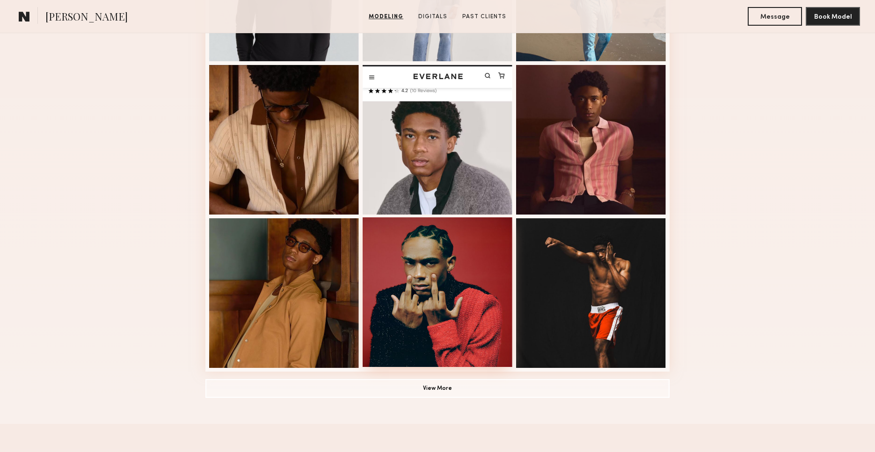
scroll to position [529, 0]
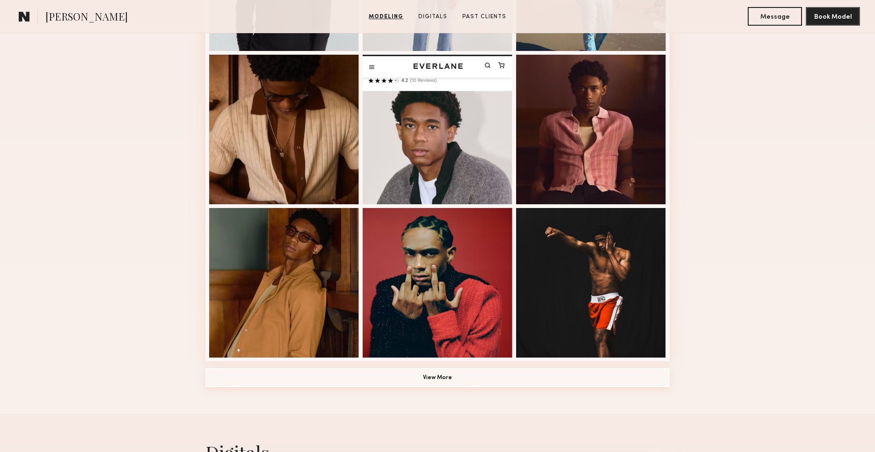
click at [427, 375] on button "View More" at bounding box center [437, 378] width 464 height 19
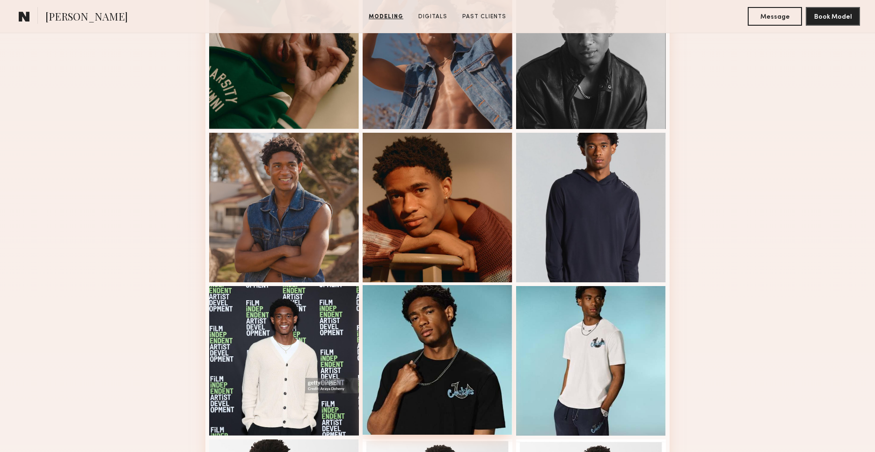
scroll to position [970, 0]
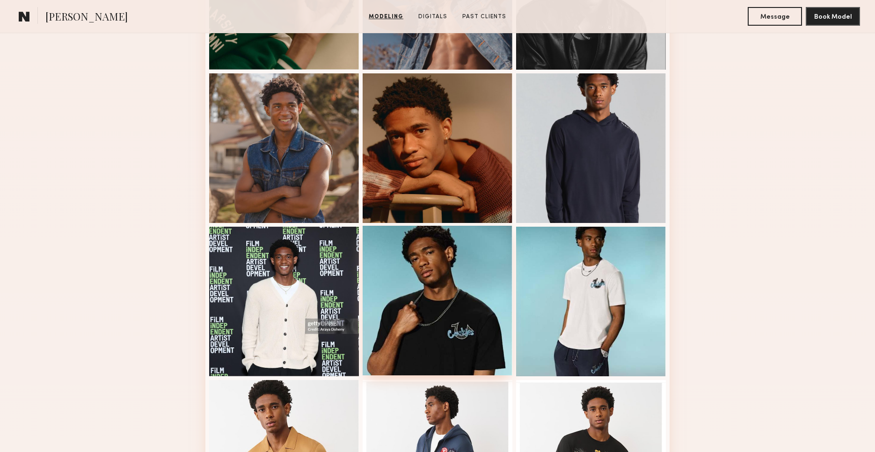
click at [458, 282] on div at bounding box center [438, 301] width 150 height 150
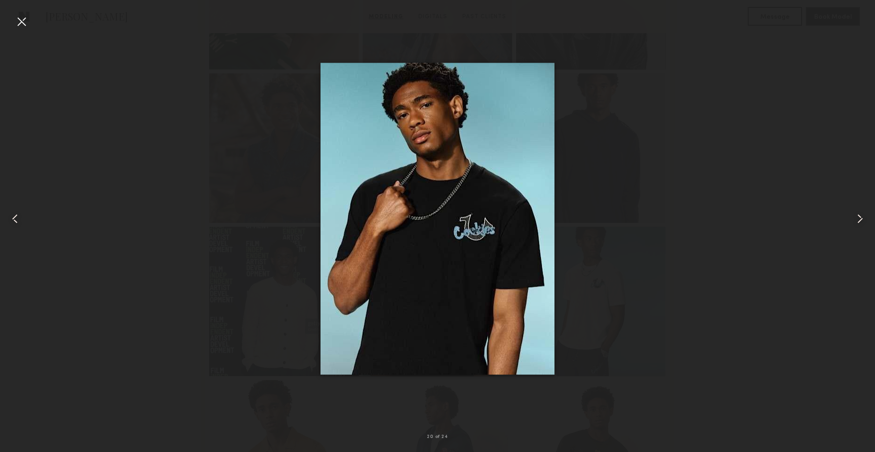
click at [854, 219] on common-icon at bounding box center [859, 218] width 15 height 15
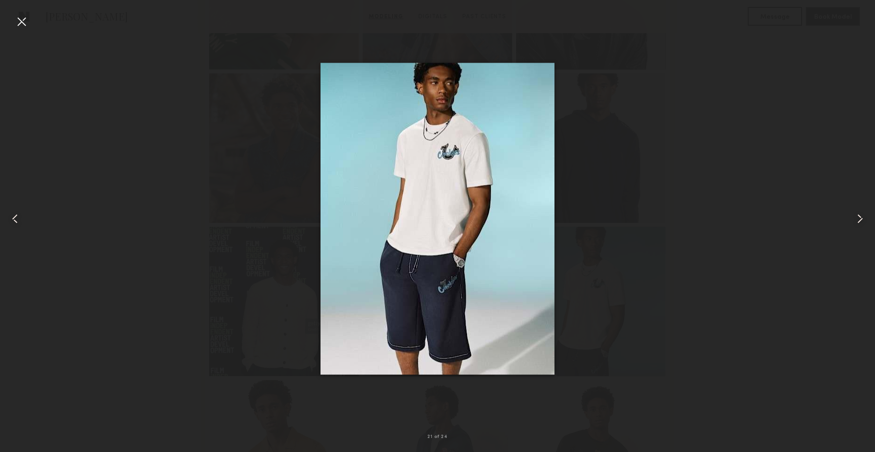
click at [854, 219] on common-icon at bounding box center [859, 218] width 15 height 15
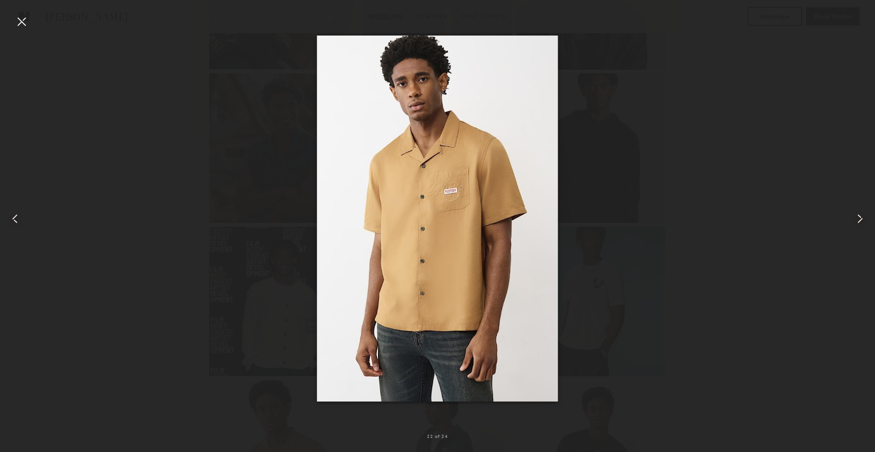
click at [854, 219] on common-icon at bounding box center [859, 218] width 15 height 15
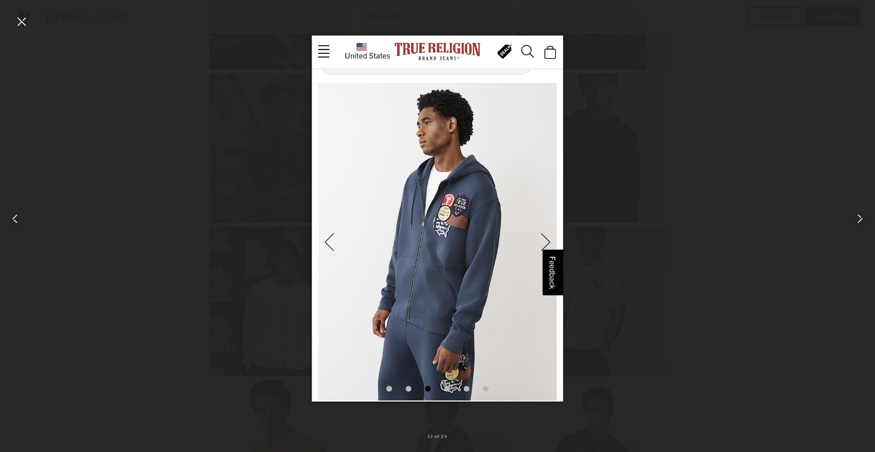
click at [854, 219] on common-icon at bounding box center [859, 218] width 15 height 15
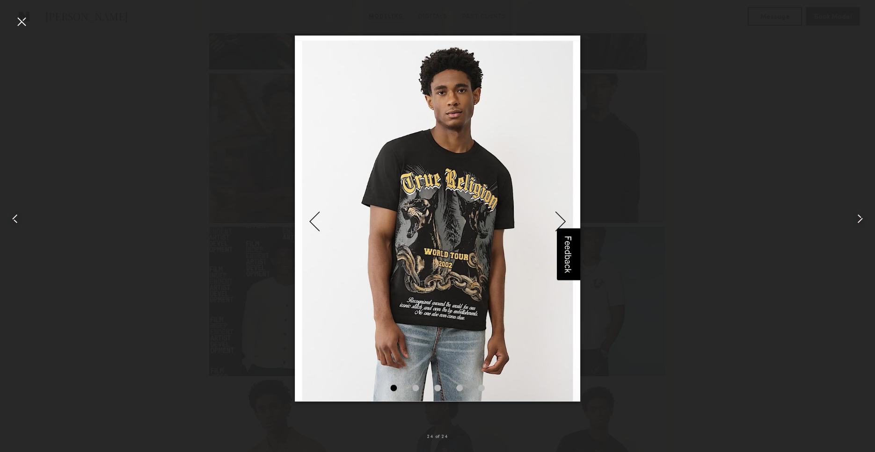
click at [854, 219] on common-icon at bounding box center [859, 218] width 15 height 15
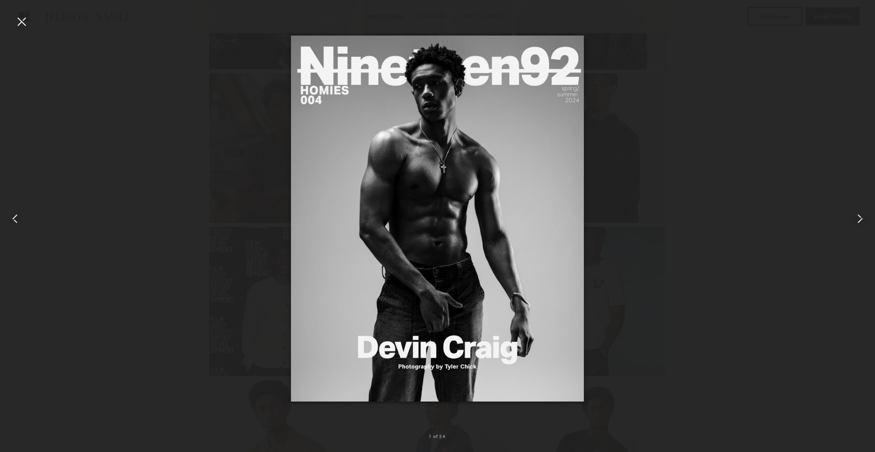
click at [854, 219] on common-icon at bounding box center [859, 218] width 15 height 15
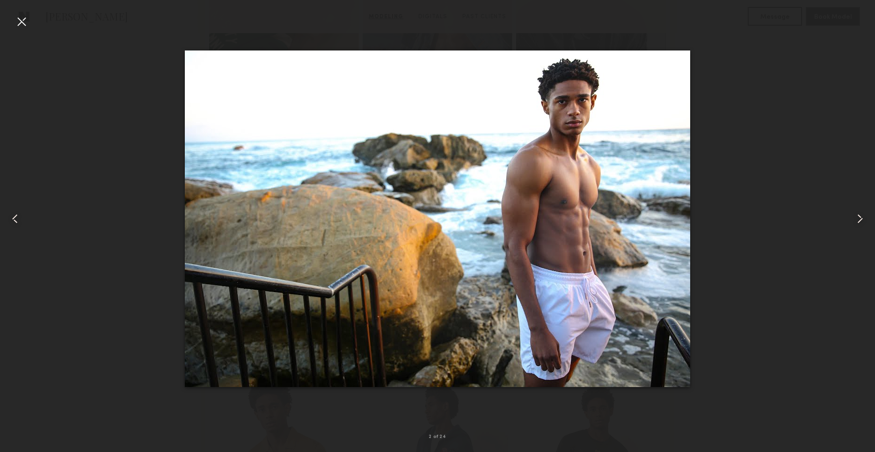
click at [21, 23] on div at bounding box center [21, 21] width 15 height 15
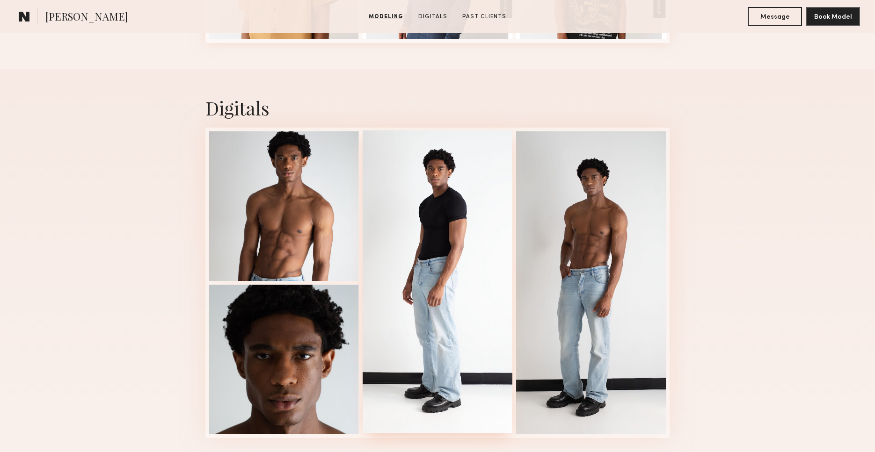
scroll to position [1485, 0]
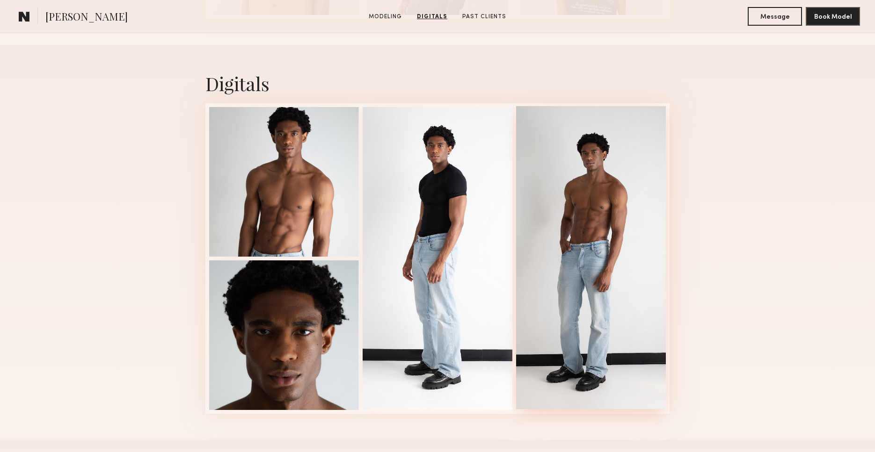
click at [559, 282] on div at bounding box center [591, 257] width 150 height 303
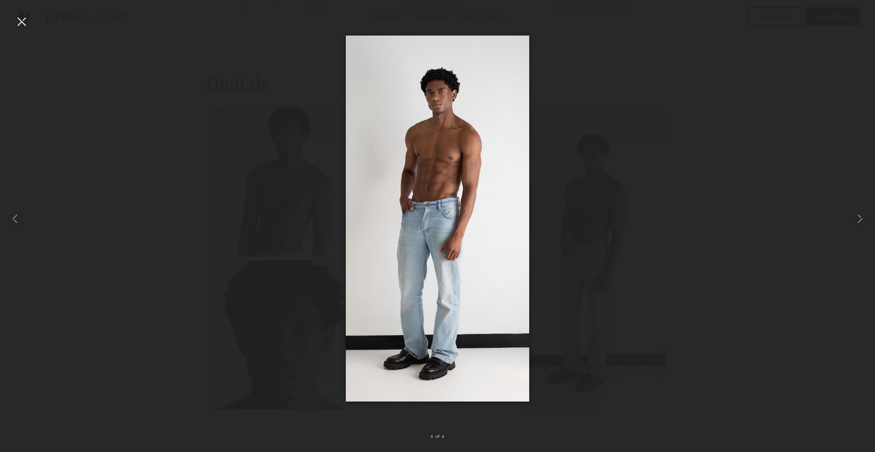
drag, startPoint x: 823, startPoint y: 94, endPoint x: 831, endPoint y: 65, distance: 31.0
click at [823, 94] on div at bounding box center [437, 218] width 875 height 407
click at [741, 90] on div at bounding box center [437, 218] width 875 height 407
click at [691, 53] on div at bounding box center [437, 218] width 875 height 407
click at [26, 26] on div at bounding box center [21, 21] width 15 height 15
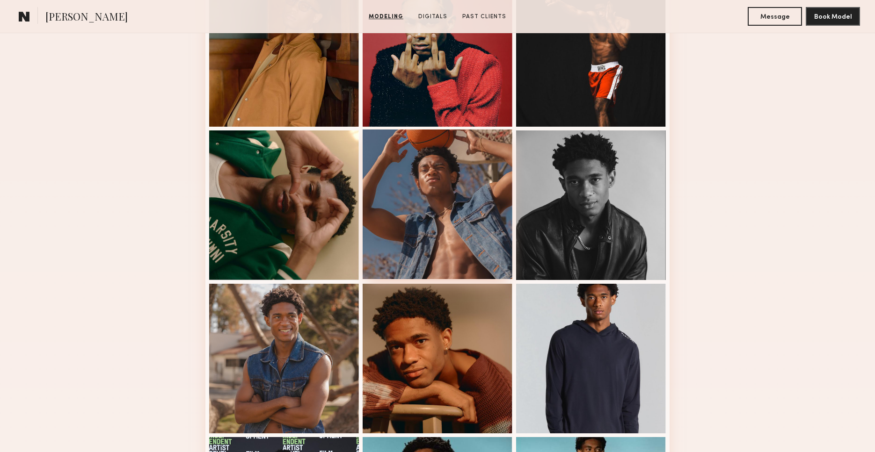
scroll to position [733, 0]
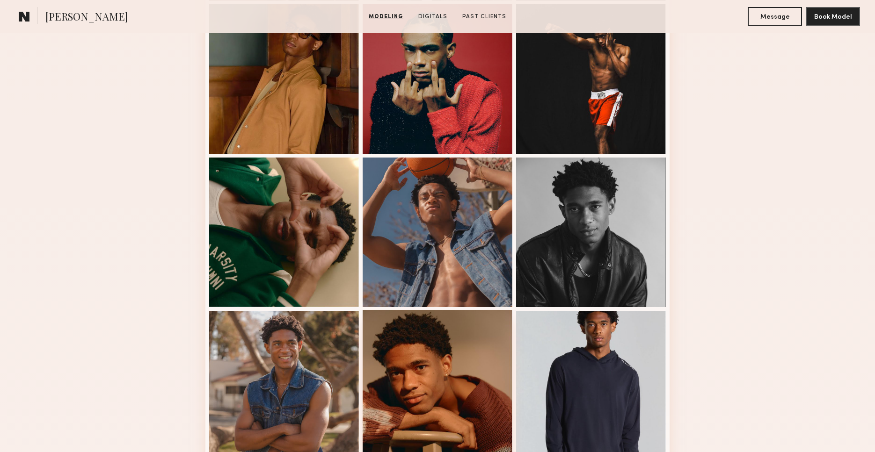
click at [444, 367] on div at bounding box center [438, 385] width 150 height 150
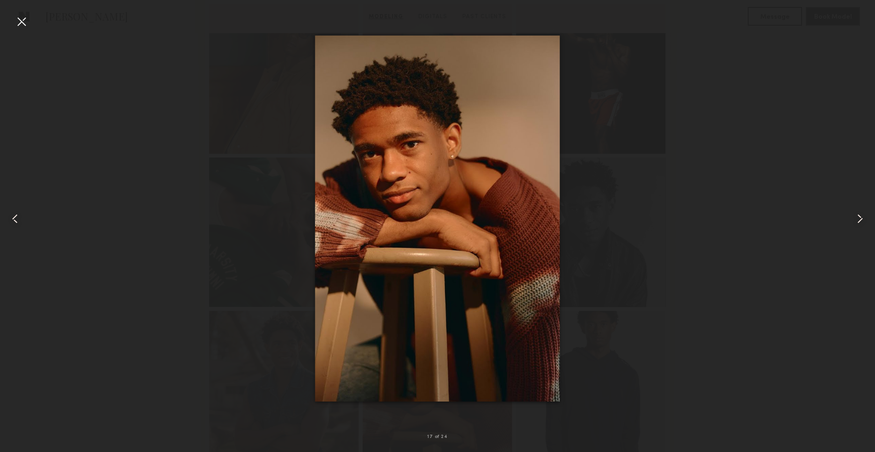
click at [19, 23] on div at bounding box center [21, 21] width 15 height 15
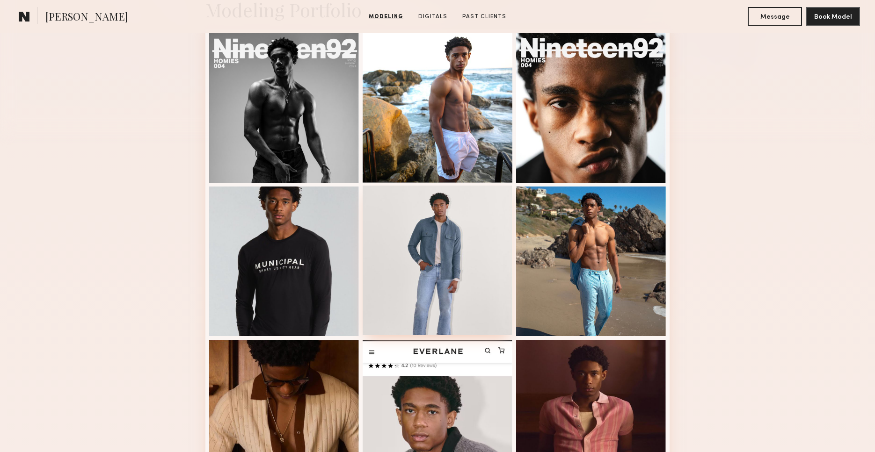
scroll to position [208, 0]
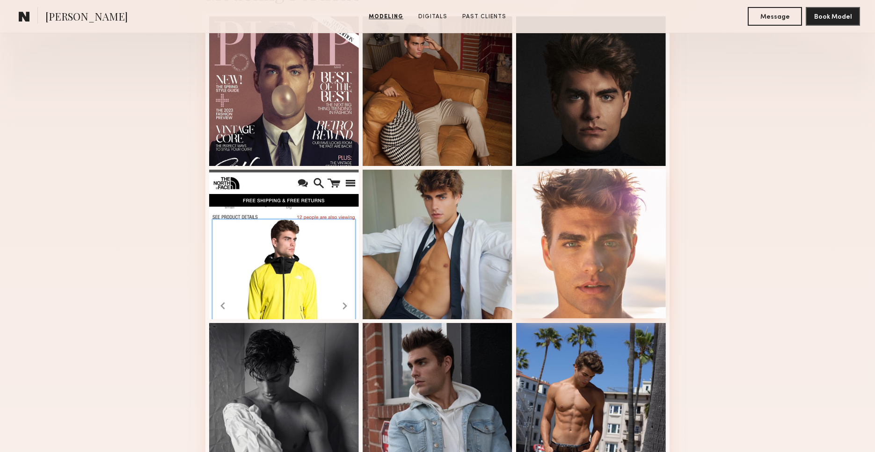
scroll to position [261, 0]
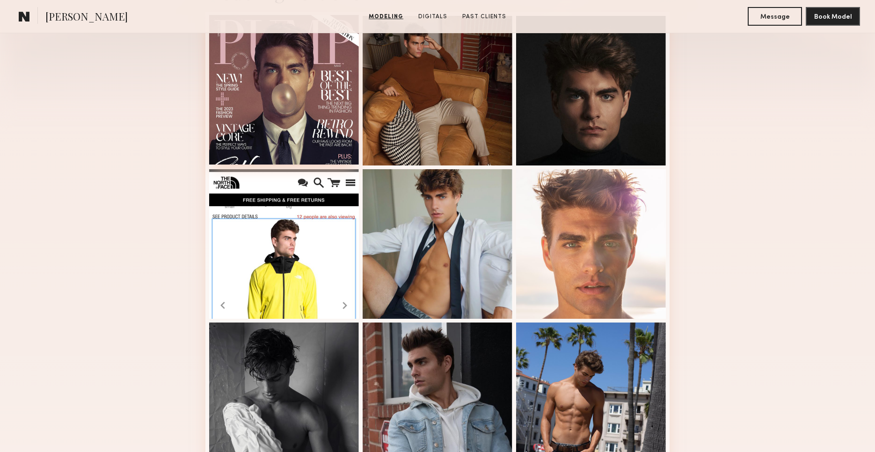
click at [321, 126] on div at bounding box center [284, 90] width 150 height 150
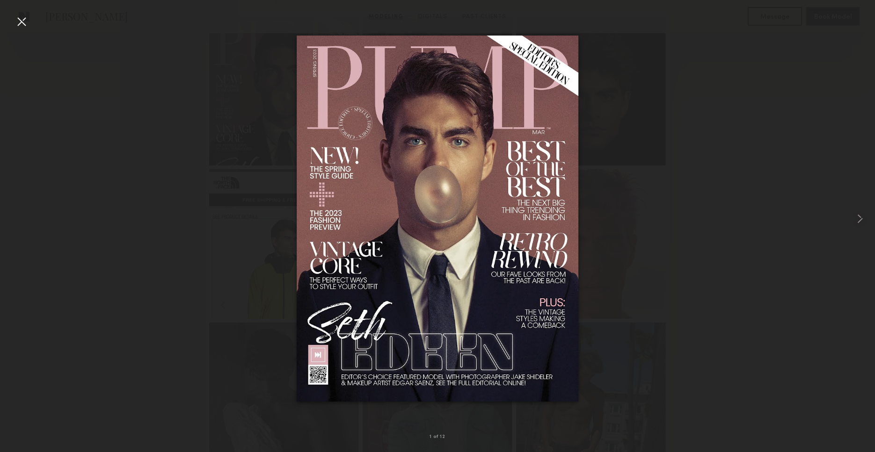
click at [23, 17] on div at bounding box center [21, 21] width 15 height 15
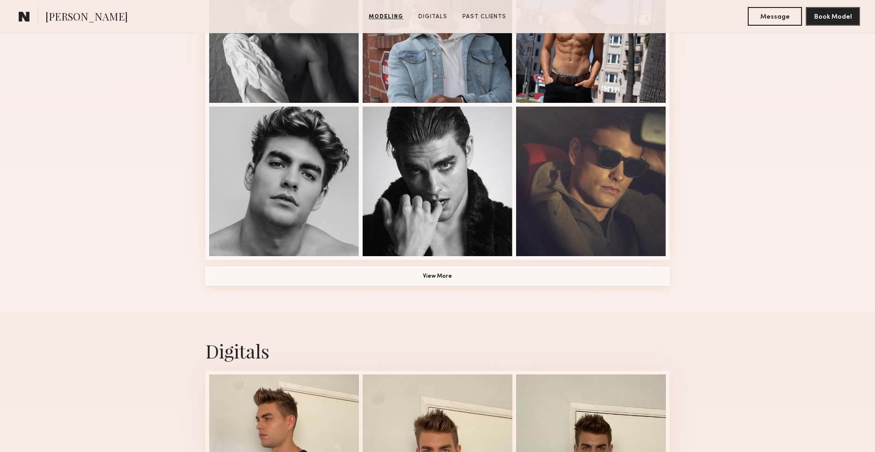
click at [450, 280] on button "View More" at bounding box center [437, 276] width 464 height 19
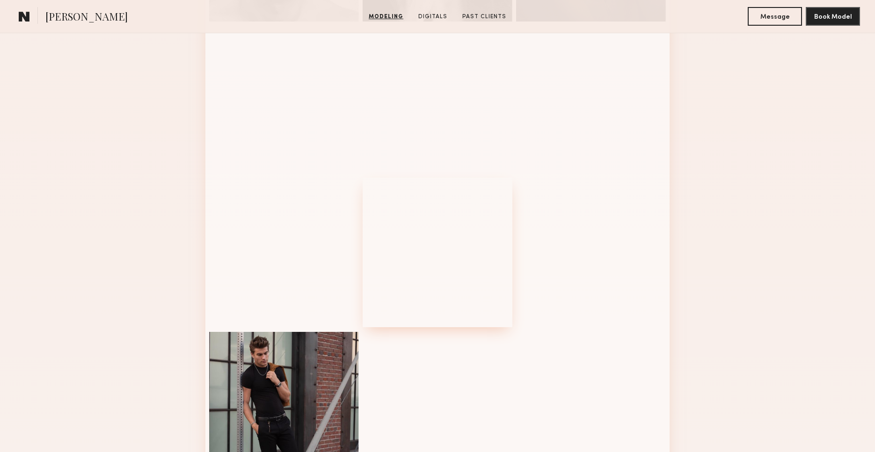
scroll to position [1001, 0]
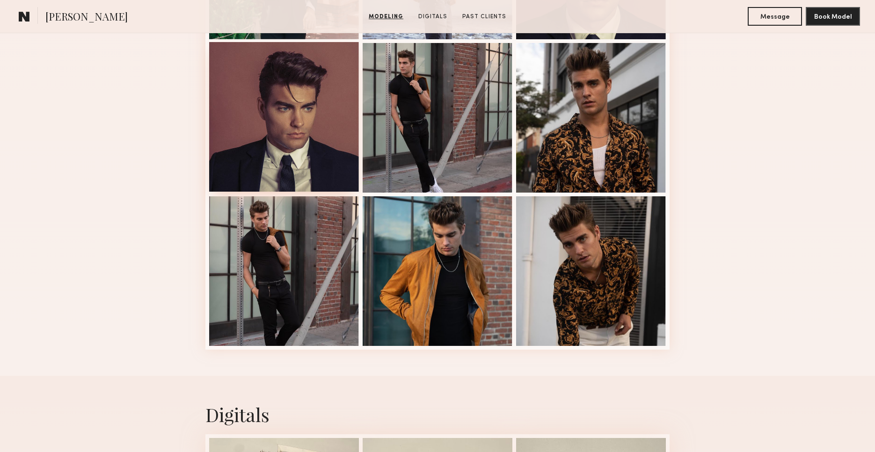
click at [340, 109] on div at bounding box center [284, 117] width 150 height 150
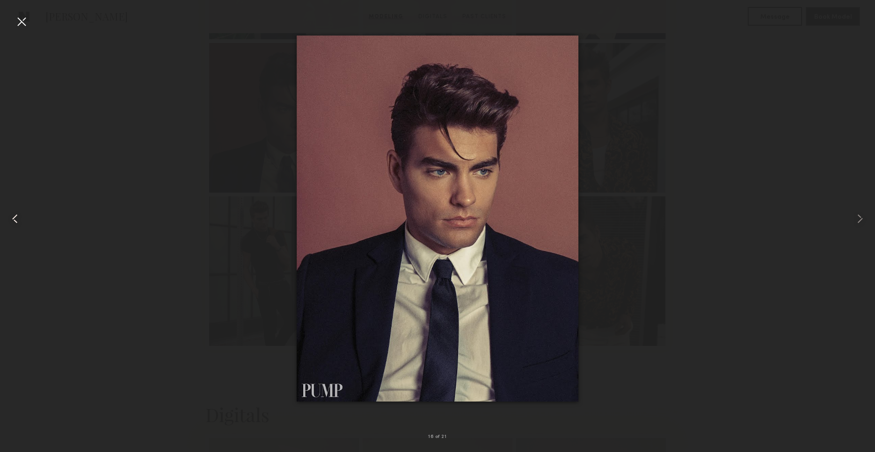
click at [16, 218] on common-icon at bounding box center [14, 218] width 15 height 15
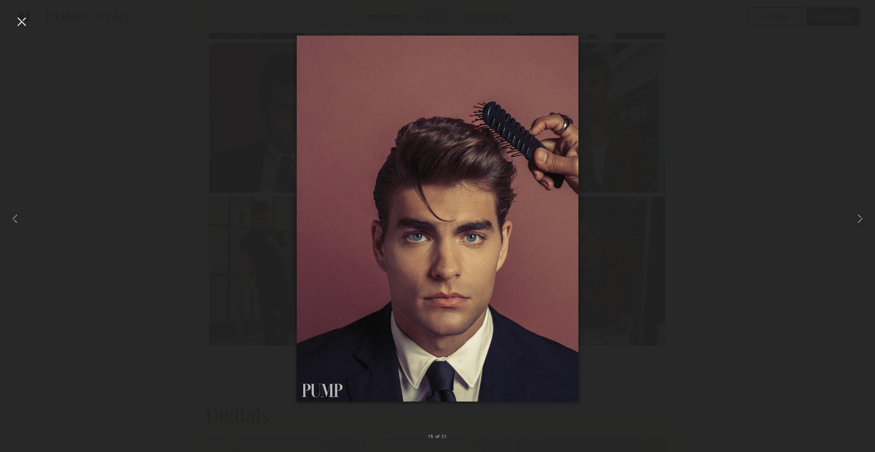
drag, startPoint x: 21, startPoint y: 21, endPoint x: 41, endPoint y: 38, distance: 26.6
click at [20, 21] on div at bounding box center [21, 21] width 15 height 15
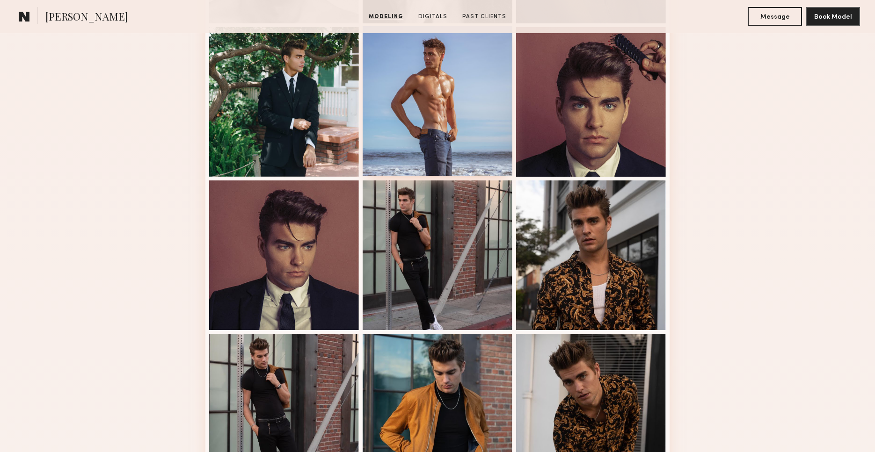
scroll to position [843, 0]
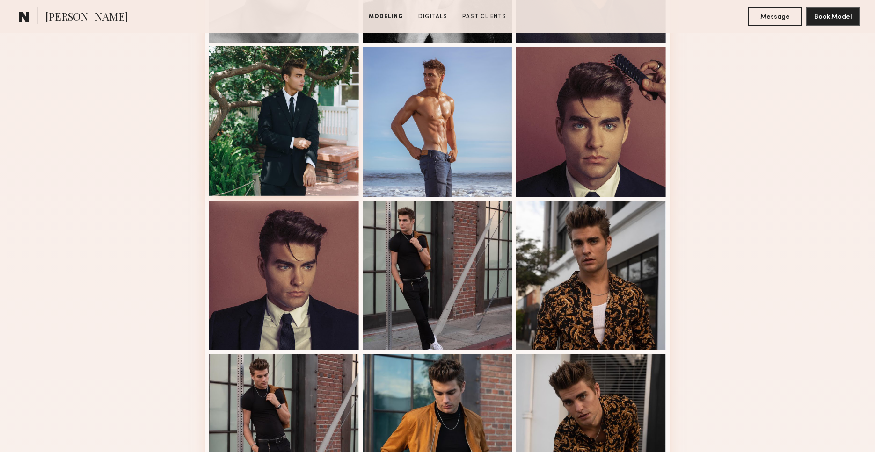
click at [334, 128] on div at bounding box center [284, 121] width 150 height 150
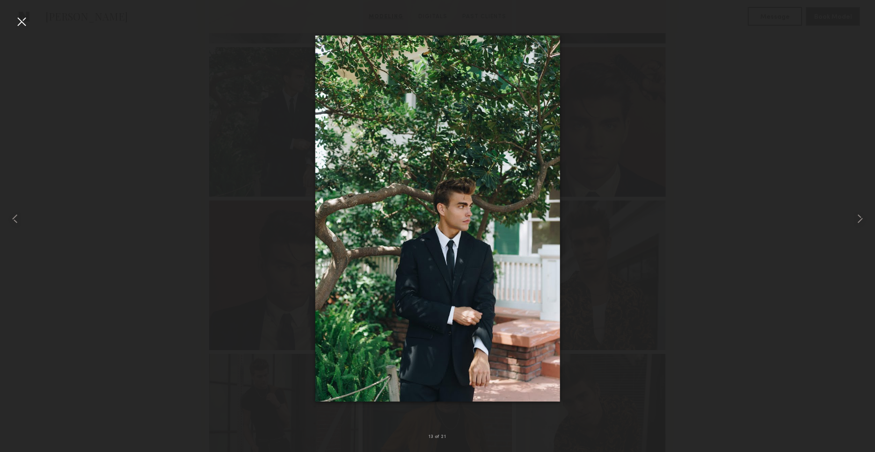
click at [20, 18] on div at bounding box center [21, 21] width 15 height 15
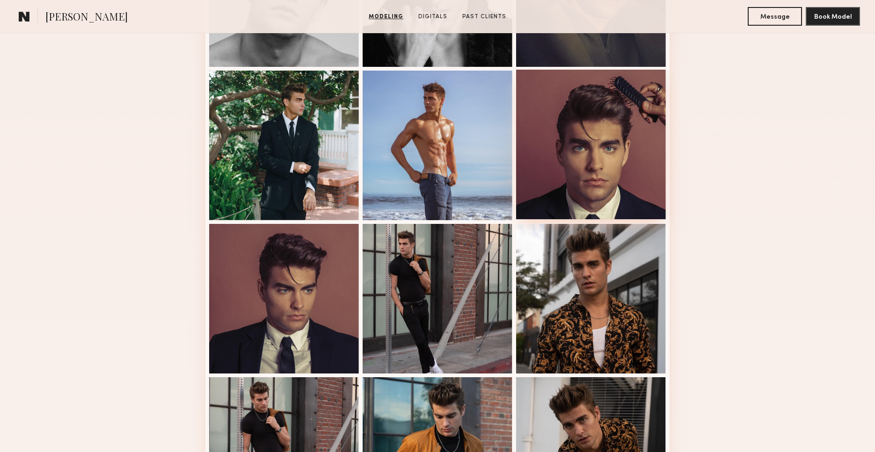
scroll to position [798, 0]
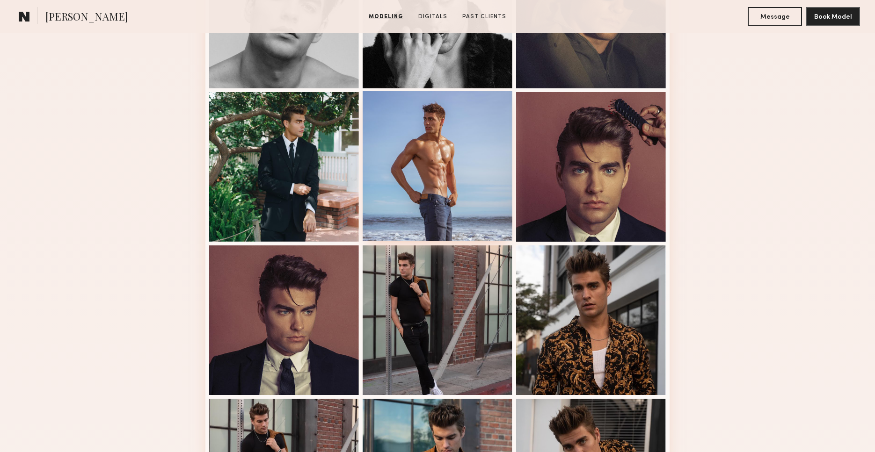
click at [464, 110] on div at bounding box center [438, 166] width 150 height 150
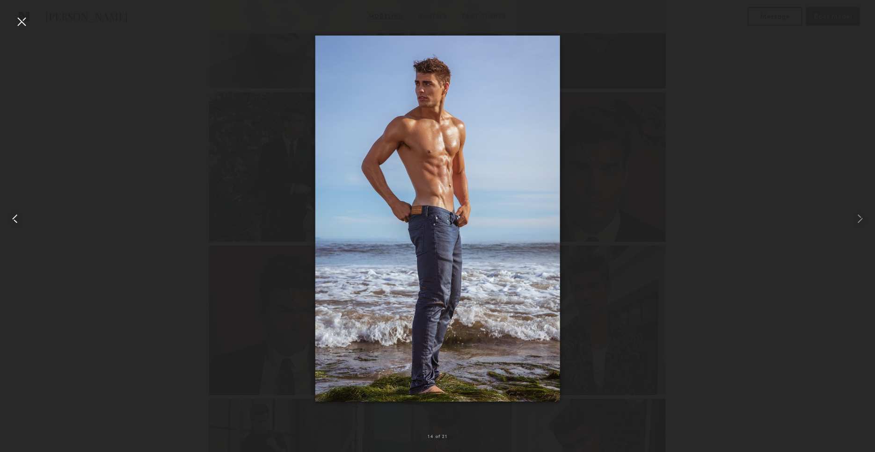
click at [20, 213] on common-icon at bounding box center [14, 218] width 15 height 15
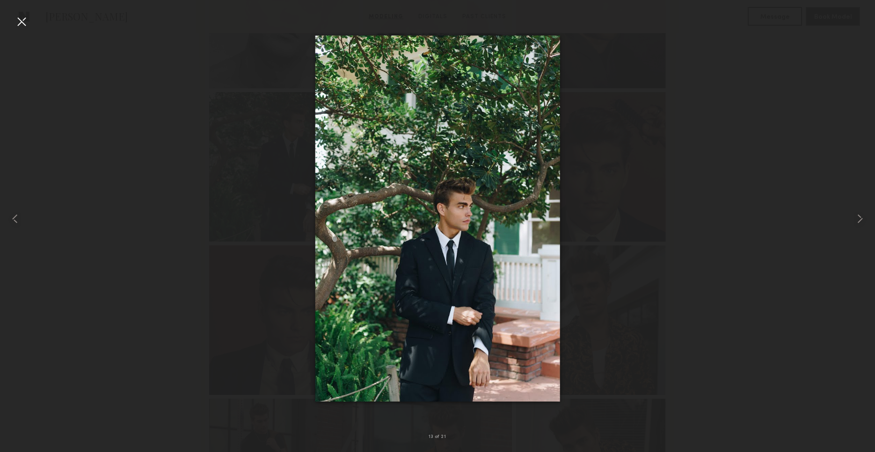
click at [23, 17] on div at bounding box center [21, 21] width 15 height 15
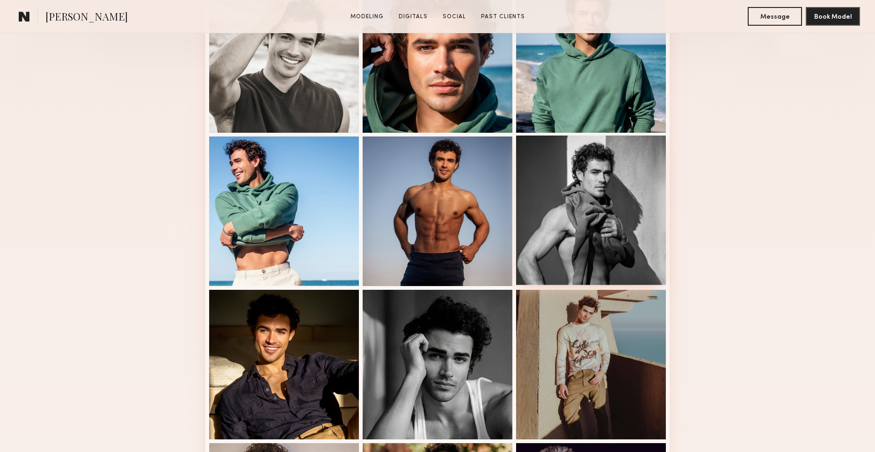
scroll to position [296, 0]
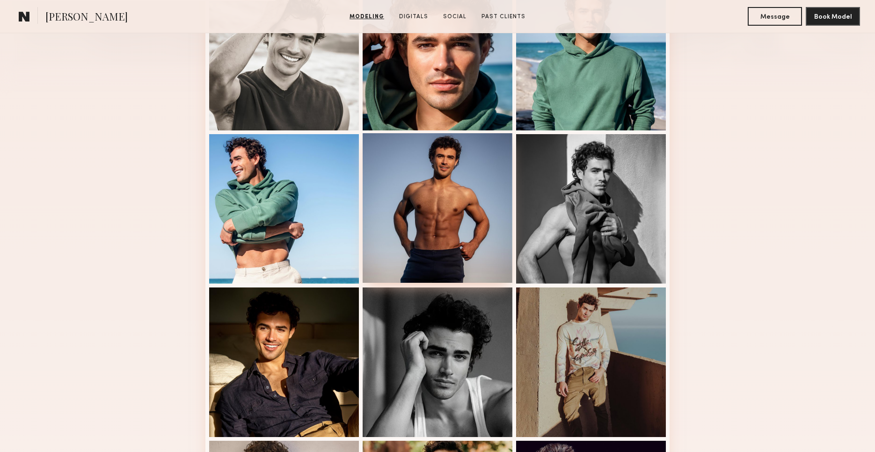
click at [446, 218] on div at bounding box center [438, 208] width 150 height 150
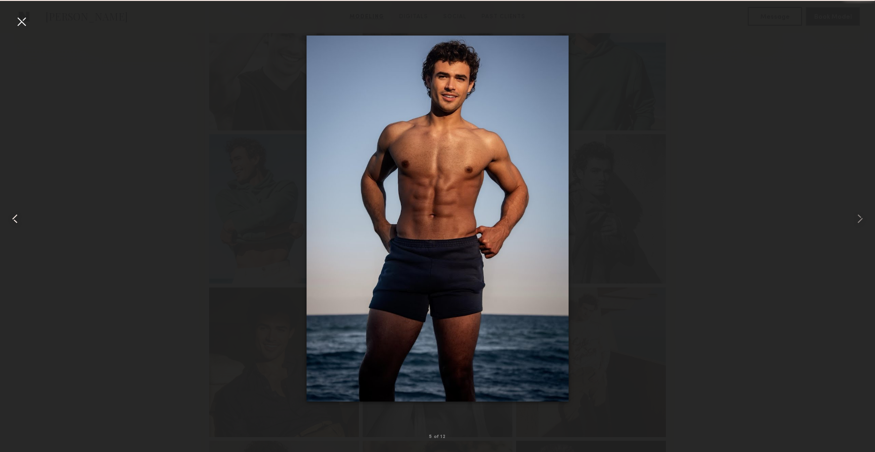
click at [30, 23] on div at bounding box center [17, 218] width 35 height 407
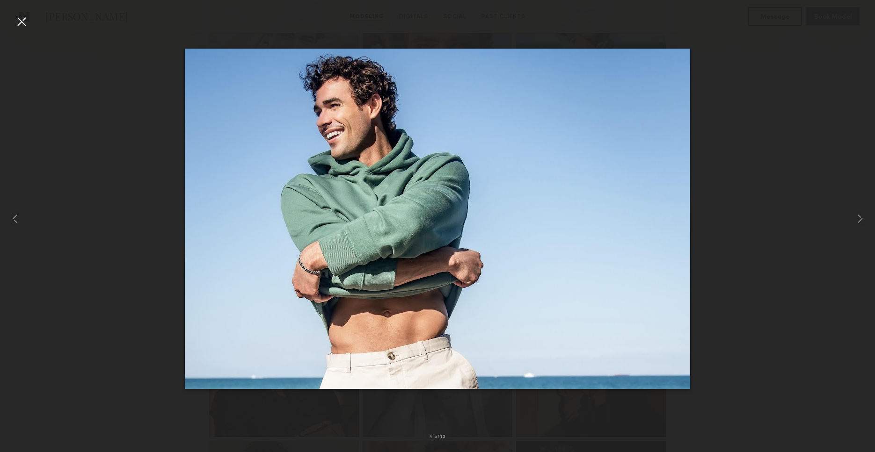
click at [26, 23] on div at bounding box center [21, 21] width 15 height 15
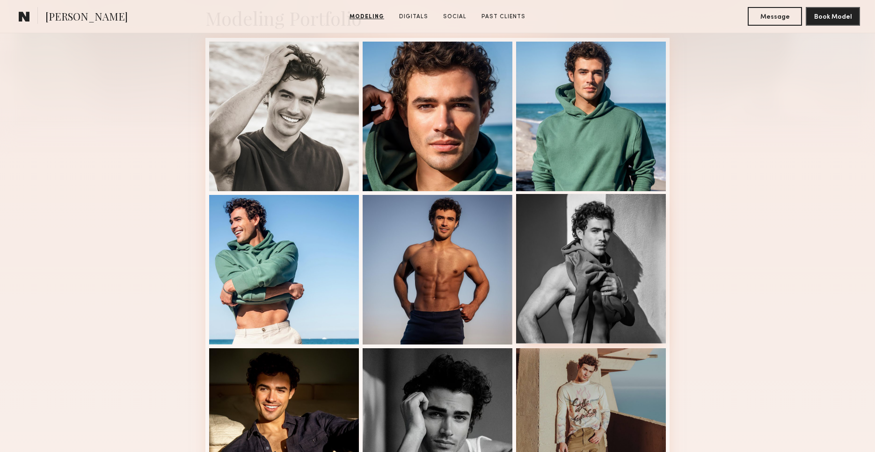
scroll to position [234, 0]
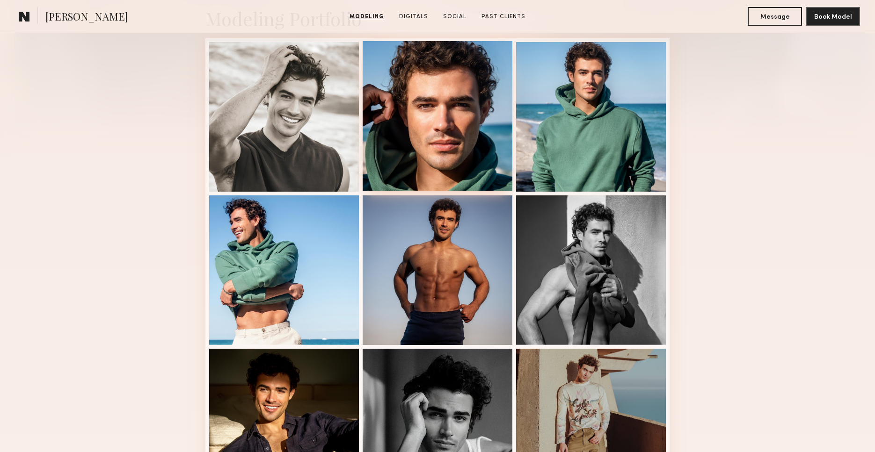
click at [454, 148] on div at bounding box center [438, 116] width 150 height 150
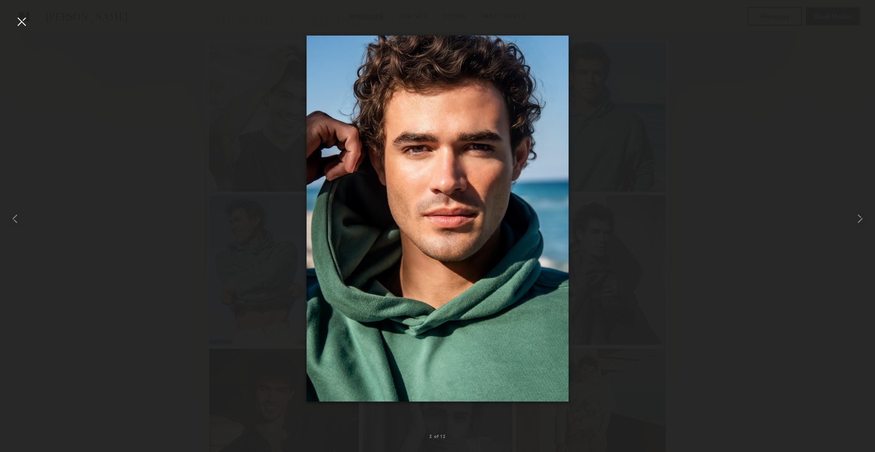
click at [27, 26] on div at bounding box center [21, 21] width 15 height 15
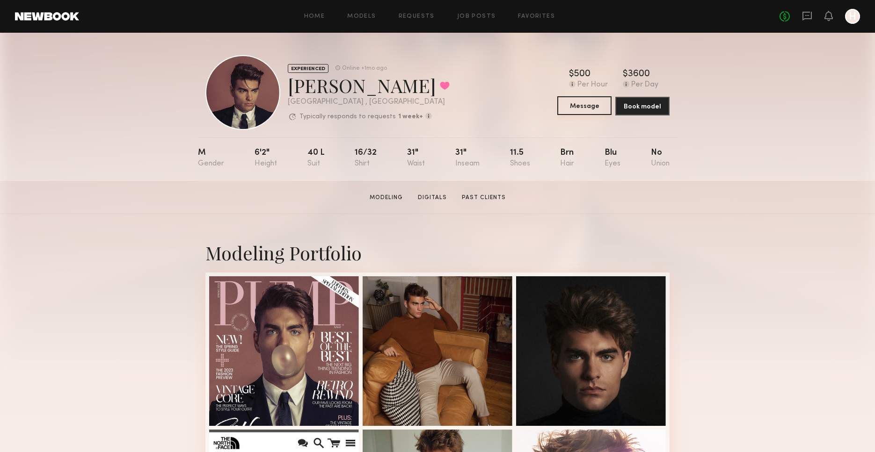
click at [591, 103] on button "Message" at bounding box center [584, 105] width 54 height 19
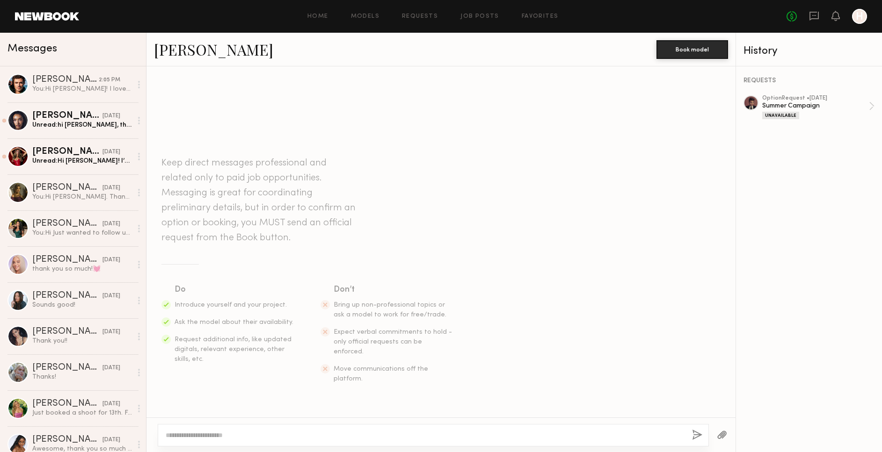
click at [299, 434] on textarea at bounding box center [425, 435] width 519 height 9
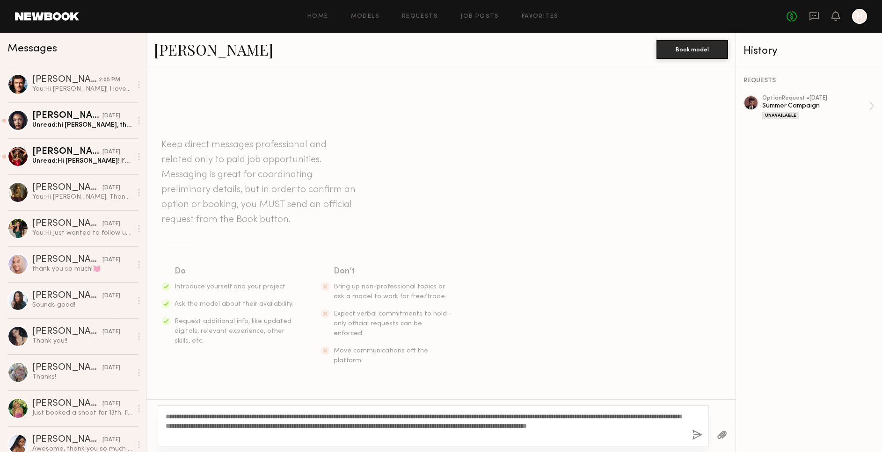
drag, startPoint x: 190, startPoint y: 416, endPoint x: 174, endPoint y: 419, distance: 17.1
click at [174, 419] on textarea "**********" at bounding box center [425, 426] width 519 height 28
click at [324, 429] on textarea "**********" at bounding box center [425, 426] width 519 height 28
click at [273, 436] on textarea "**********" at bounding box center [425, 426] width 519 height 28
type textarea "**********"
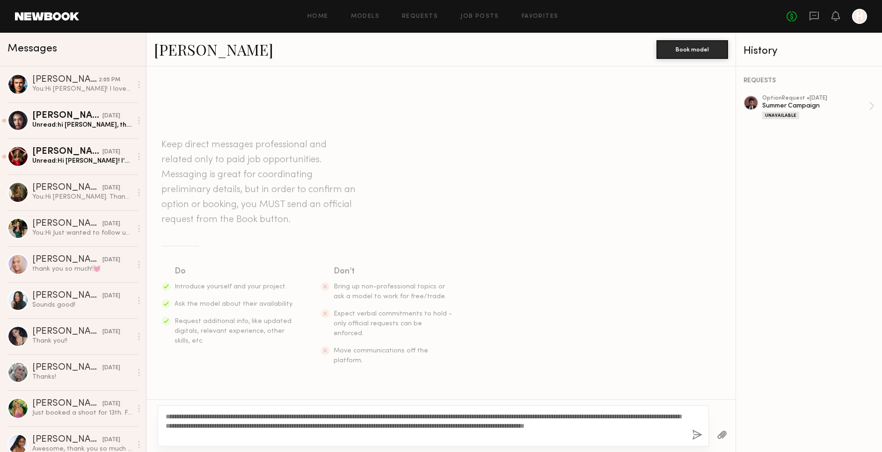
click at [699, 436] on button "button" at bounding box center [697, 436] width 10 height 12
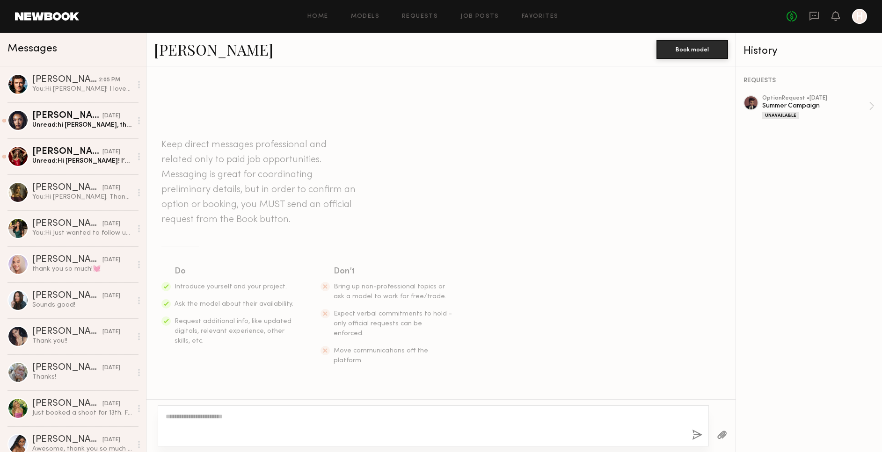
scroll to position [106, 0]
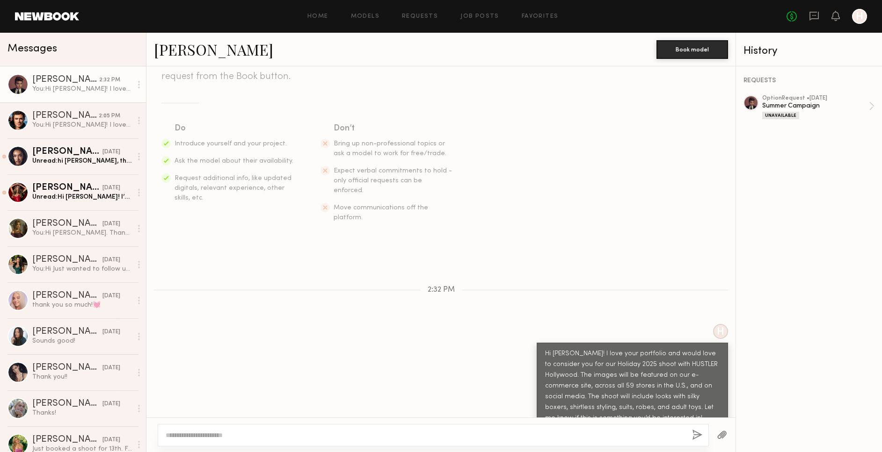
click div "Keep direct messages professional and related only to paid job opportunities. M…"
click section "Do Introduce yourself and your project. Ask the model about their availability.…"
click div "[PERSON_NAME]"
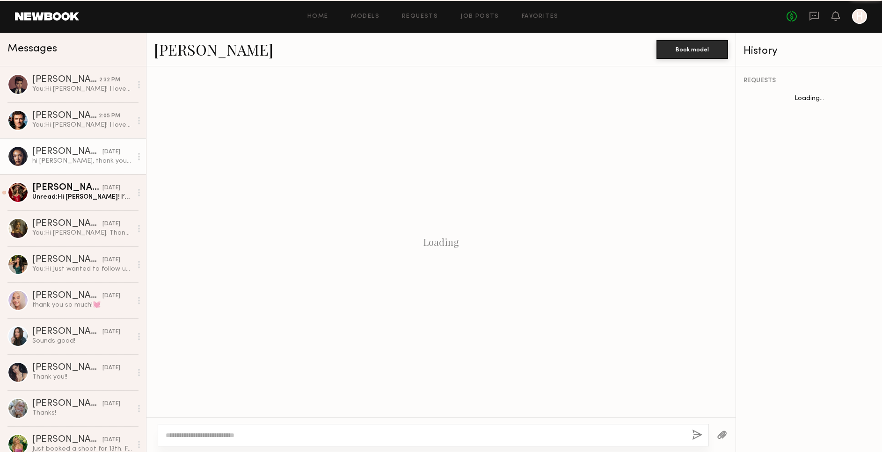
scroll to position [203, 0]
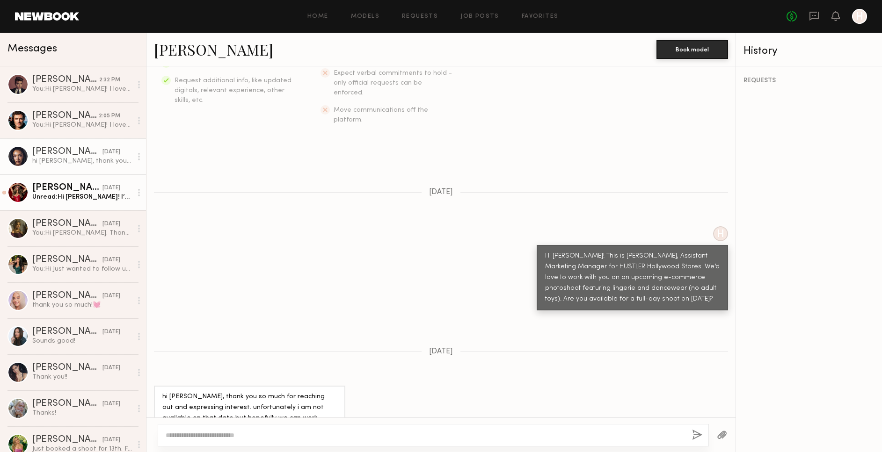
click div "[PERSON_NAME]"
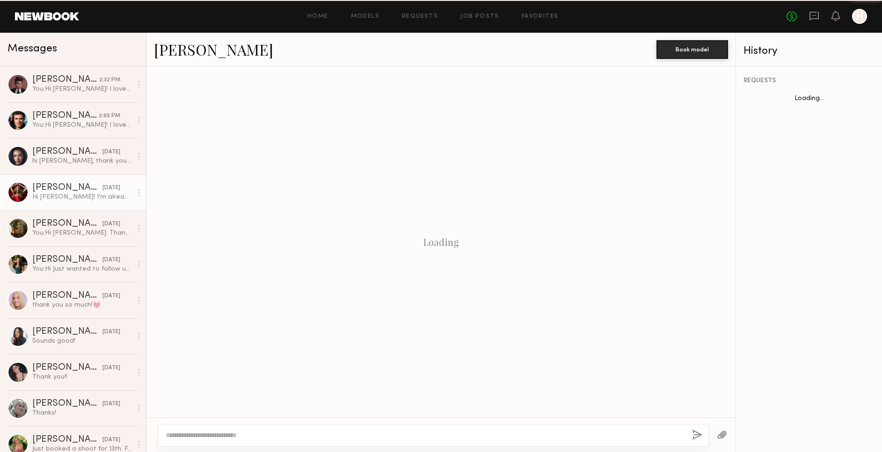
scroll to position [416, 0]
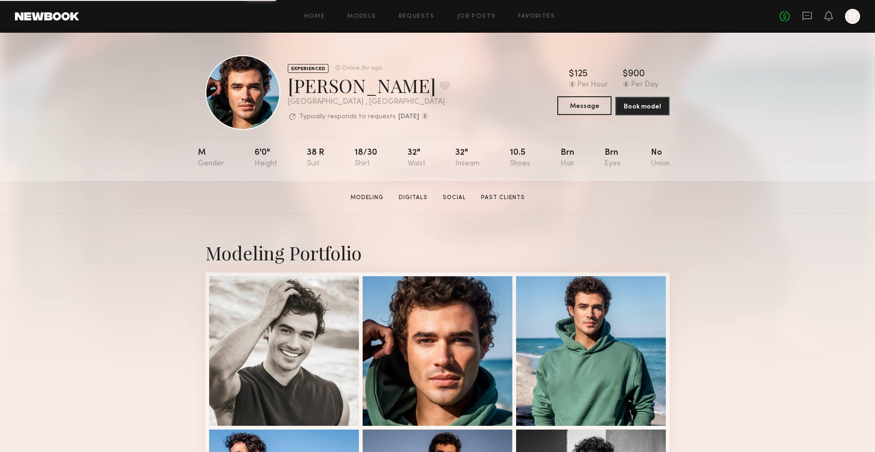
click at [591, 111] on button "Message" at bounding box center [584, 105] width 54 height 19
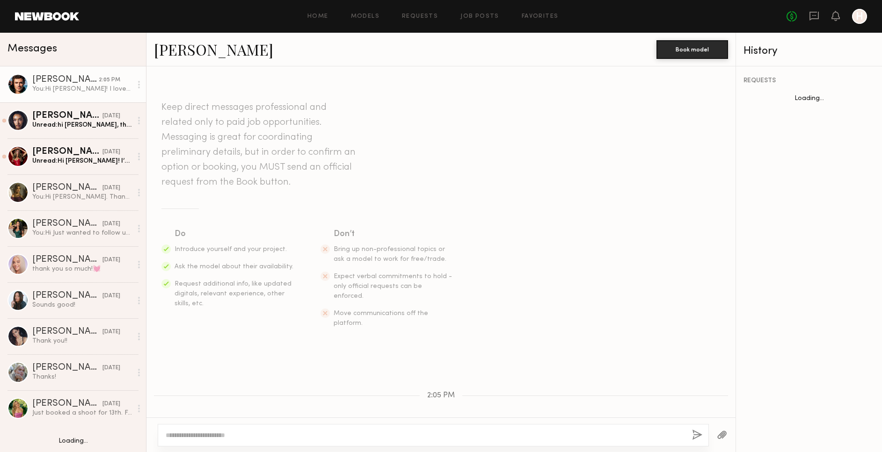
scroll to position [106, 0]
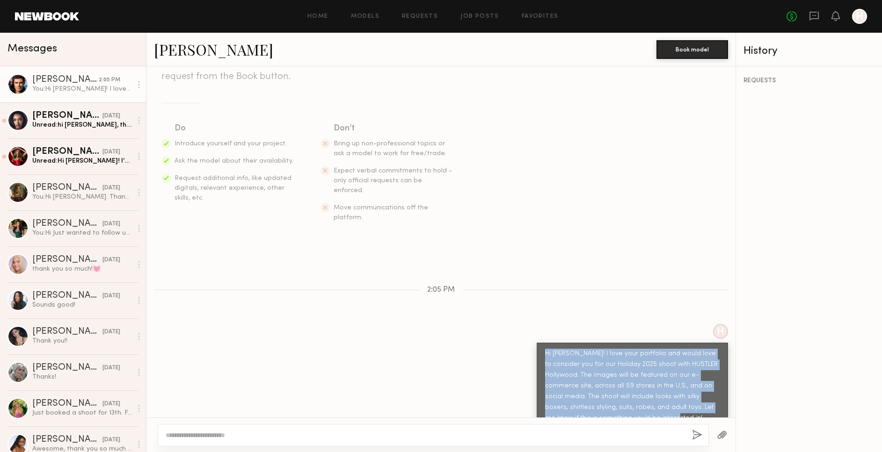
drag, startPoint x: 533, startPoint y: 330, endPoint x: 610, endPoint y: 402, distance: 105.2
click at [610, 402] on div "Hi [PERSON_NAME]! I love your portfolio and would love to consider you for our …" at bounding box center [632, 386] width 191 height 87
copy div "Hi [PERSON_NAME]! I love your portfolio and would love to consider you for our …"
